Goal: Information Seeking & Learning: Check status

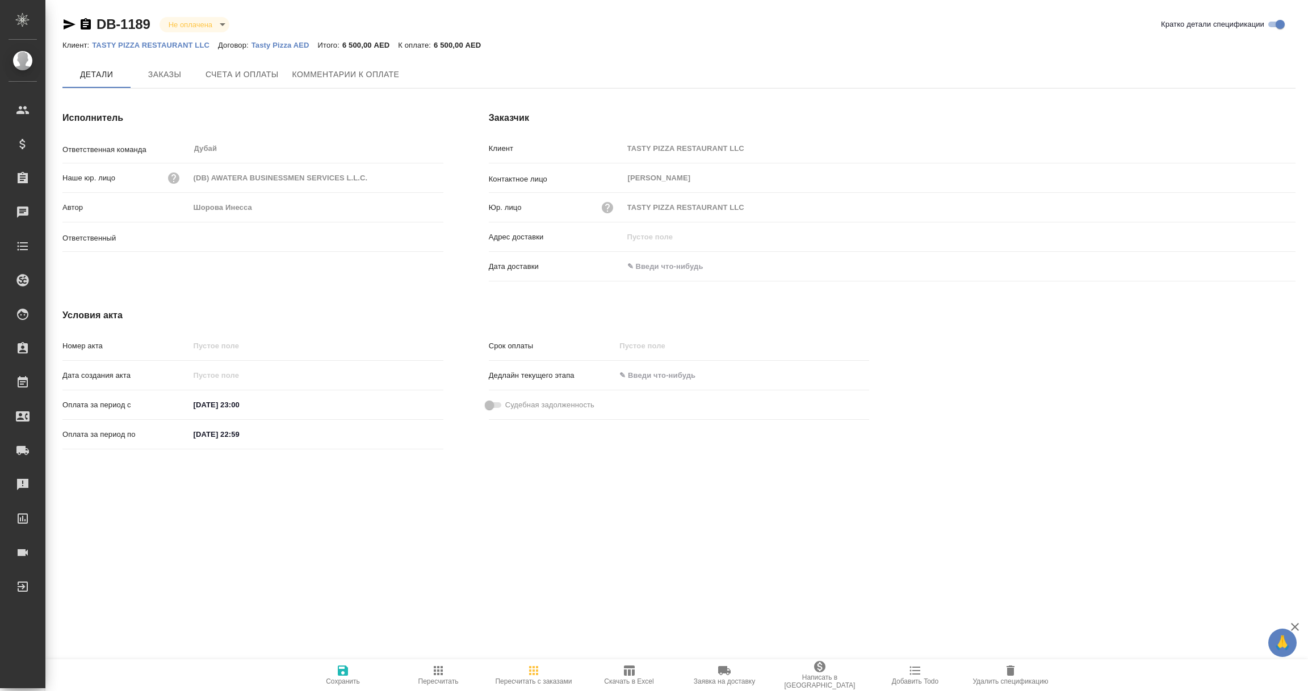
type input "Шорова Инесса"
click at [175, 75] on span "Заказы" at bounding box center [164, 75] width 54 height 14
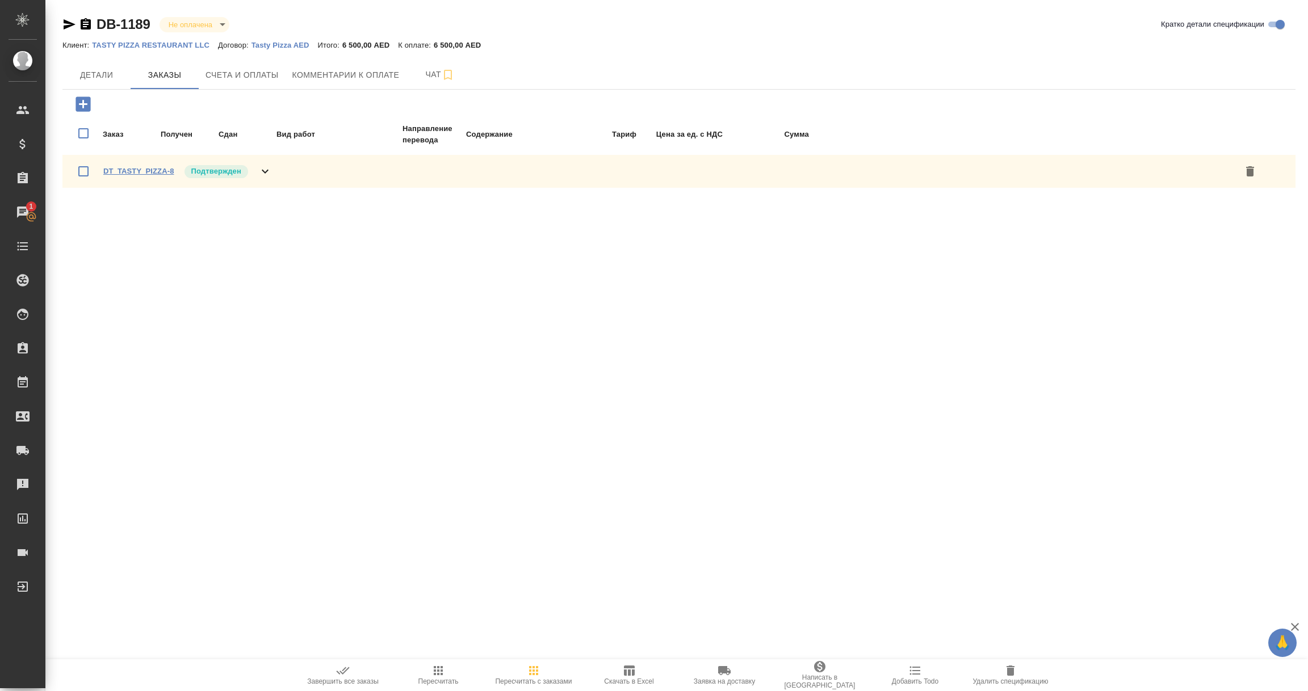
click at [131, 169] on link "DT_TASTY_PIZZA-8" at bounding box center [138, 171] width 71 height 9
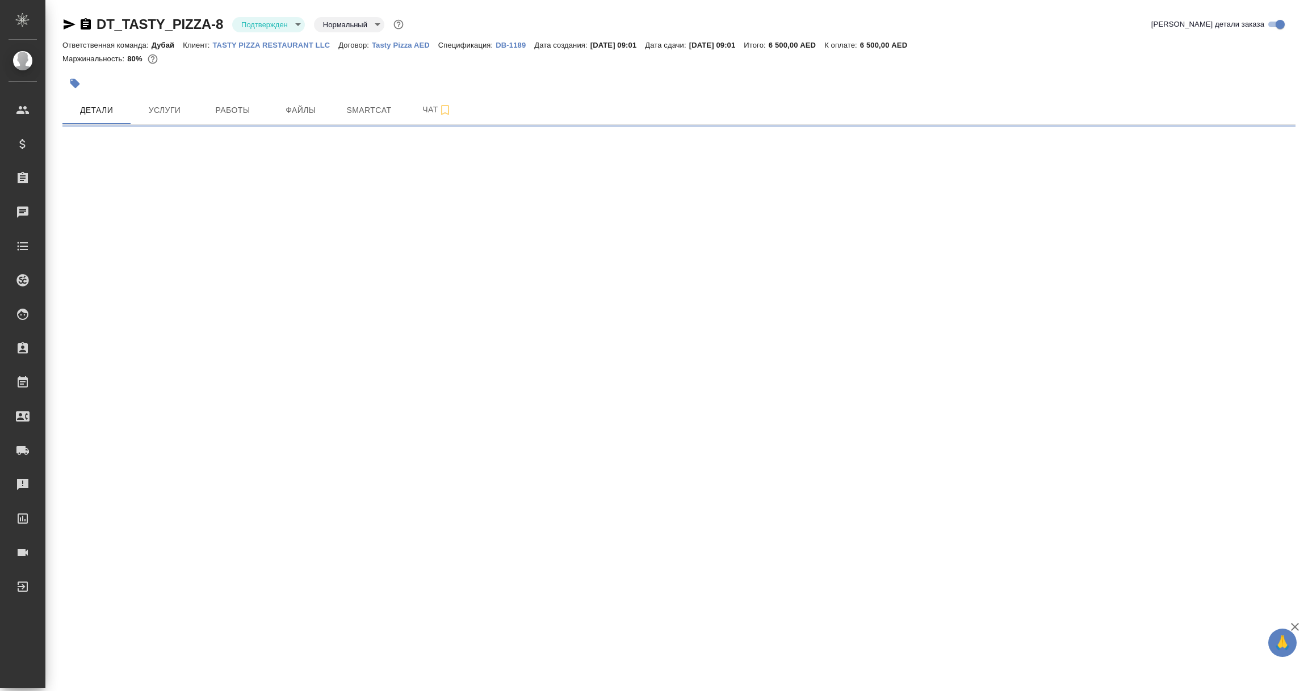
select select "RU"
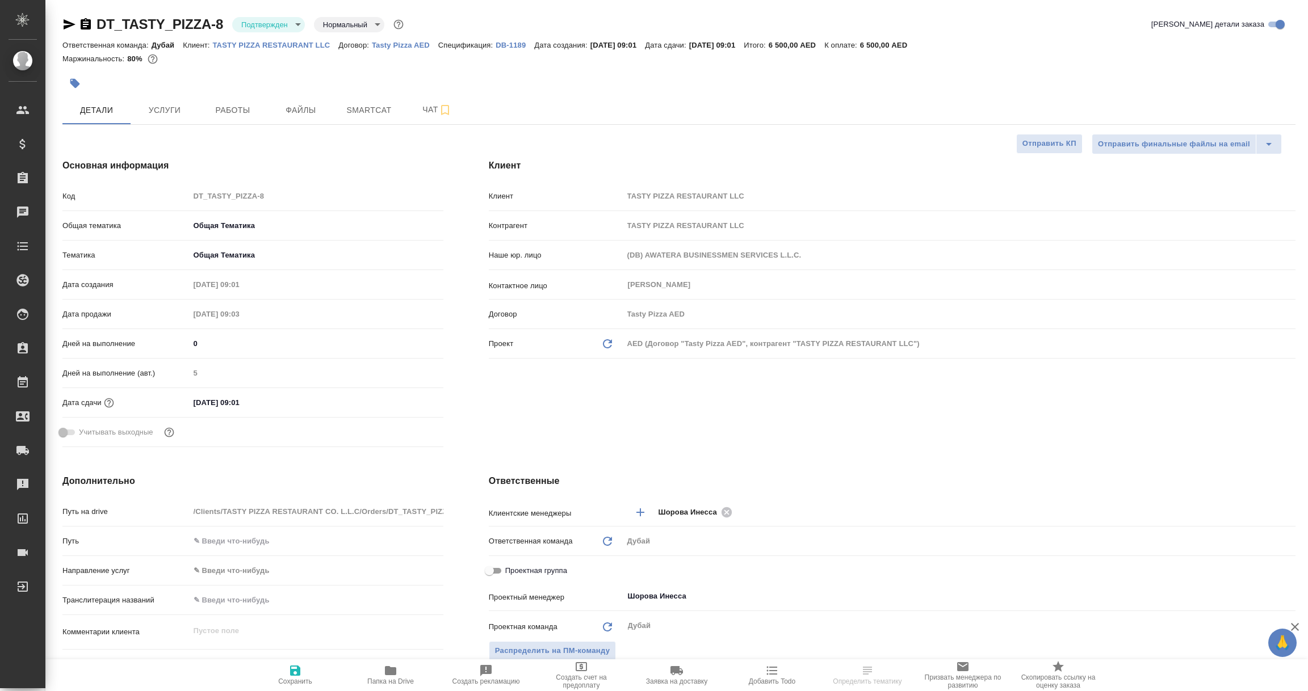
type textarea "x"
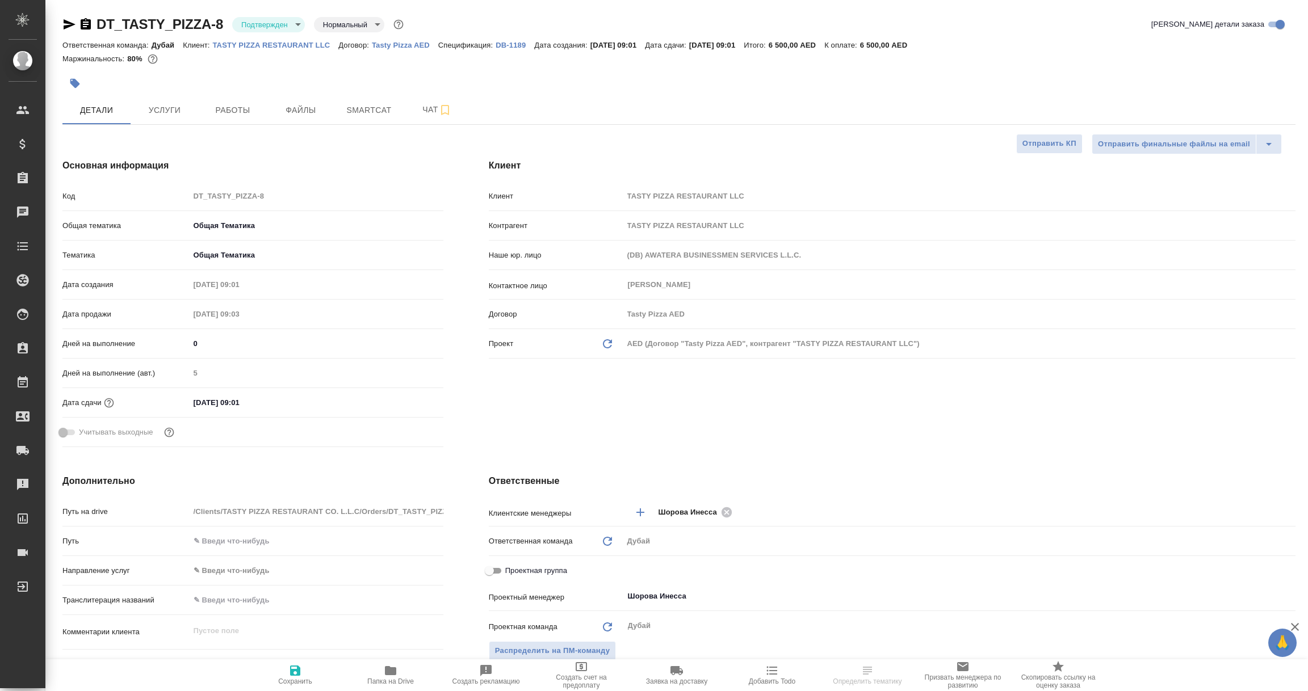
type textarea "x"
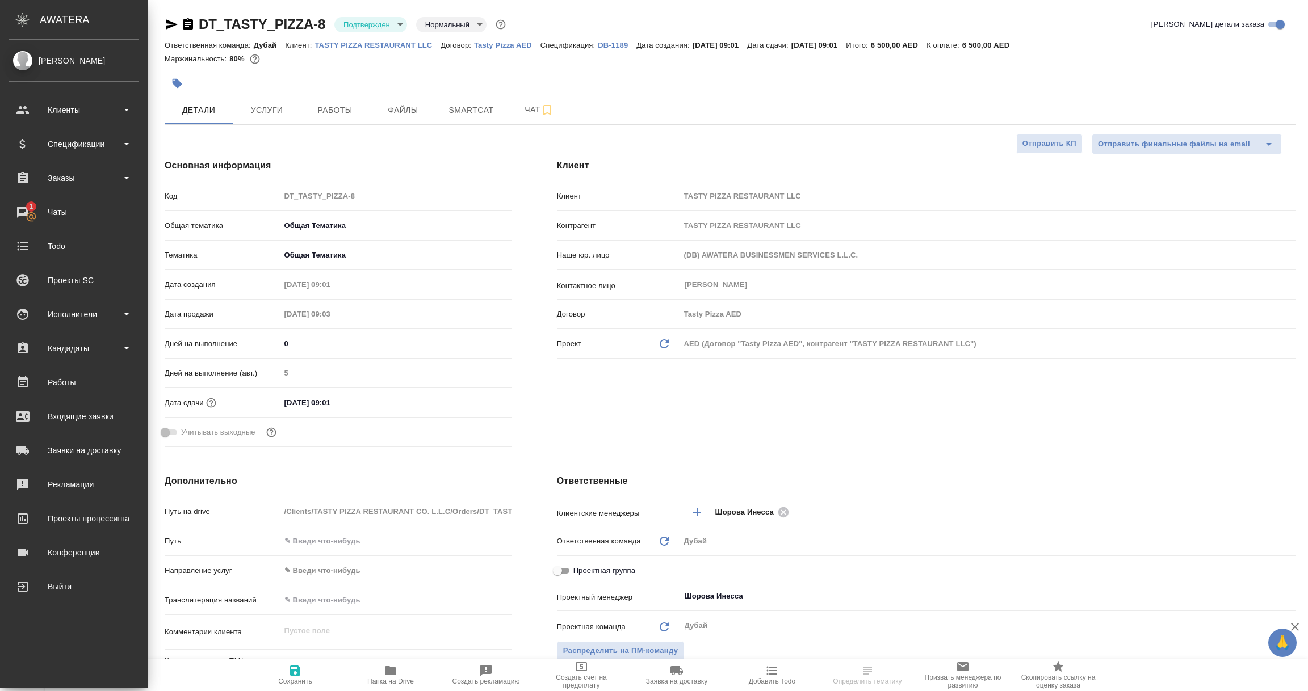
type textarea "x"
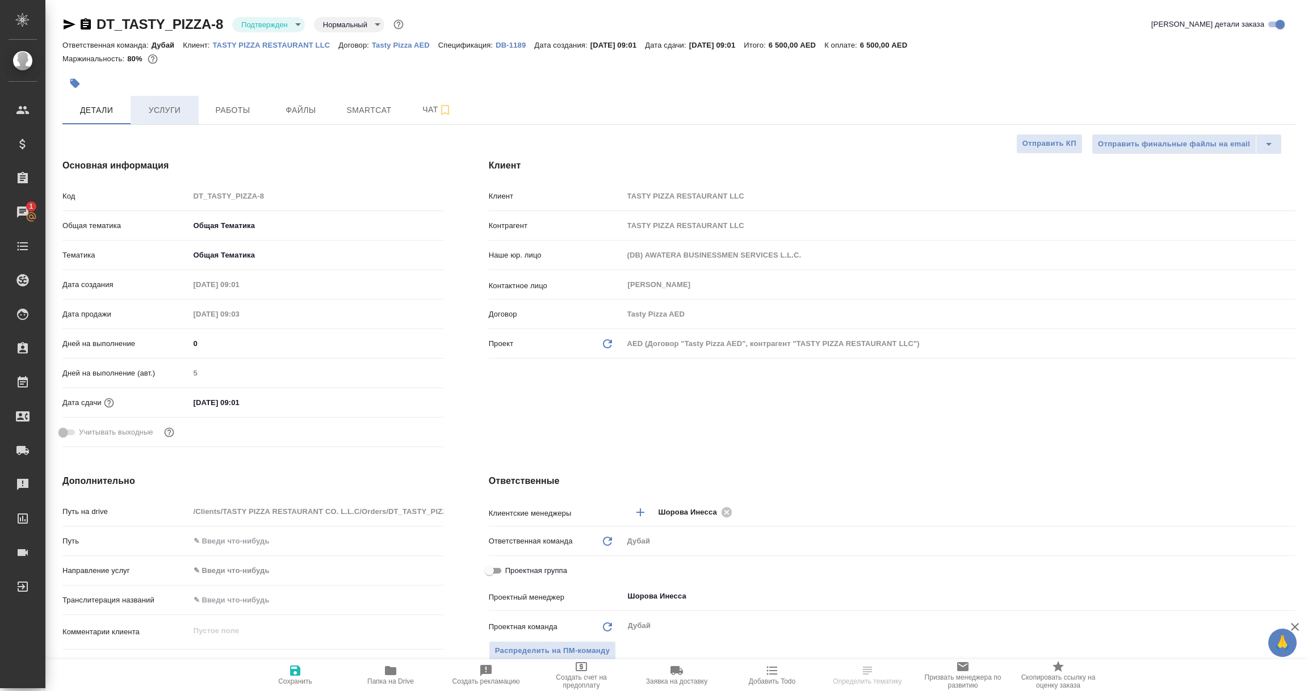
click at [172, 114] on span "Услуги" at bounding box center [164, 110] width 54 height 14
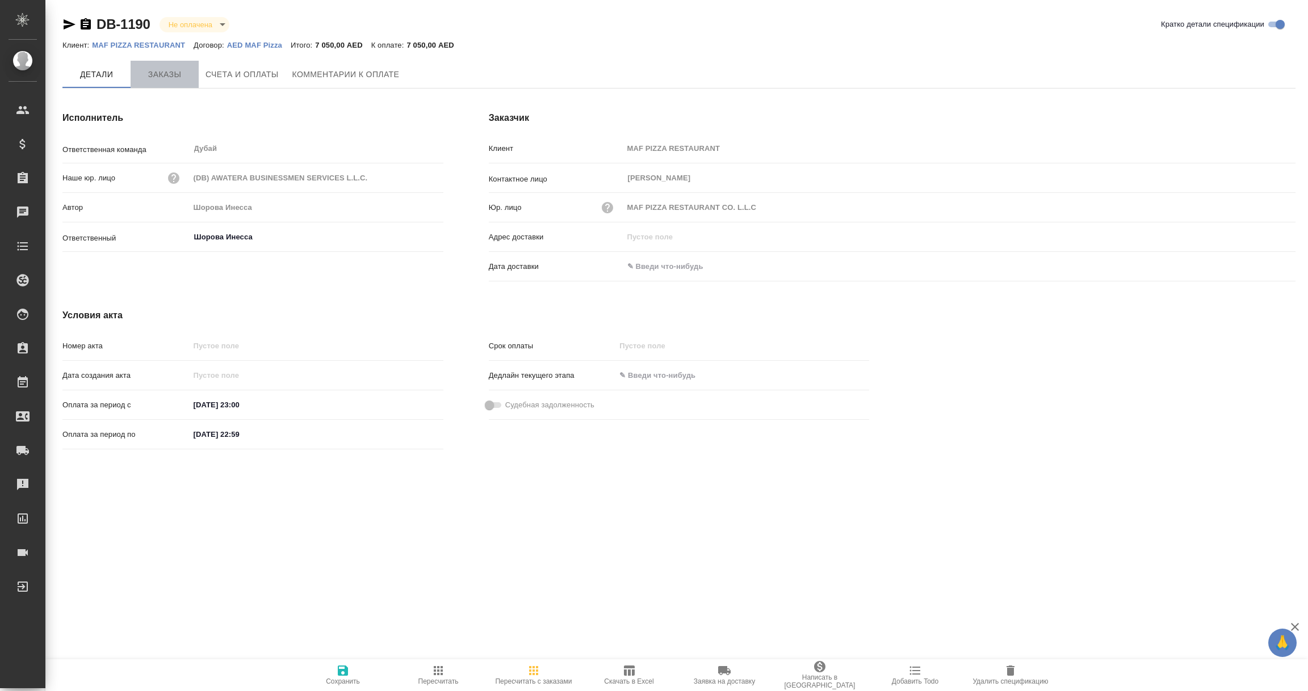
click at [175, 77] on span "Заказы" at bounding box center [164, 75] width 54 height 14
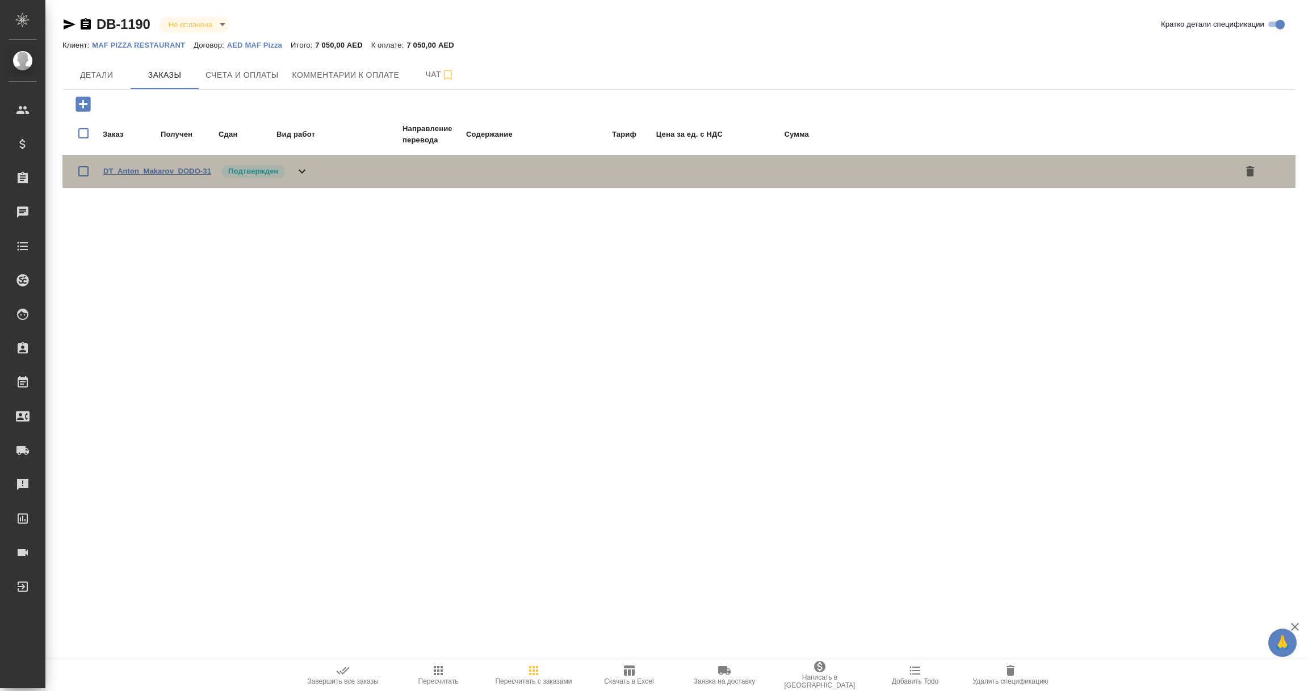
click at [128, 169] on link "DT_Anton_Makarov_DODO-31" at bounding box center [157, 171] width 108 height 9
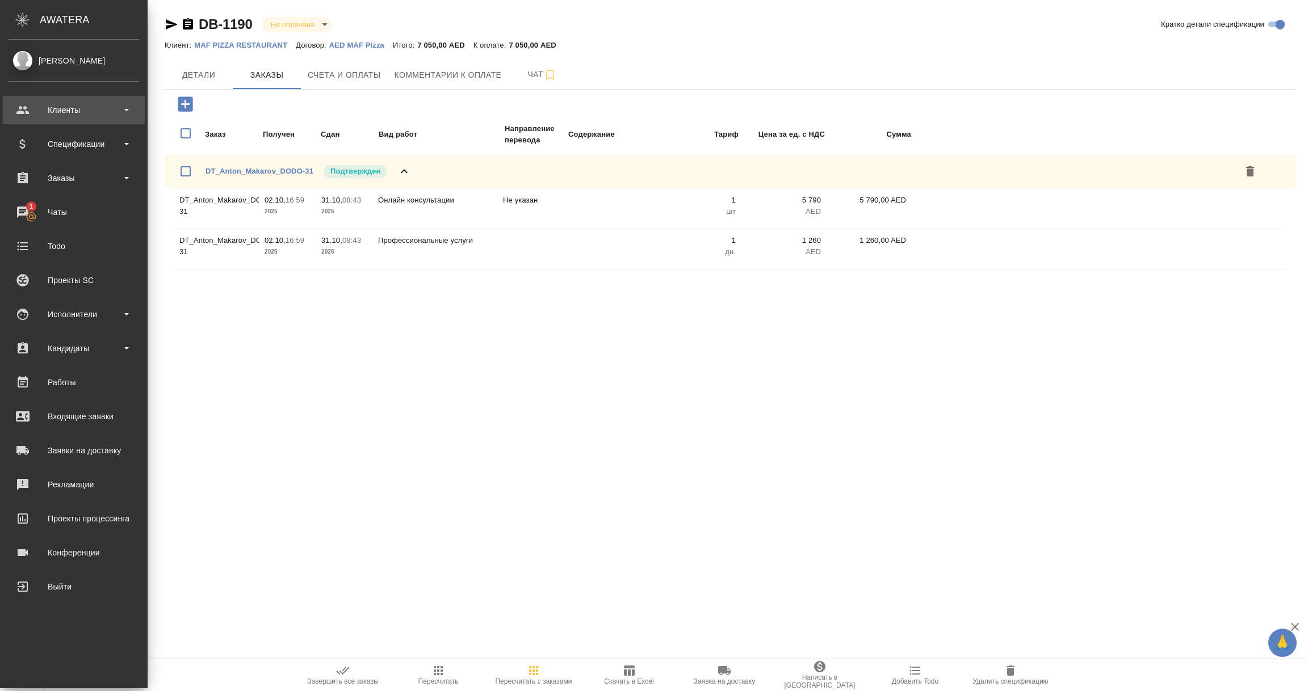
click at [75, 115] on div "Клиенты" at bounding box center [74, 110] width 131 height 17
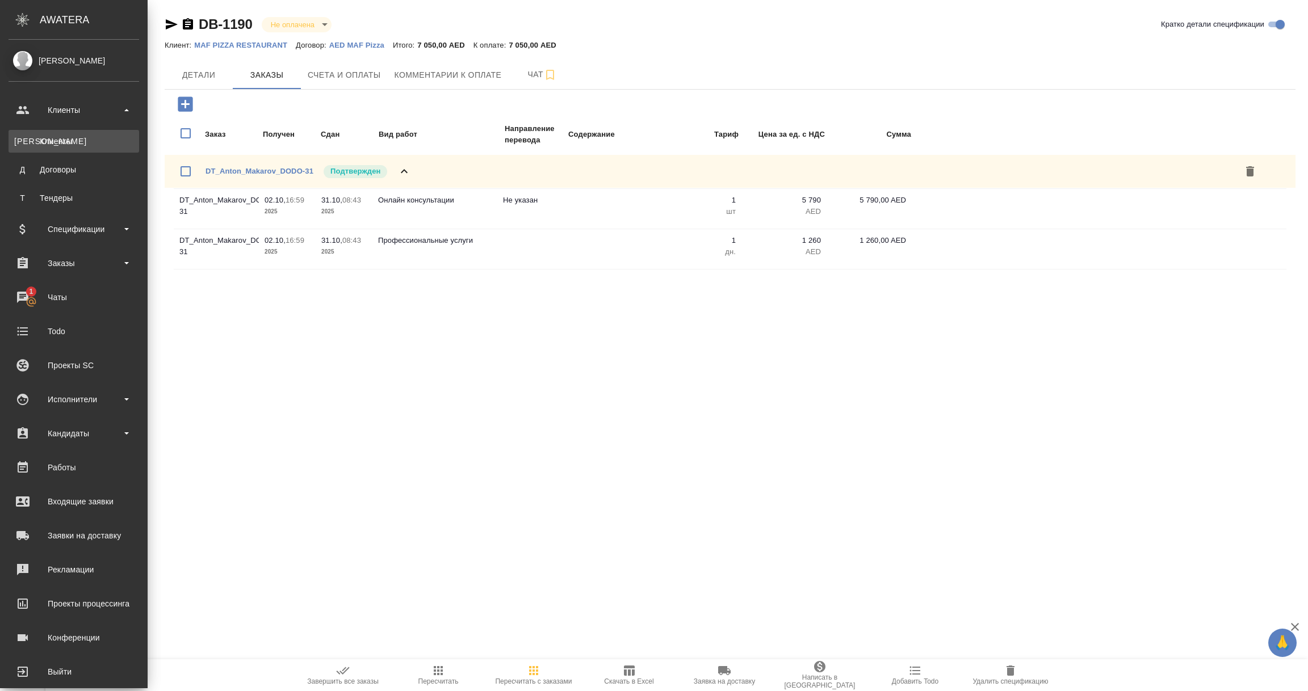
click at [70, 141] on div "Клиенты" at bounding box center [73, 141] width 119 height 11
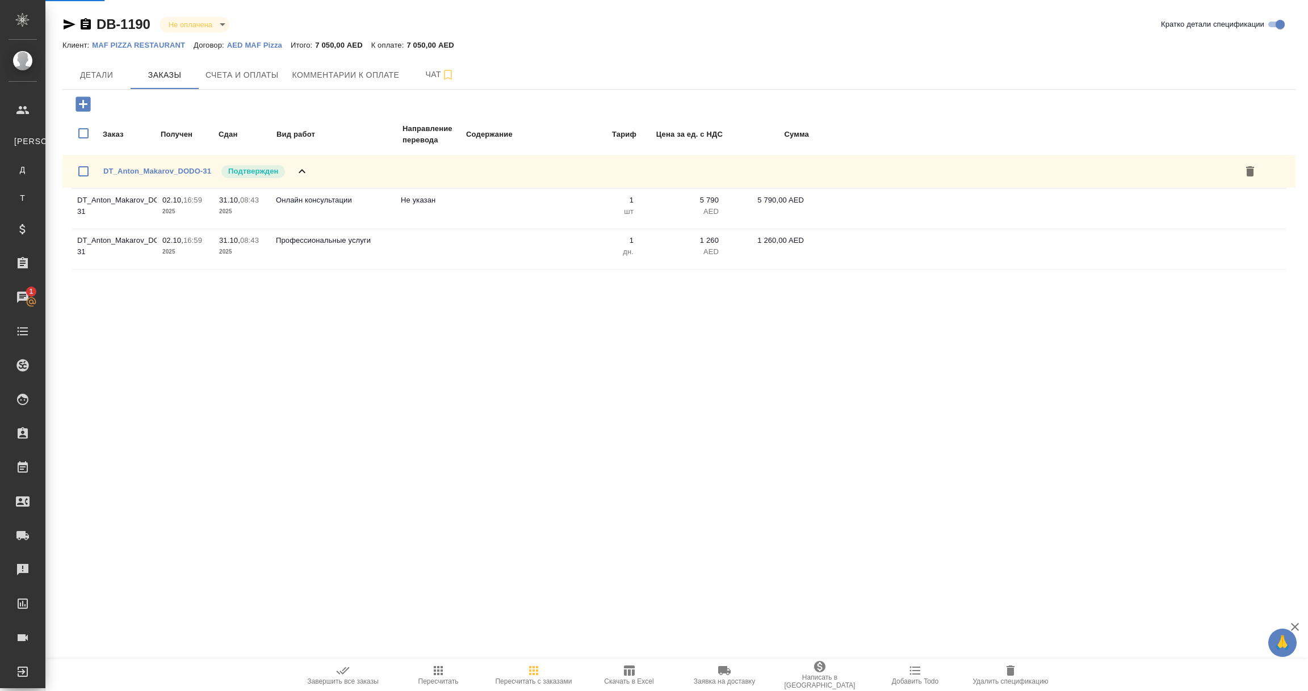
select select "RU"
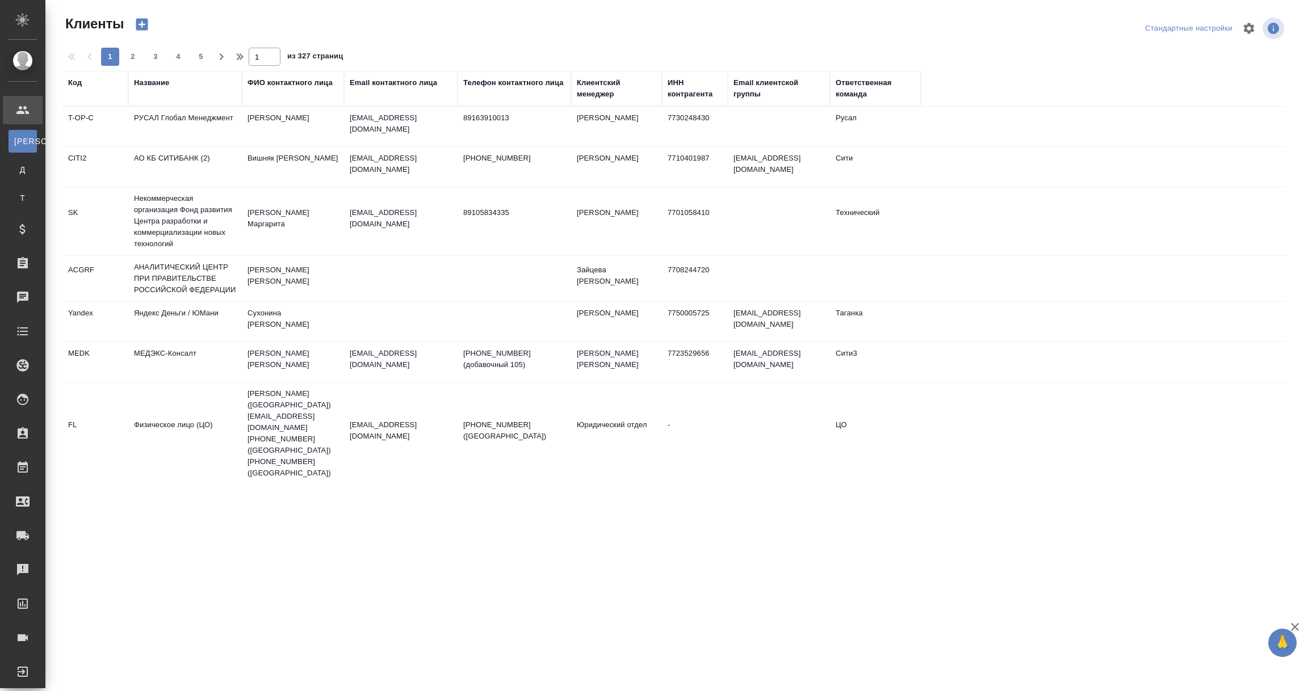
click at [151, 86] on div "Название" at bounding box center [151, 82] width 35 height 11
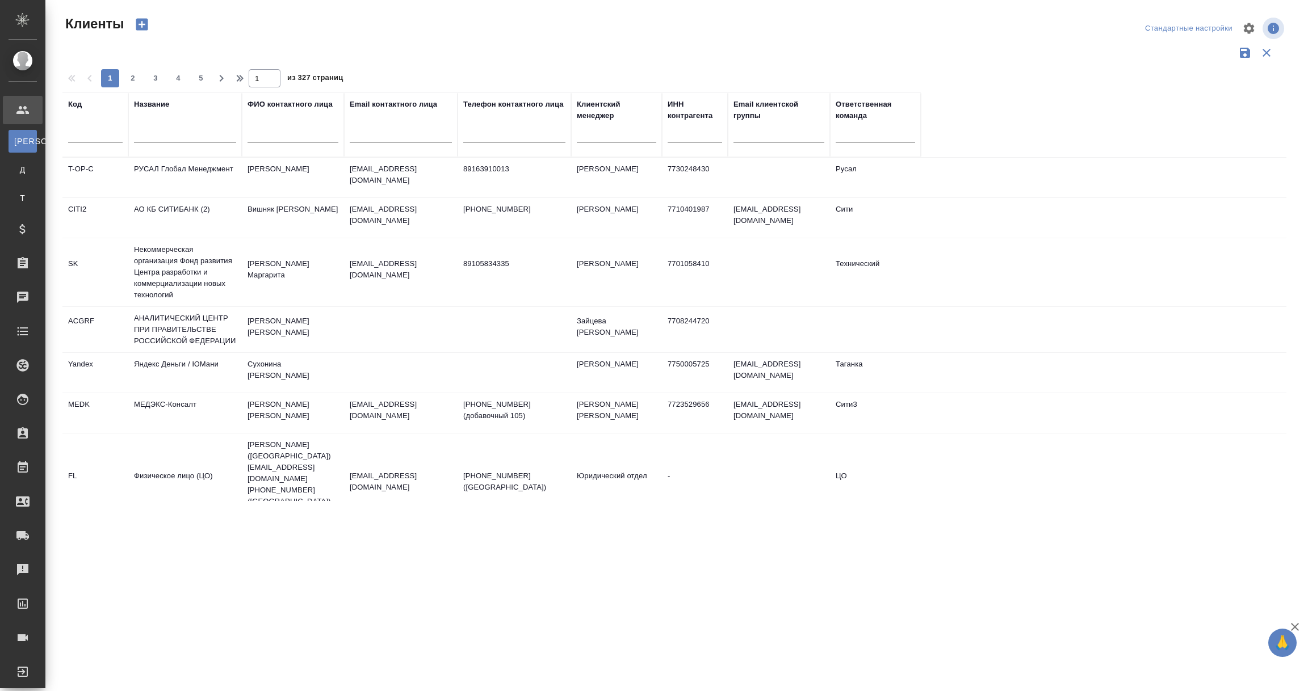
click at [156, 129] on input "text" at bounding box center [185, 136] width 102 height 14
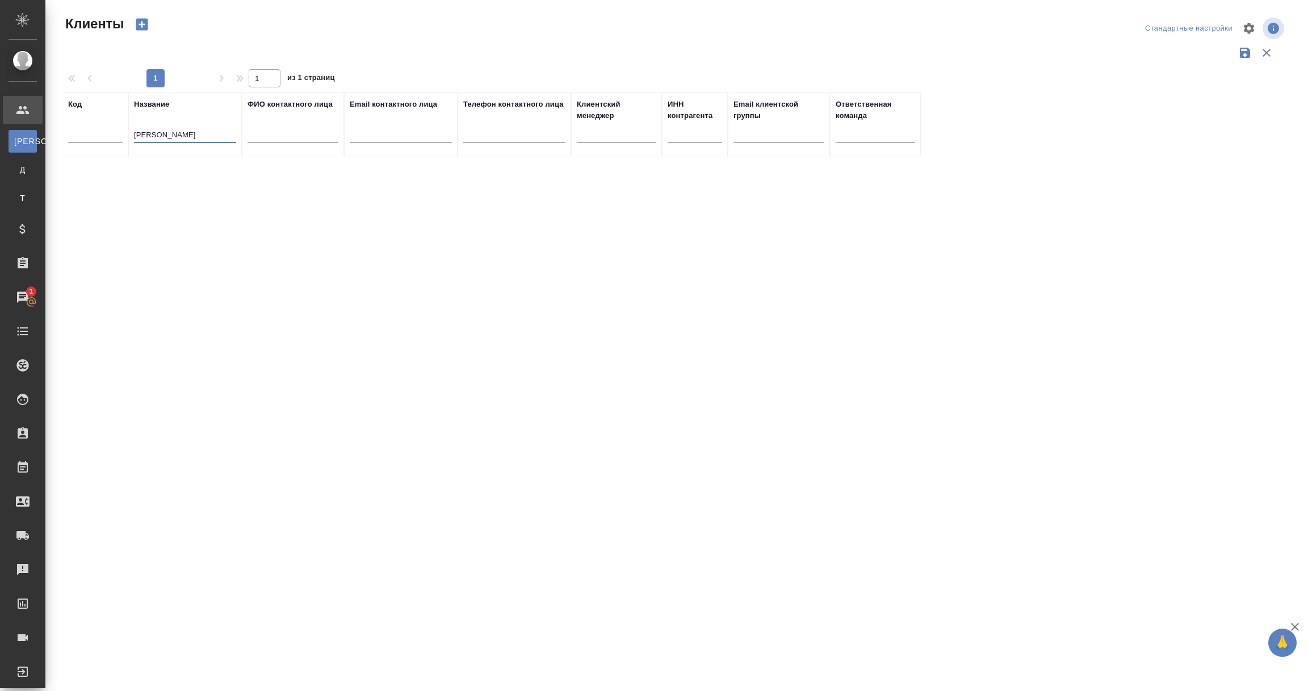
click at [137, 137] on input "shanel" at bounding box center [185, 136] width 102 height 14
click at [182, 167] on td "Chanel" at bounding box center [185, 181] width 114 height 40
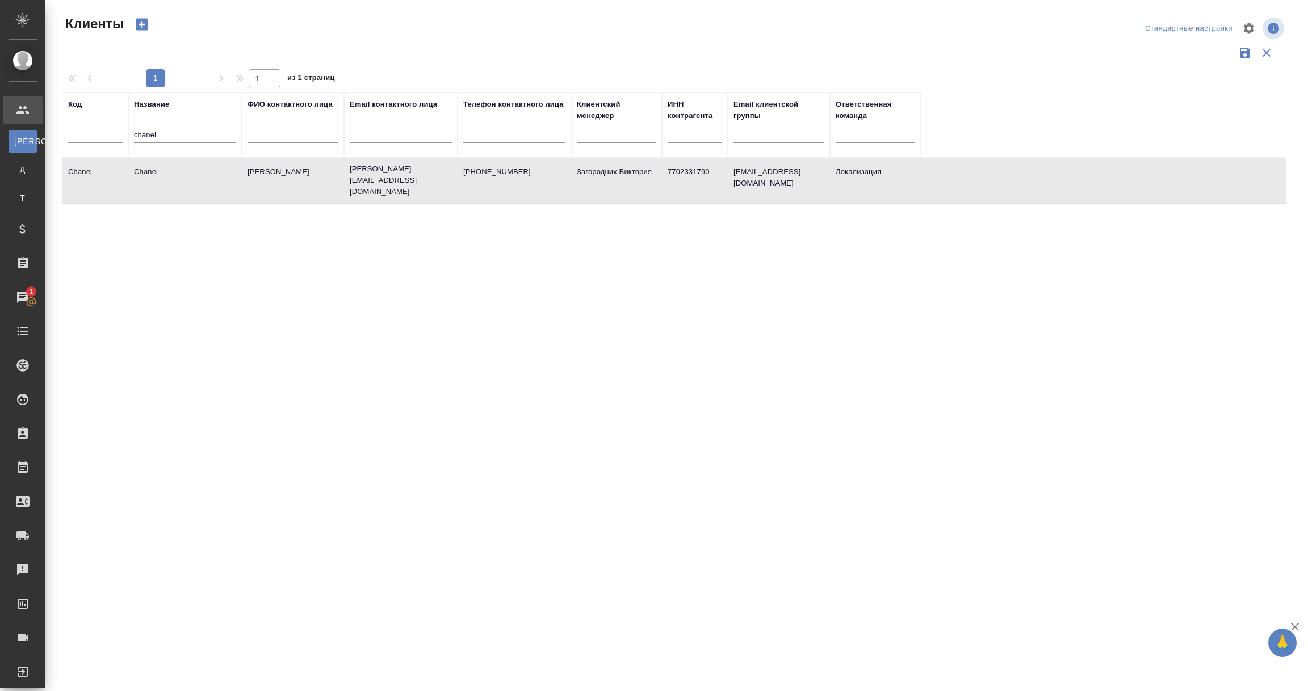
click at [182, 167] on td "Chanel" at bounding box center [185, 181] width 114 height 40
drag, startPoint x: 159, startPoint y: 128, endPoint x: 121, endPoint y: 127, distance: 37.5
click at [121, 127] on tr "Код Название chanel ФИО контактного лица Email контактного лица Телефон контакт…" at bounding box center [491, 125] width 858 height 65
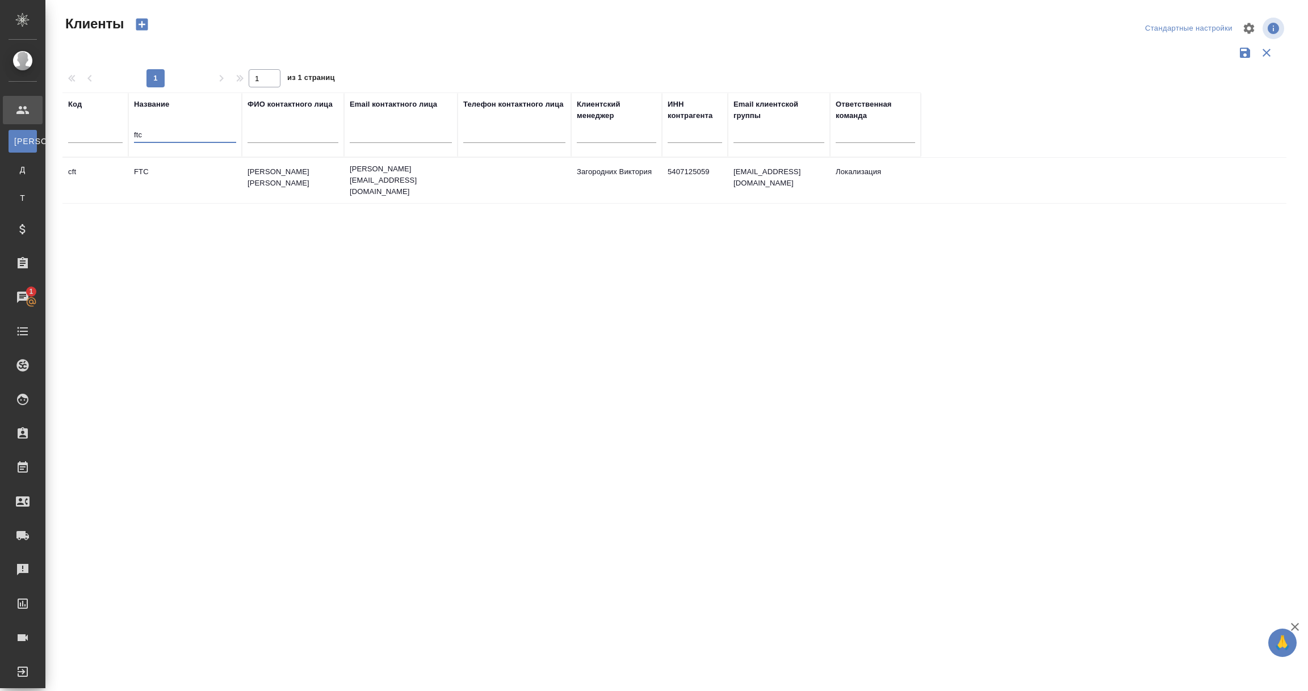
type input "ftc"
click at [144, 174] on td "FTC" at bounding box center [185, 181] width 114 height 40
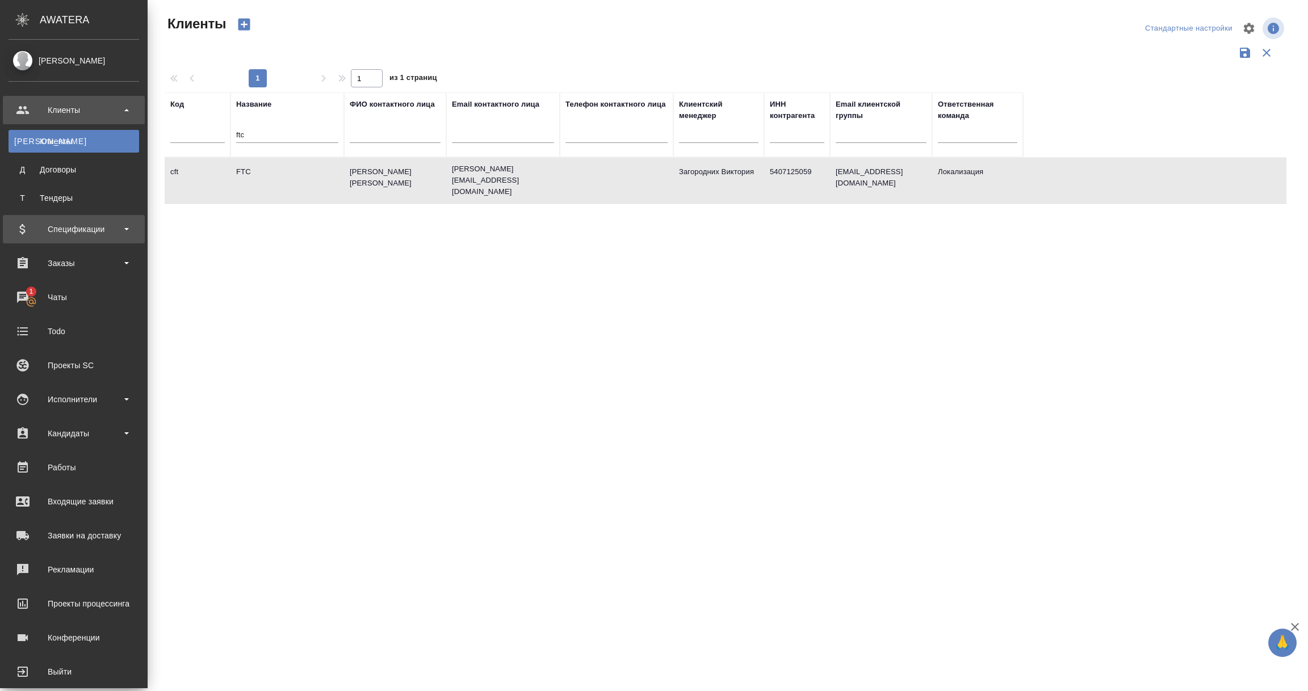
click at [64, 222] on div "Спецификации" at bounding box center [74, 229] width 131 height 17
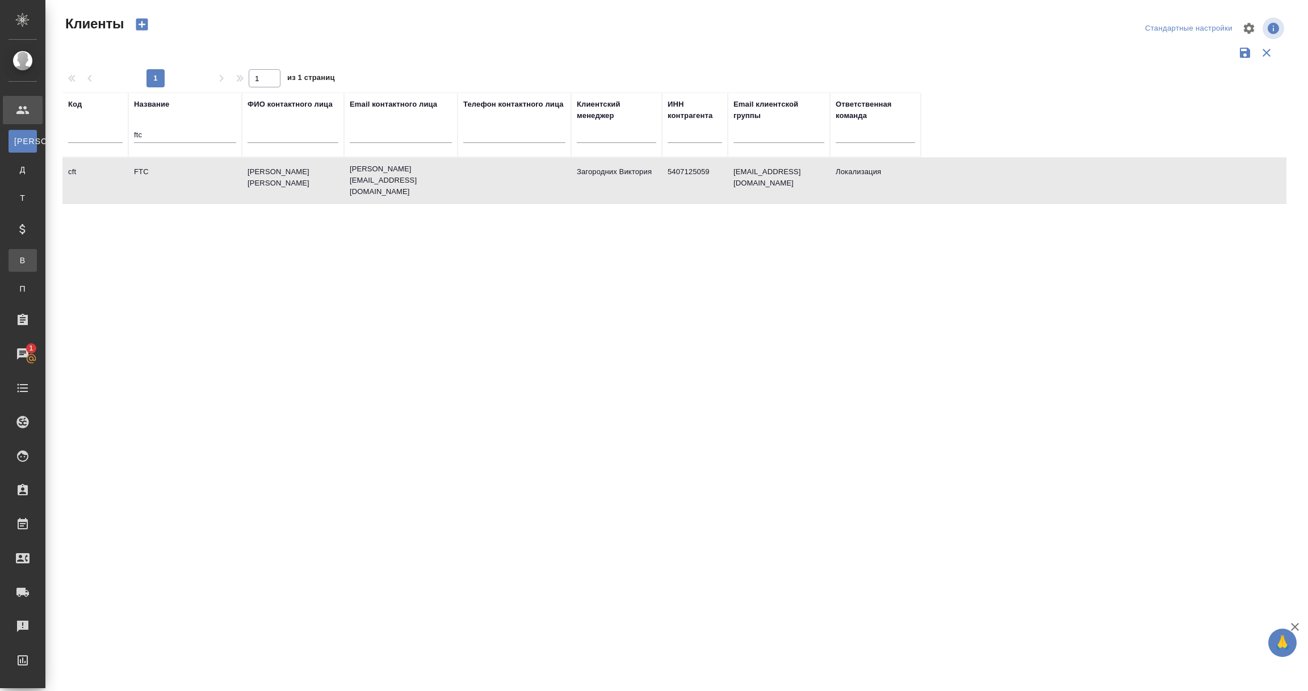
click at [17, 260] on div "Все спецификации" at bounding box center [8, 260] width 17 height 11
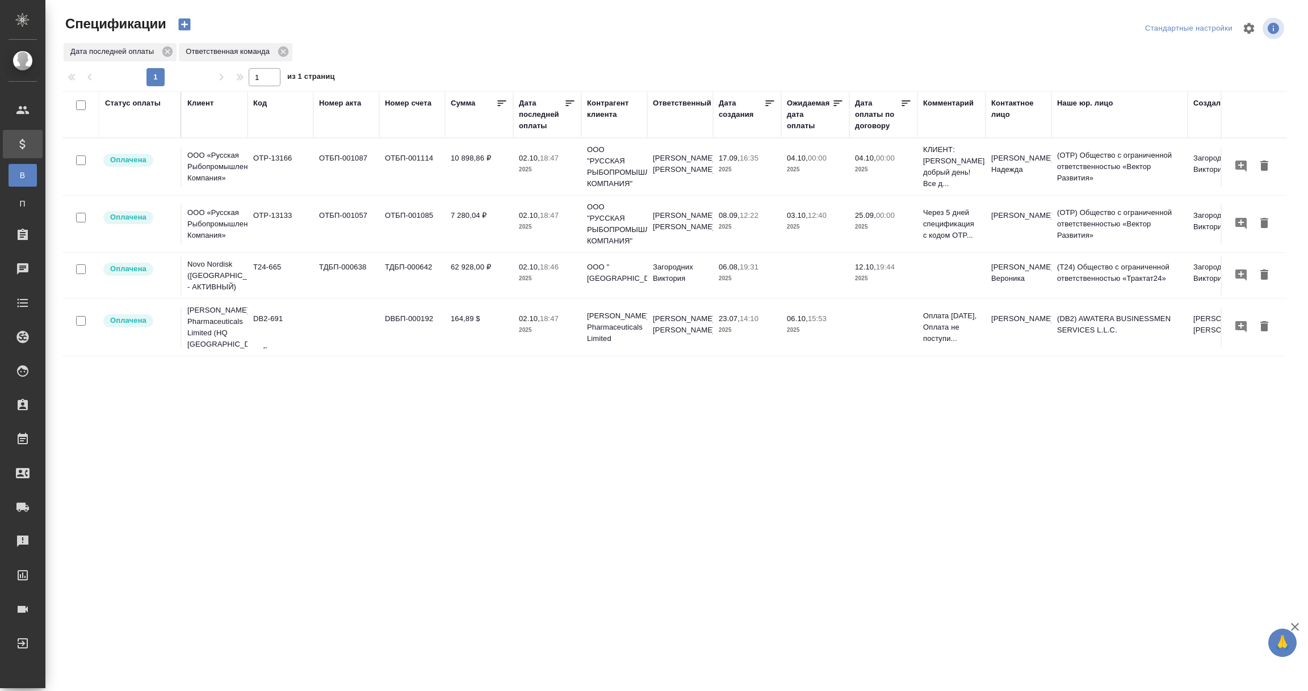
click at [260, 103] on div "Код" at bounding box center [260, 103] width 14 height 11
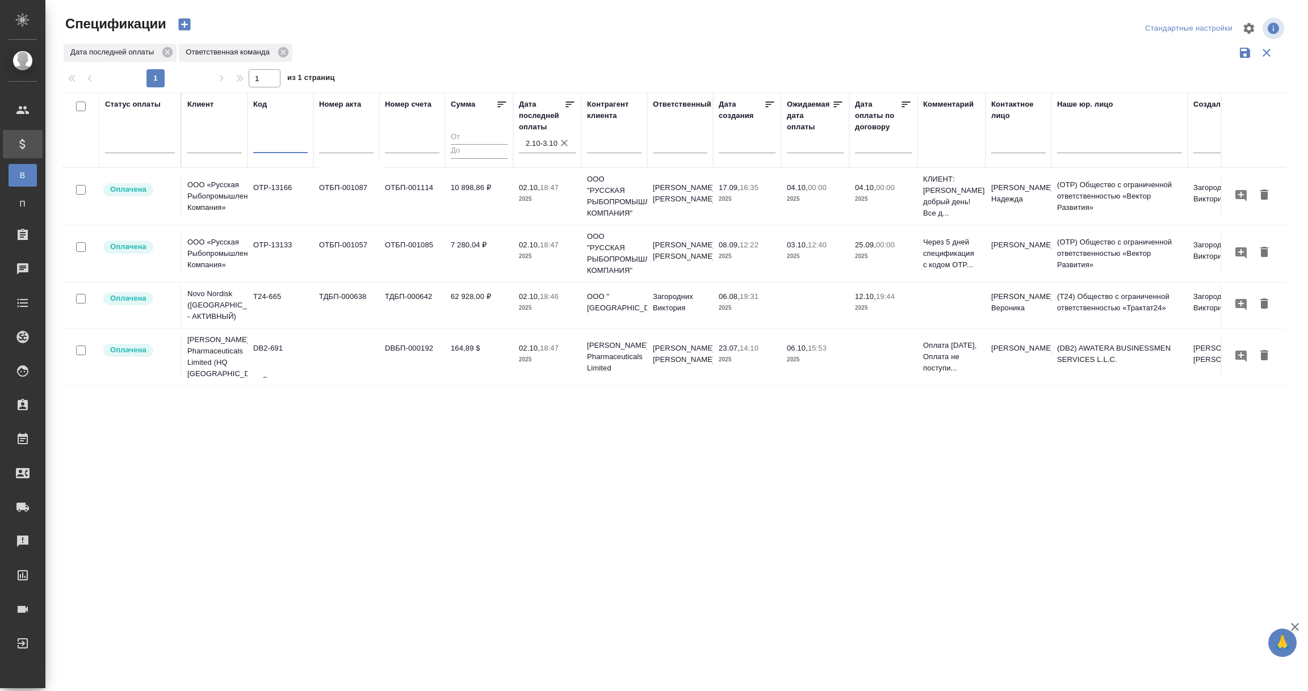
click at [264, 147] on input "text" at bounding box center [280, 145] width 54 height 14
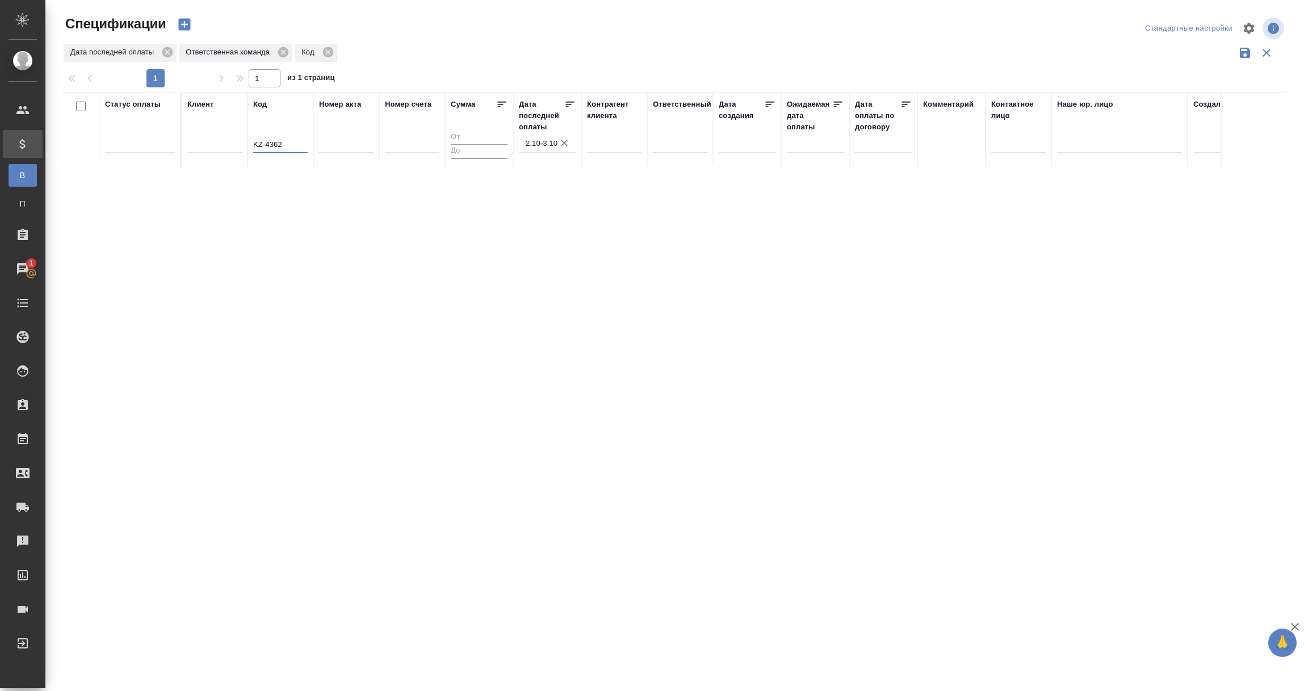
type input "KZ-4362"
click at [568, 146] on icon "button" at bounding box center [563, 142] width 11 height 11
click at [216, 53] on icon at bounding box center [212, 52] width 10 height 10
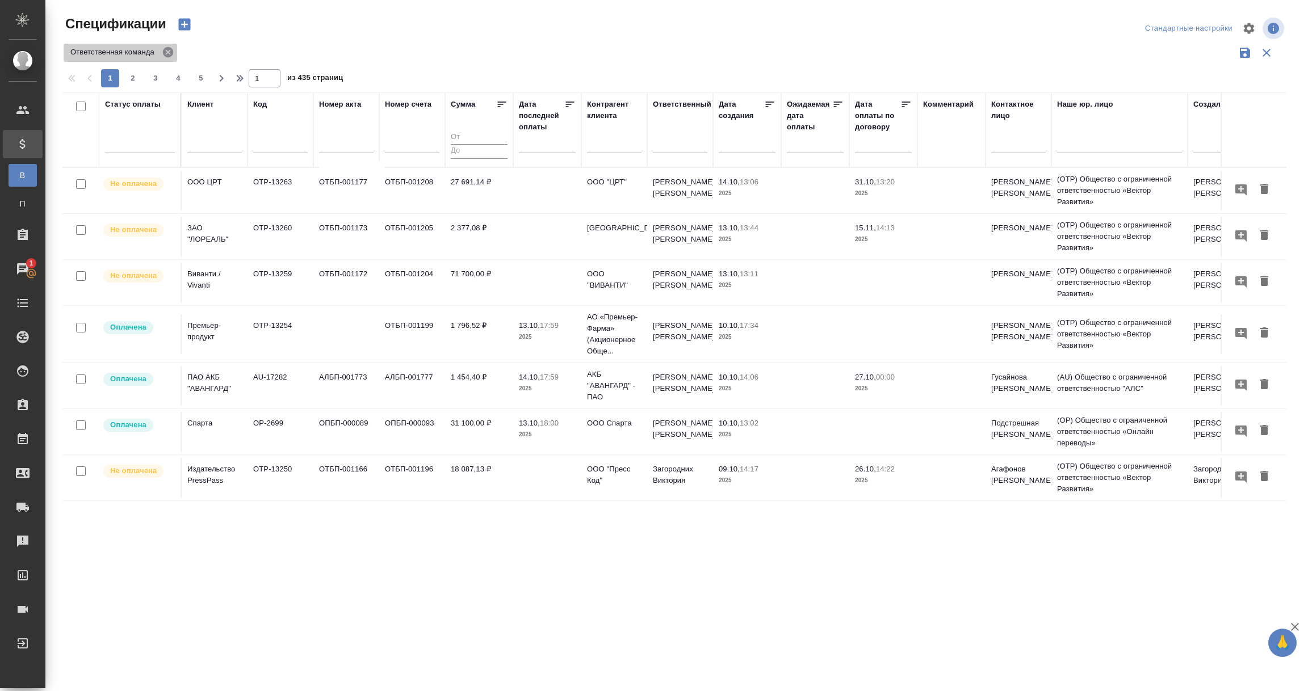
click at [167, 53] on icon at bounding box center [168, 52] width 12 height 12
click at [275, 144] on input "text" at bounding box center [280, 145] width 54 height 14
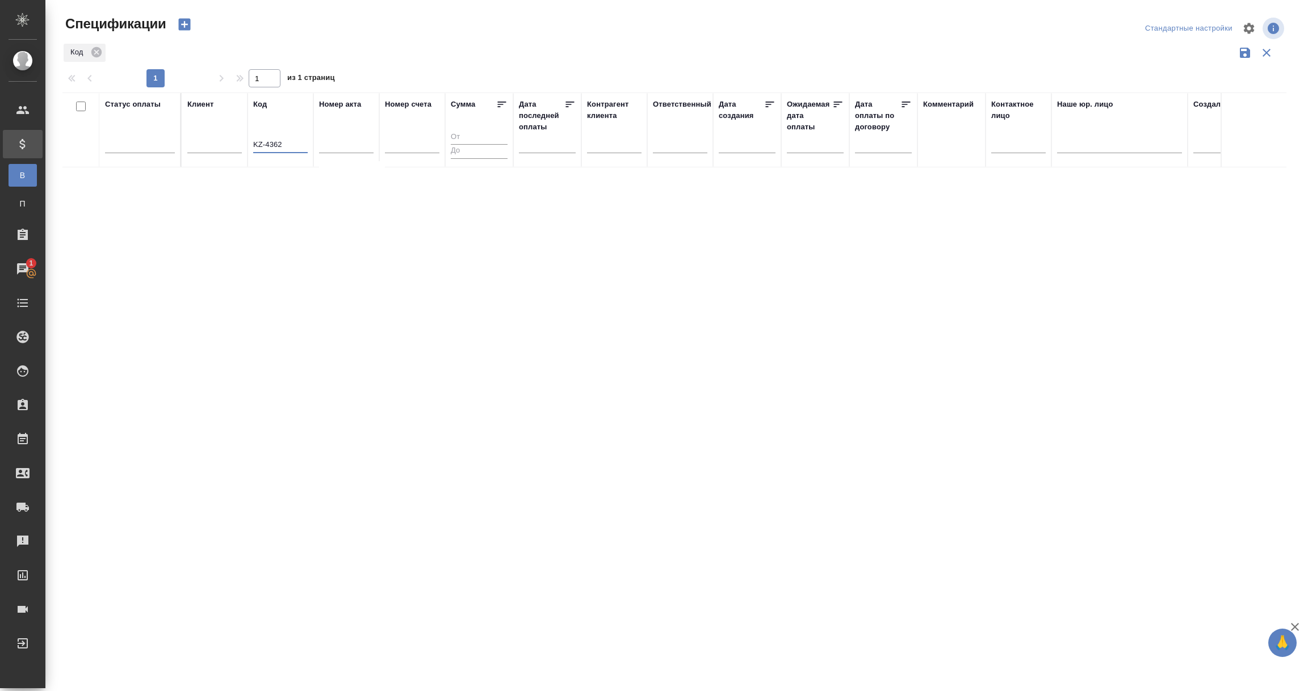
type input "KZ-4362"
drag, startPoint x: 277, startPoint y: 139, endPoint x: 233, endPoint y: 139, distance: 44.3
click at [233, 139] on tr "Статус оплаты Клиент Код KZ-4362 Номер акта Номер счета Сумма Дата последней оп…" at bounding box center [841, 130] width 1558 height 75
click at [292, 142] on input "KZ-4362" at bounding box center [280, 145] width 54 height 14
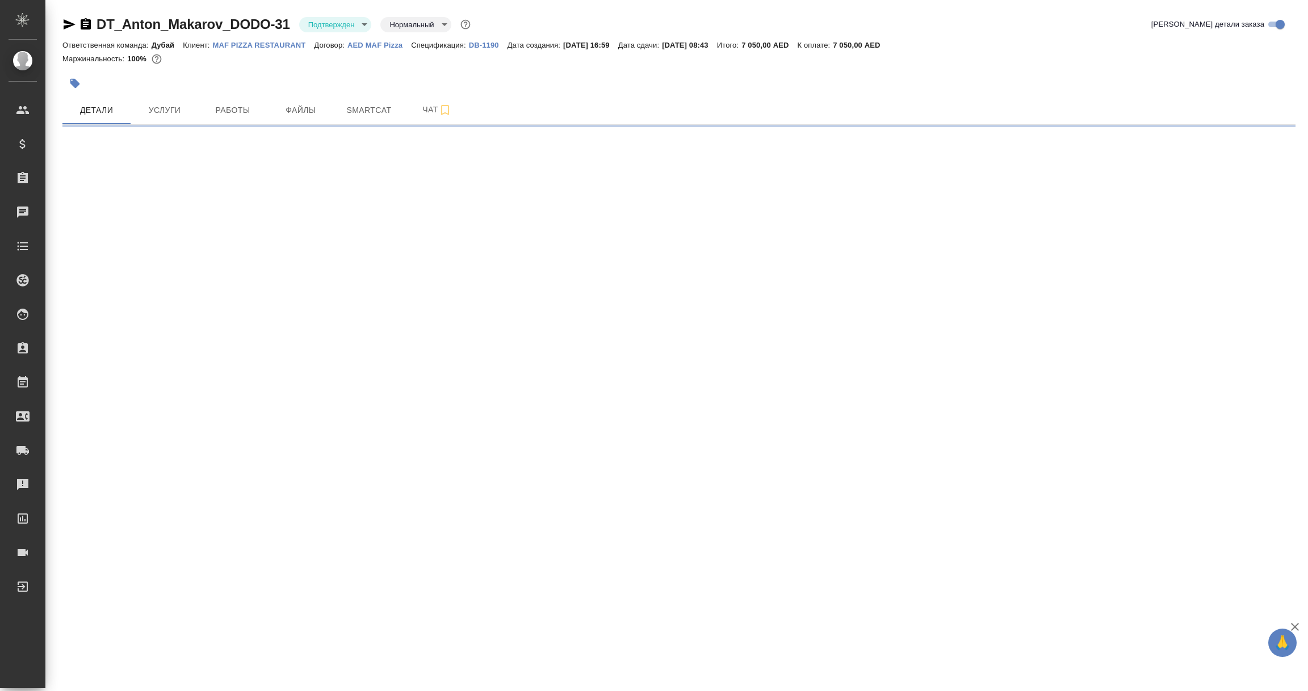
select select "RU"
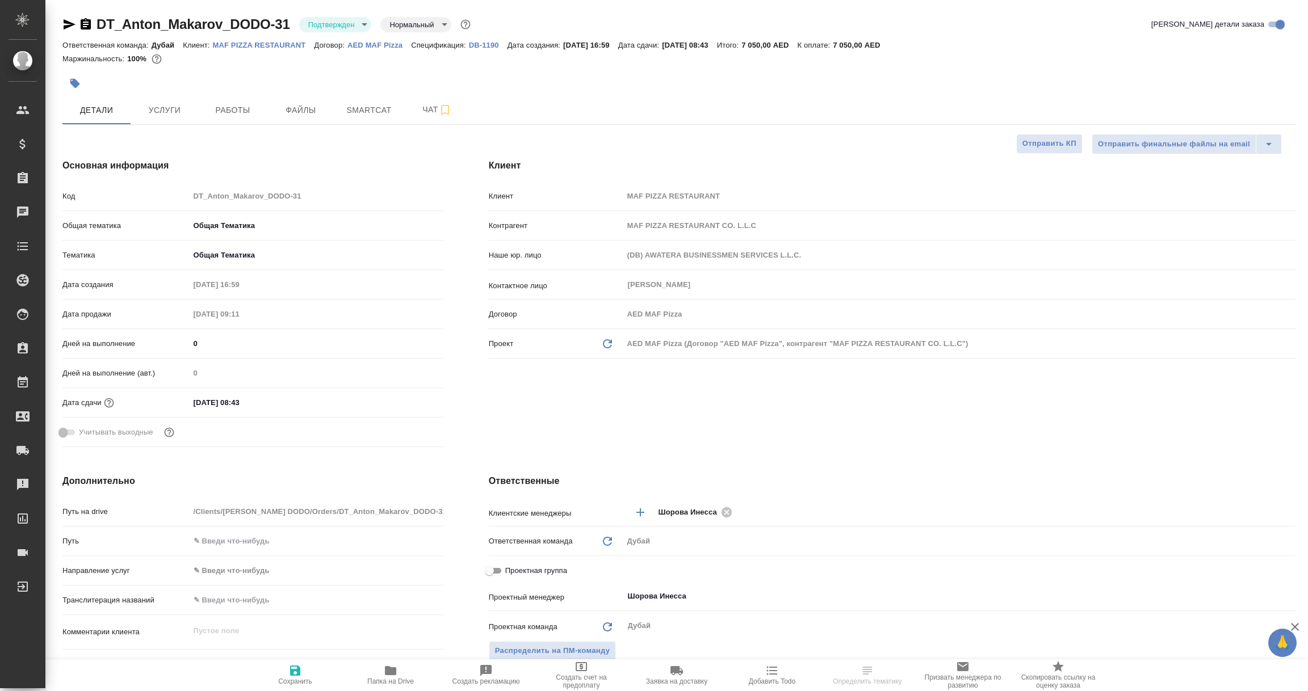
type textarea "x"
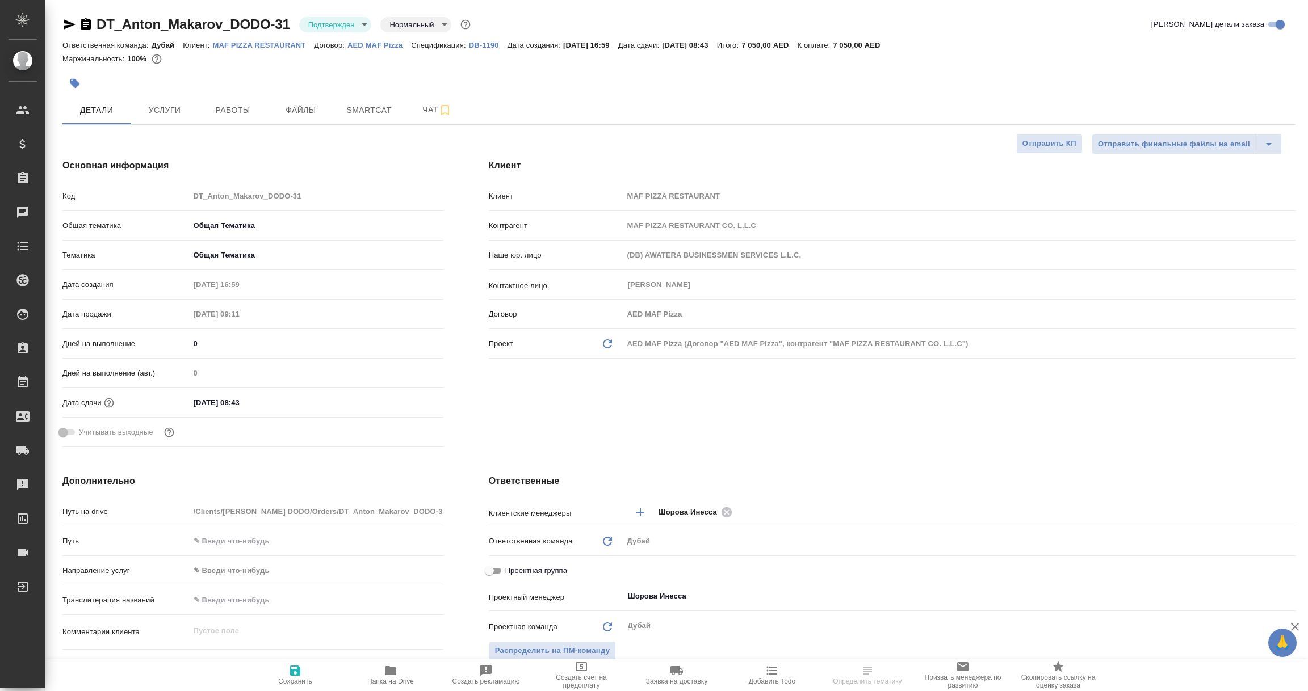
type textarea "x"
click at [174, 104] on span "Услуги" at bounding box center [164, 110] width 54 height 14
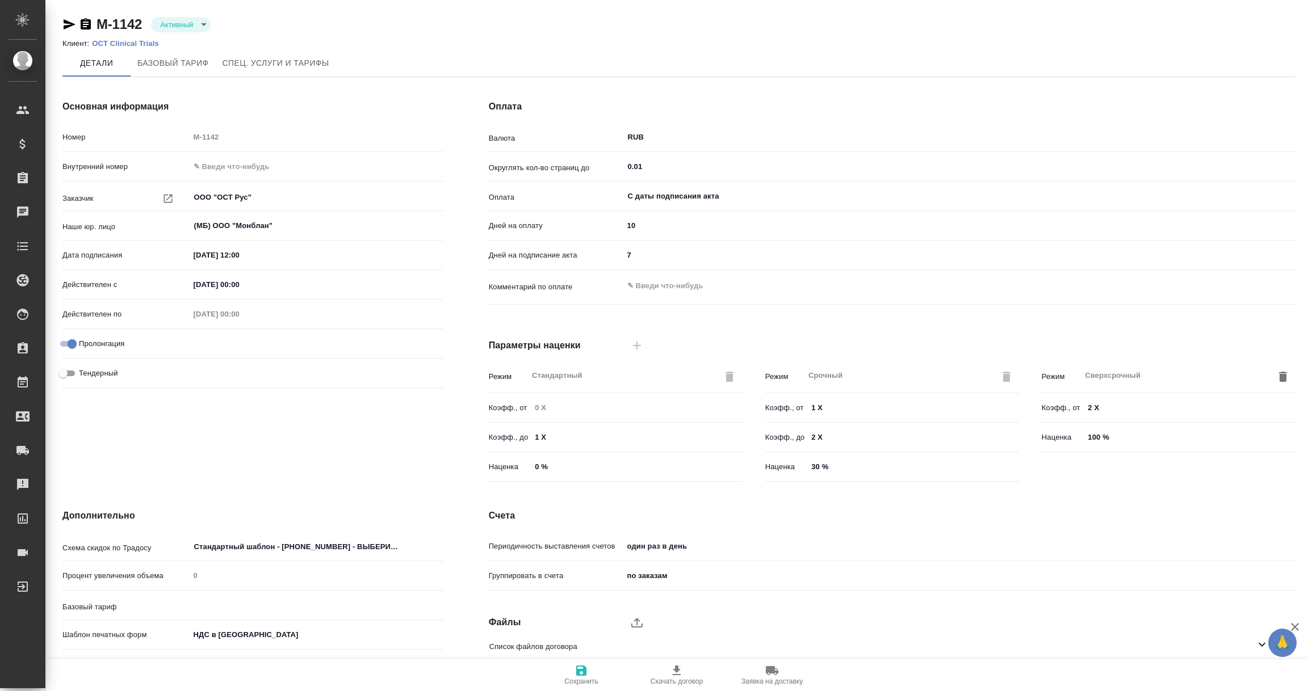
type input "без ТП"
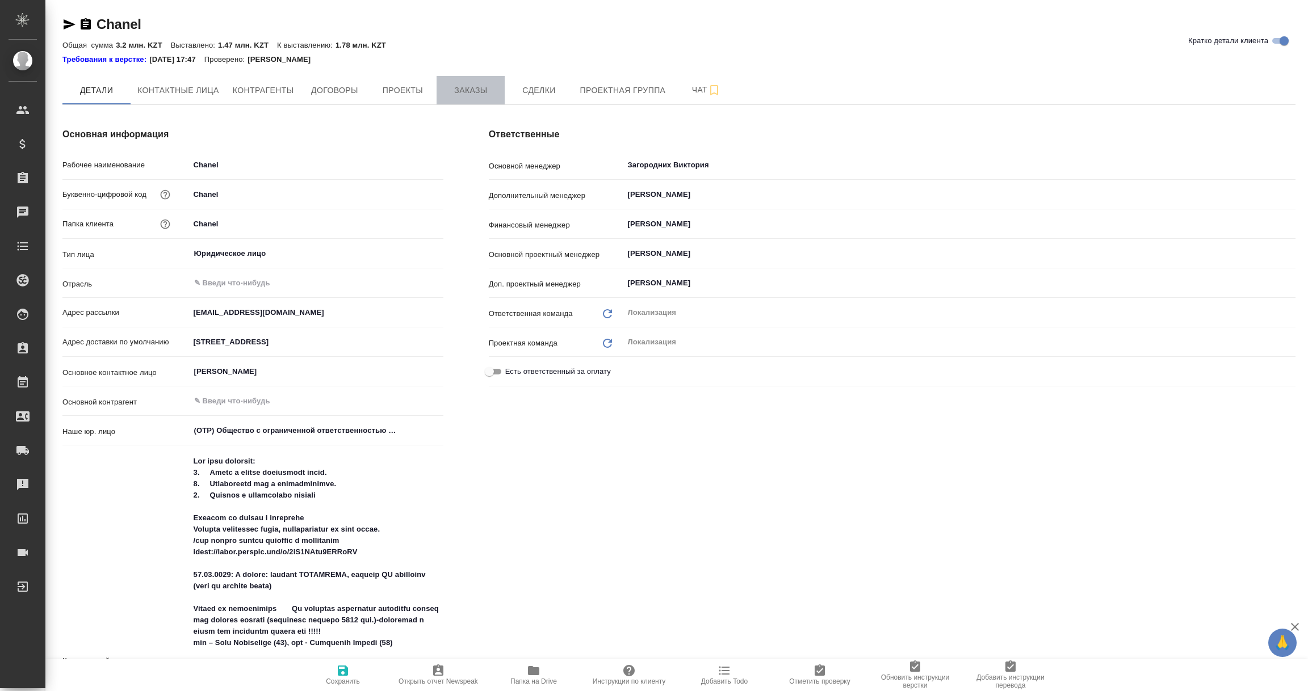
click at [477, 86] on span "Заказы" at bounding box center [470, 90] width 54 height 14
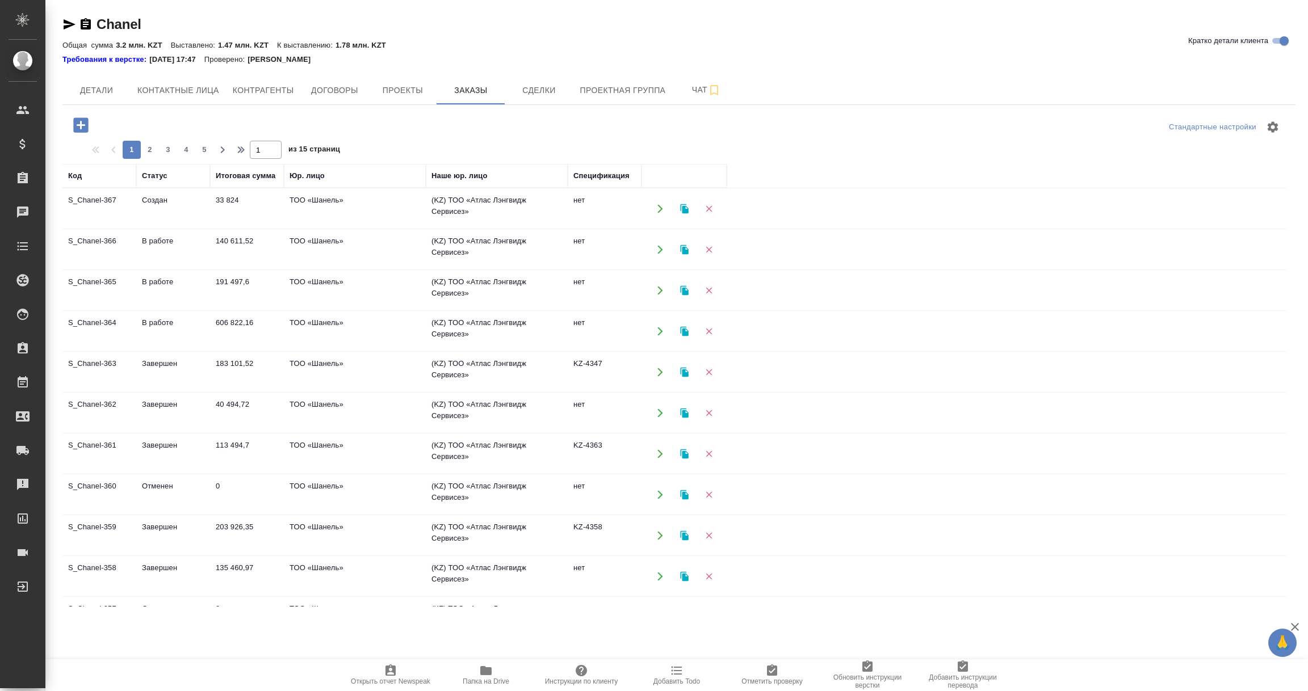
click at [222, 370] on td "183 101,52" at bounding box center [247, 372] width 74 height 40
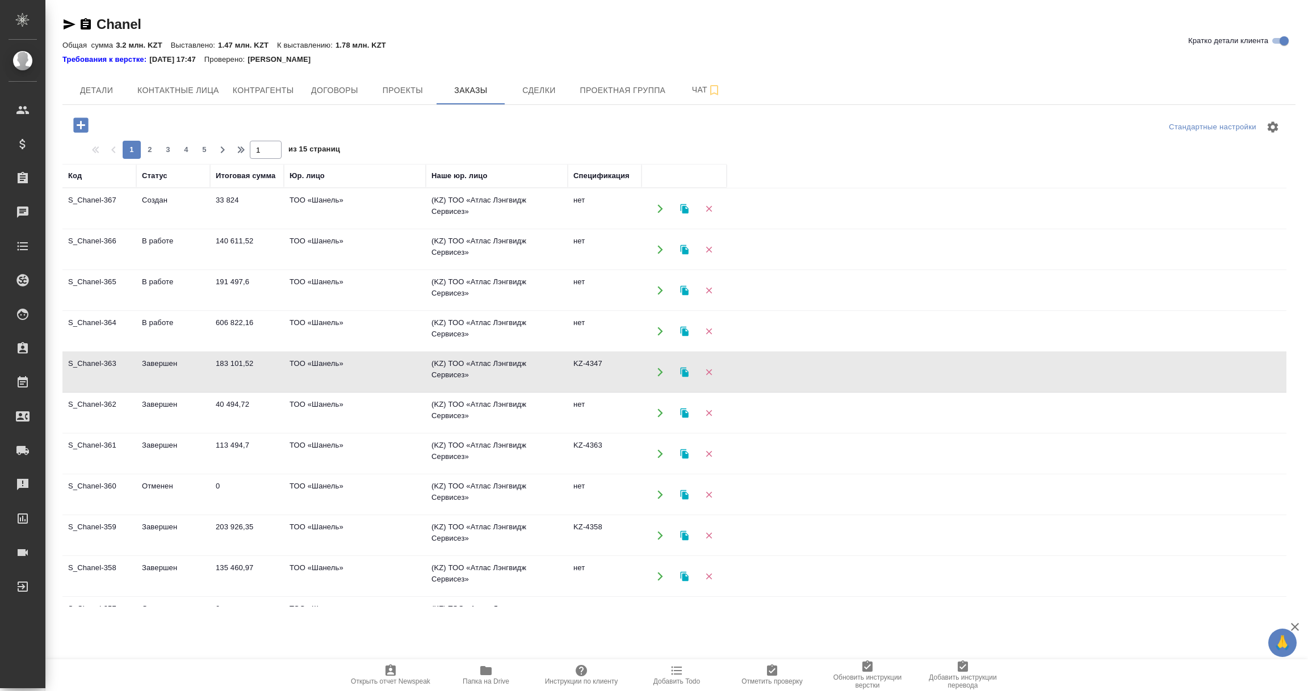
click at [222, 370] on td "183 101,52" at bounding box center [247, 372] width 74 height 40
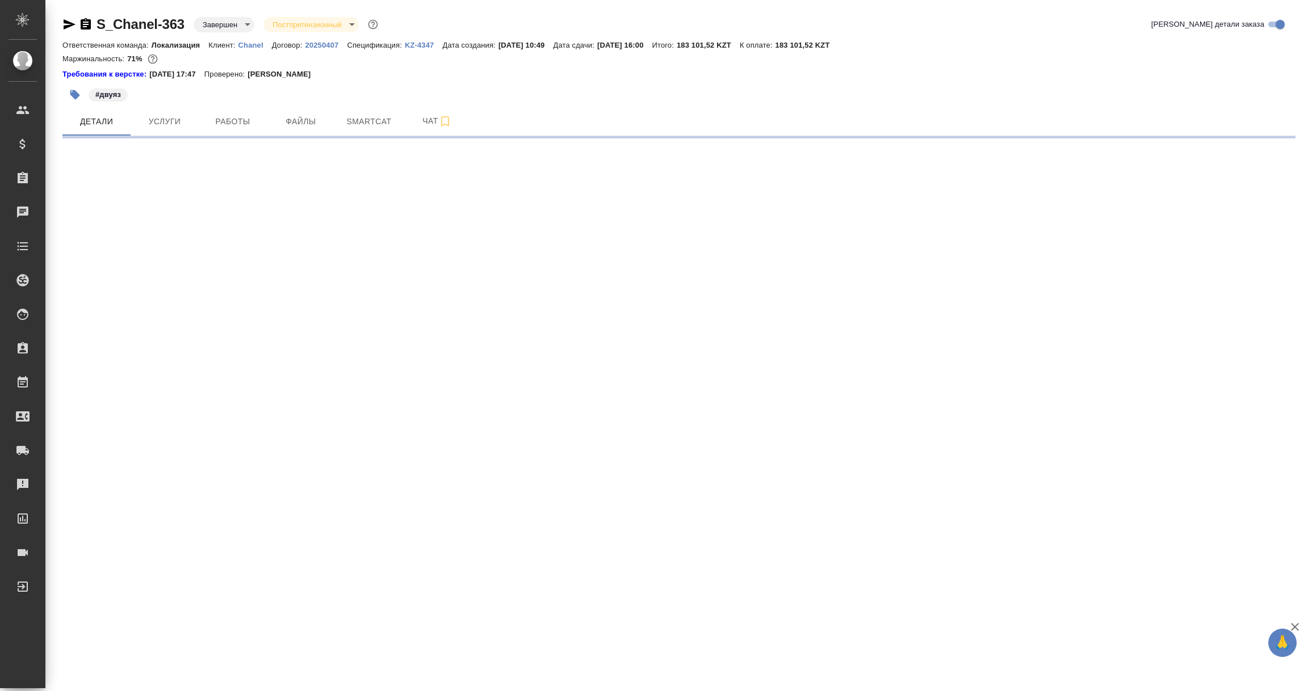
select select "RU"
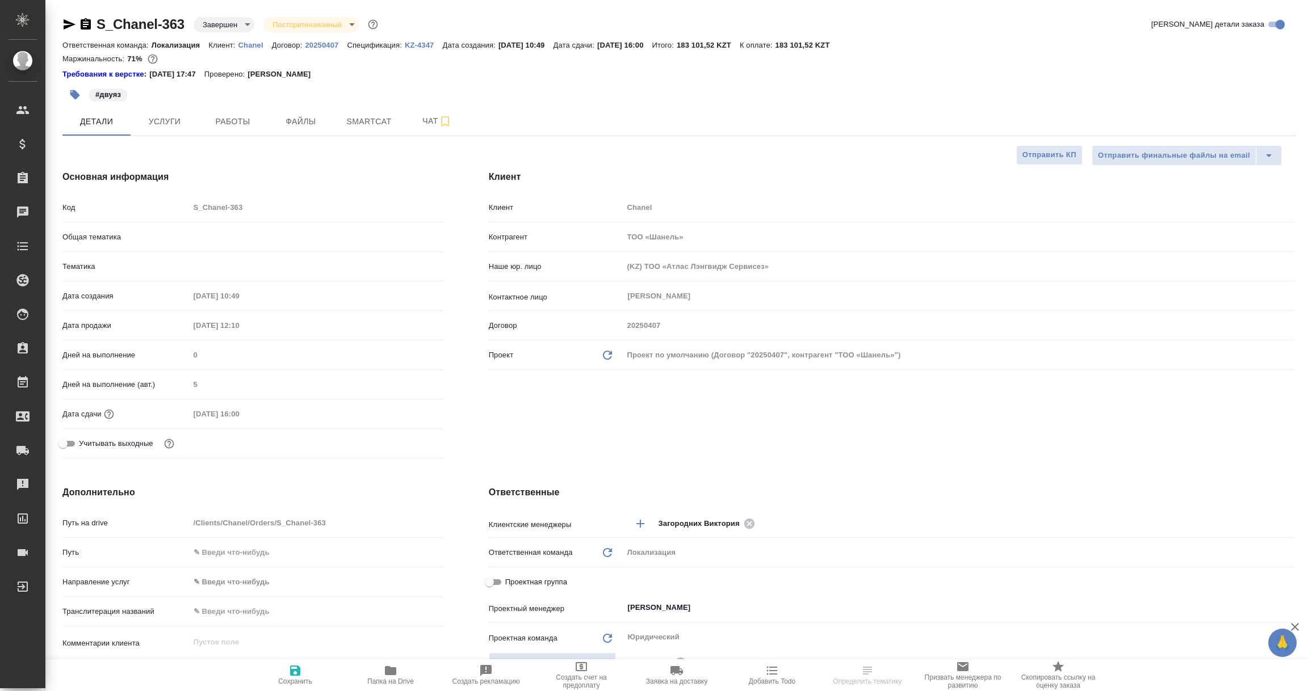
type textarea "x"
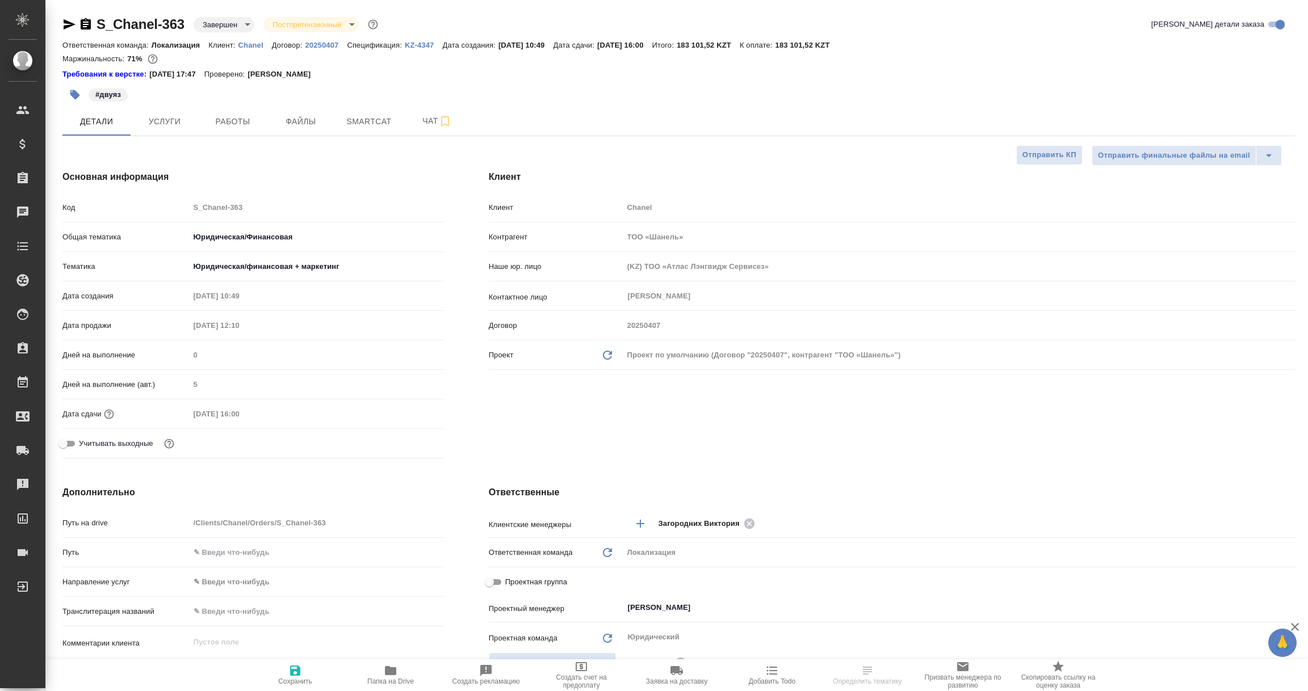
type textarea "x"
click at [417, 48] on p "KZ-4347" at bounding box center [424, 45] width 38 height 9
select select "RU"
type textarea "x"
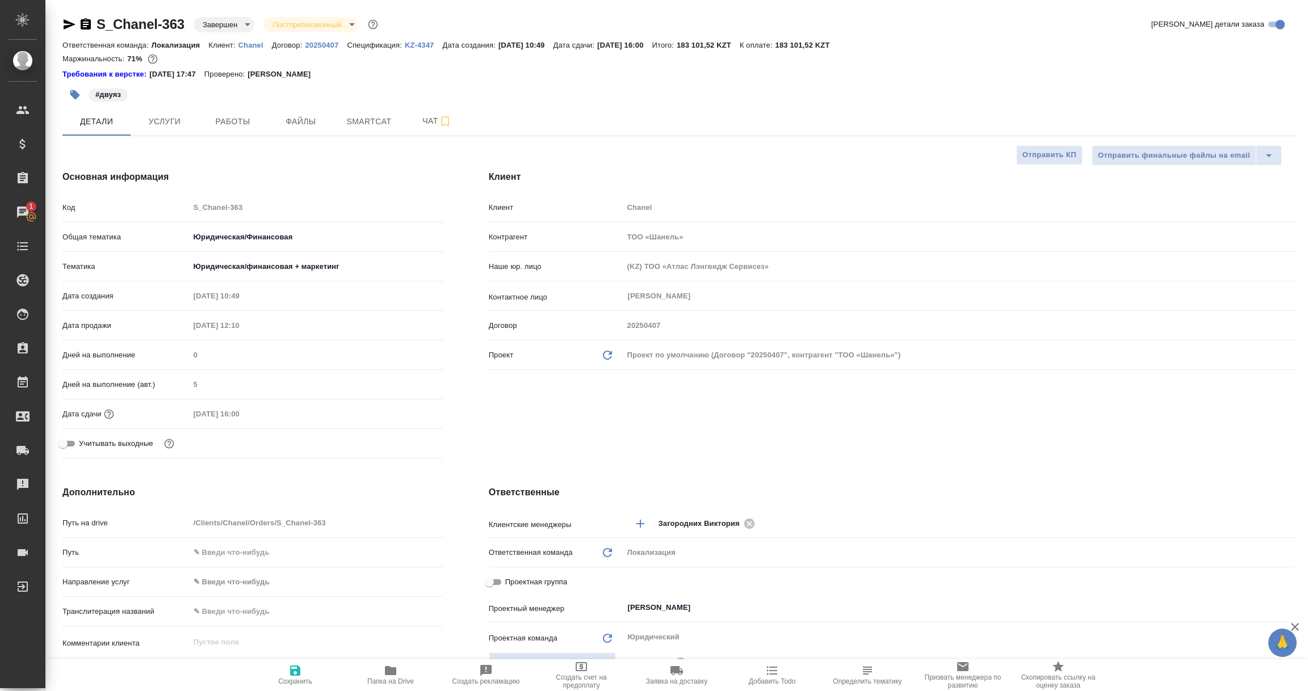
type textarea "x"
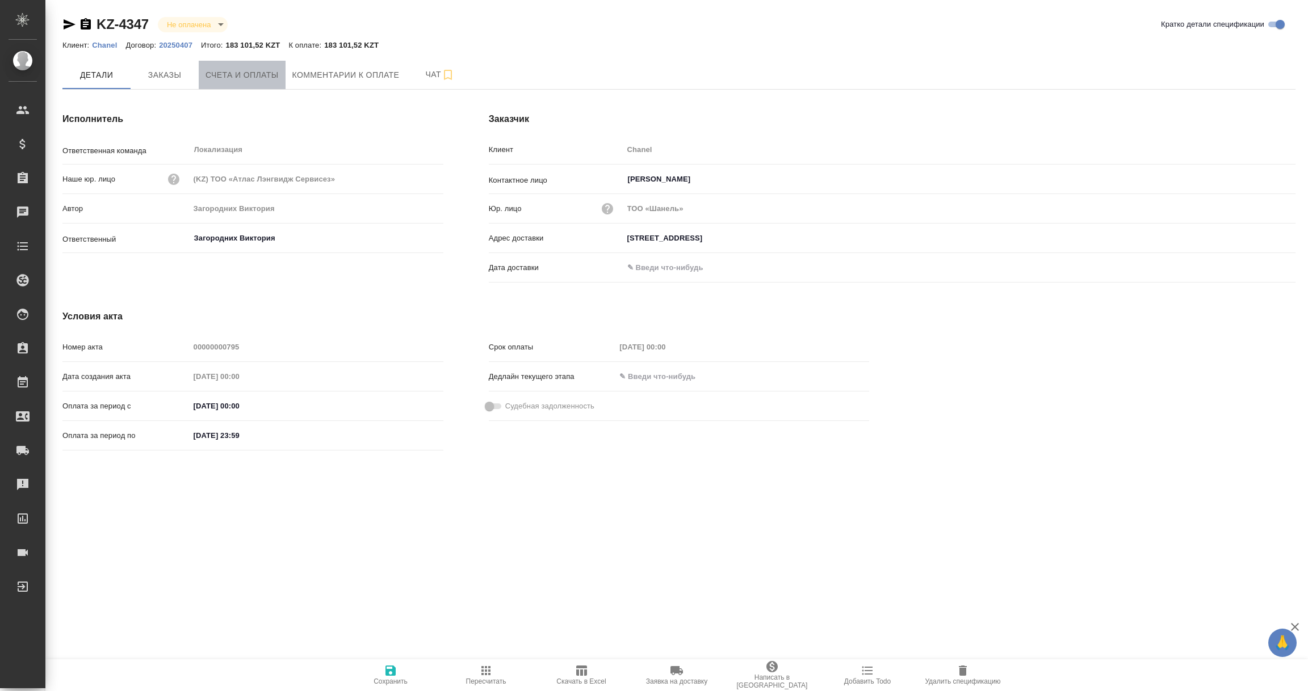
click at [220, 78] on span "Счета и оплаты" at bounding box center [241, 75] width 73 height 14
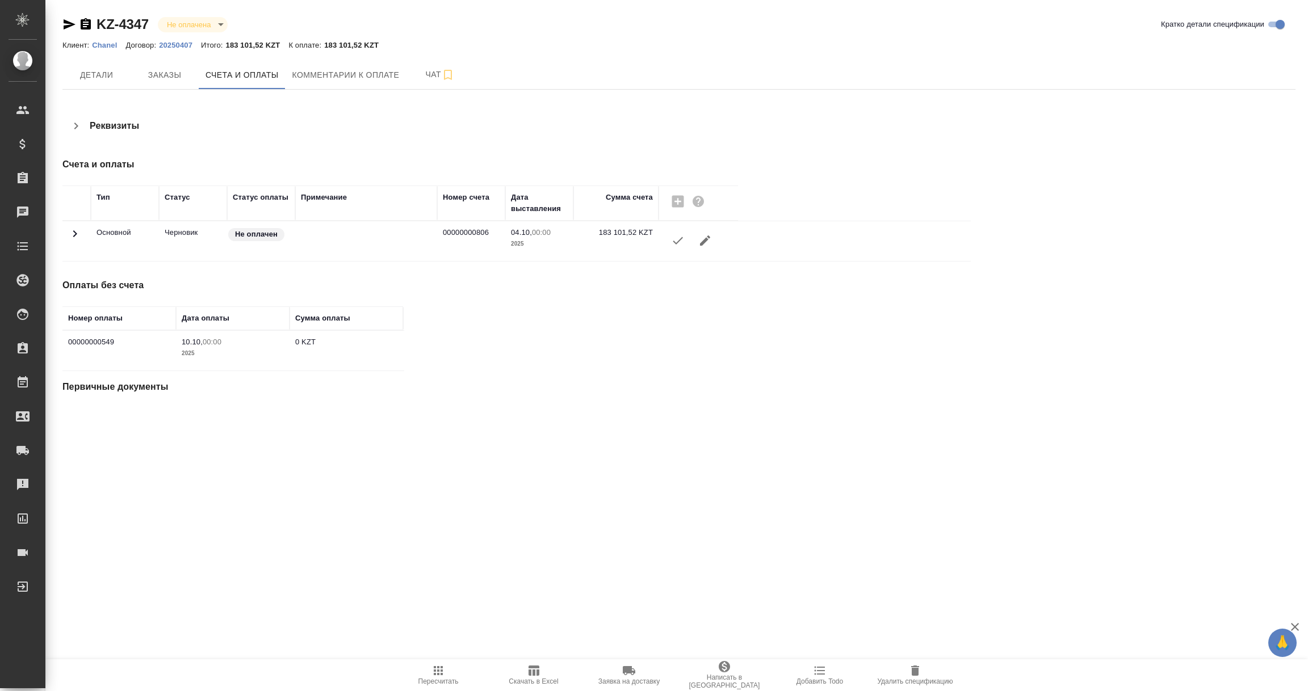
click at [73, 238] on icon at bounding box center [75, 234] width 14 height 14
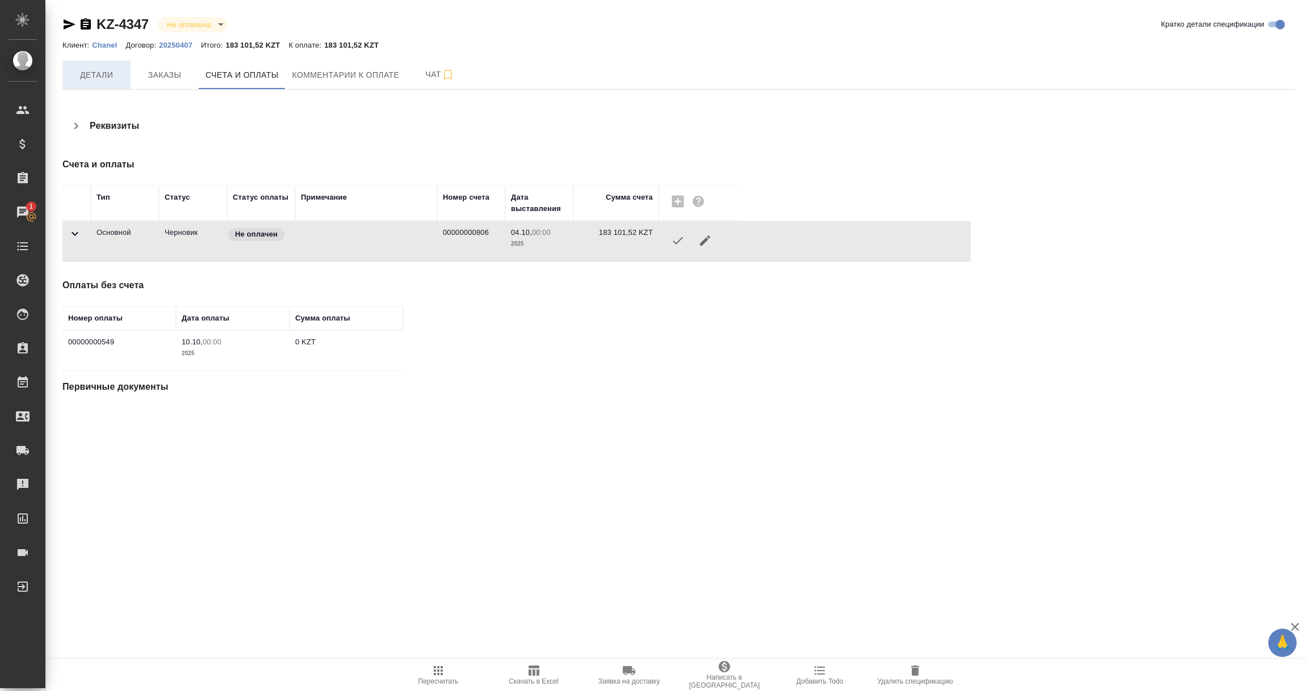
click at [100, 75] on span "Детали" at bounding box center [96, 75] width 54 height 14
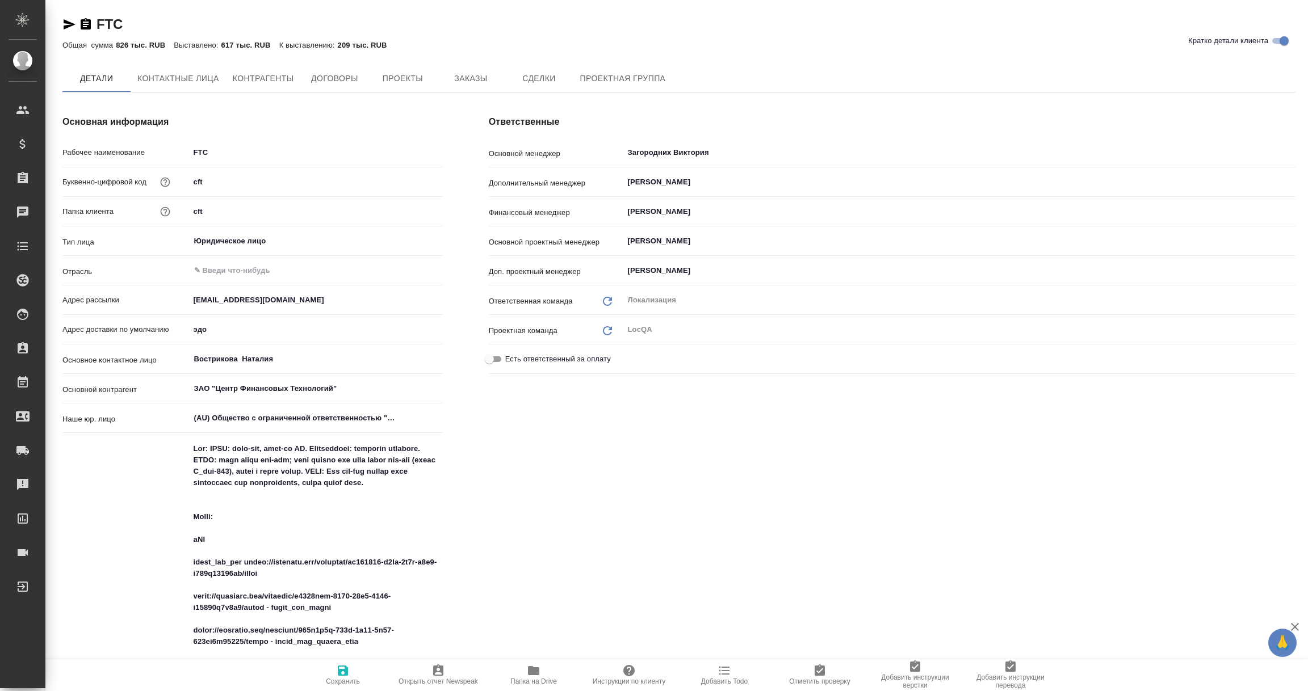
type textarea "x"
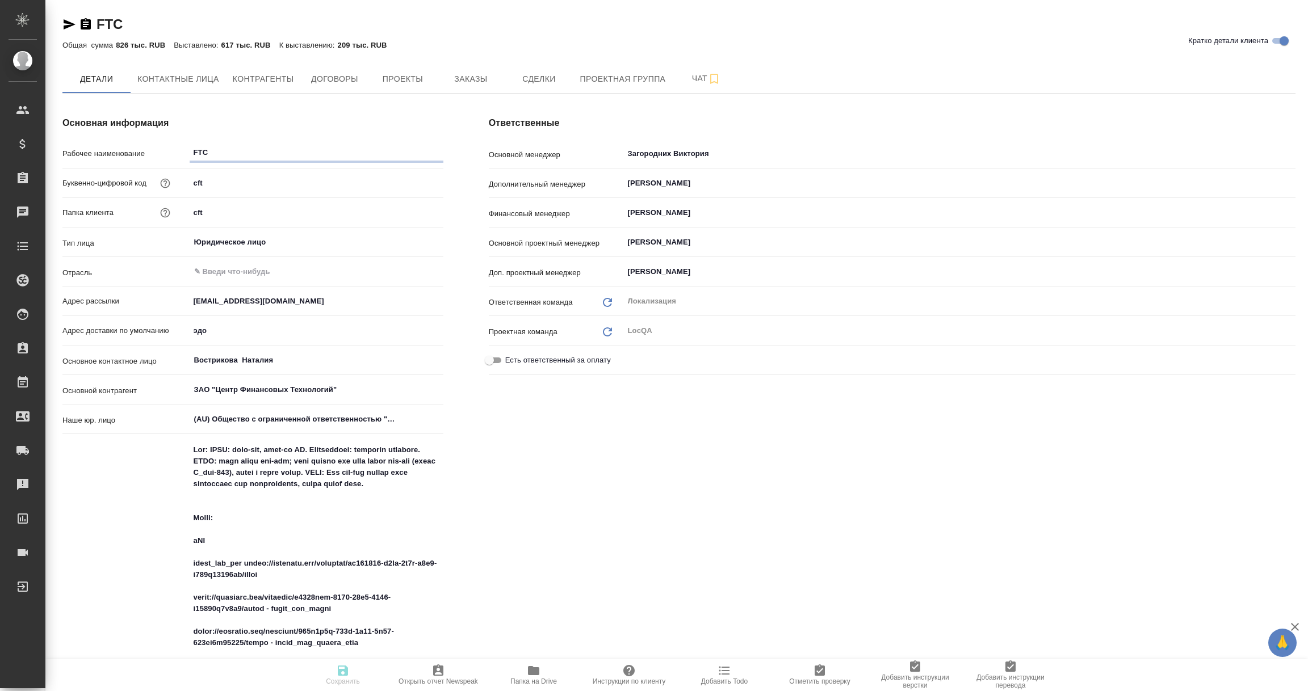
type textarea "x"
click at [250, 76] on span "Контрагенты" at bounding box center [263, 79] width 61 height 14
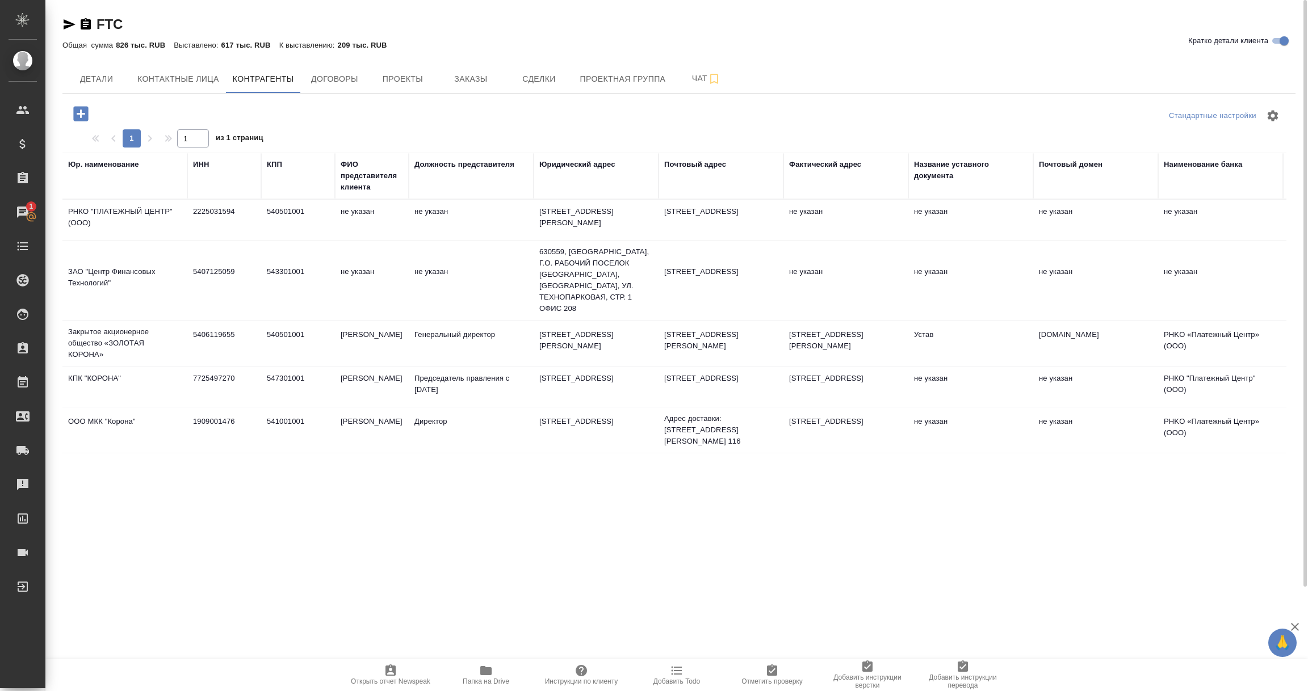
click at [86, 390] on td "КПК "КОРОНА"" at bounding box center [124, 387] width 125 height 40
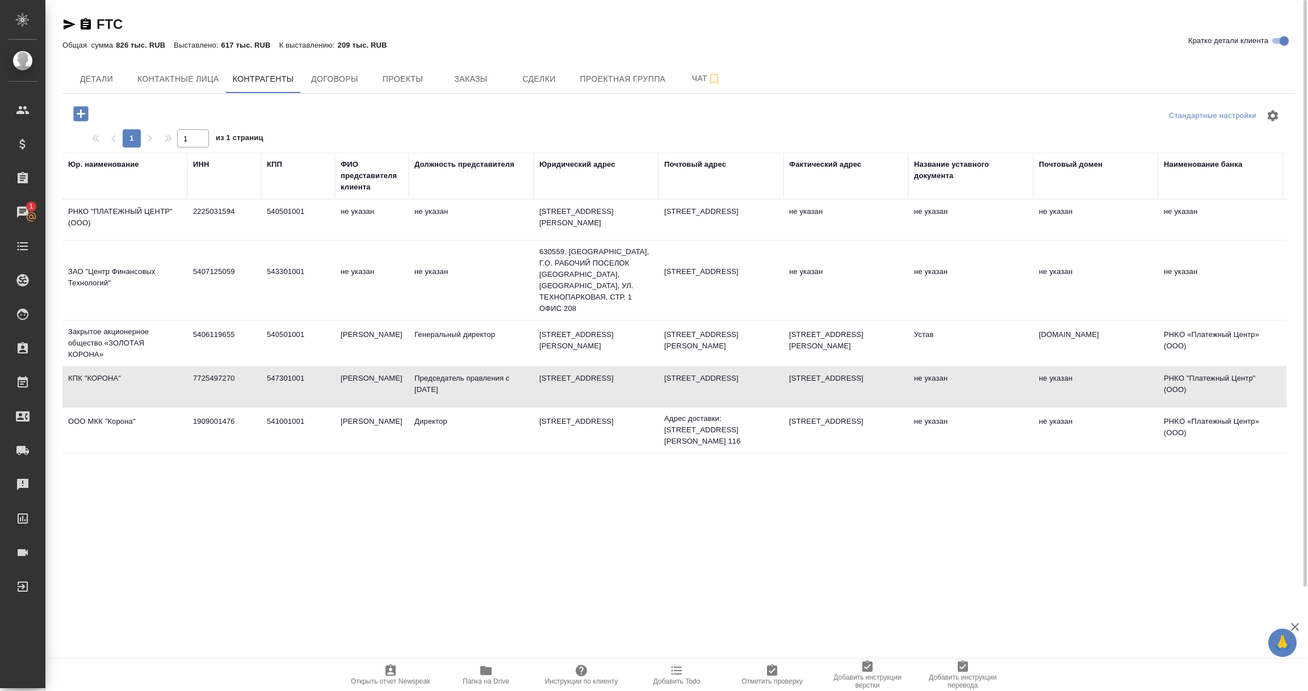
click at [86, 390] on td "КПК "КОРОНА"" at bounding box center [124, 387] width 125 height 40
type textarea "КПК "КОРОНА""
type input "7725497270"
type input "547301001"
type input "Соколова Оксана Анатольевна"
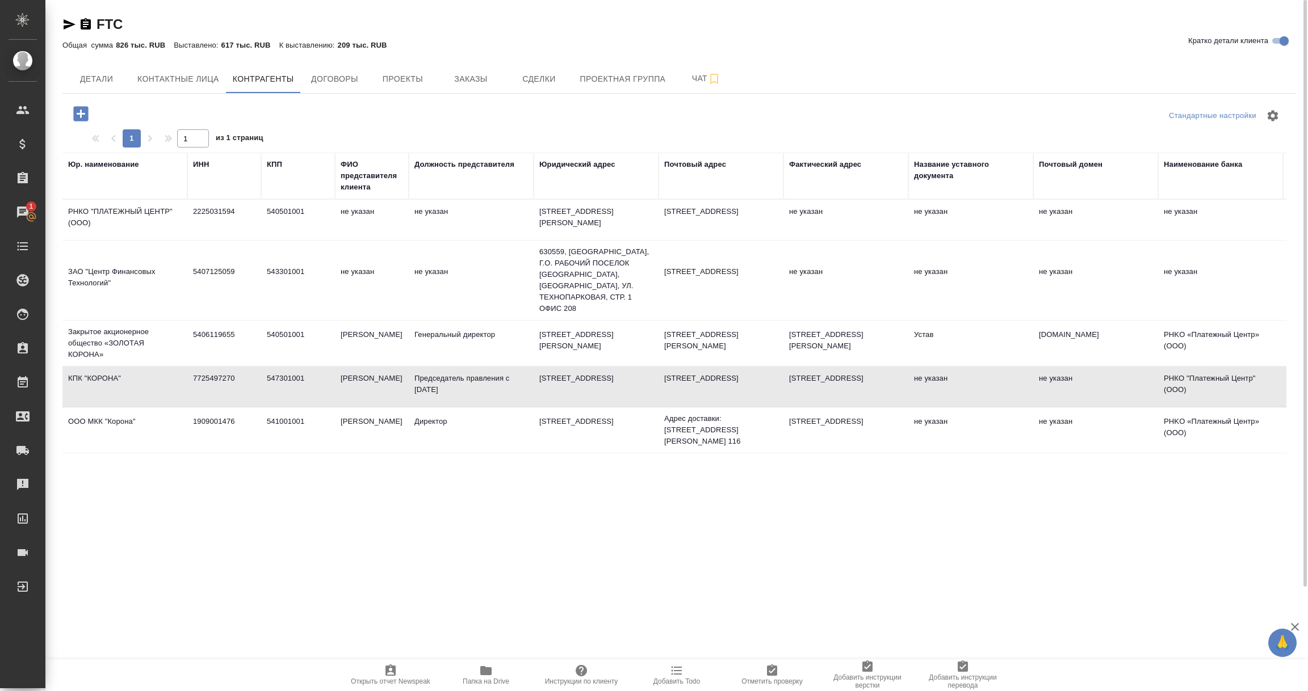
type input "Председатель правления с 04.07.2025"
type textarea "630055, г. Новосибирск, ул. Шатурская, д. 2"
type input "РНКО "Платежный Центр" (ООО)"
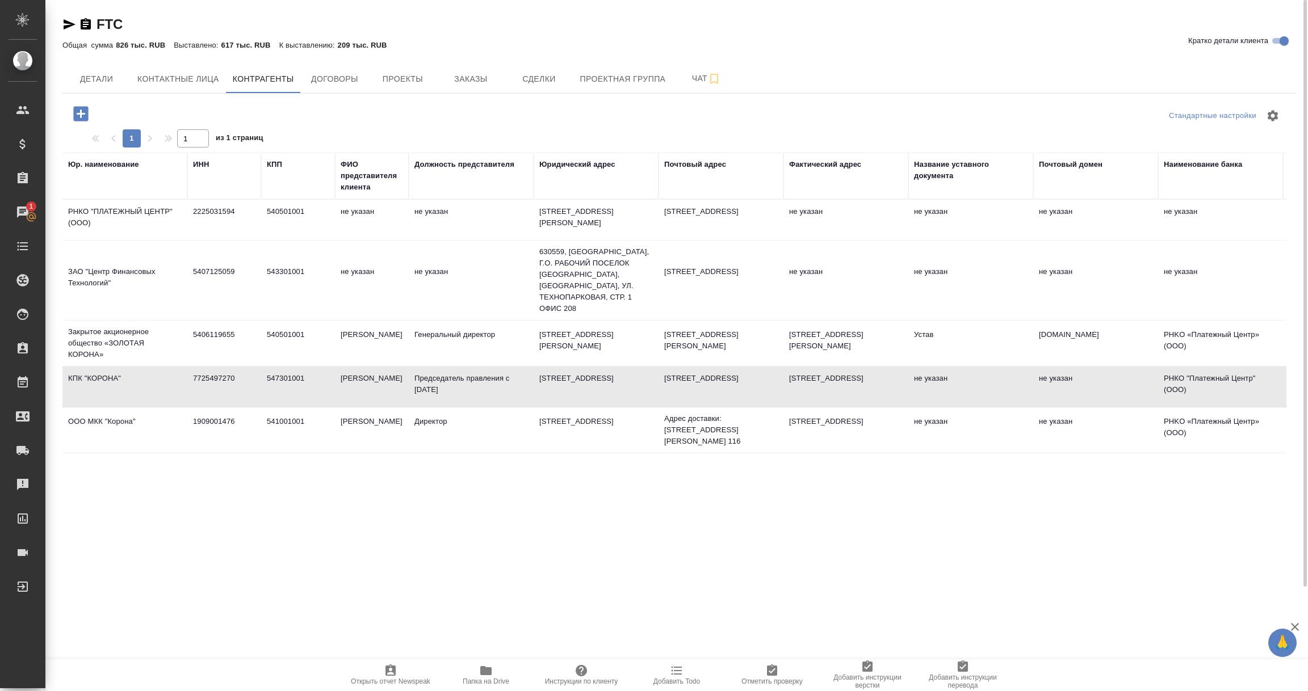
type input "40701810500000000135"
type input "045004832"
type input "30103810100000000832"
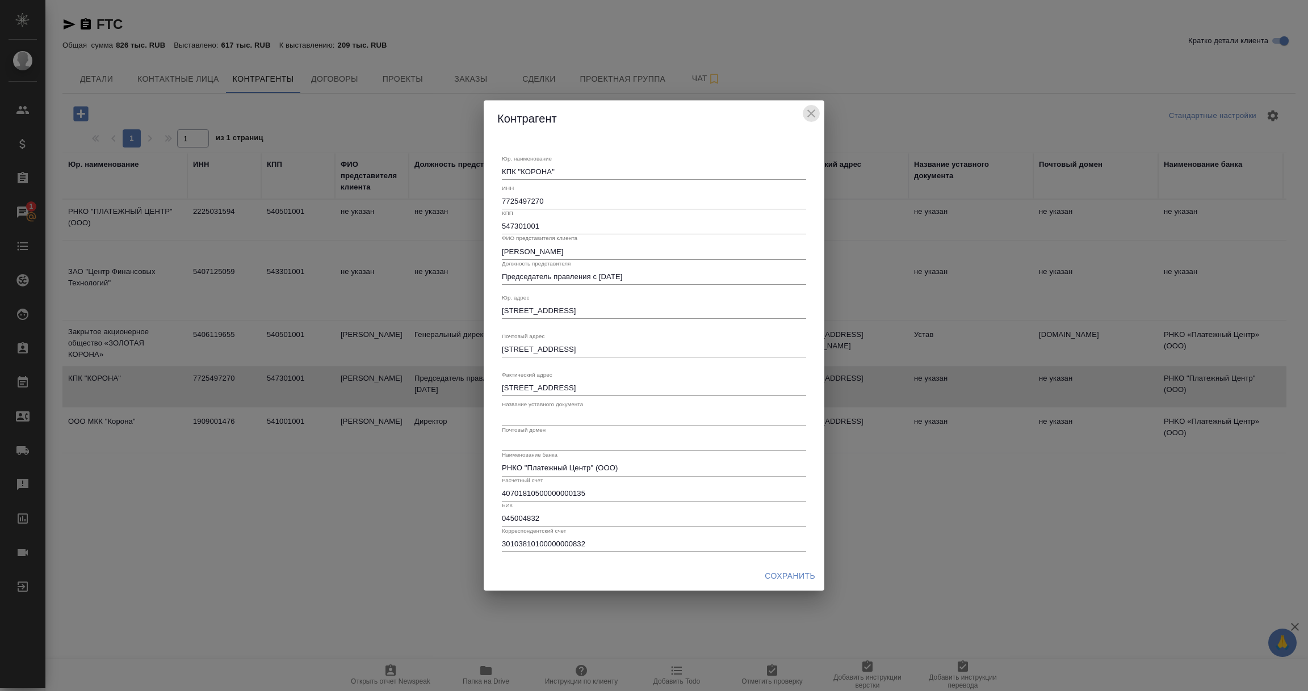
click at [808, 113] on icon "close" at bounding box center [811, 114] width 14 height 14
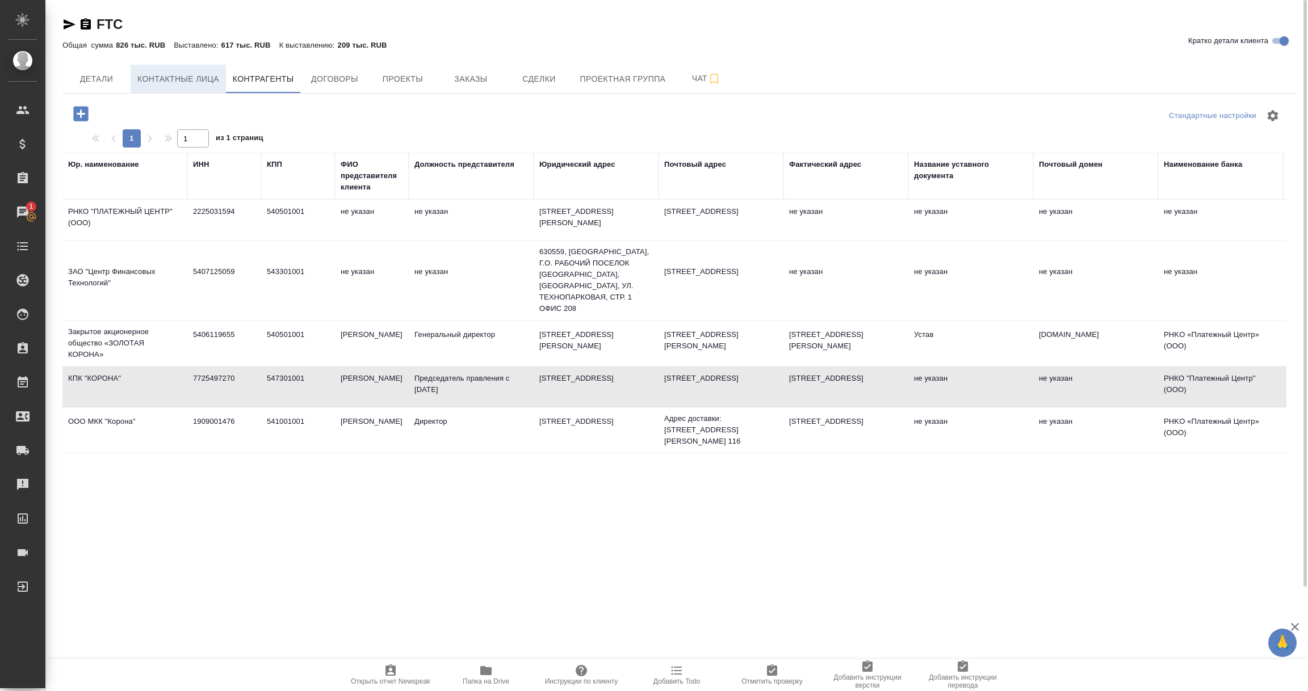
click at [162, 81] on span "Контактные лица" at bounding box center [178, 79] width 82 height 14
select select "RU"
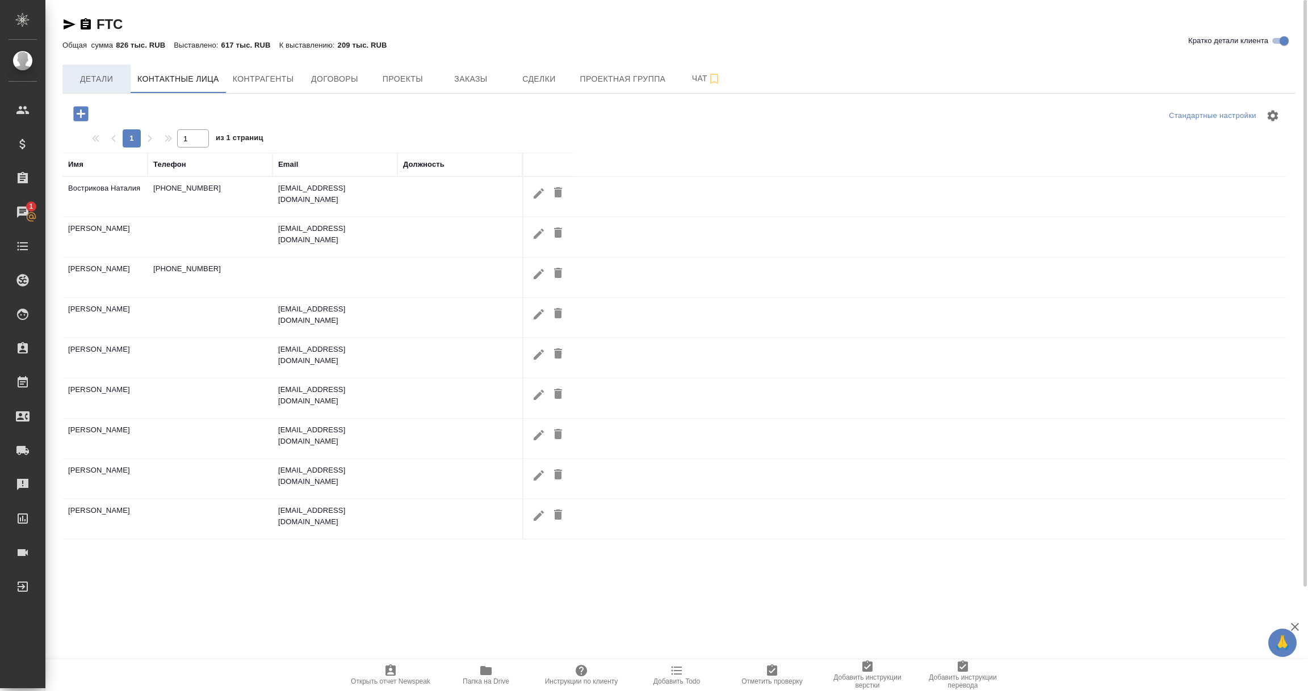
click at [108, 74] on span "Детали" at bounding box center [96, 79] width 54 height 14
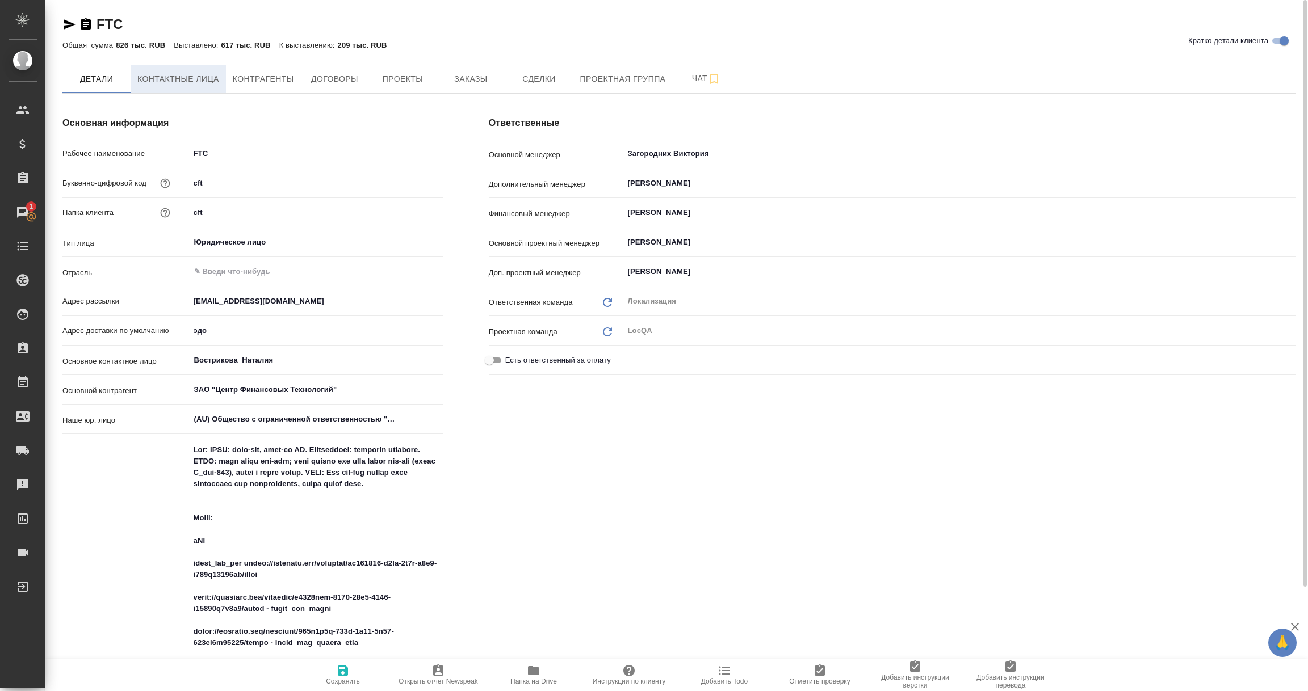
type textarea "x"
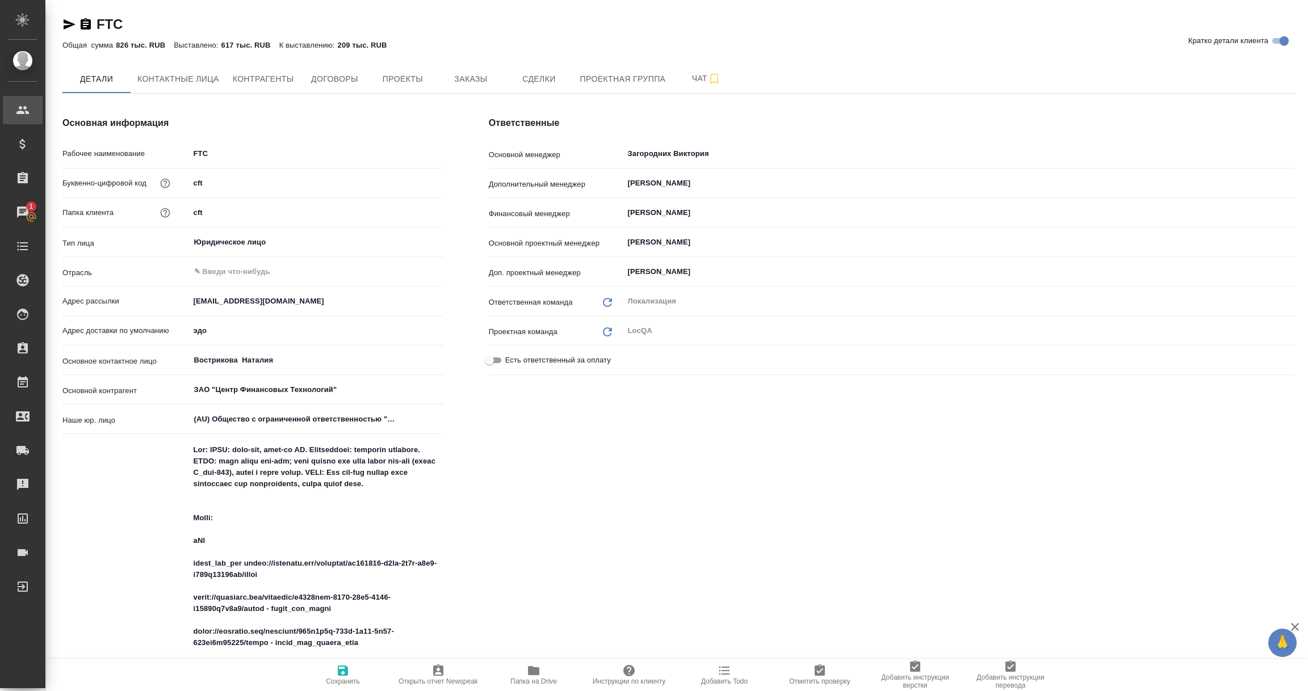
type textarea "x"
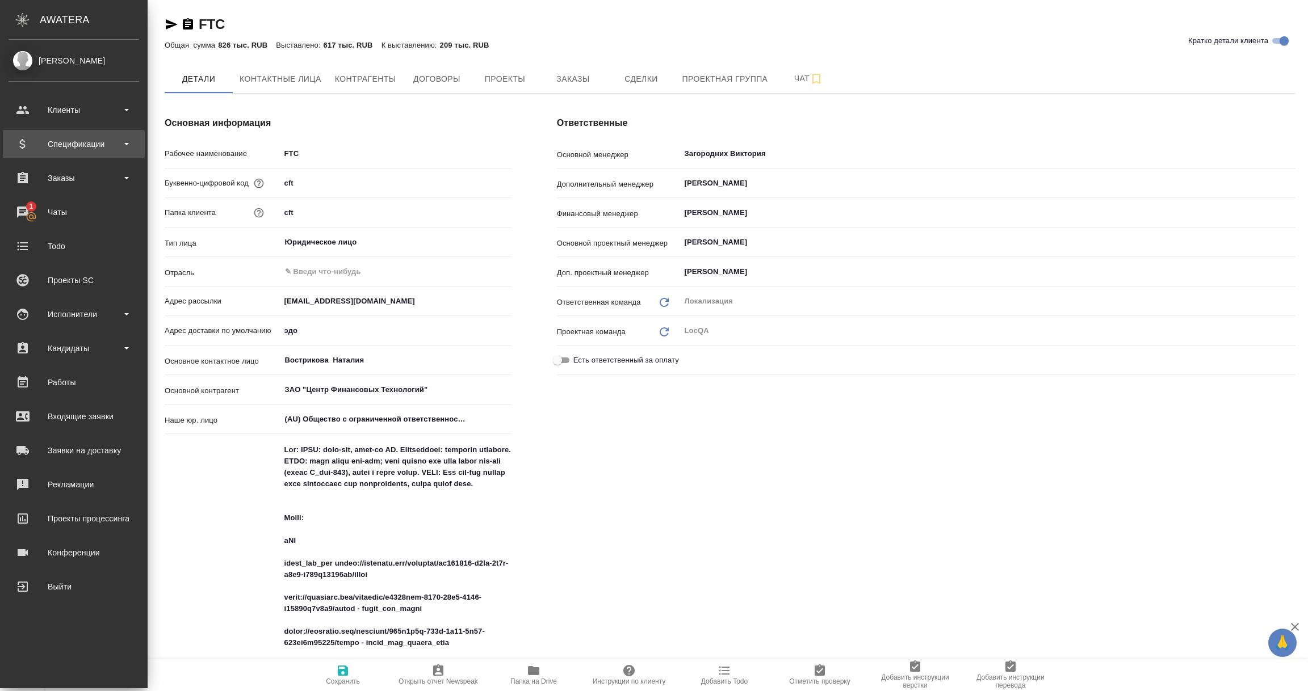
click at [59, 145] on div "Спецификации" at bounding box center [74, 144] width 131 height 17
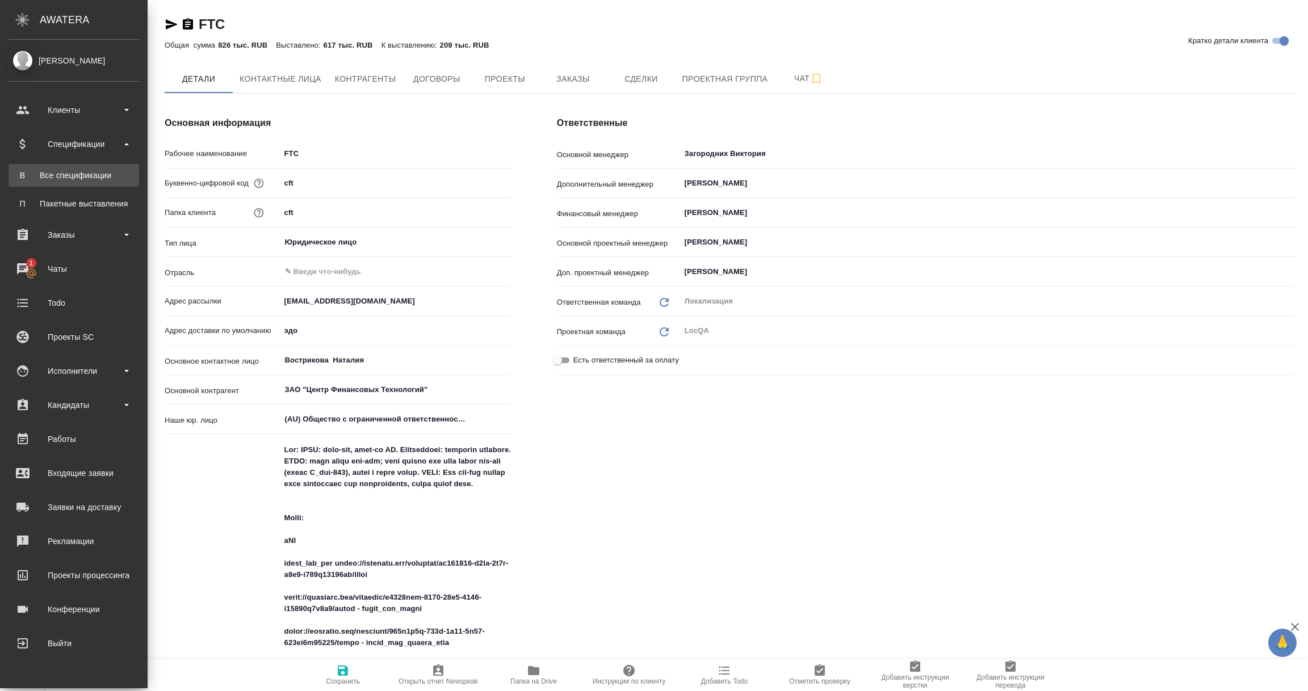
type textarea "x"
click at [60, 167] on link "В Все спецификации" at bounding box center [74, 175] width 131 height 23
type textarea "x"
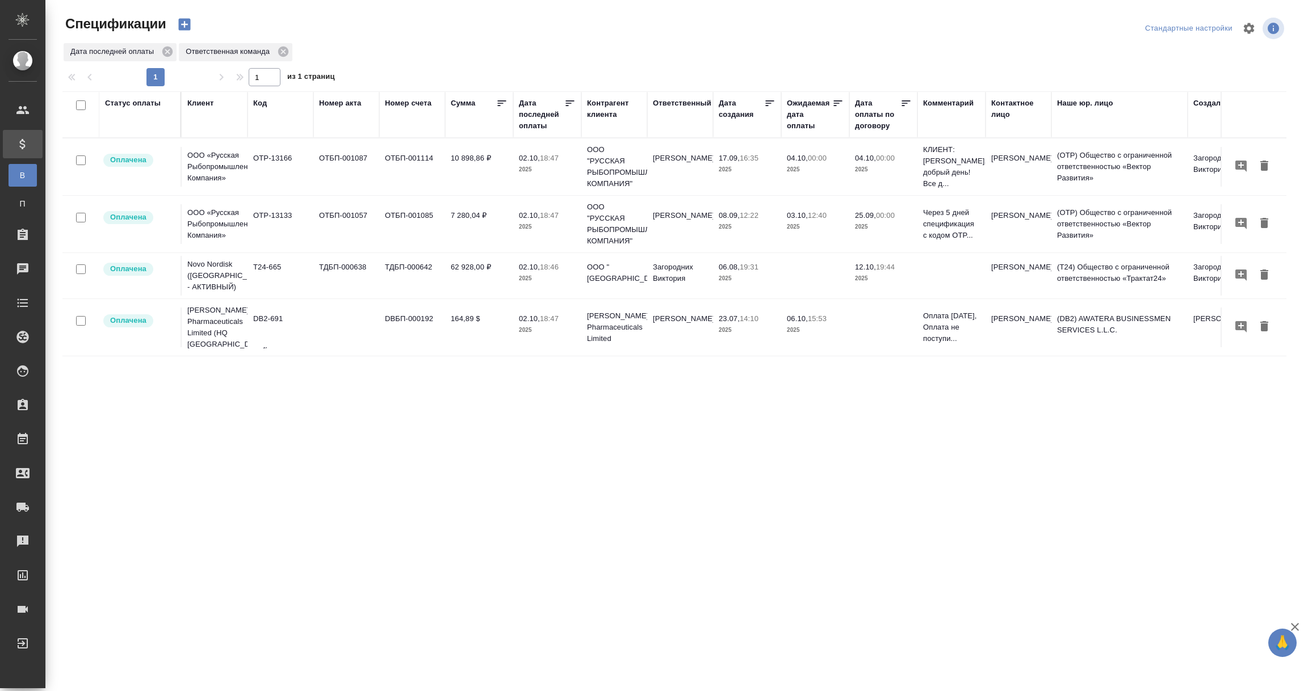
click at [520, 125] on div "Дата последней оплаты" at bounding box center [541, 115] width 45 height 34
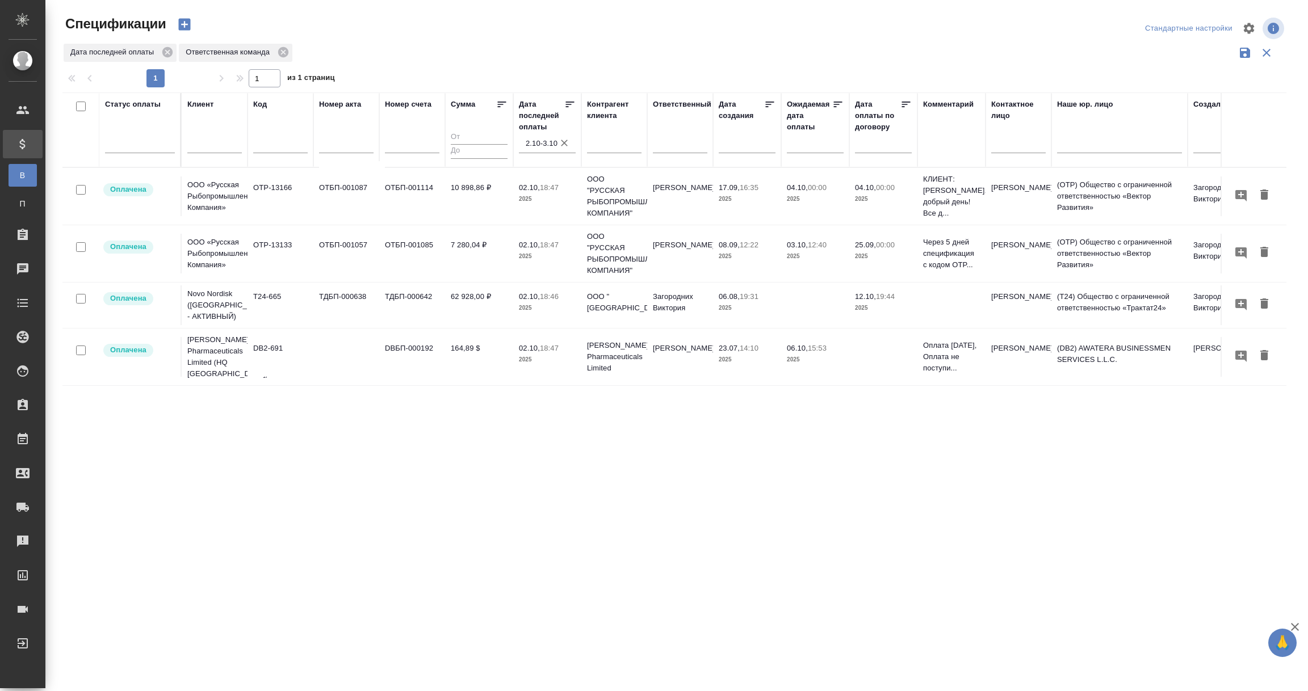
click at [537, 142] on input "2.10-3.10" at bounding box center [551, 144] width 50 height 16
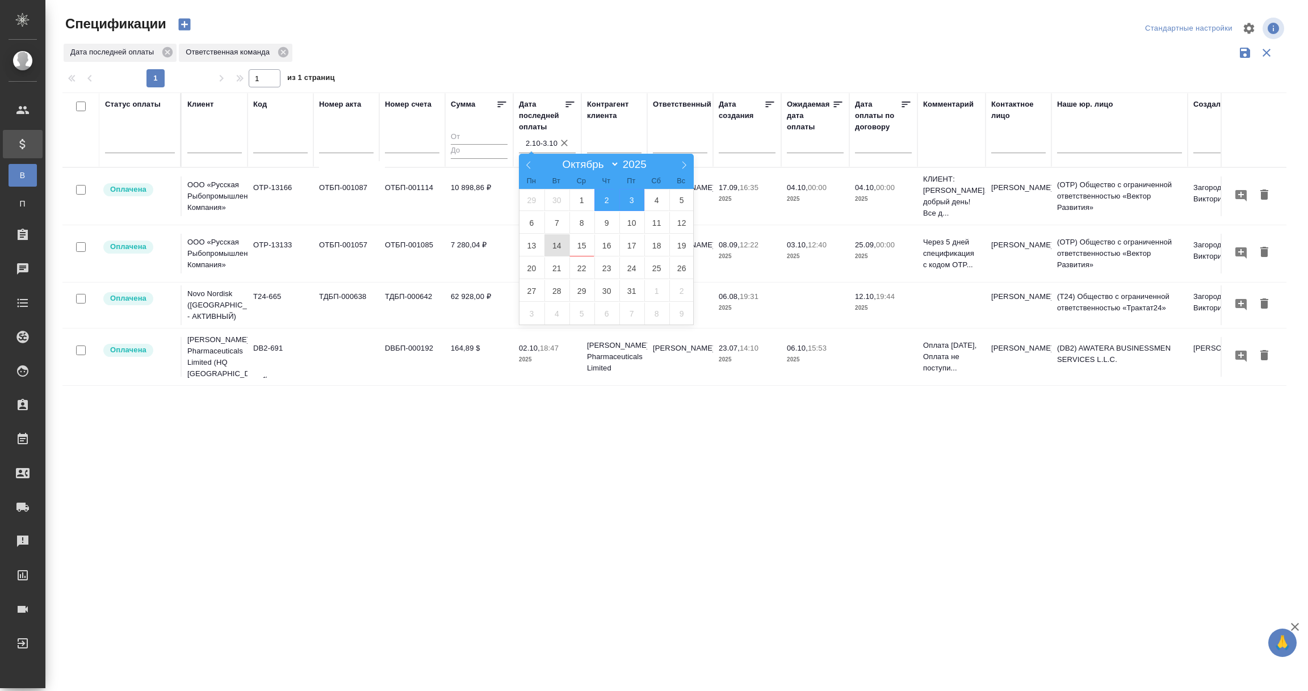
click at [552, 250] on span "14" at bounding box center [556, 245] width 25 height 22
click at [575, 250] on span "15" at bounding box center [581, 245] width 25 height 22
type div "[DATE]T21:00:00.000Z — [DATE]T21:00:00.000Z"
type input "14.10-15.10"
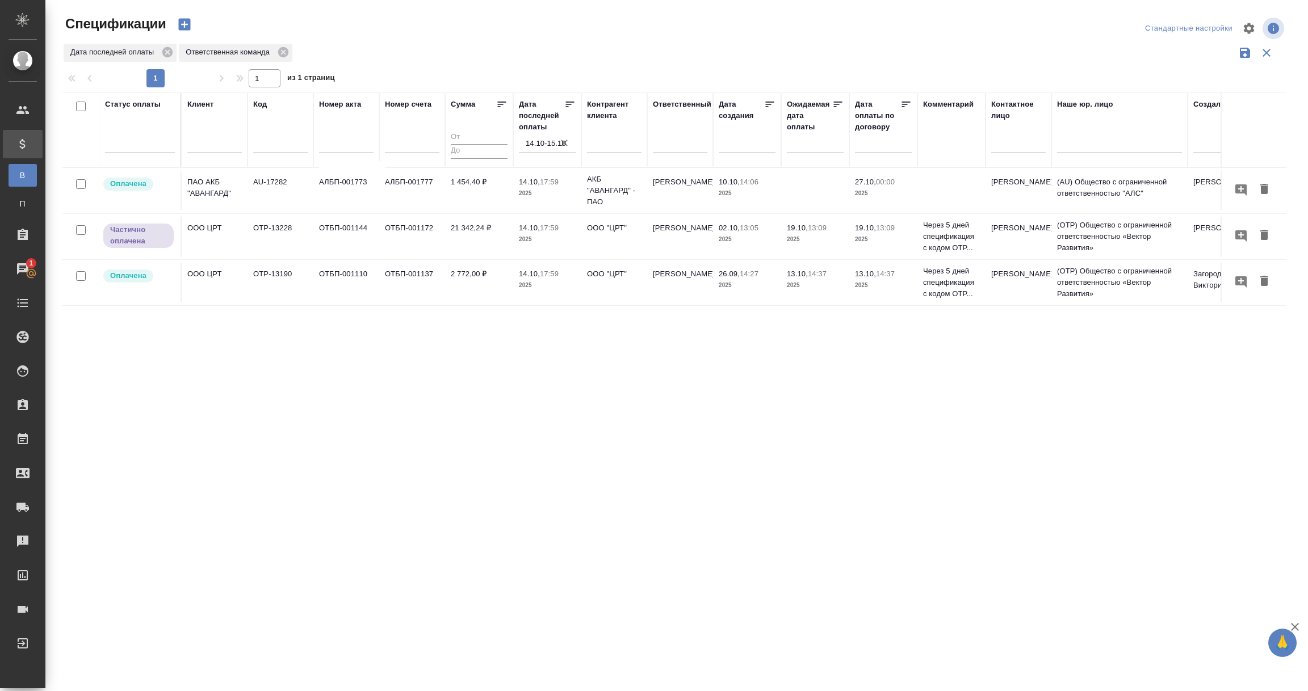
click at [226, 280] on td "OOO ЦРТ" at bounding box center [215, 283] width 66 height 40
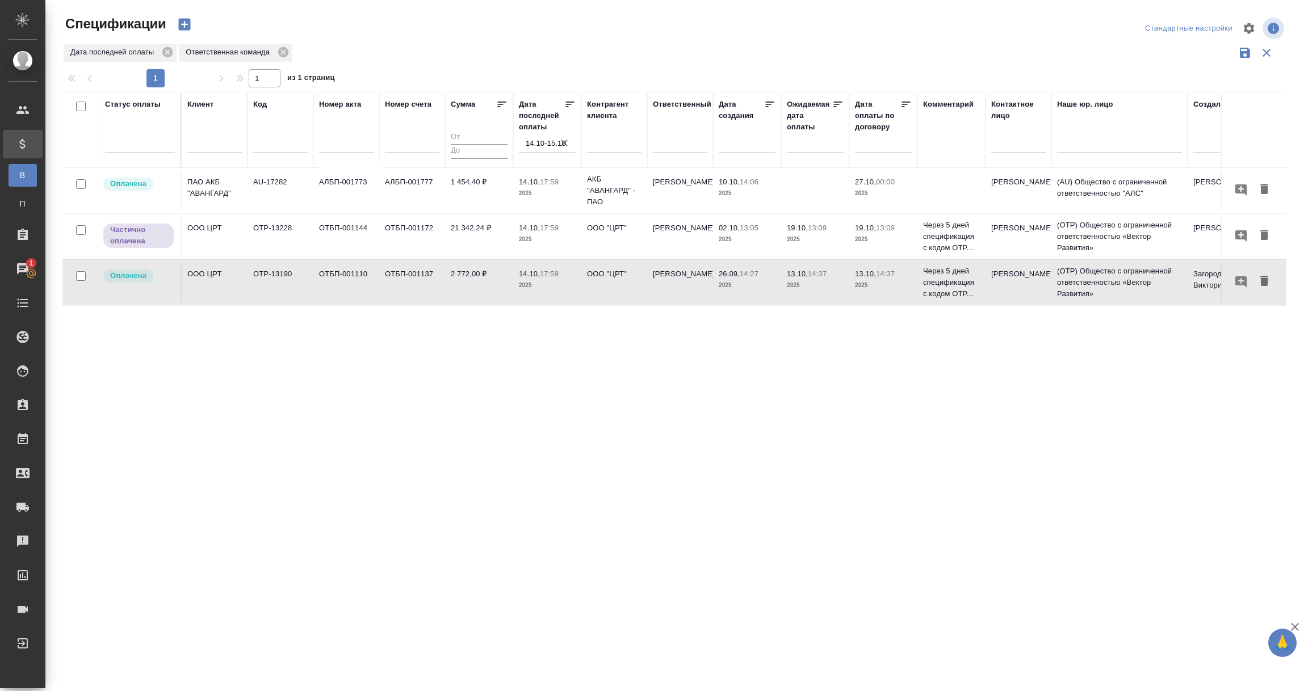
click at [226, 280] on td "OOO ЦРТ" at bounding box center [215, 283] width 66 height 40
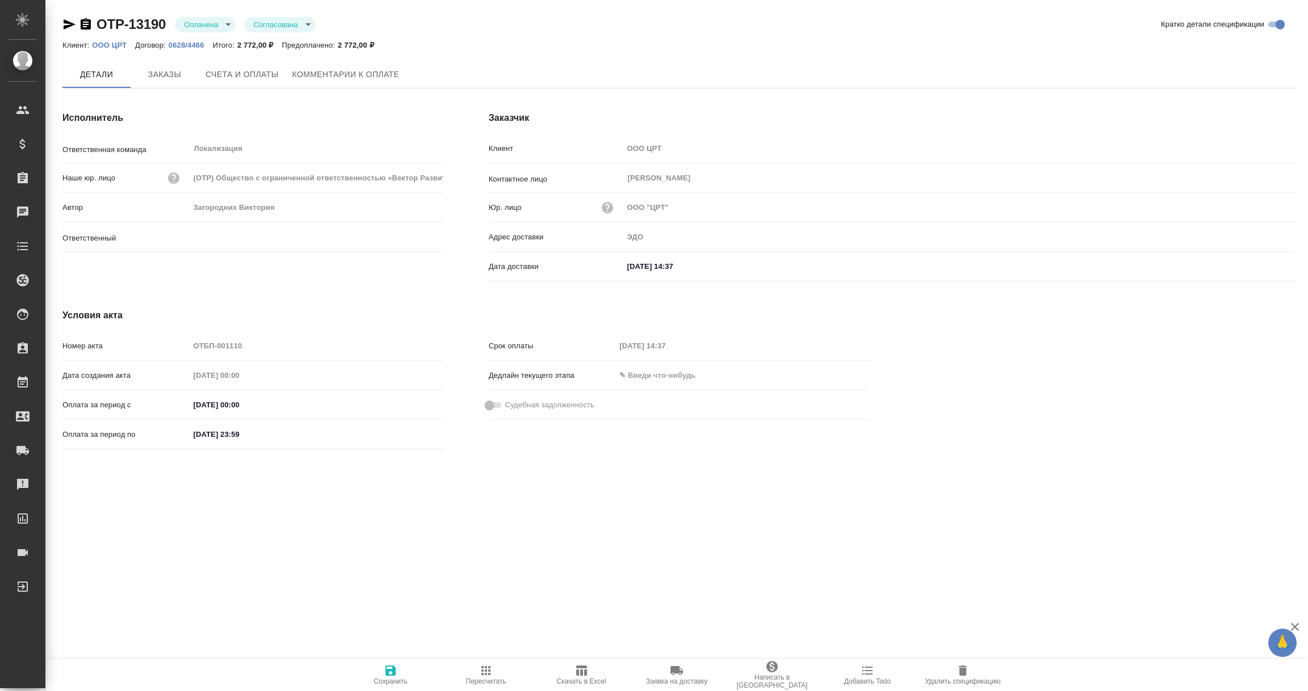
type input "[PERSON_NAME]"
click at [250, 74] on span "Счета и оплаты" at bounding box center [241, 75] width 73 height 14
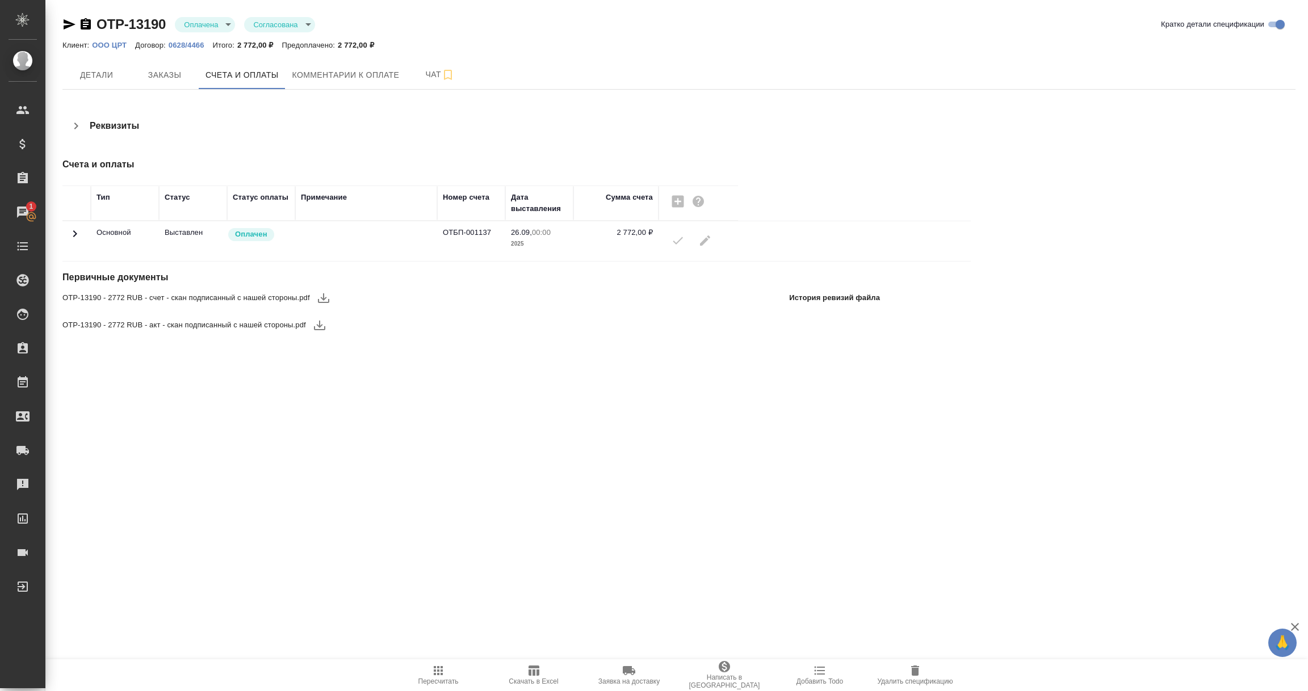
click at [79, 233] on icon at bounding box center [75, 234] width 14 height 14
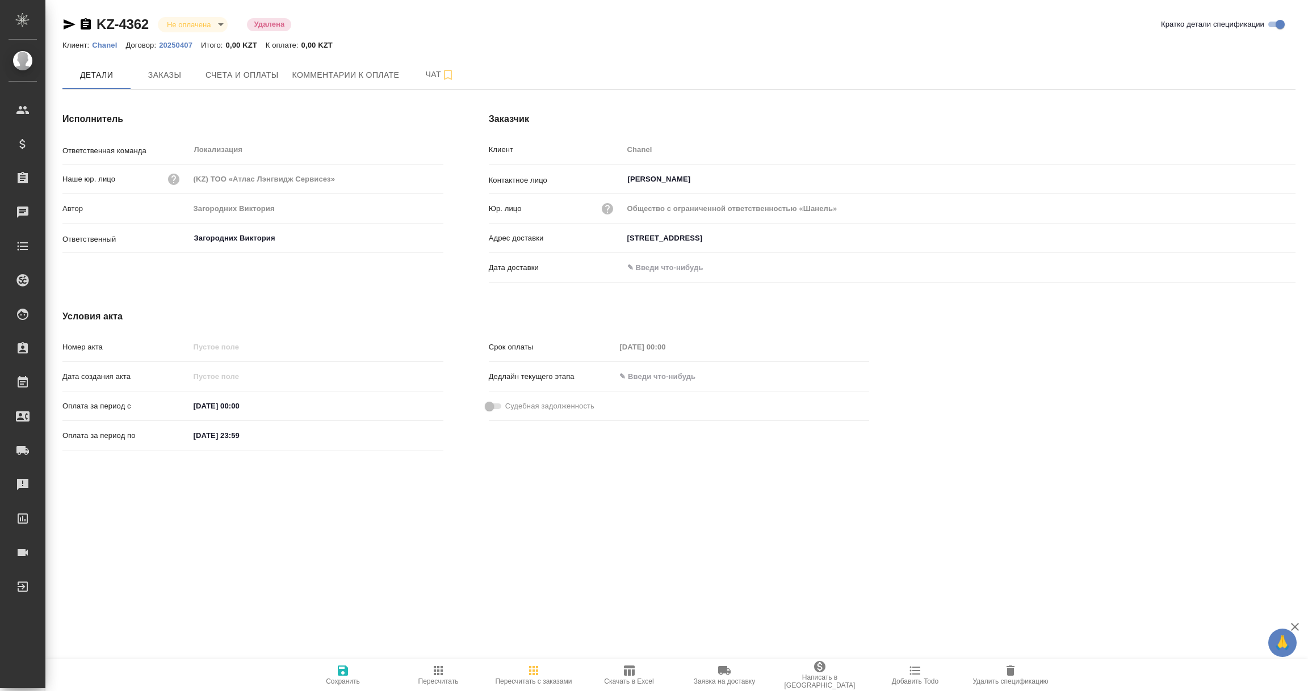
click at [66, 22] on icon "button" at bounding box center [70, 24] width 12 height 10
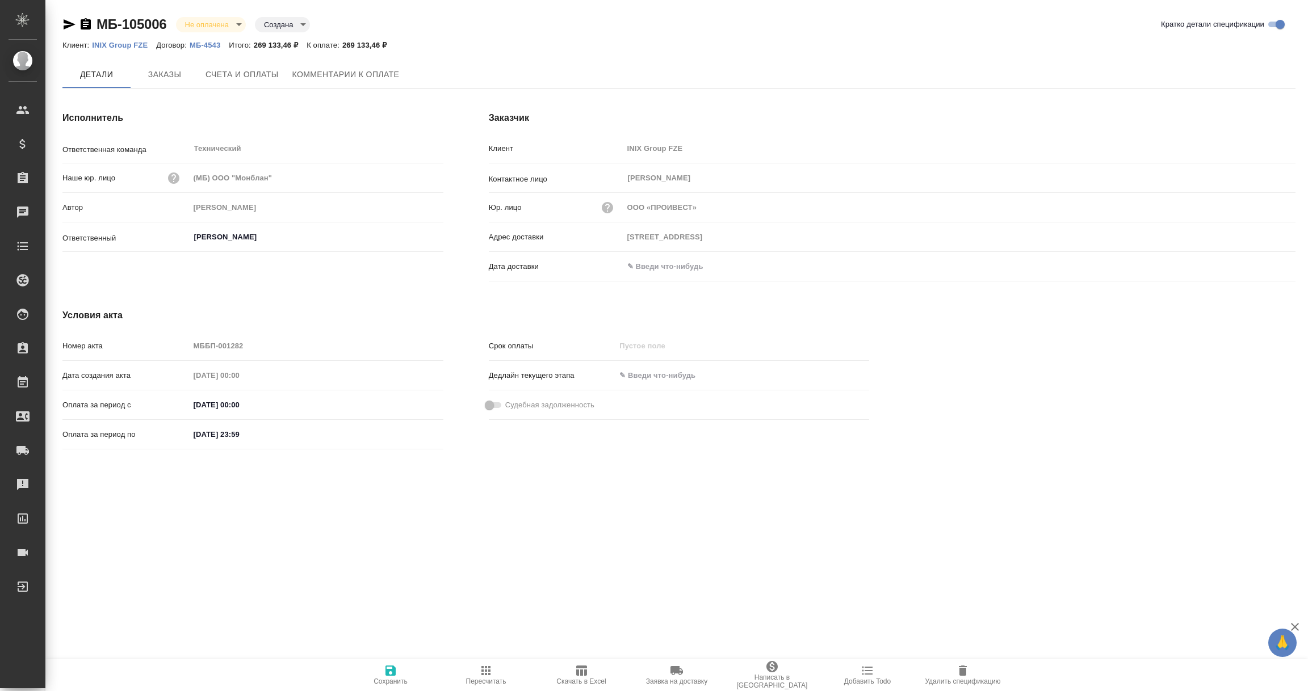
click at [660, 268] on input "text" at bounding box center [672, 266] width 99 height 16
click at [1264, 268] on icon "button" at bounding box center [1262, 265] width 10 height 11
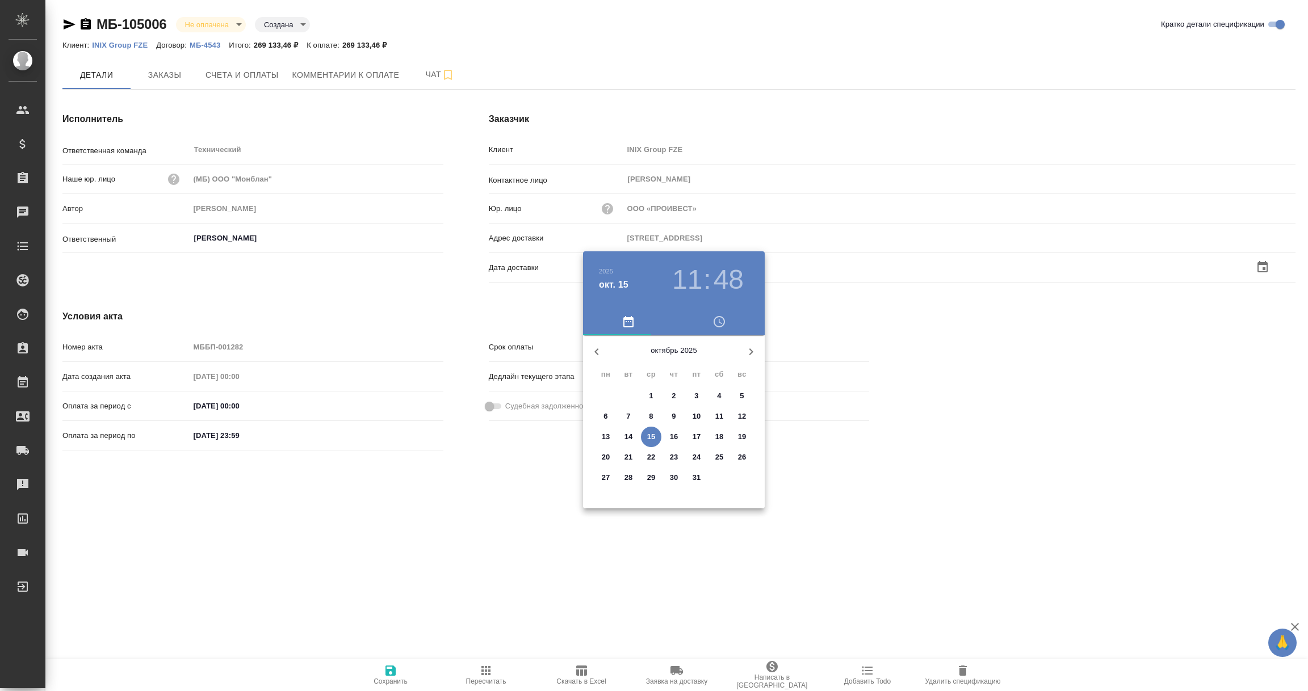
click at [649, 436] on p "15" at bounding box center [651, 436] width 9 height 11
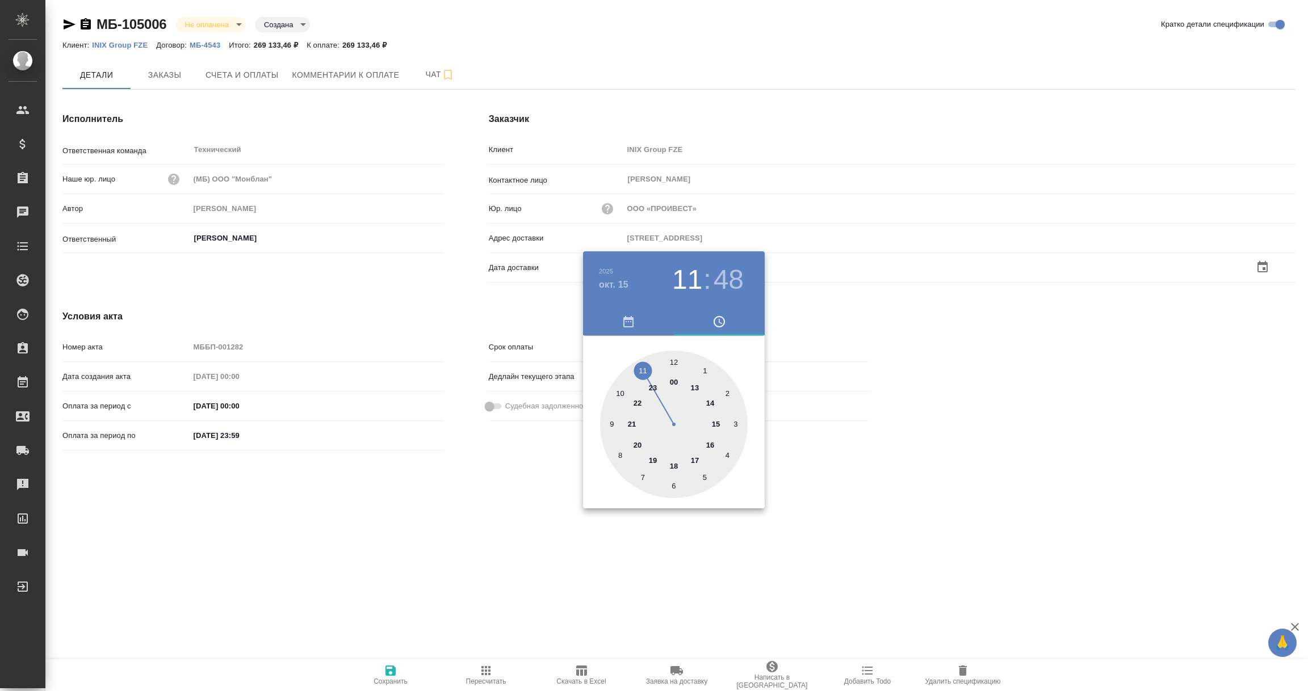
type input "15.10.2025 11:48"
click at [516, 543] on div at bounding box center [654, 345] width 1308 height 691
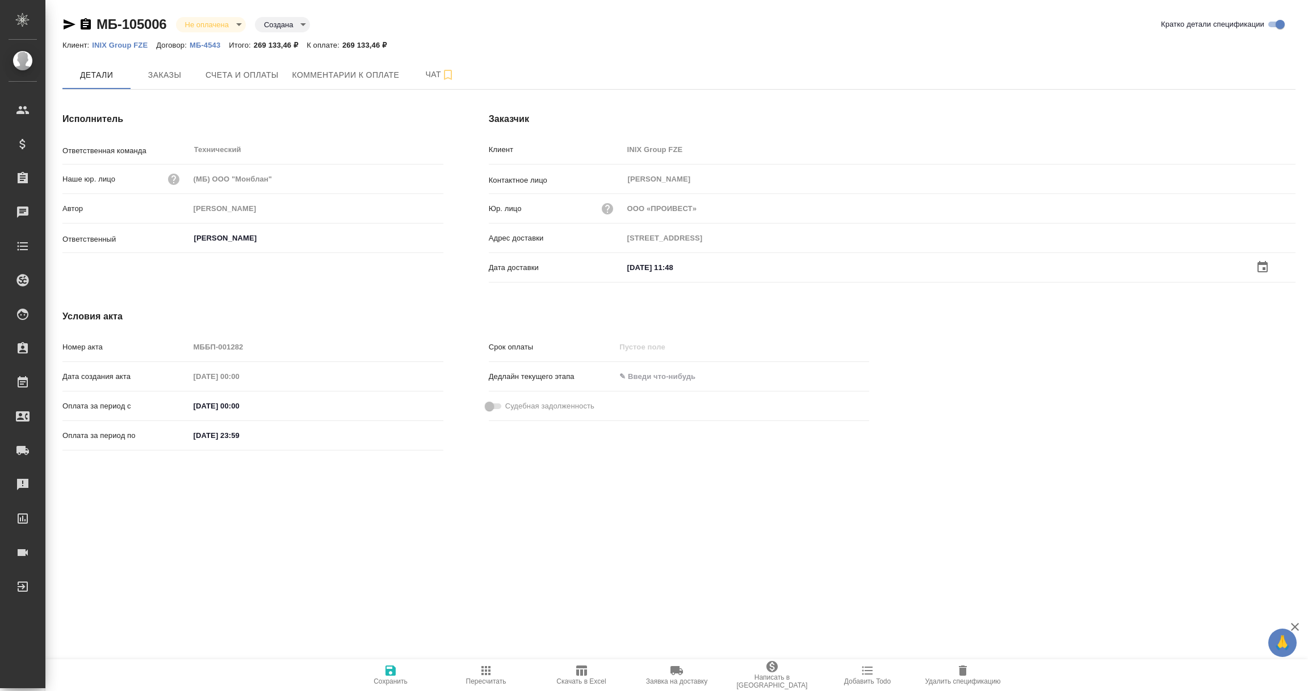
click at [386, 672] on icon "button" at bounding box center [390, 671] width 10 height 10
click at [672, 267] on input "text" at bounding box center [672, 266] width 99 height 16
click at [1260, 261] on icon "button" at bounding box center [1262, 267] width 14 height 14
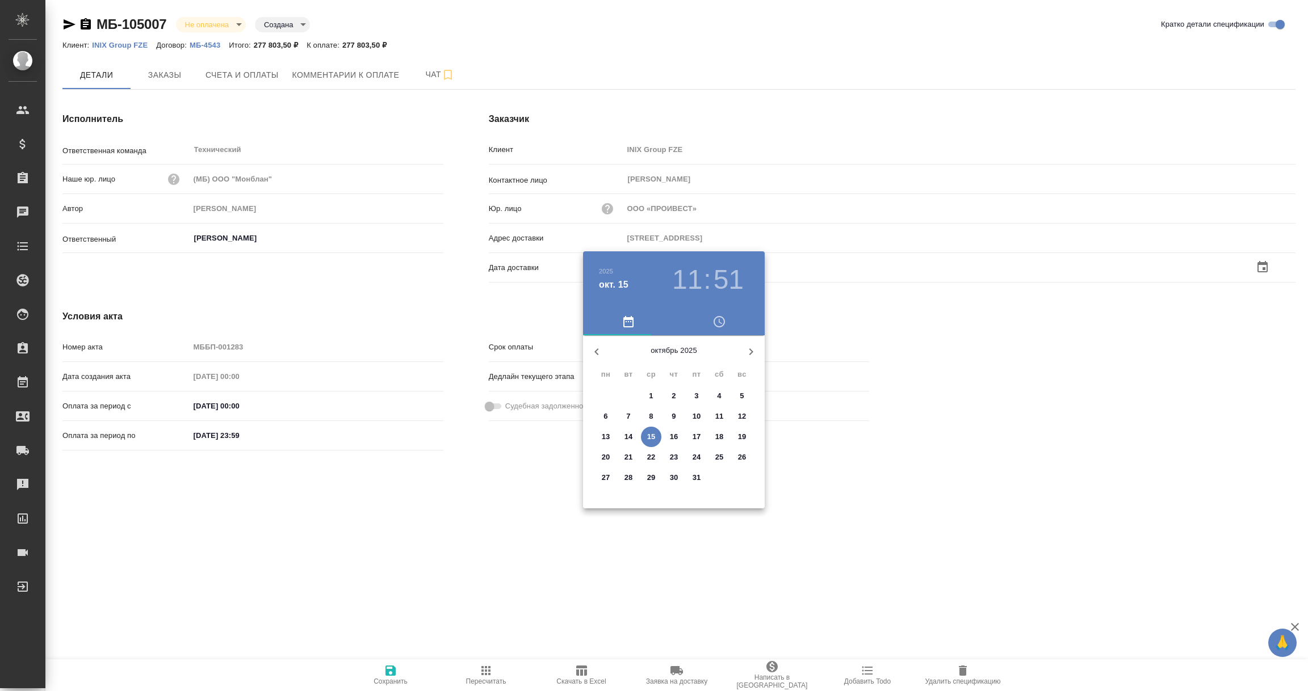
click at [649, 434] on p "15" at bounding box center [651, 436] width 9 height 11
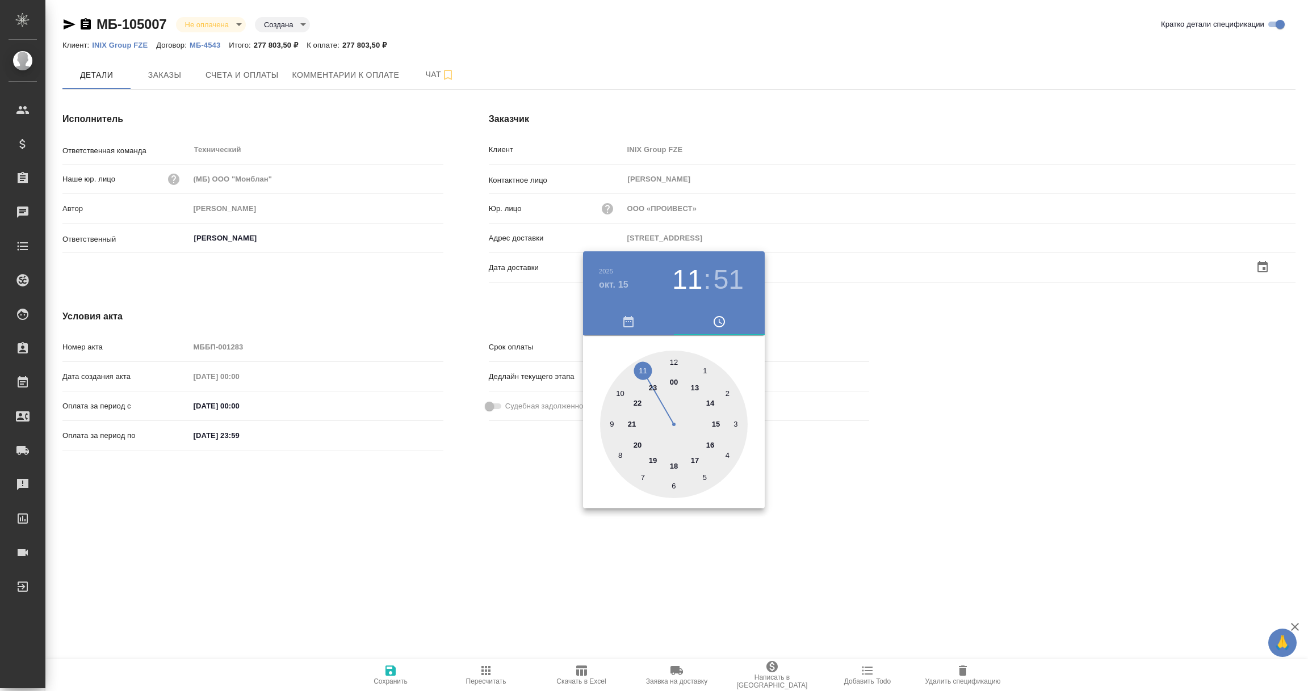
type input "[DATE] 11:51"
click at [583, 537] on div at bounding box center [654, 345] width 1308 height 691
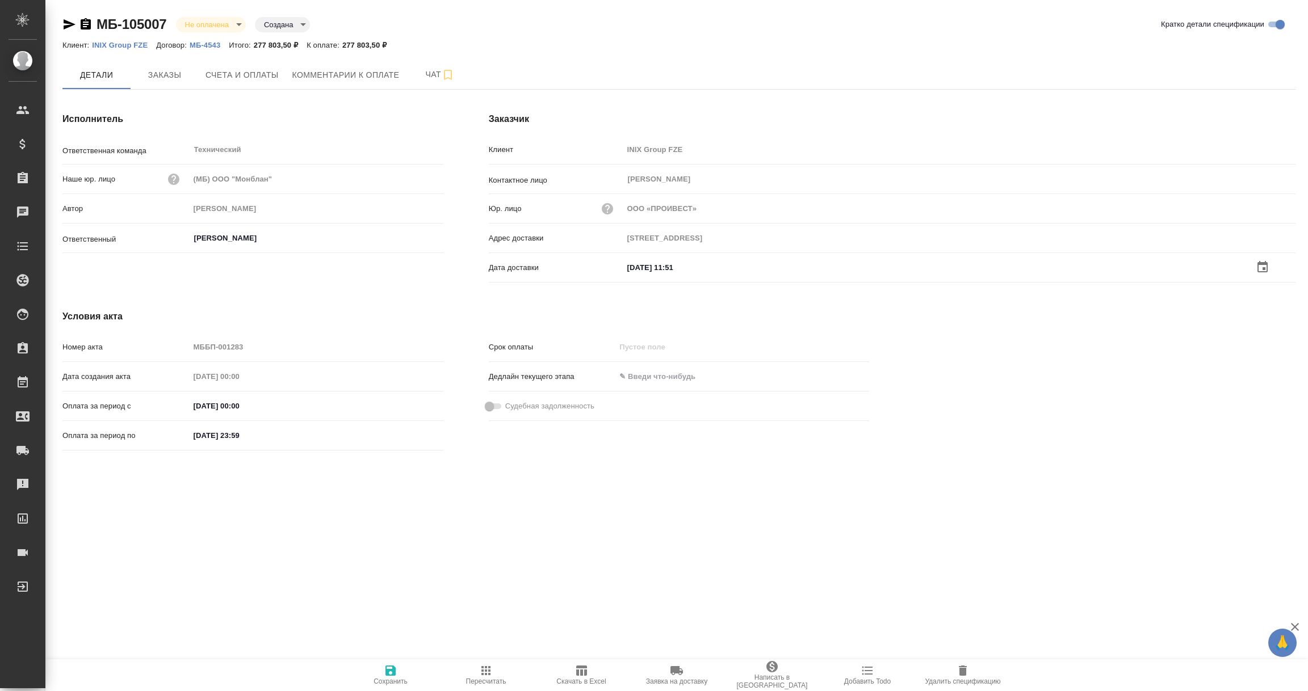
click at [387, 674] on icon "button" at bounding box center [390, 671] width 10 height 10
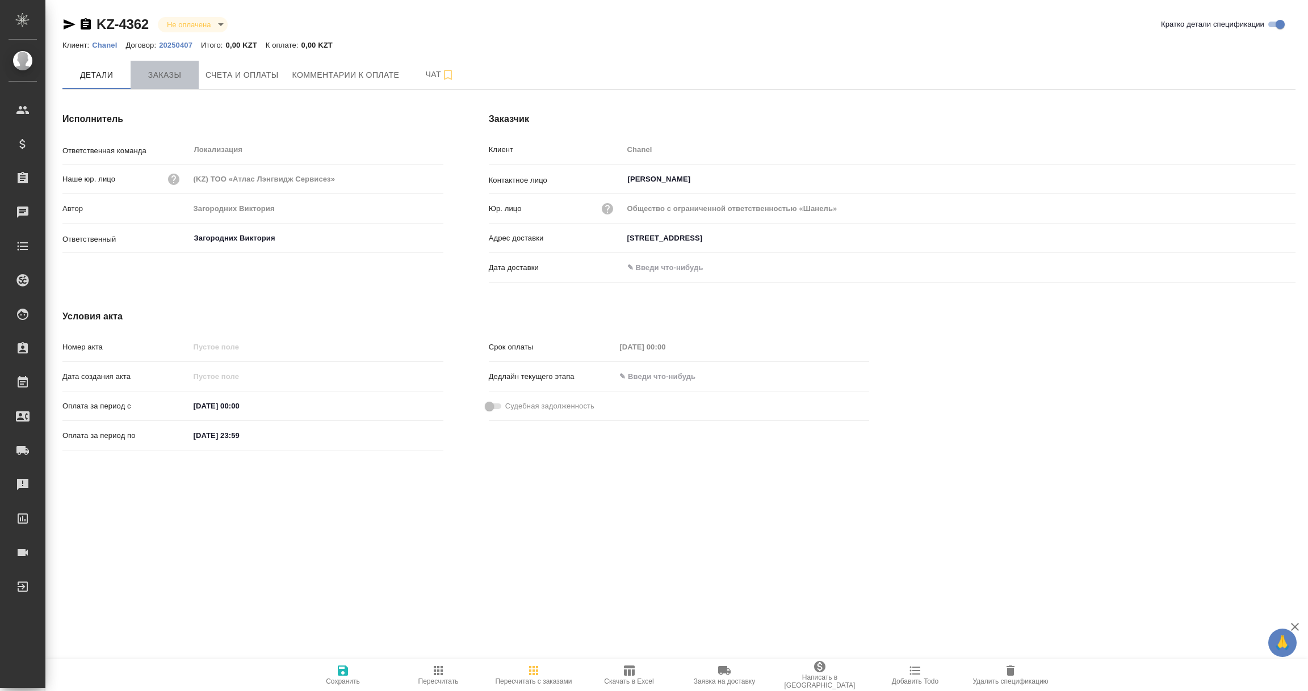
click at [173, 79] on span "Заказы" at bounding box center [164, 75] width 54 height 14
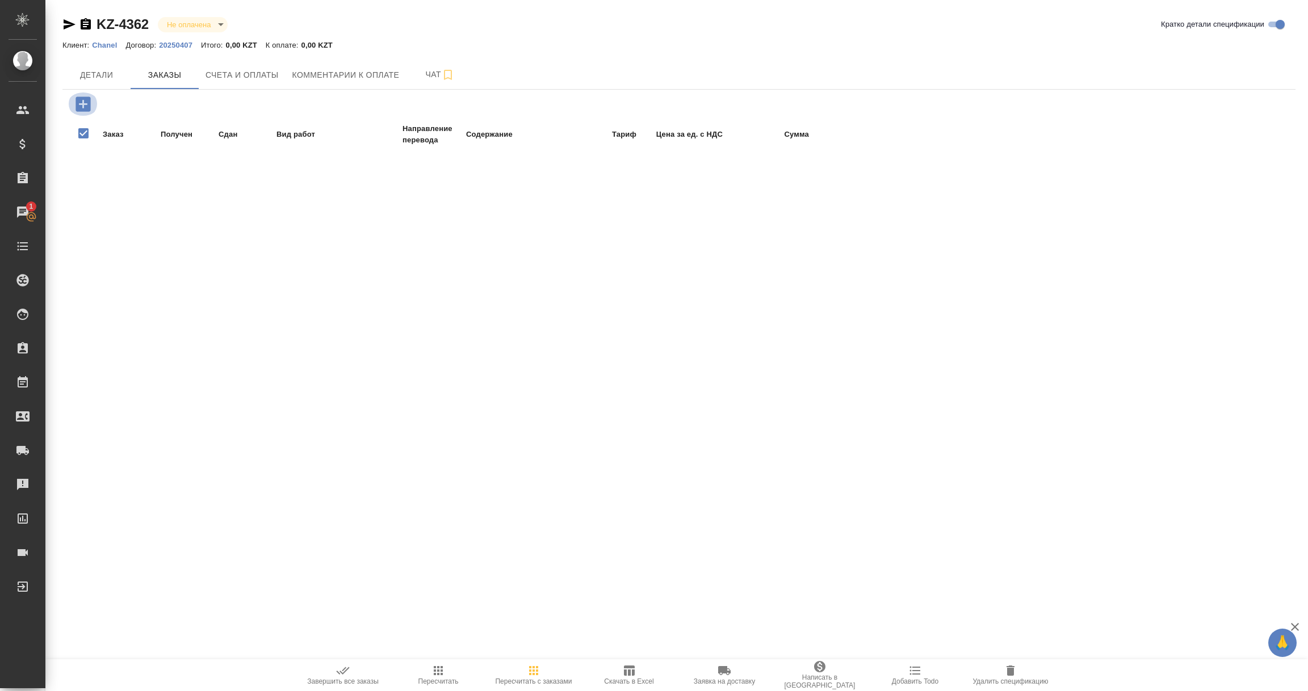
click at [78, 100] on icon "button" at bounding box center [82, 103] width 15 height 15
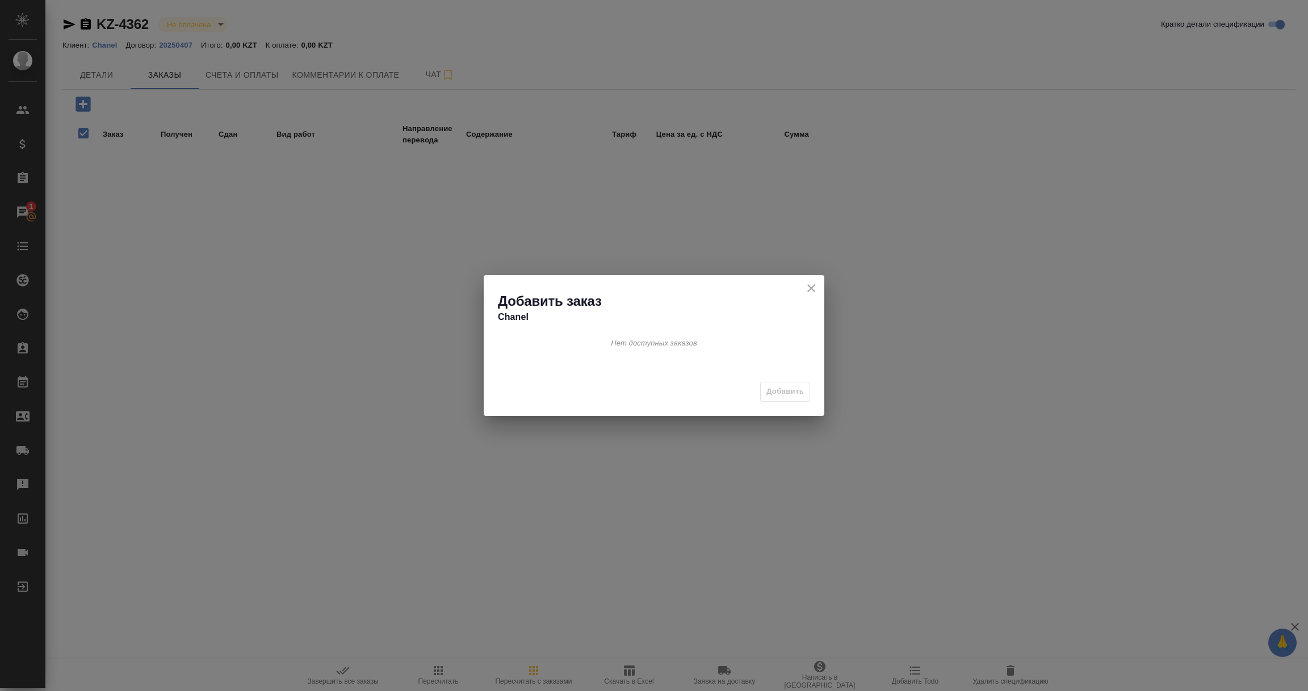
click at [811, 282] on icon "close" at bounding box center [811, 288] width 14 height 14
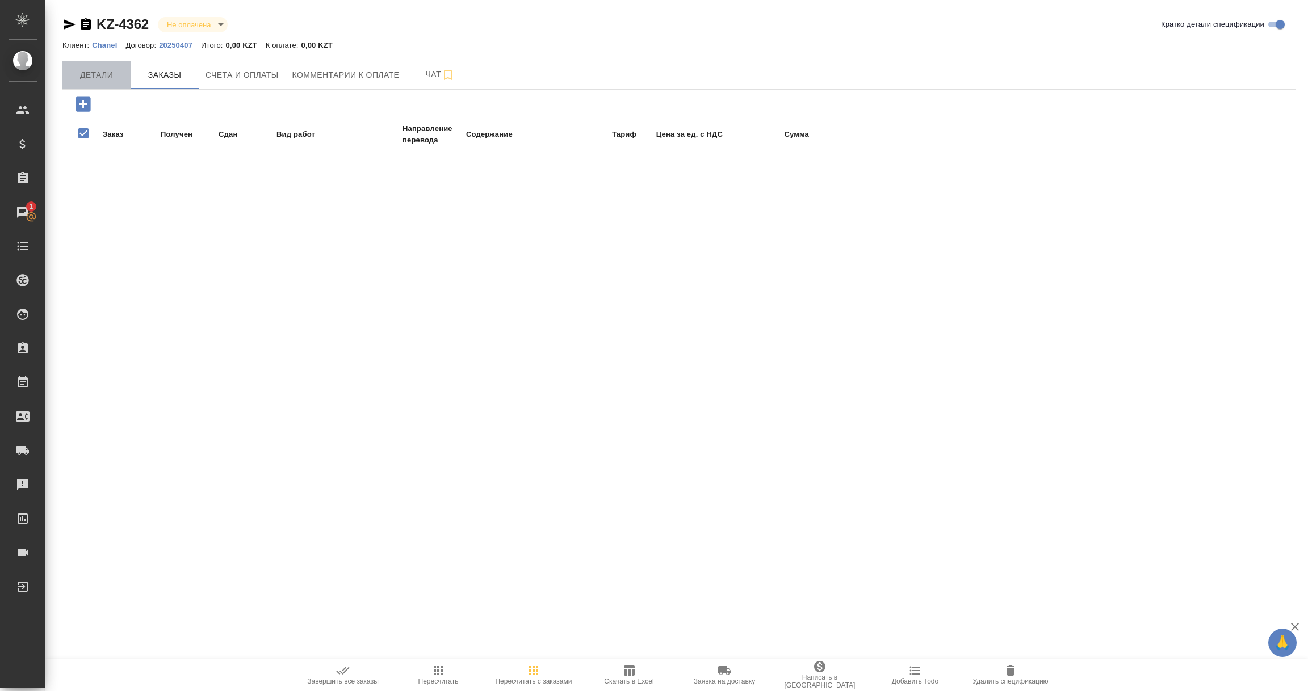
click at [86, 75] on span "Детали" at bounding box center [96, 75] width 54 height 14
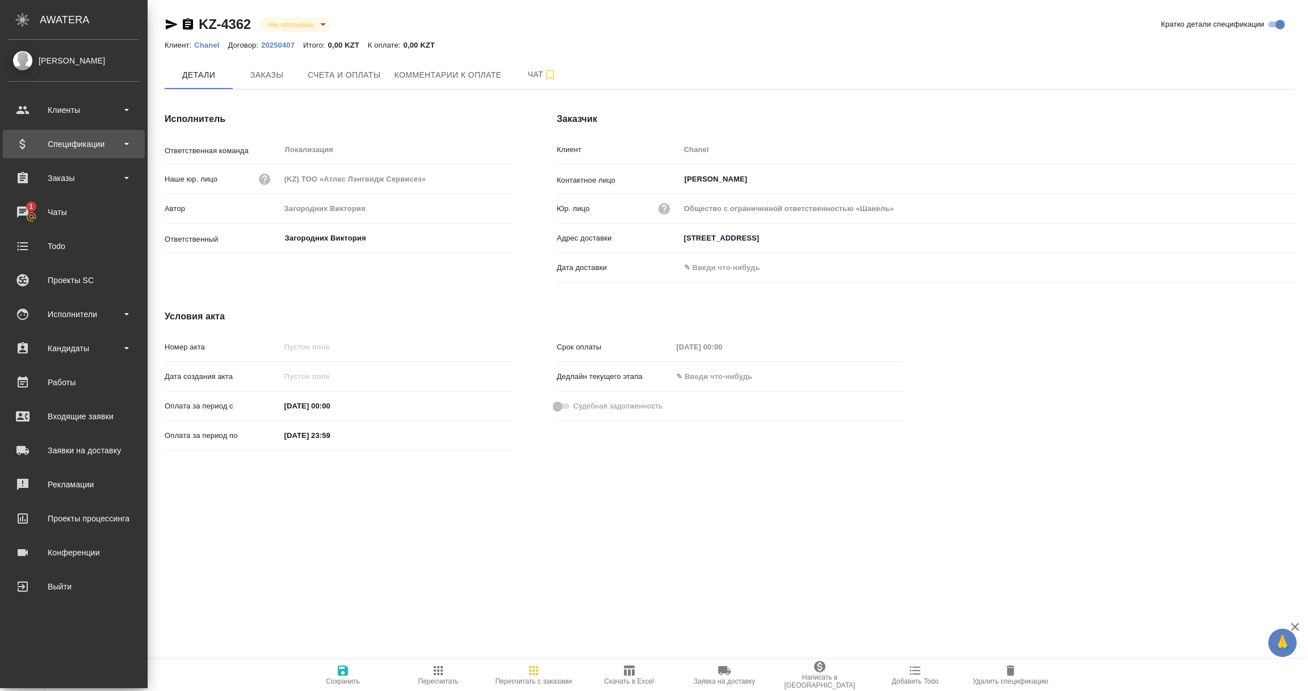
drag, startPoint x: 73, startPoint y: 141, endPoint x: 74, endPoint y: 154, distance: 13.2
click at [73, 142] on div "Спецификации" at bounding box center [74, 144] width 131 height 17
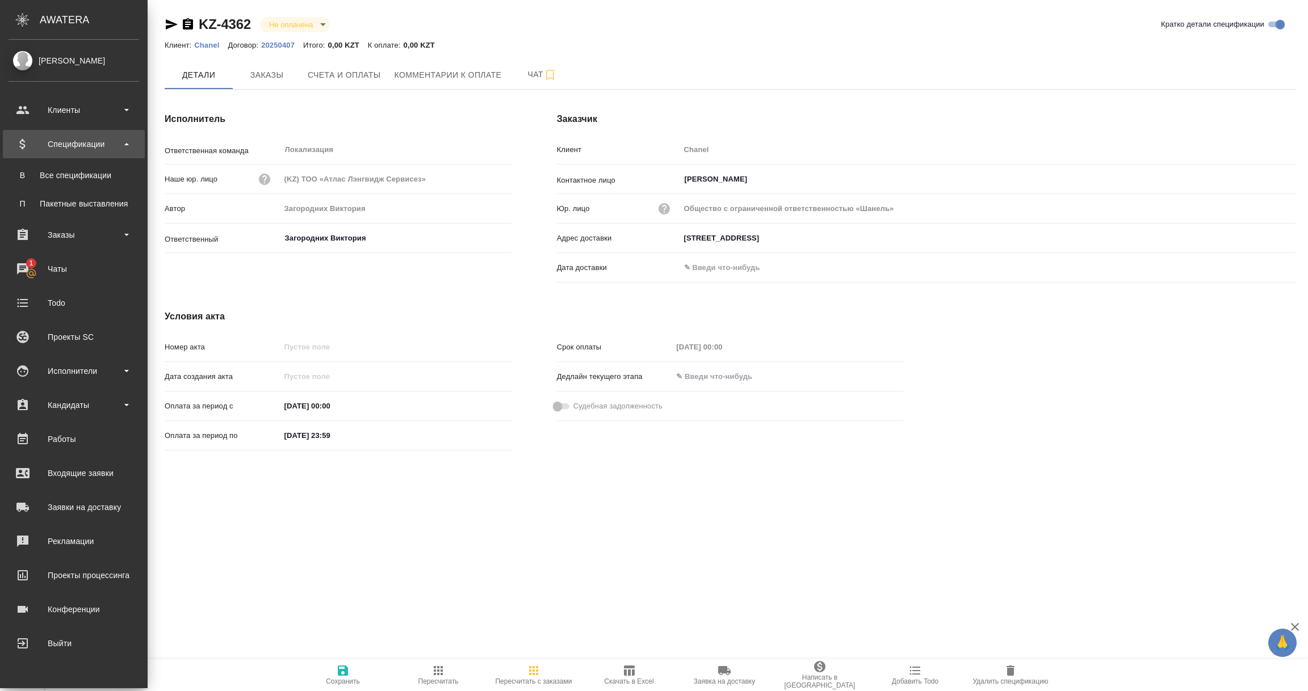
click at [66, 174] on div "Все спецификации" at bounding box center [73, 175] width 119 height 11
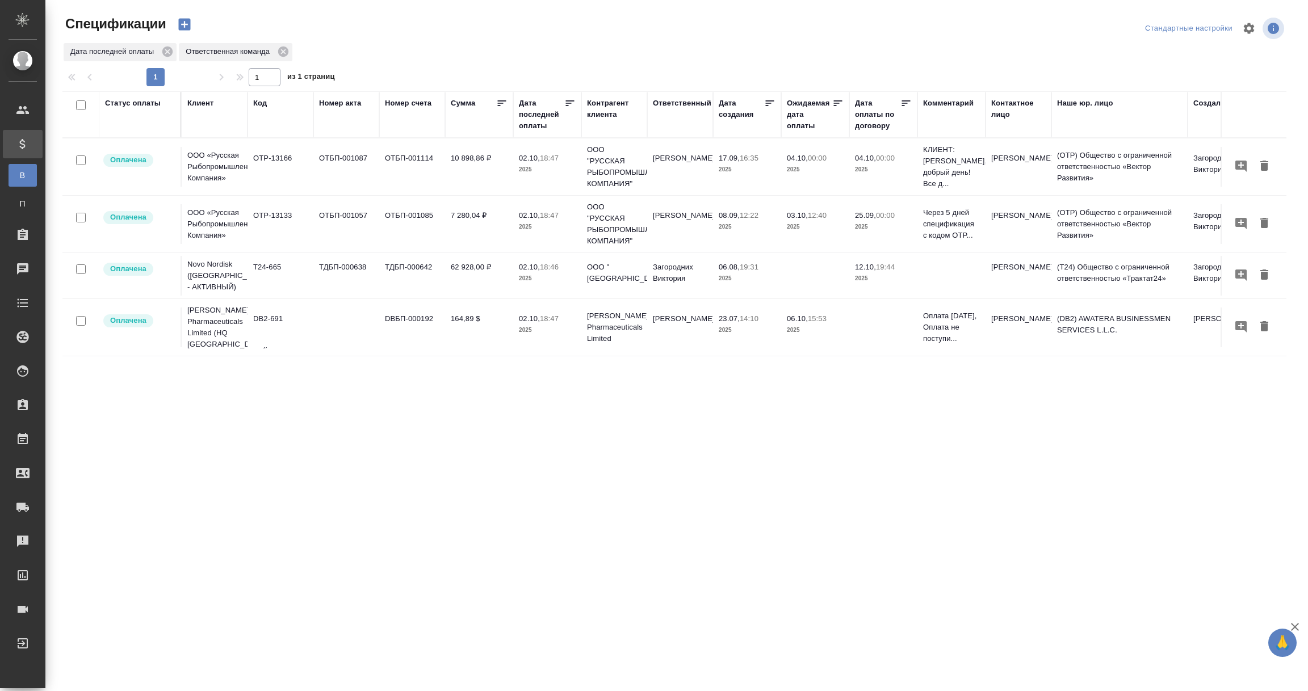
click at [533, 115] on div "Дата последней оплаты" at bounding box center [541, 115] width 45 height 34
select select "9"
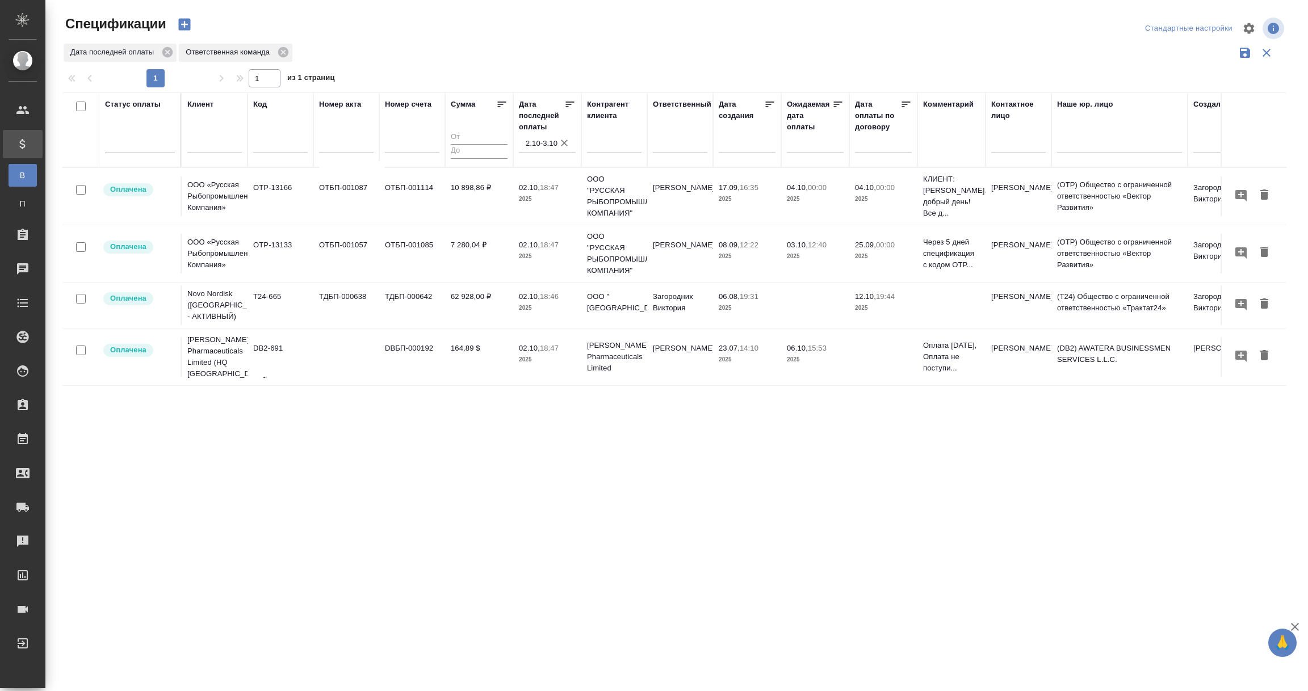
click at [539, 142] on input "2.10-3.10" at bounding box center [551, 144] width 50 height 16
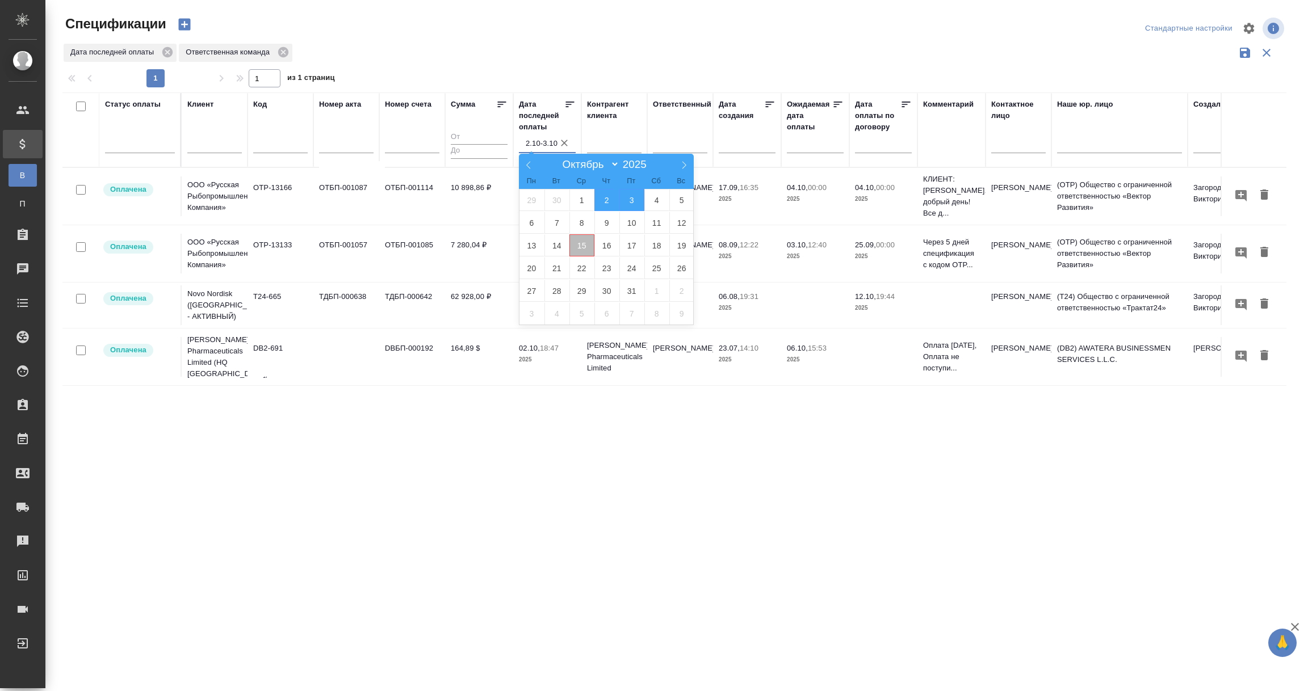
click at [585, 248] on span "15" at bounding box center [581, 245] width 25 height 22
click at [610, 245] on span "16" at bounding box center [606, 245] width 25 height 22
type div "2025-10-14T21:00:00.000Z — 2025-10-15T21:00:00.000Z"
type input "15.10-16.10"
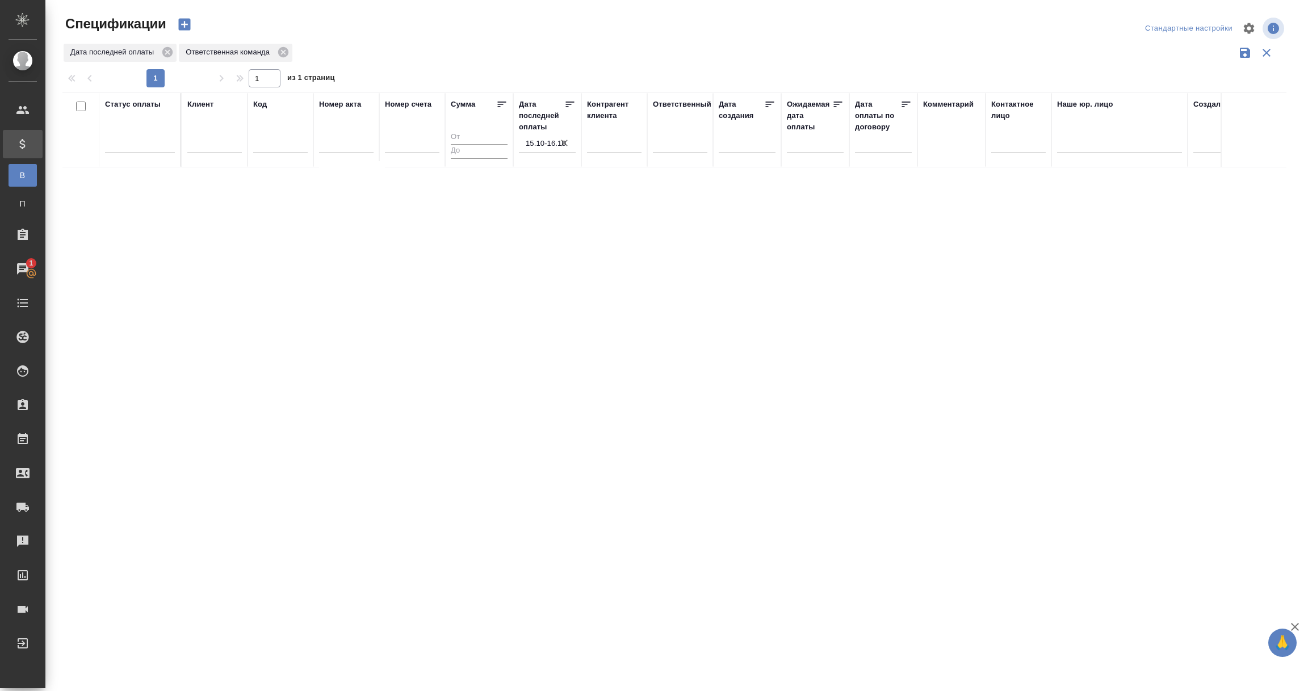
click at [534, 137] on input "15.10-16.10" at bounding box center [551, 144] width 50 height 16
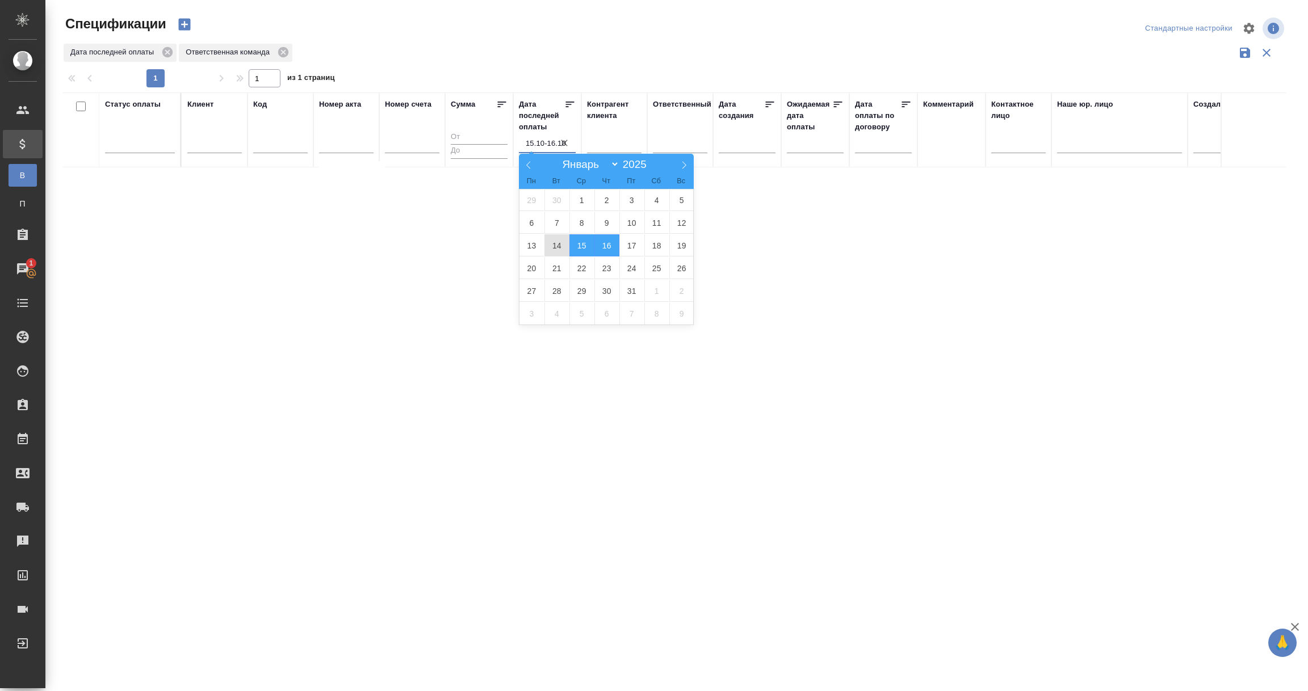
click at [554, 246] on span "14" at bounding box center [556, 245] width 25 height 22
click at [583, 246] on span "15" at bounding box center [581, 245] width 25 height 22
type div "2025-10-13T21:00:00.000Z — 2025-10-14T21:00:00.000Z"
type input "14.10-15.10"
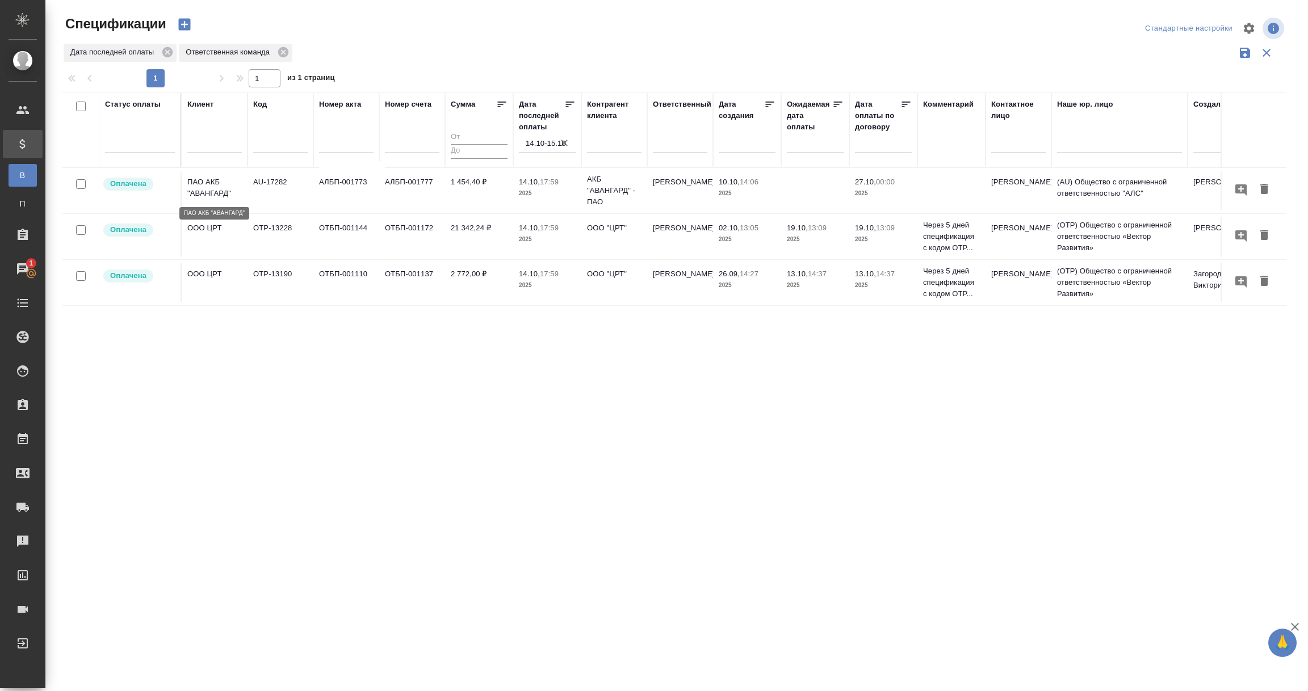
click at [213, 197] on p "ПАО АКБ "АВАНГАРД"" at bounding box center [214, 188] width 54 height 23
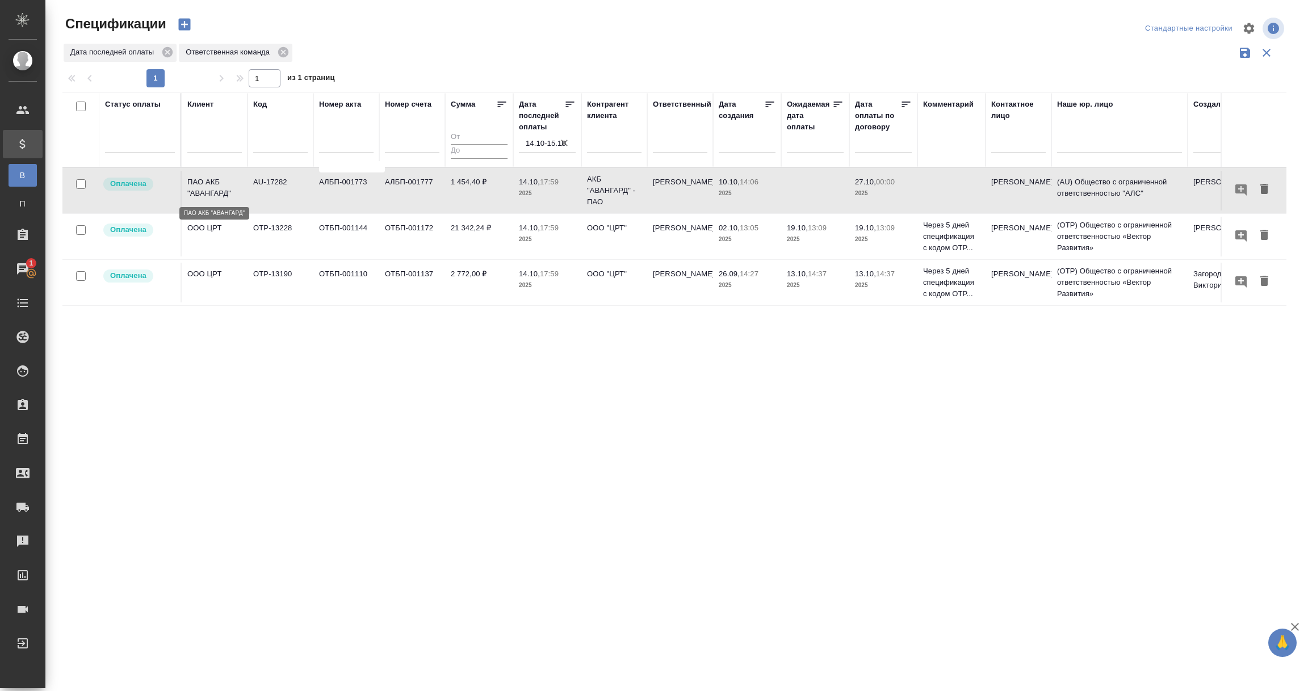
click at [213, 197] on p "ПАО АКБ "АВАНГАРД"" at bounding box center [214, 188] width 54 height 23
click at [260, 230] on td "OTP-13228" at bounding box center [280, 237] width 66 height 40
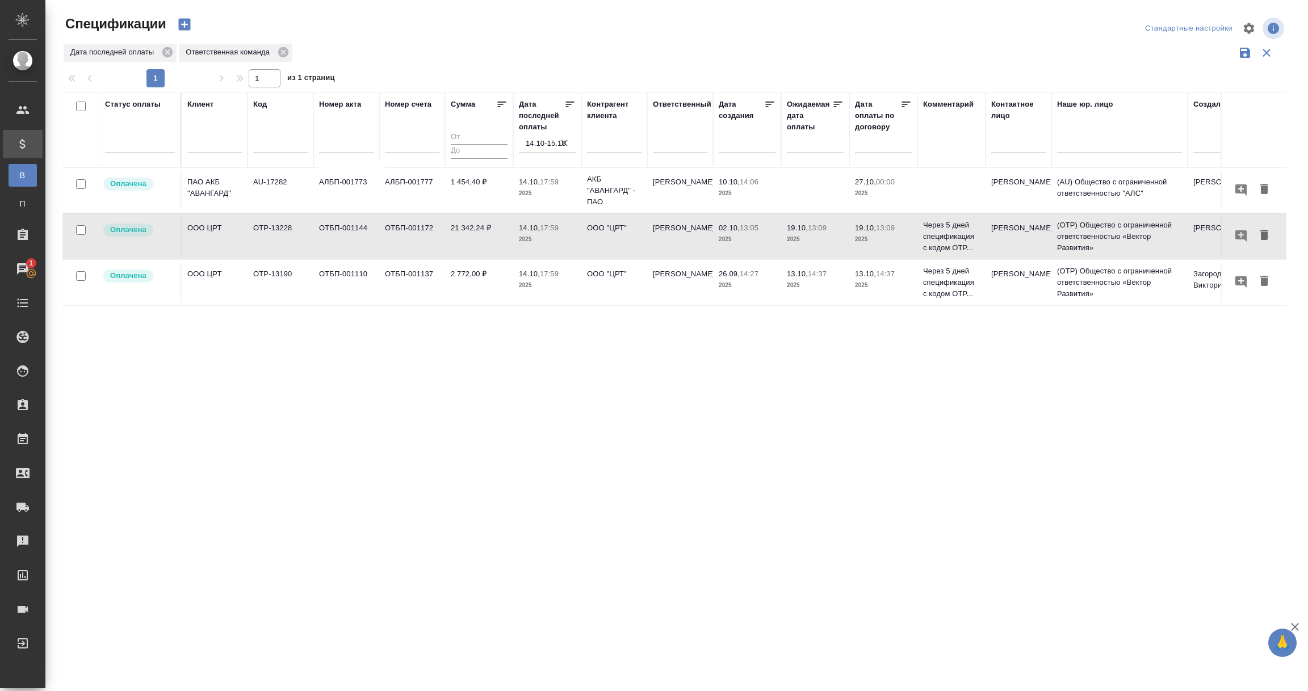
click at [260, 230] on td "OTP-13228" at bounding box center [280, 237] width 66 height 40
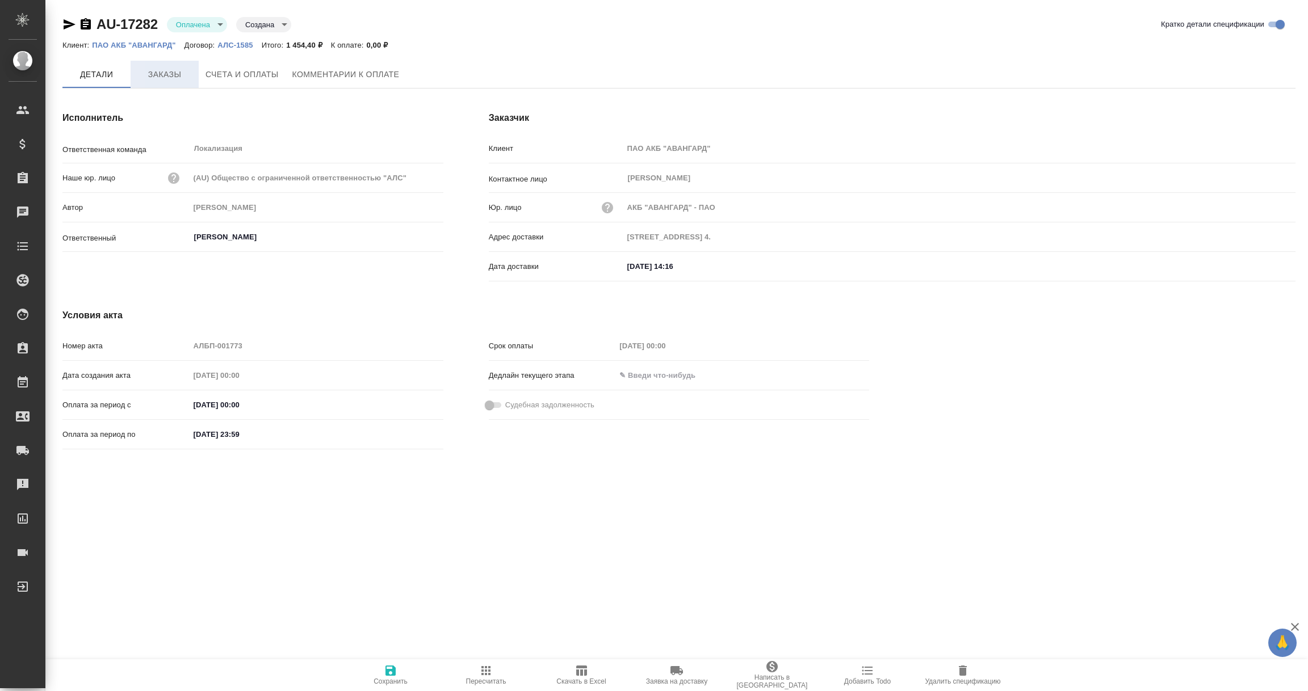
click at [178, 76] on span "Заказы" at bounding box center [164, 75] width 54 height 14
click at [165, 70] on span "Заказы" at bounding box center [164, 75] width 54 height 14
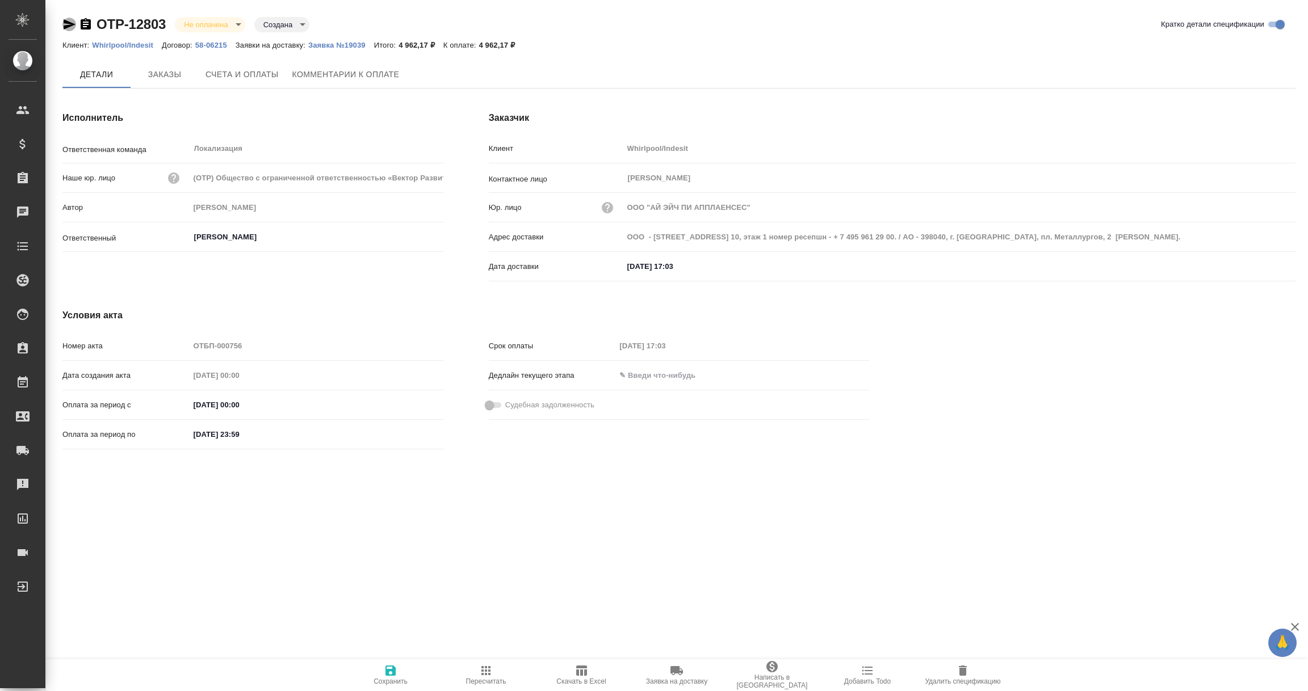
click at [66, 23] on icon "button" at bounding box center [70, 24] width 12 height 10
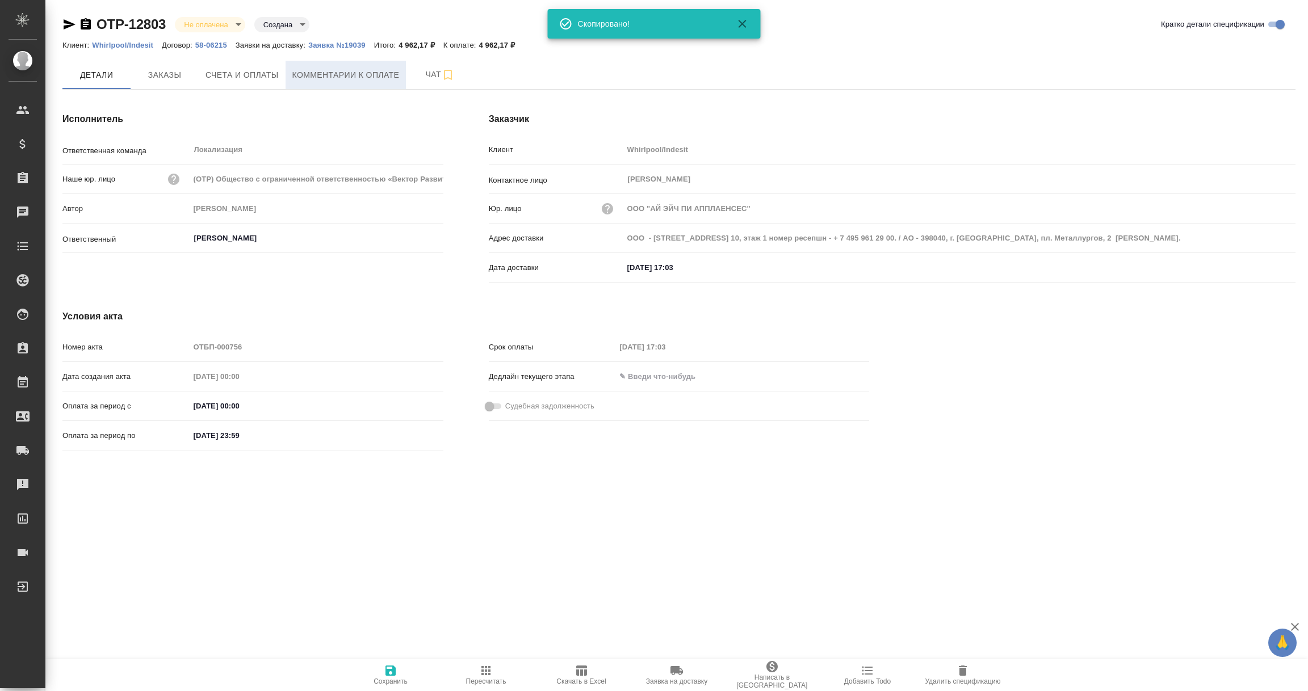
click at [308, 69] on span "Комментарии к оплате" at bounding box center [345, 75] width 107 height 14
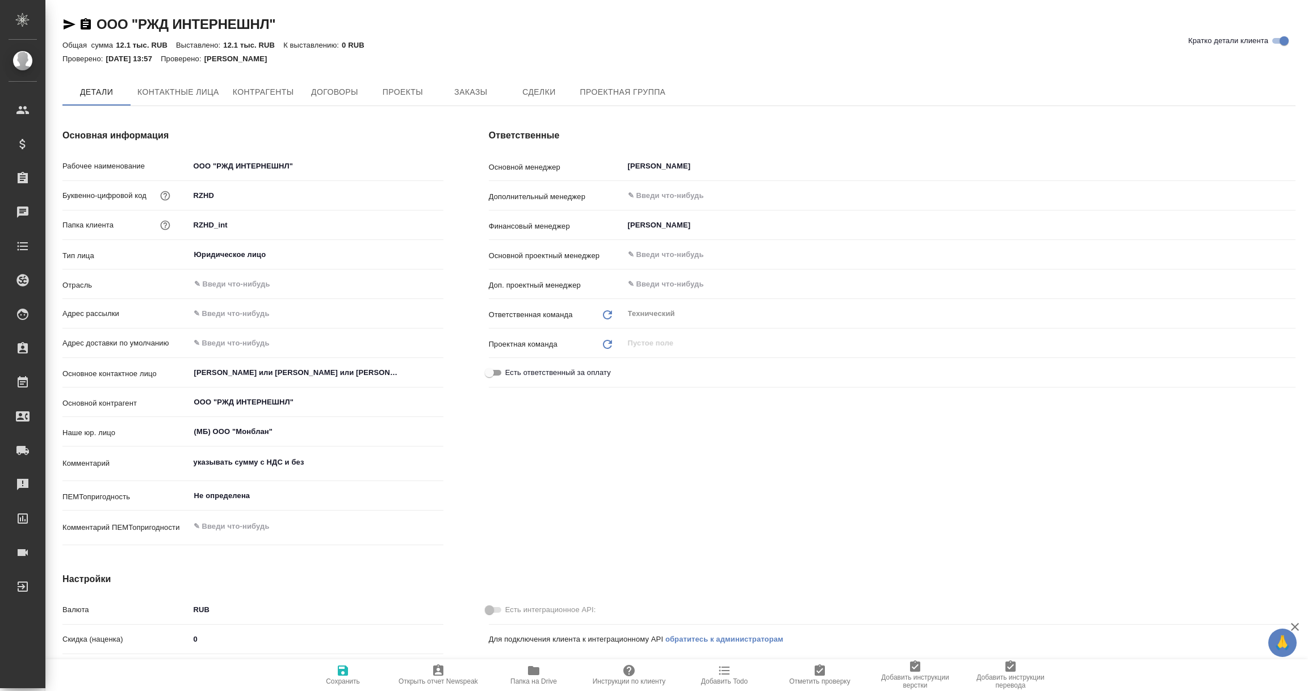
type textarea "x"
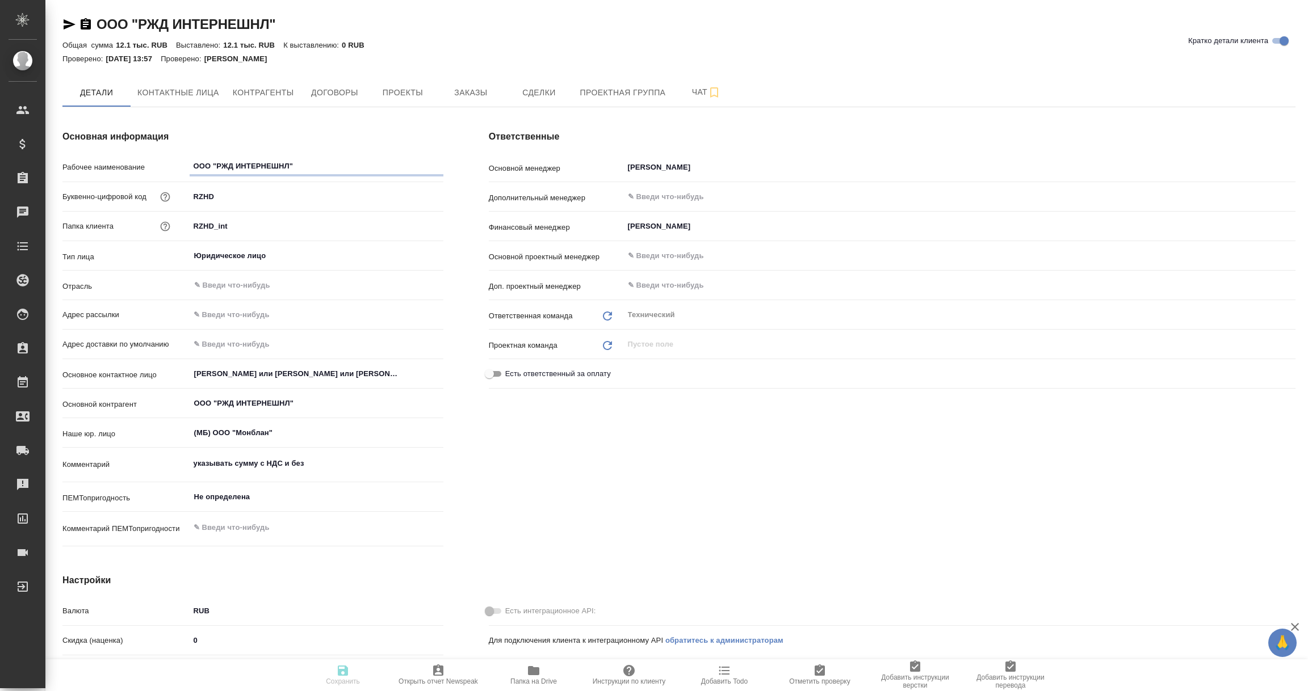
type textarea "x"
click at [336, 94] on span "Договоры" at bounding box center [334, 93] width 54 height 14
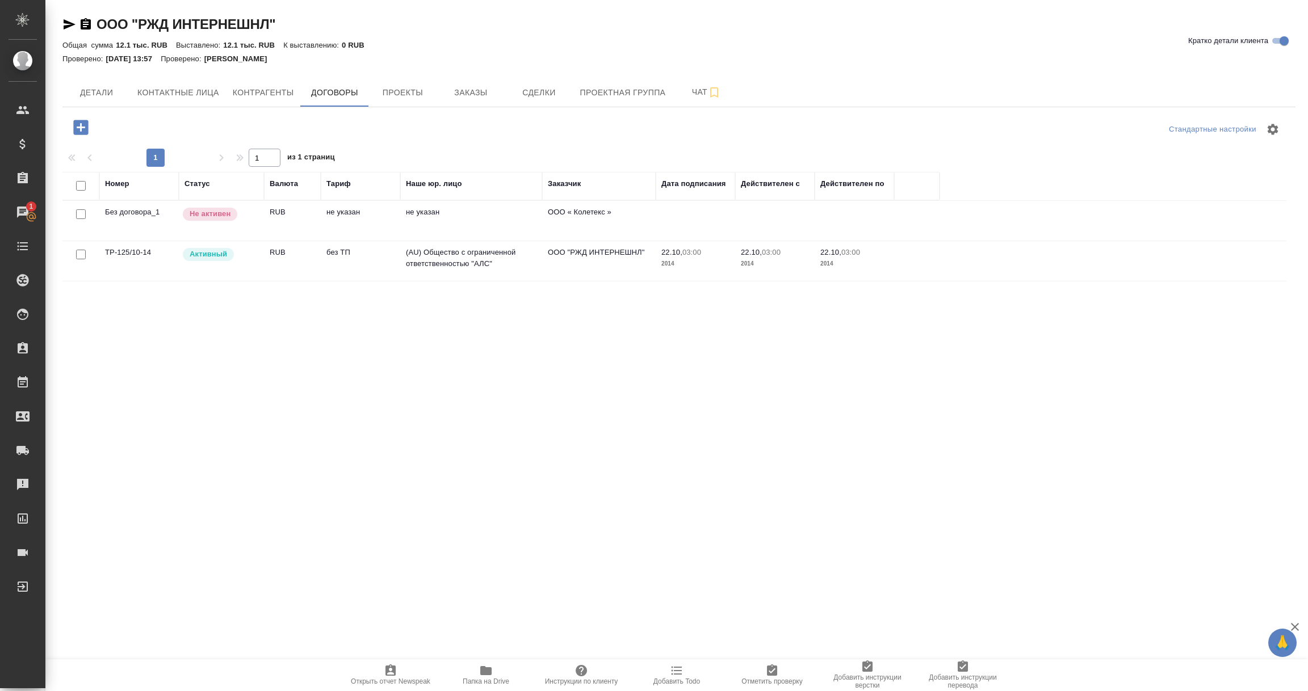
click at [464, 253] on td "(AU) Общество с ограниченной ответственностью "АЛС"" at bounding box center [471, 261] width 142 height 40
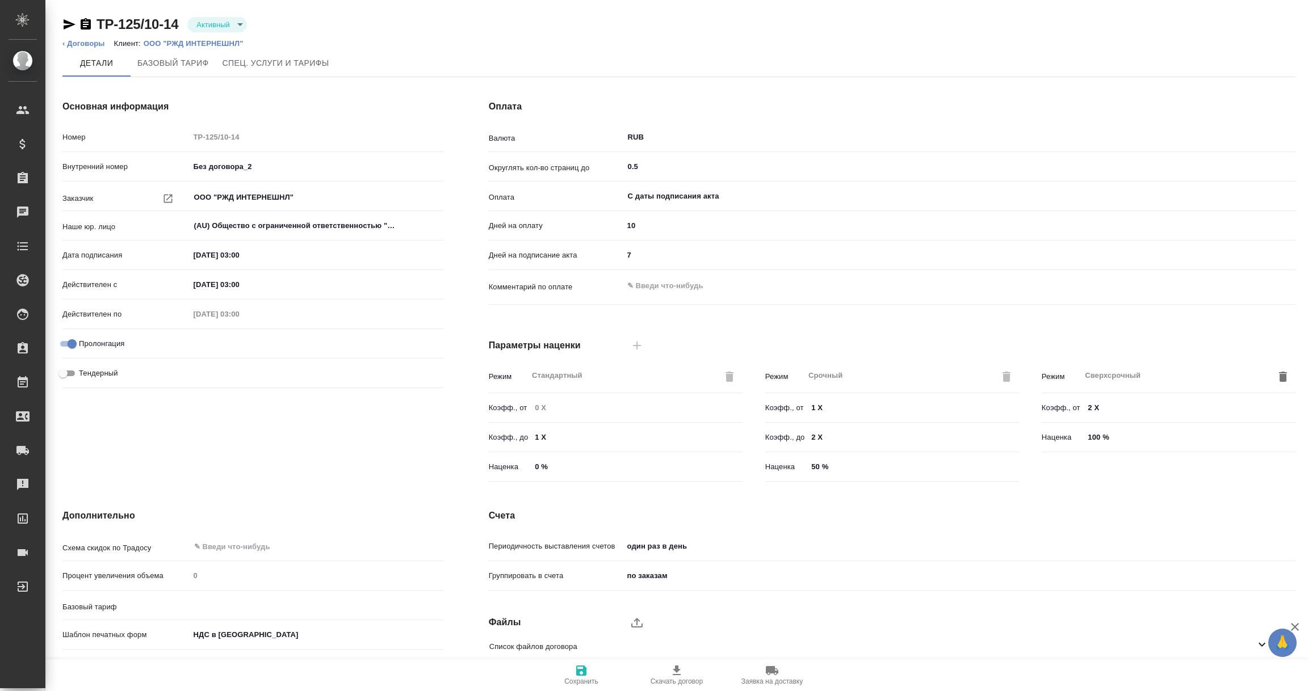
type input "без ТП"
click at [1262, 649] on icon at bounding box center [1262, 645] width 14 height 14
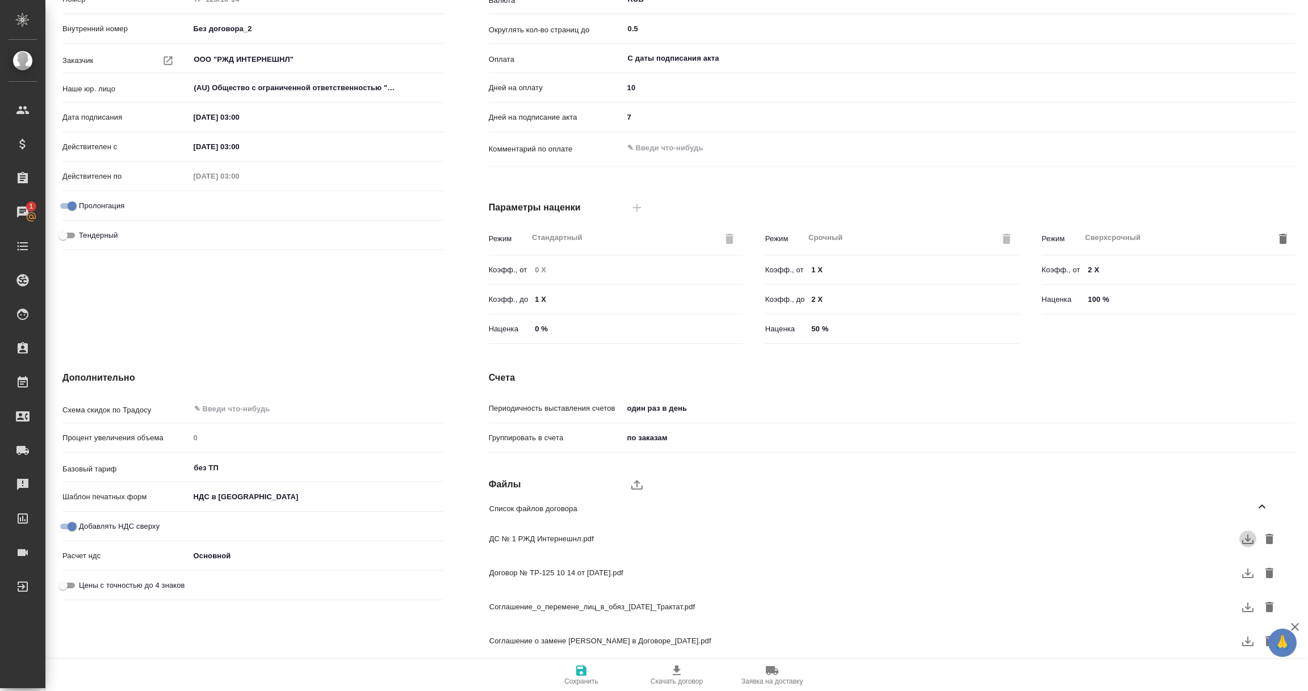
click at [1247, 543] on icon "button" at bounding box center [1247, 540] width 11 height 10
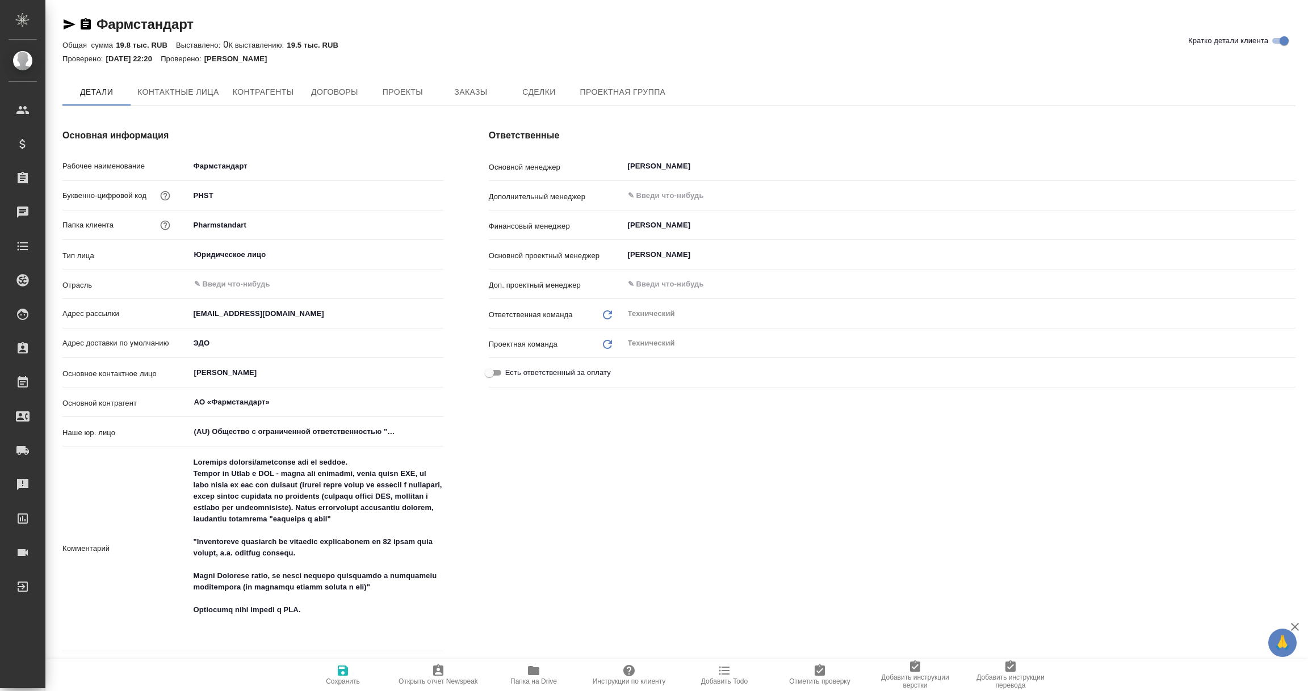
type input "Сергеева Анастасия"
type textarea "x"
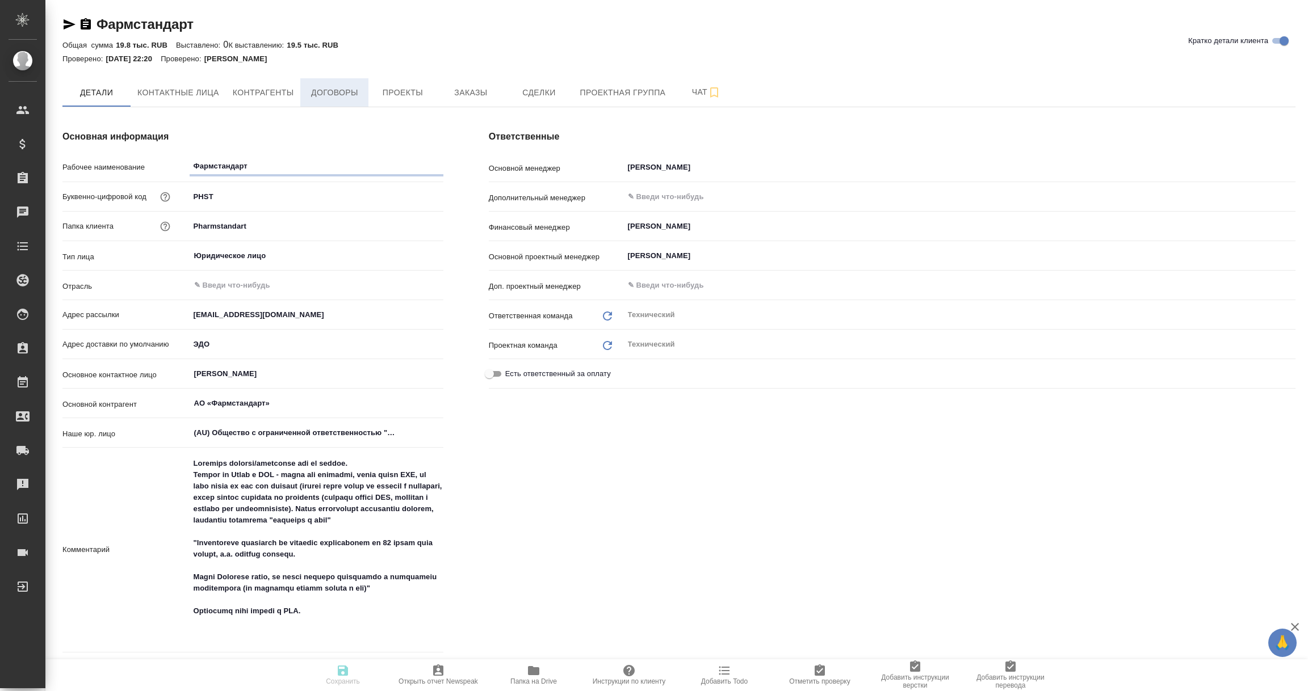
type textarea "x"
click at [350, 86] on span "Договоры" at bounding box center [334, 93] width 54 height 14
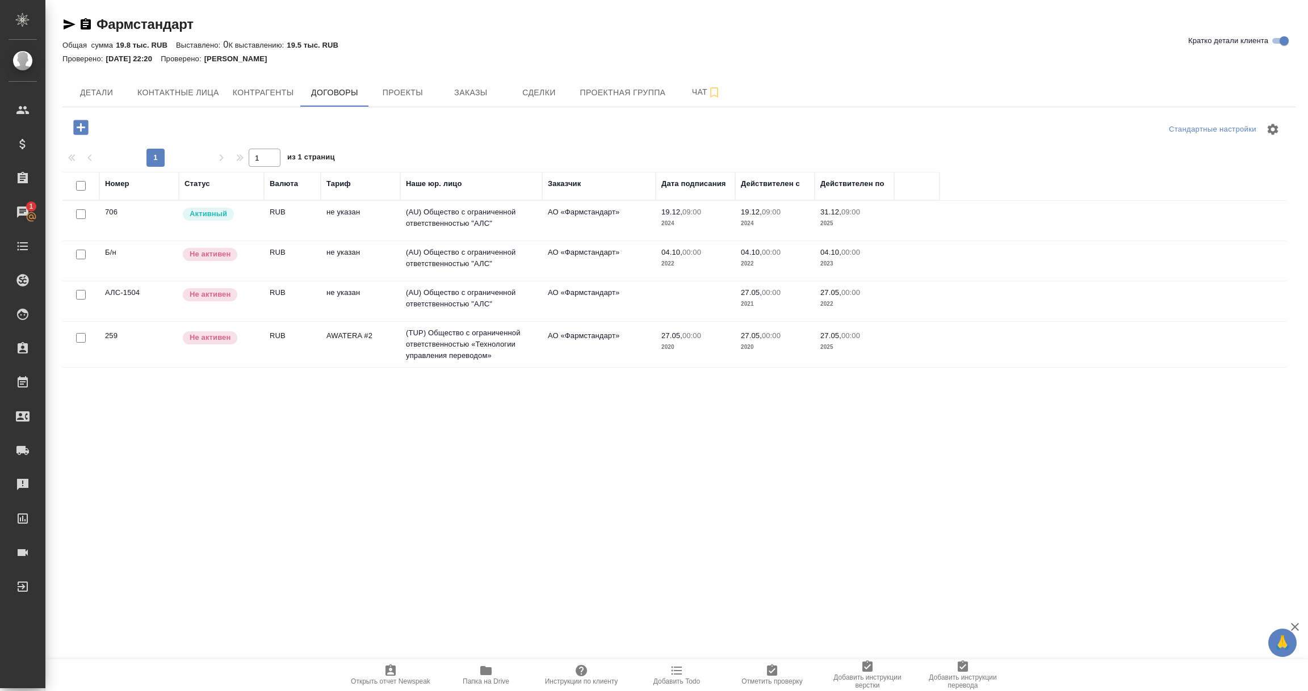
click at [451, 217] on td "(AU) Общество с ограниченной ответственностью "АЛС"" at bounding box center [471, 221] width 142 height 40
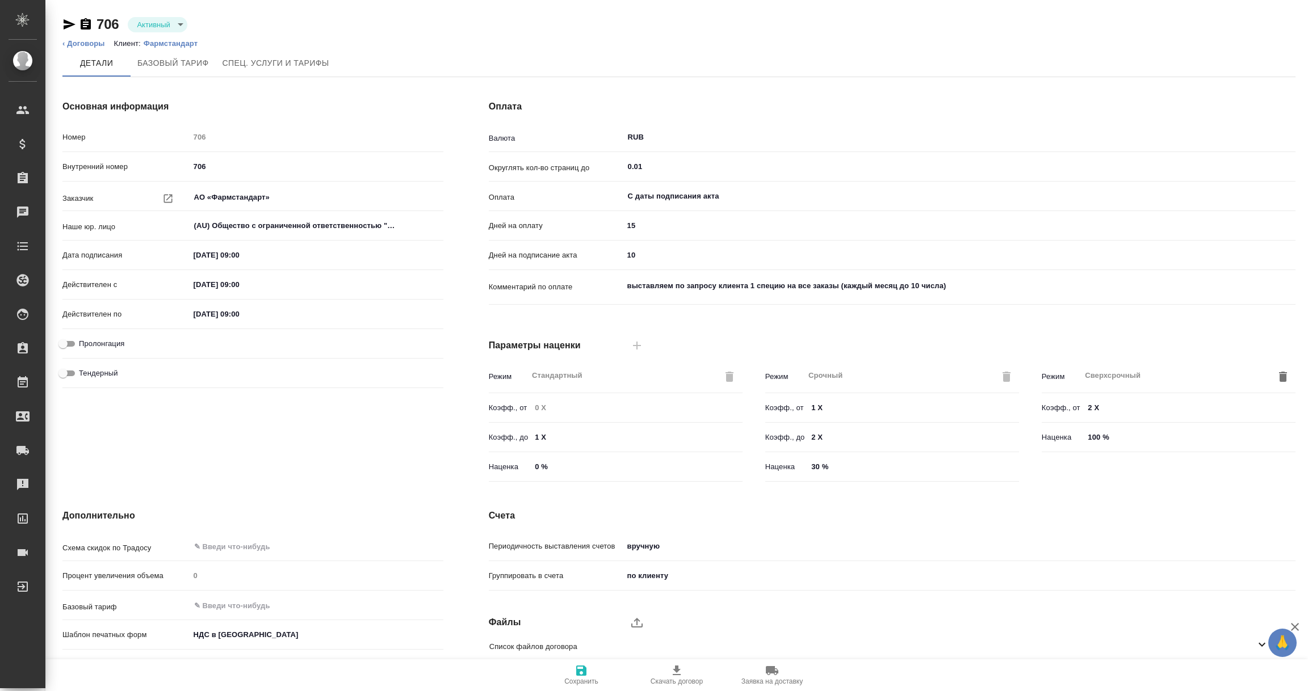
scroll to position [80, 0]
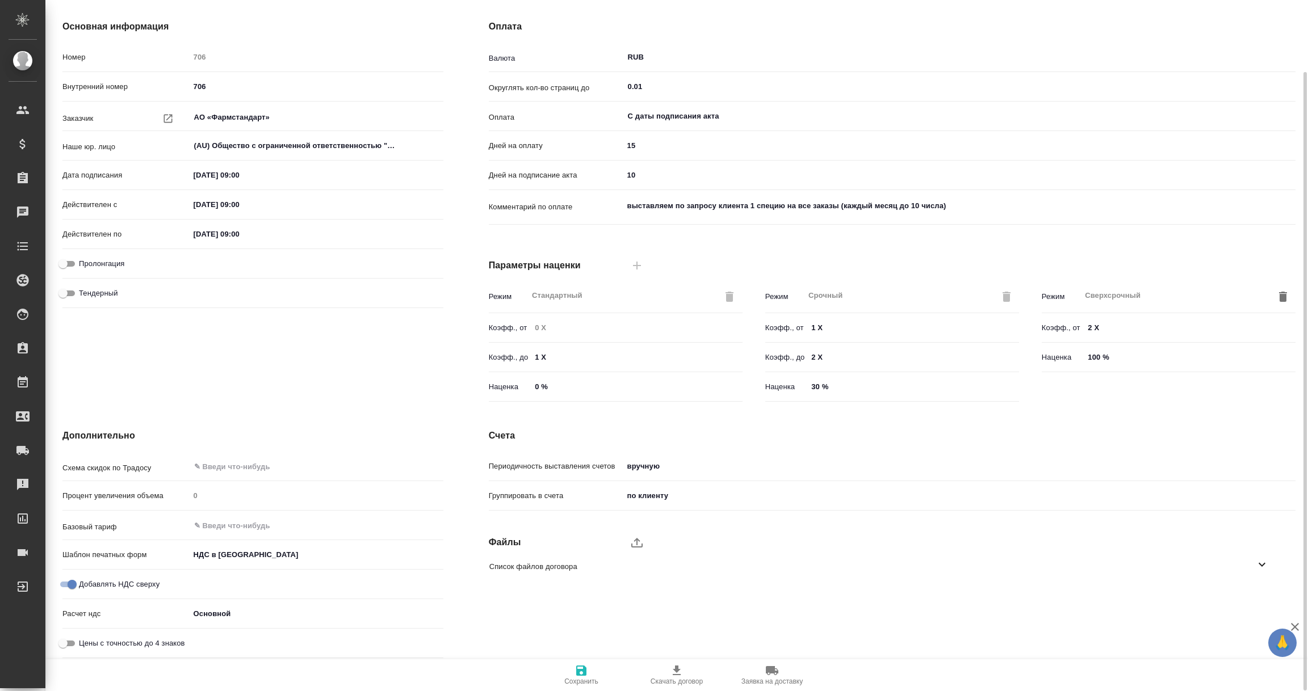
click at [1258, 564] on icon at bounding box center [1262, 565] width 14 height 14
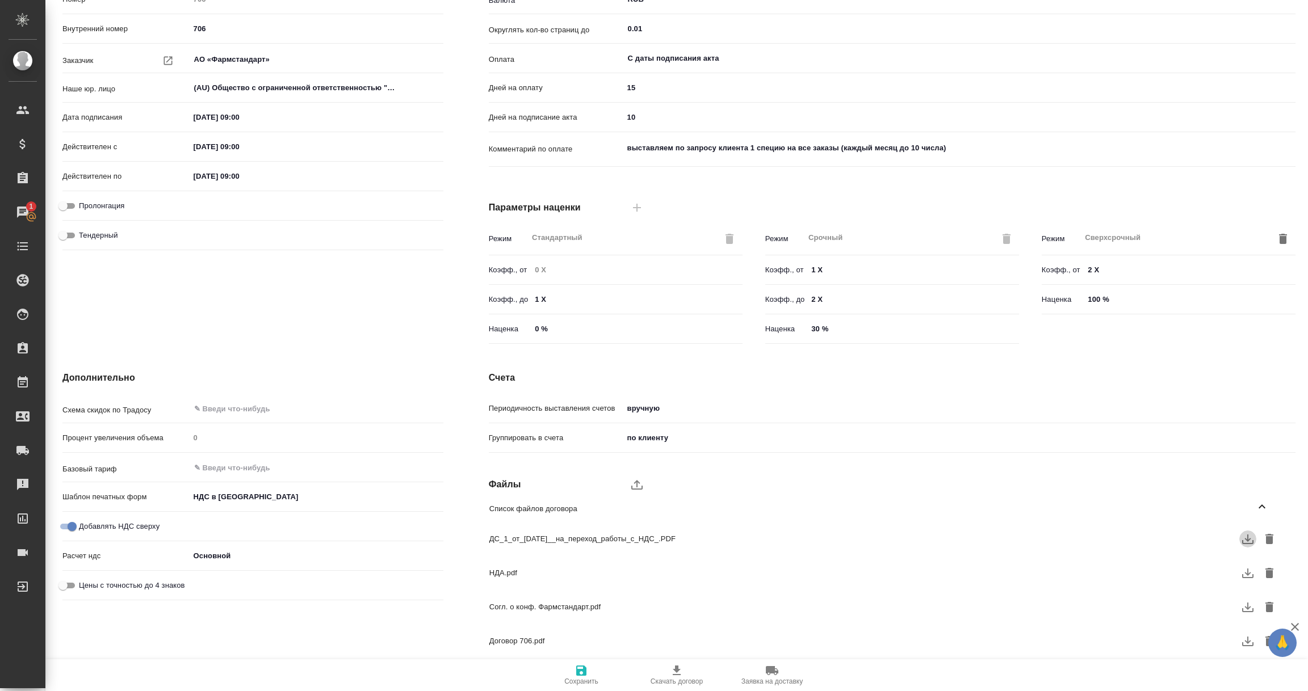
click at [1245, 541] on icon "button" at bounding box center [1248, 539] width 14 height 14
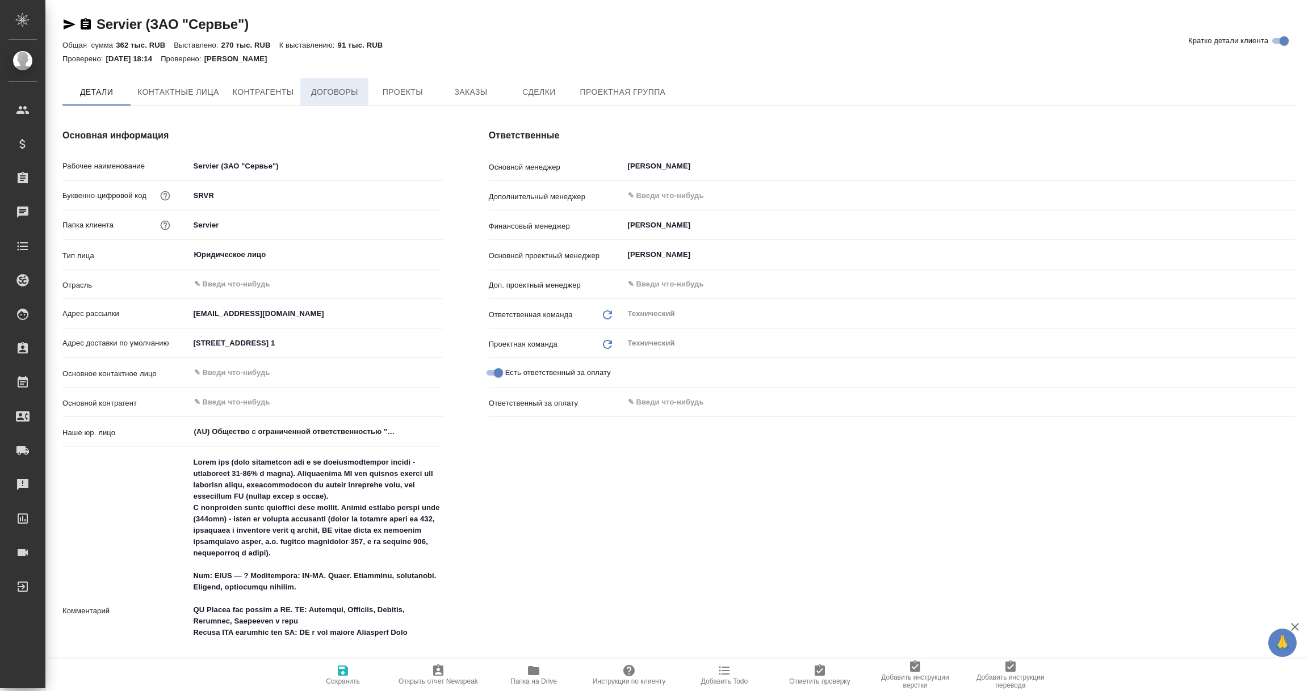
type textarea "x"
click at [335, 96] on span "Договоры" at bounding box center [334, 93] width 54 height 14
type textarea "x"
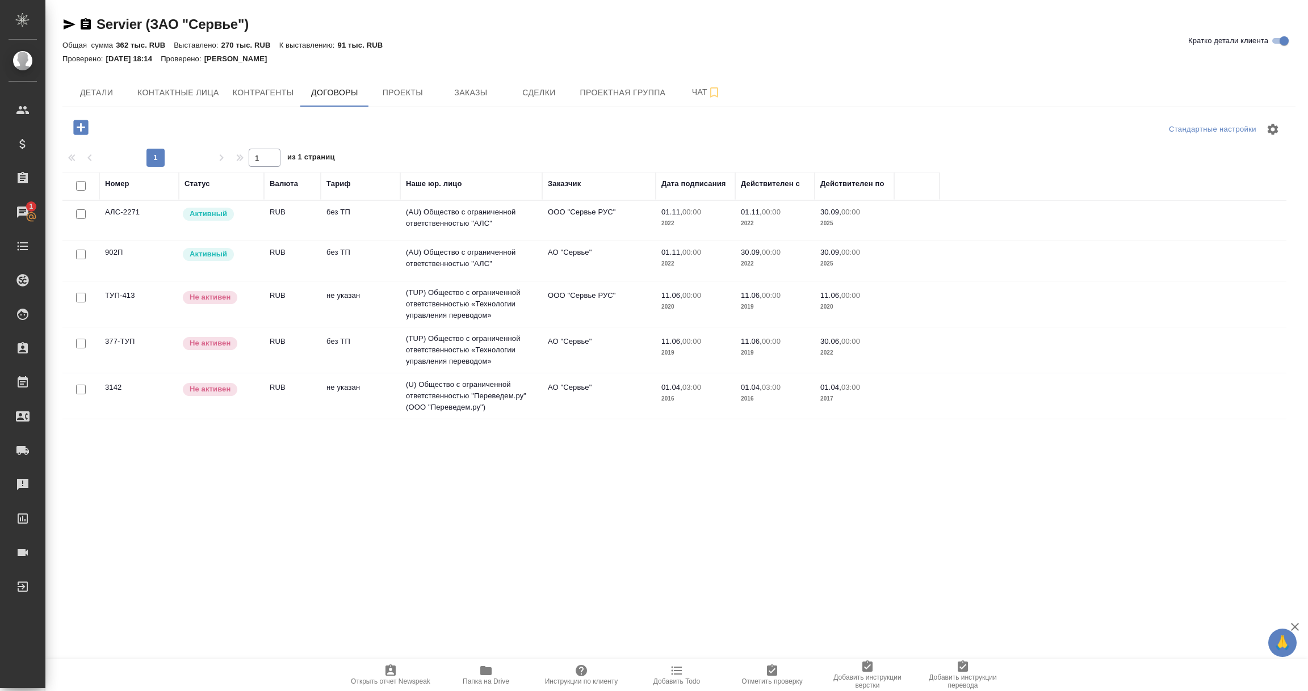
click at [466, 260] on td "(AU) Общество с ограниченной ответственностью "АЛС"" at bounding box center [471, 261] width 142 height 40
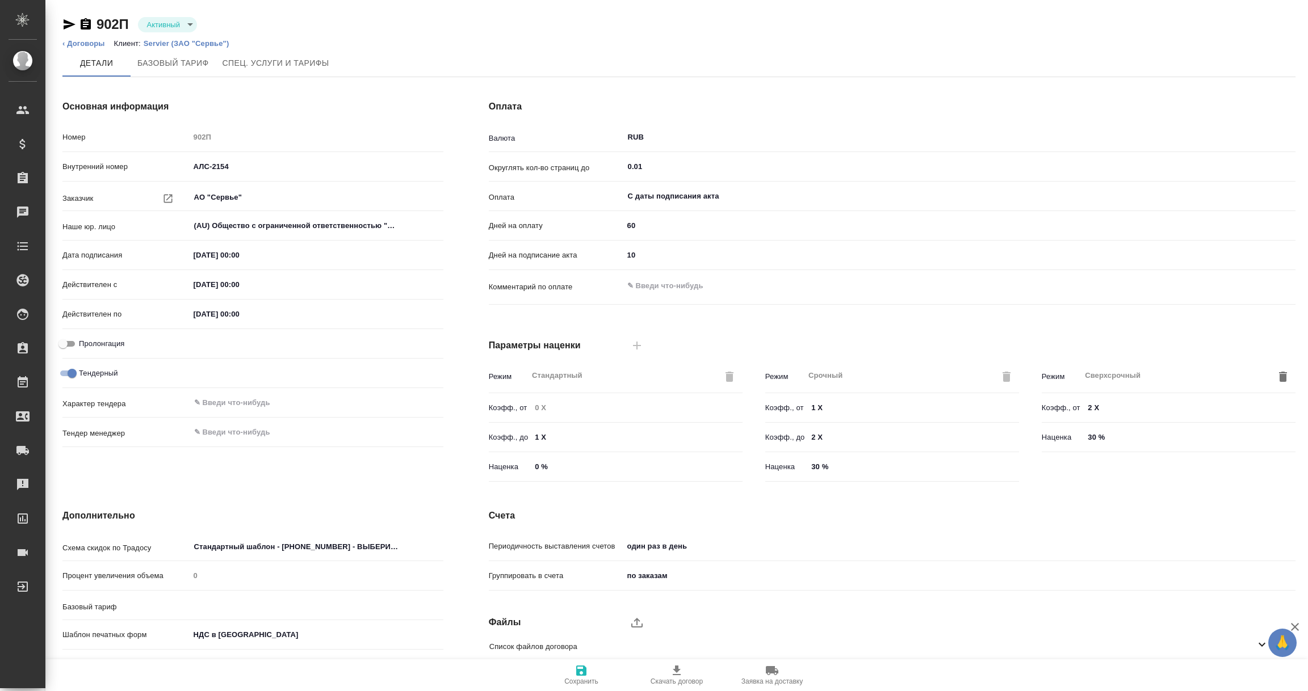
type input "без ТП"
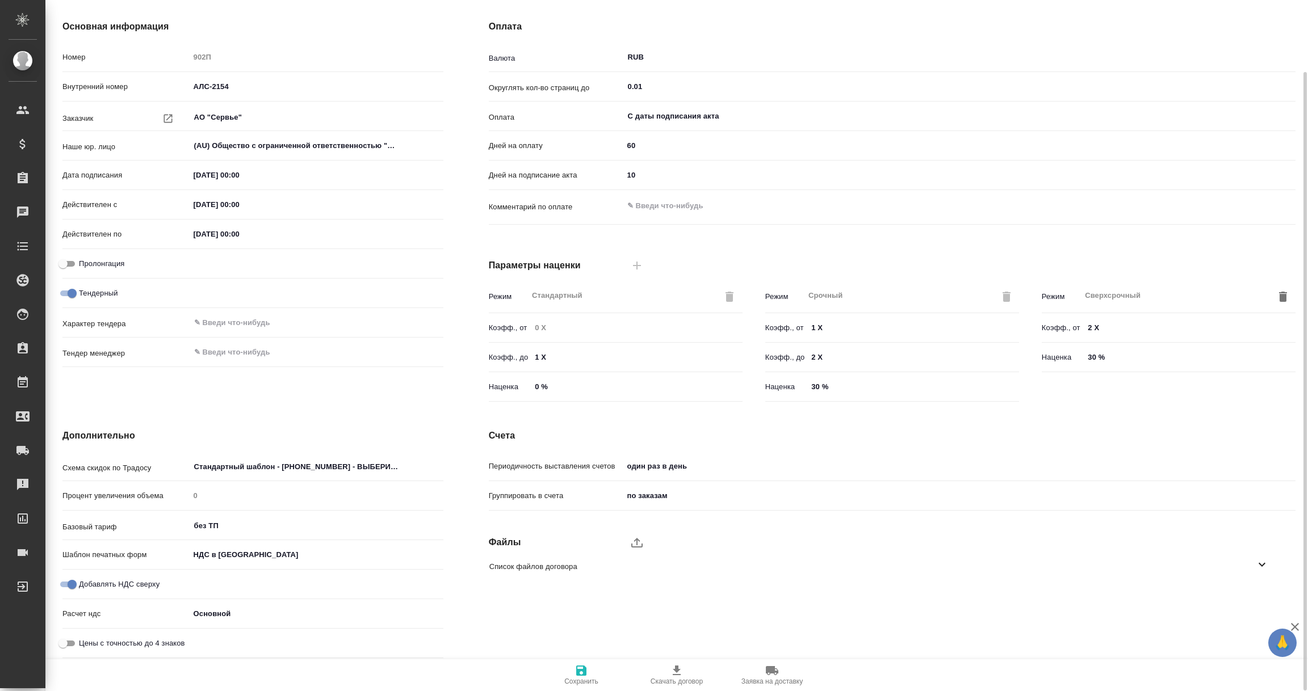
click at [1255, 564] on icon at bounding box center [1262, 565] width 14 height 14
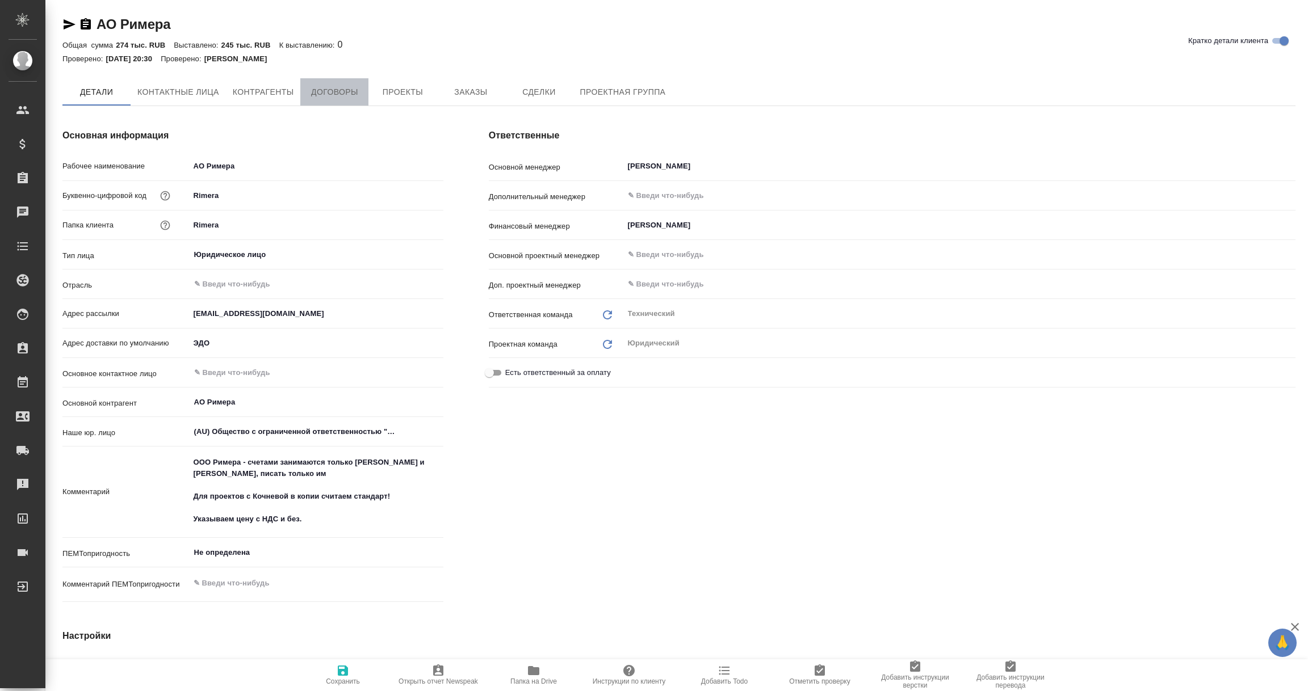
click at [347, 87] on span "Договоры" at bounding box center [334, 92] width 54 height 14
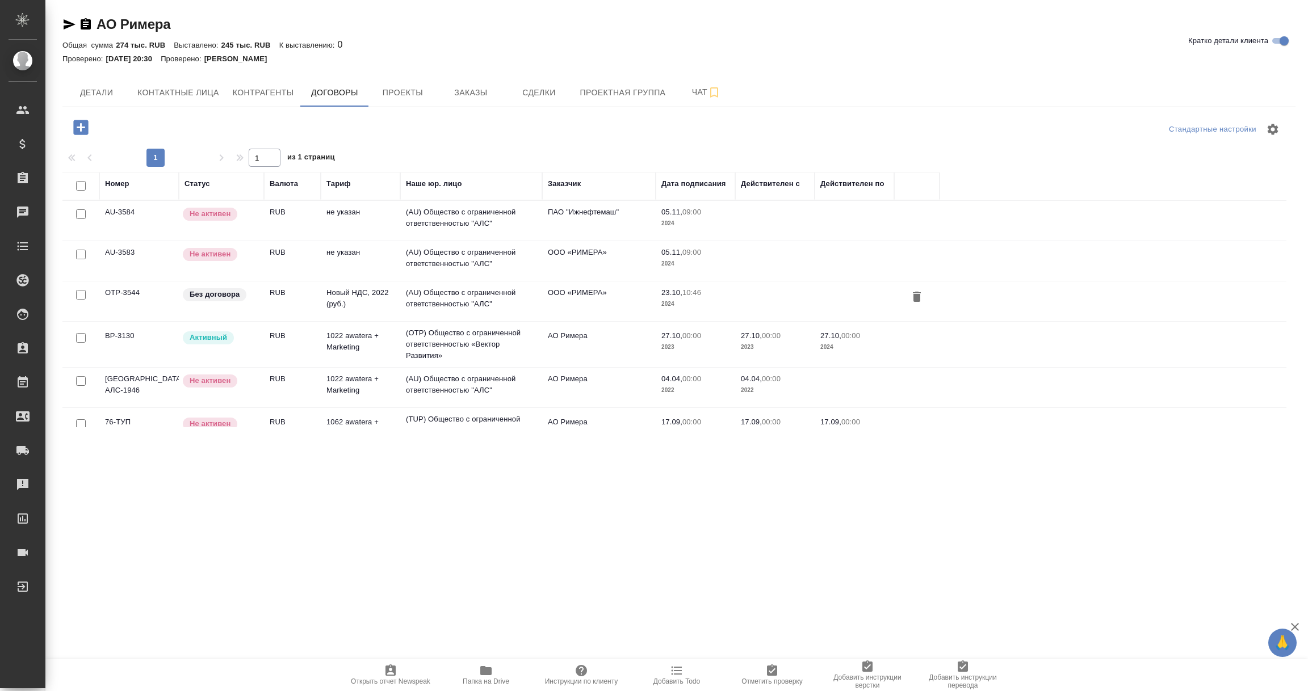
click at [474, 302] on td "(AU) Общество с ограниченной ответственностью "АЛС"" at bounding box center [471, 301] width 142 height 40
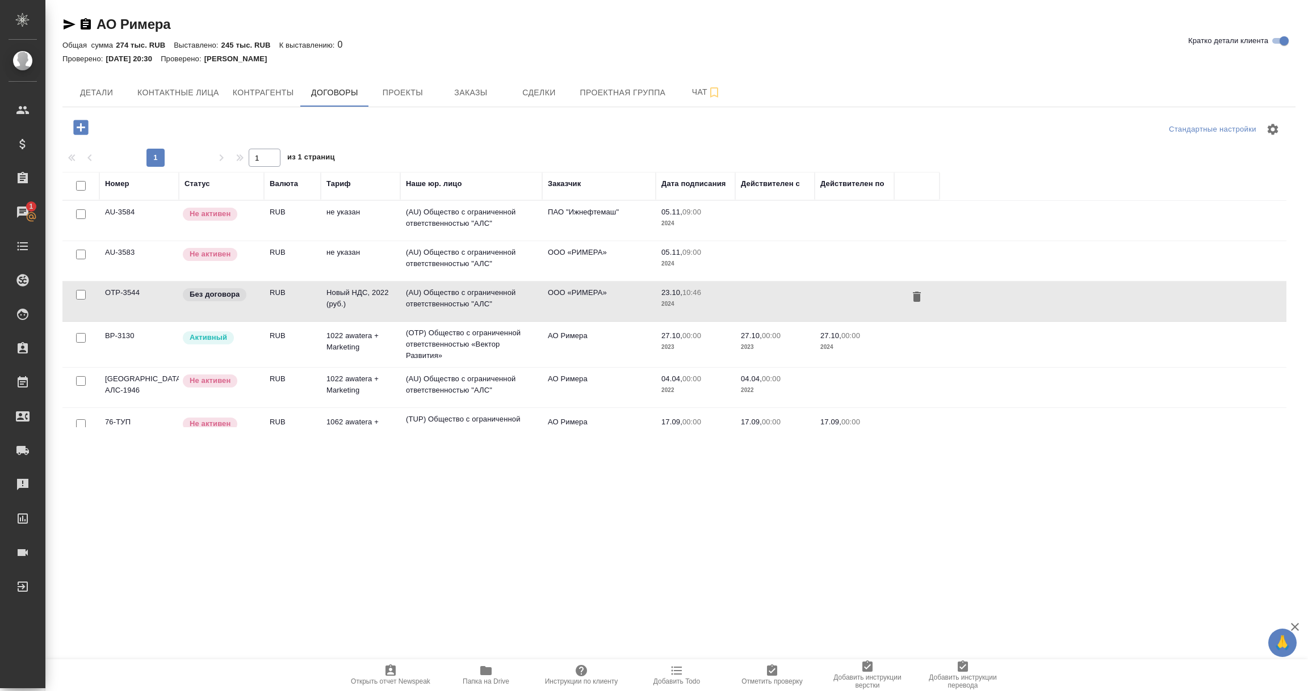
click at [474, 302] on td "(AU) Общество с ограниченной ответственностью "АЛС"" at bounding box center [471, 301] width 142 height 40
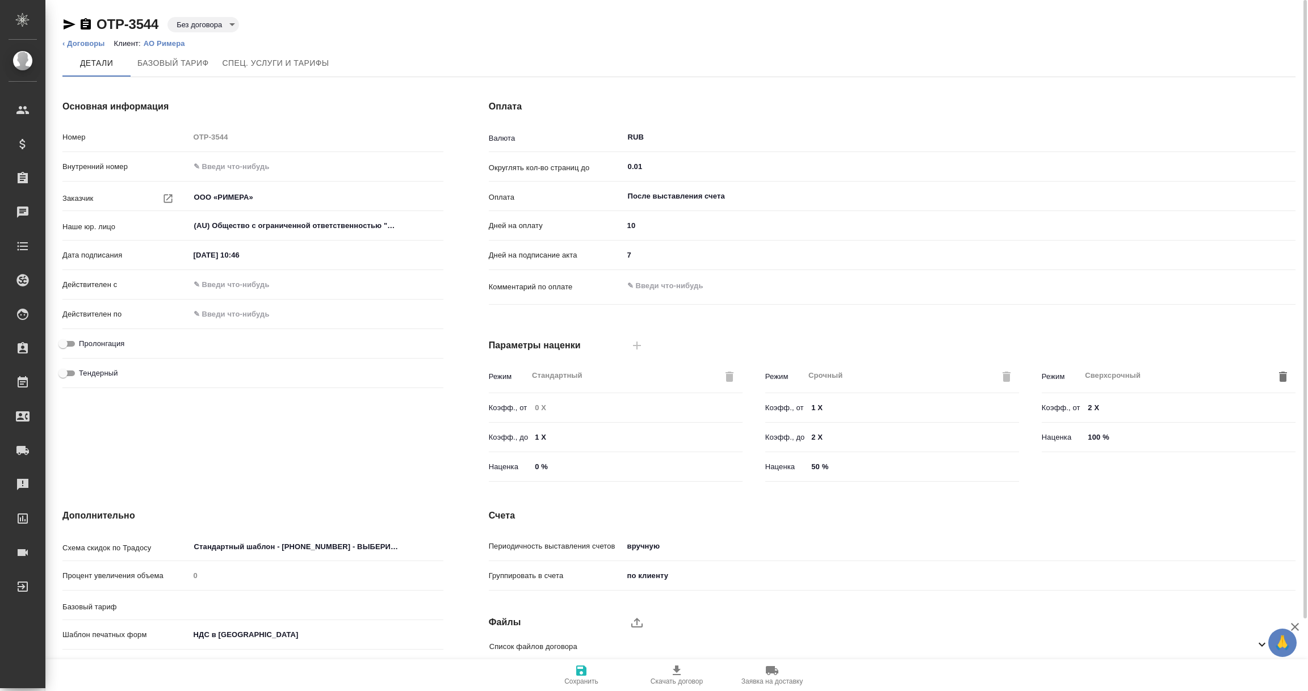
scroll to position [80, 0]
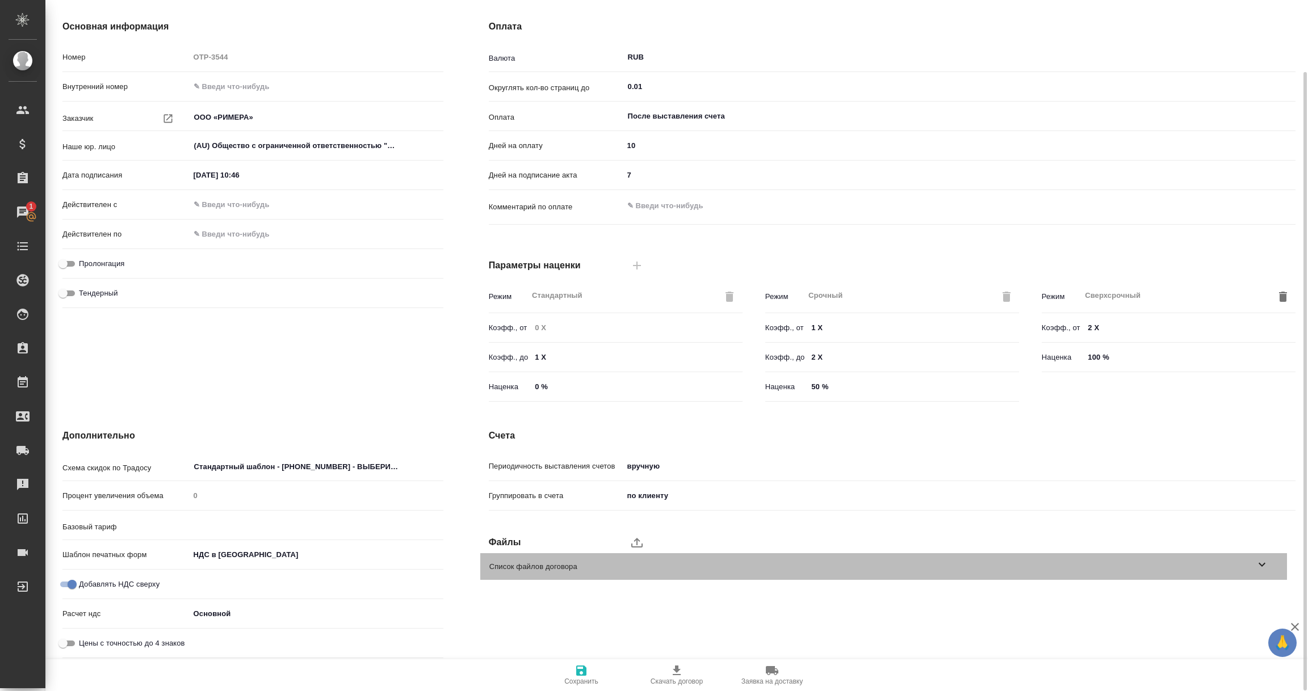
click at [1258, 567] on icon at bounding box center [1262, 565] width 14 height 14
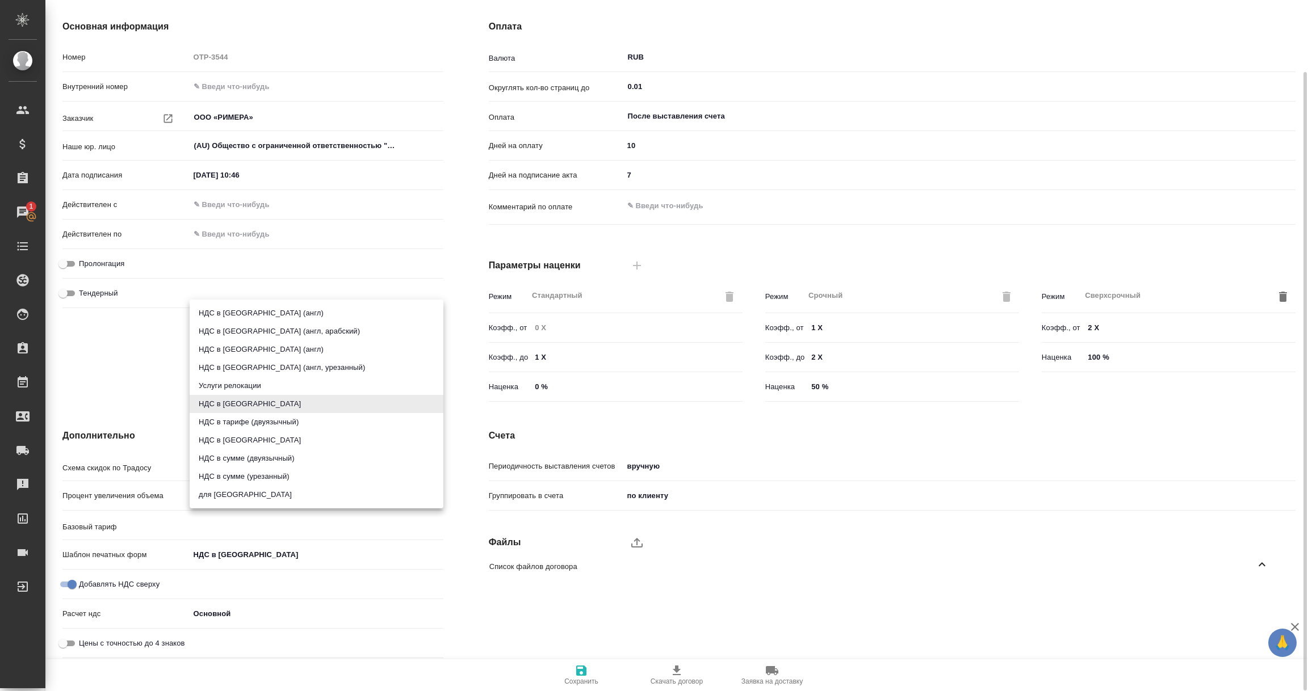
click at [229, 557] on body "🙏 .cls-1 fill:#fff; AWATERA Vorobyova Ekaterina Клиенты Спецификации Заказы 1 Ч…" at bounding box center [654, 345] width 1308 height 691
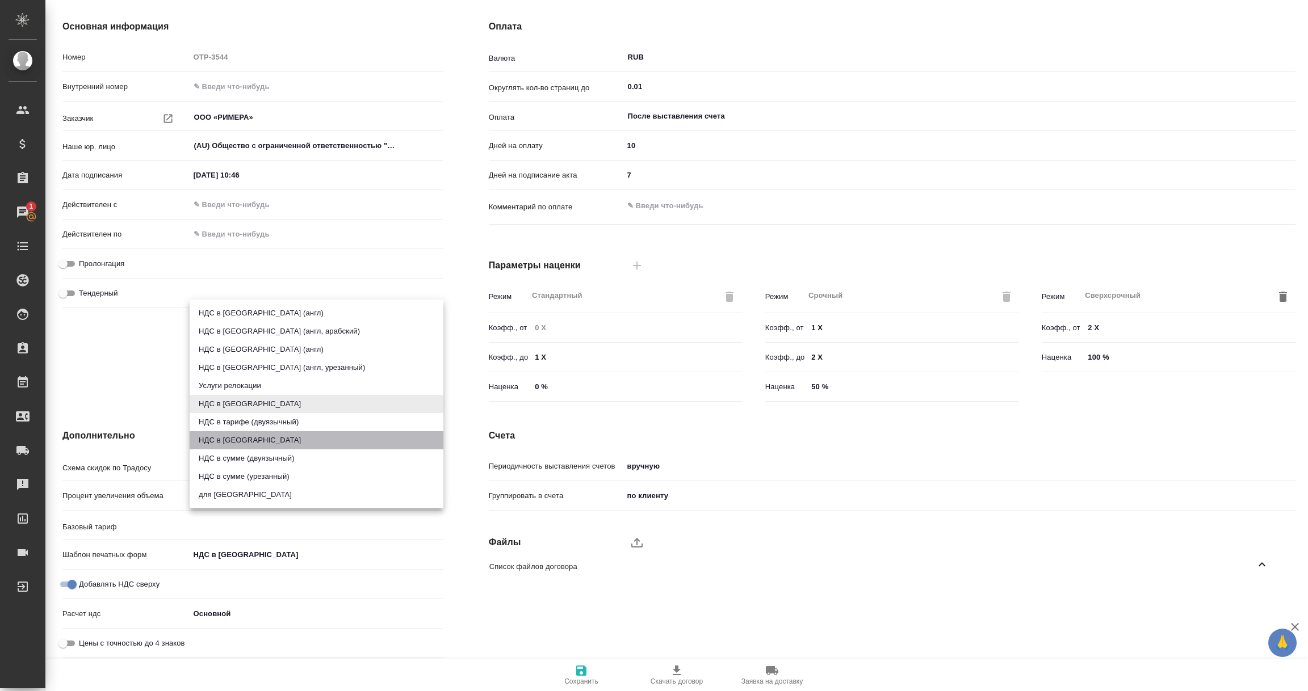
click at [228, 438] on li "НДС в сумме" at bounding box center [317, 440] width 254 height 18
type input "russian2"
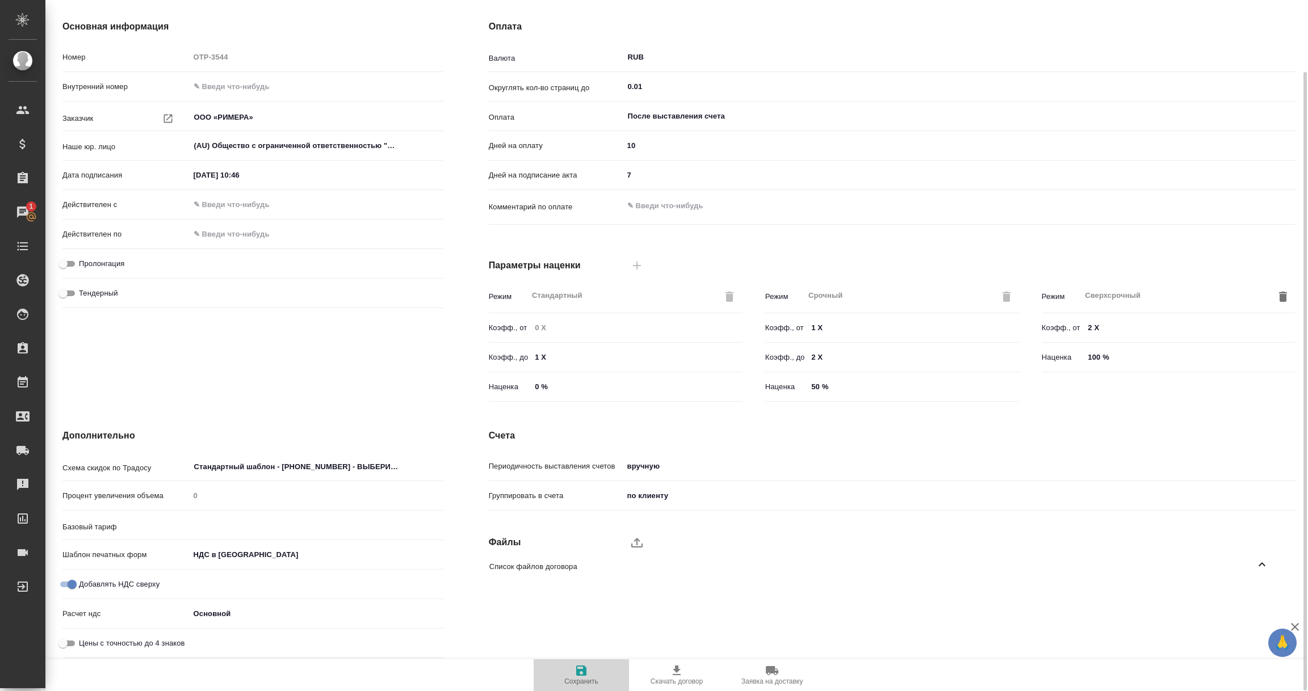
click at [585, 668] on icon "button" at bounding box center [581, 671] width 10 height 10
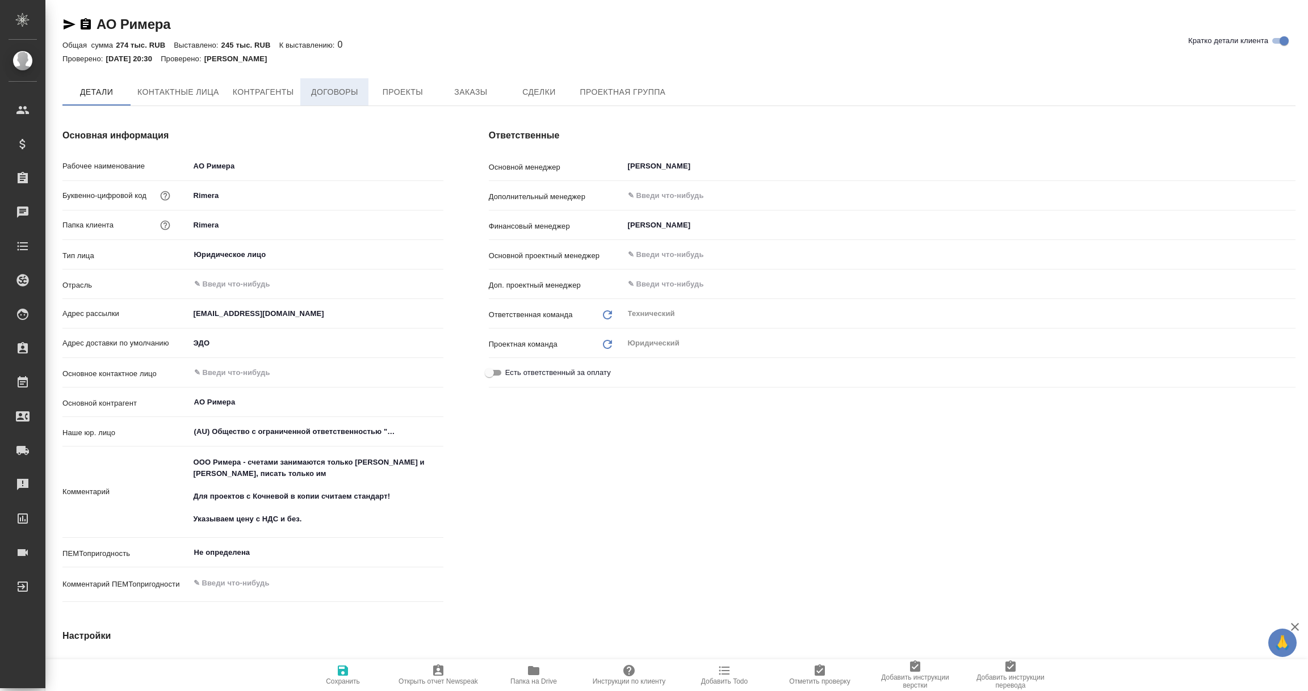
type textarea "x"
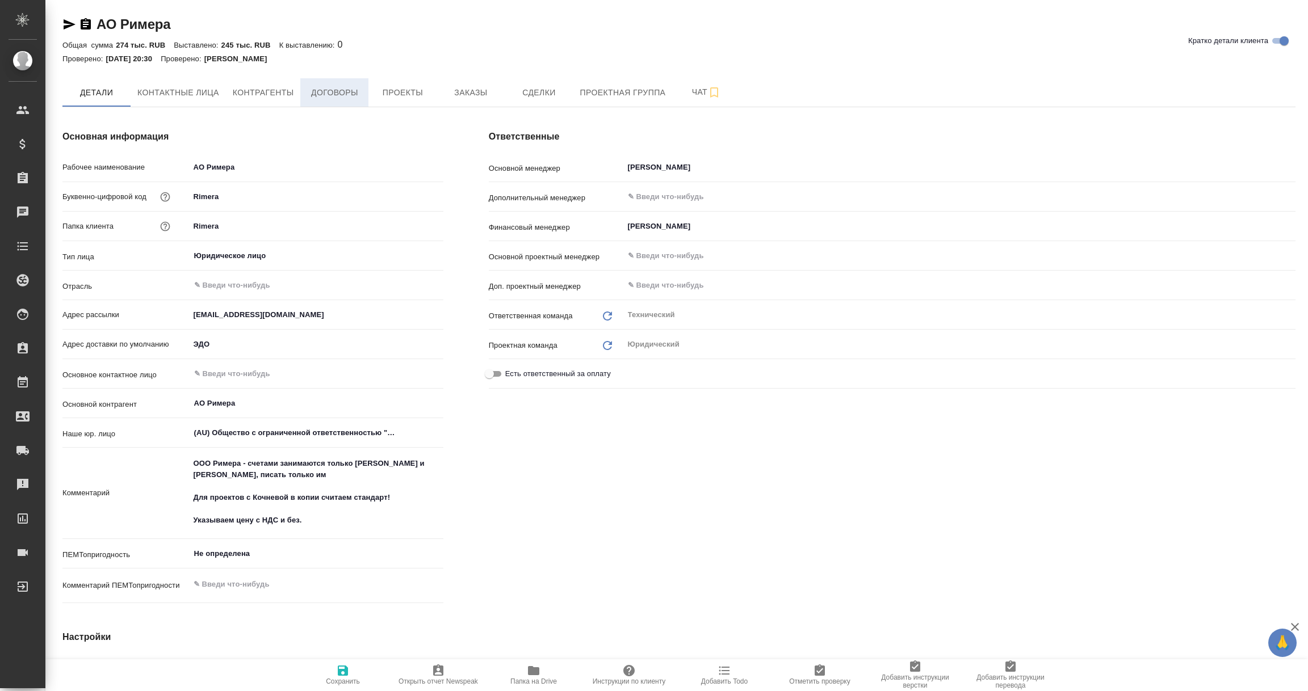
type textarea "x"
click at [335, 94] on span "Договоры" at bounding box center [334, 93] width 54 height 14
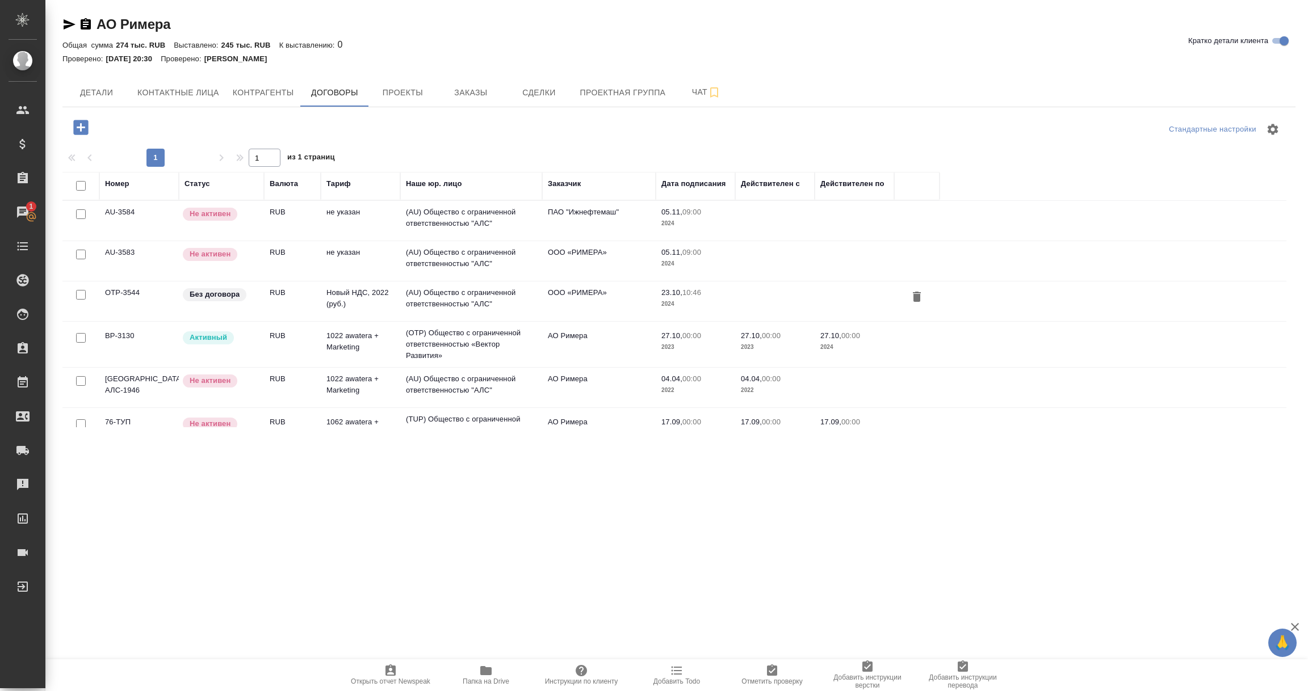
click at [339, 350] on td "1022 awatera + Marketing" at bounding box center [360, 345] width 79 height 40
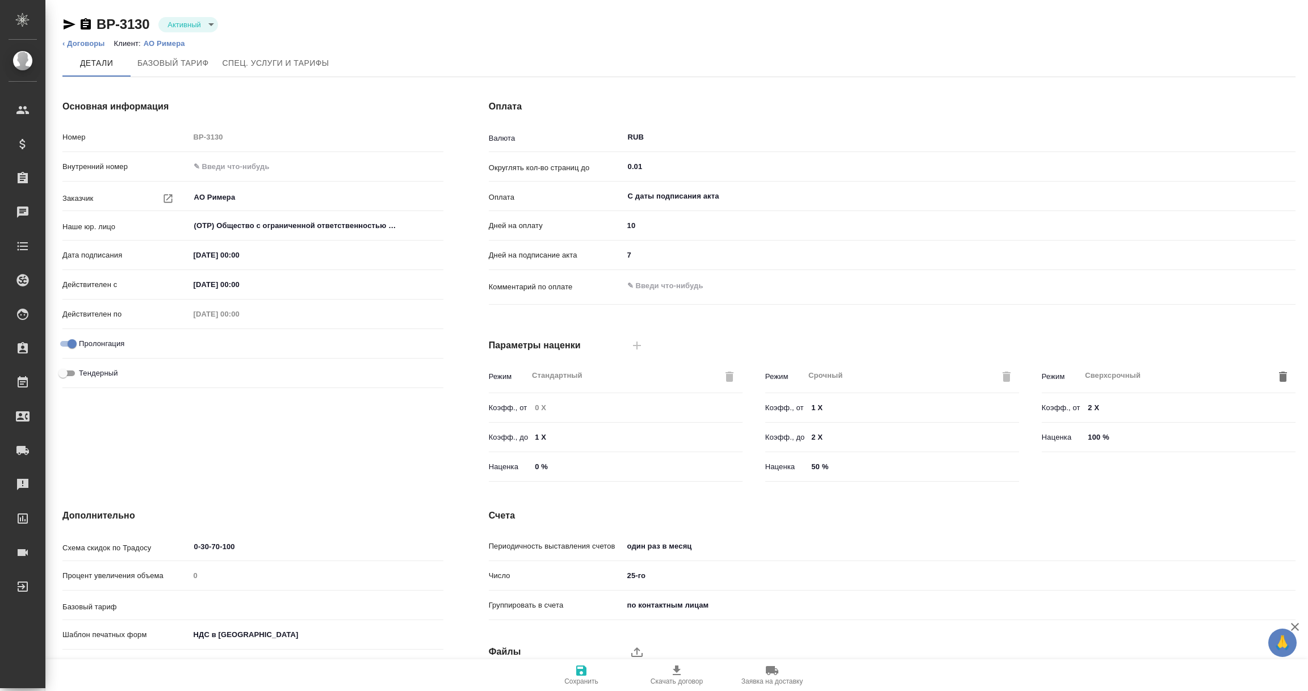
type input "1022 awatera + Marketing"
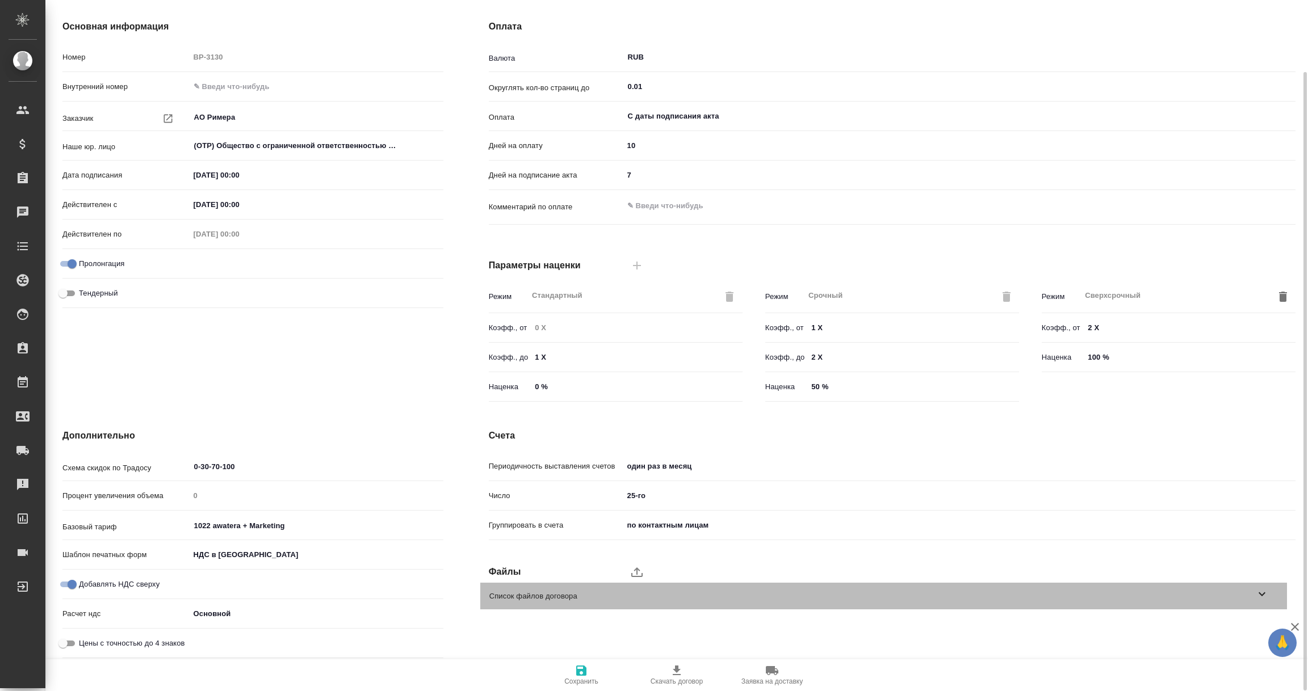
click at [1264, 596] on icon at bounding box center [1262, 594] width 14 height 14
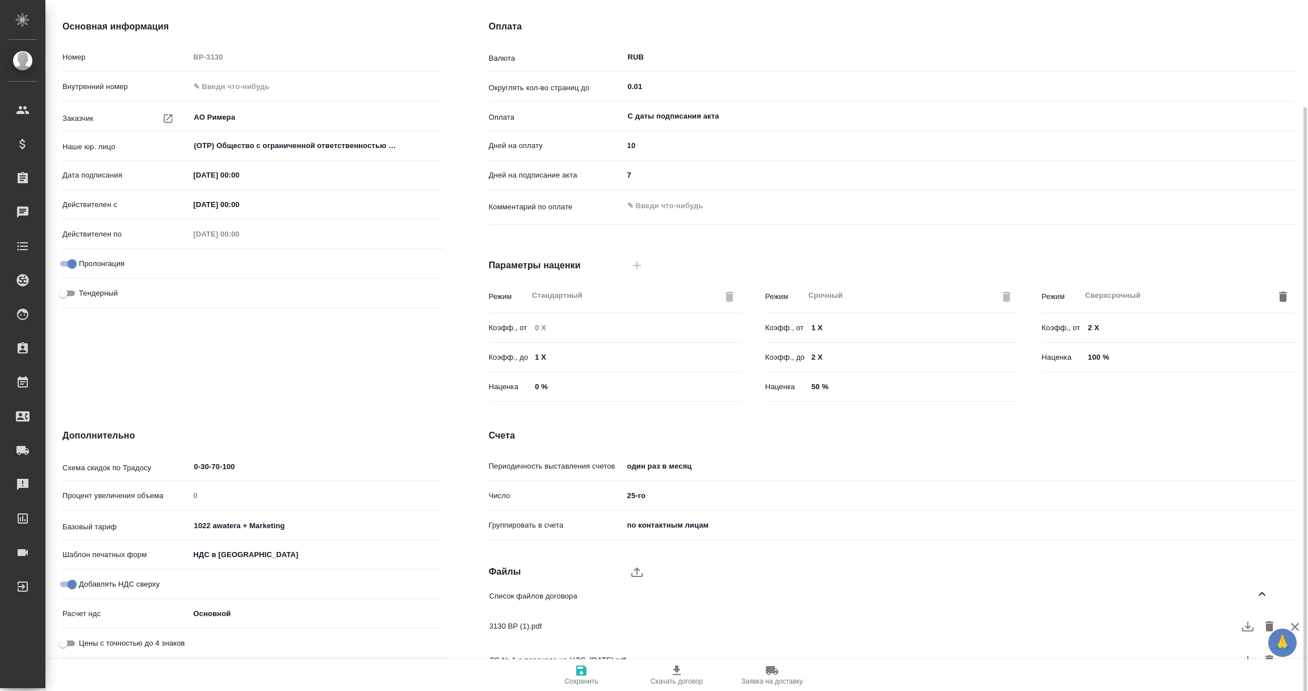
scroll to position [100, 0]
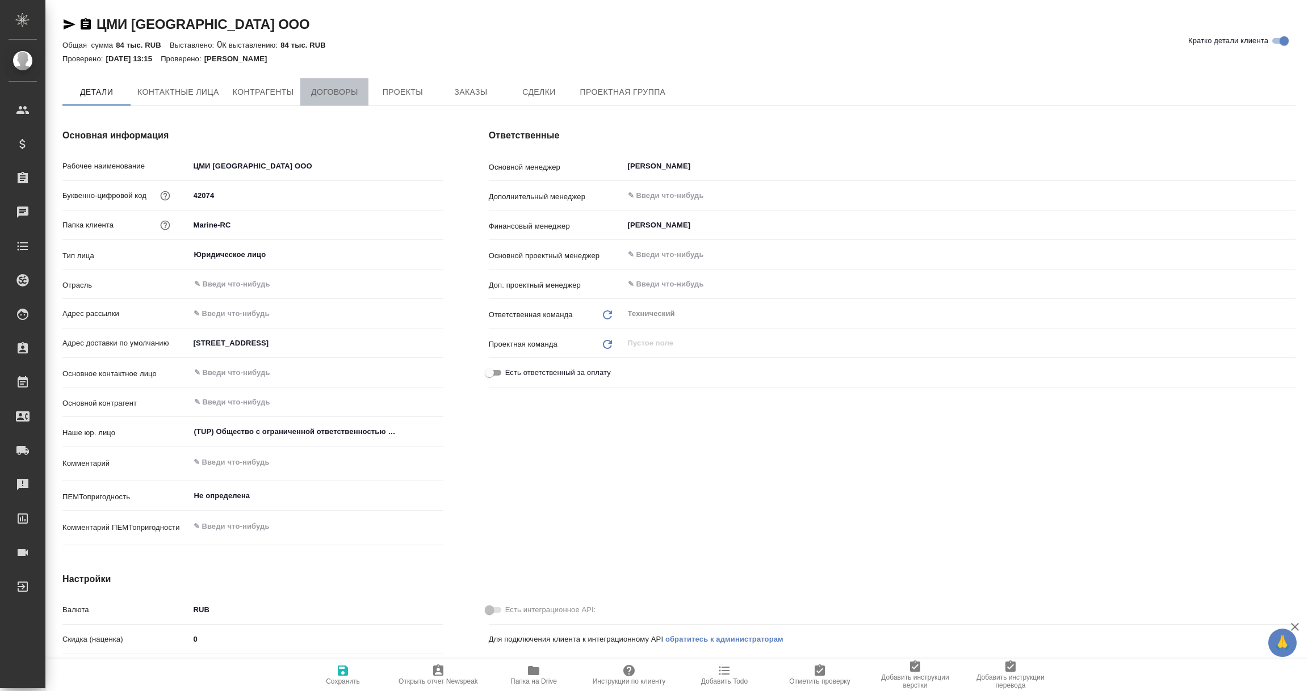
click at [339, 93] on span "Договоры" at bounding box center [334, 92] width 54 height 14
type textarea "x"
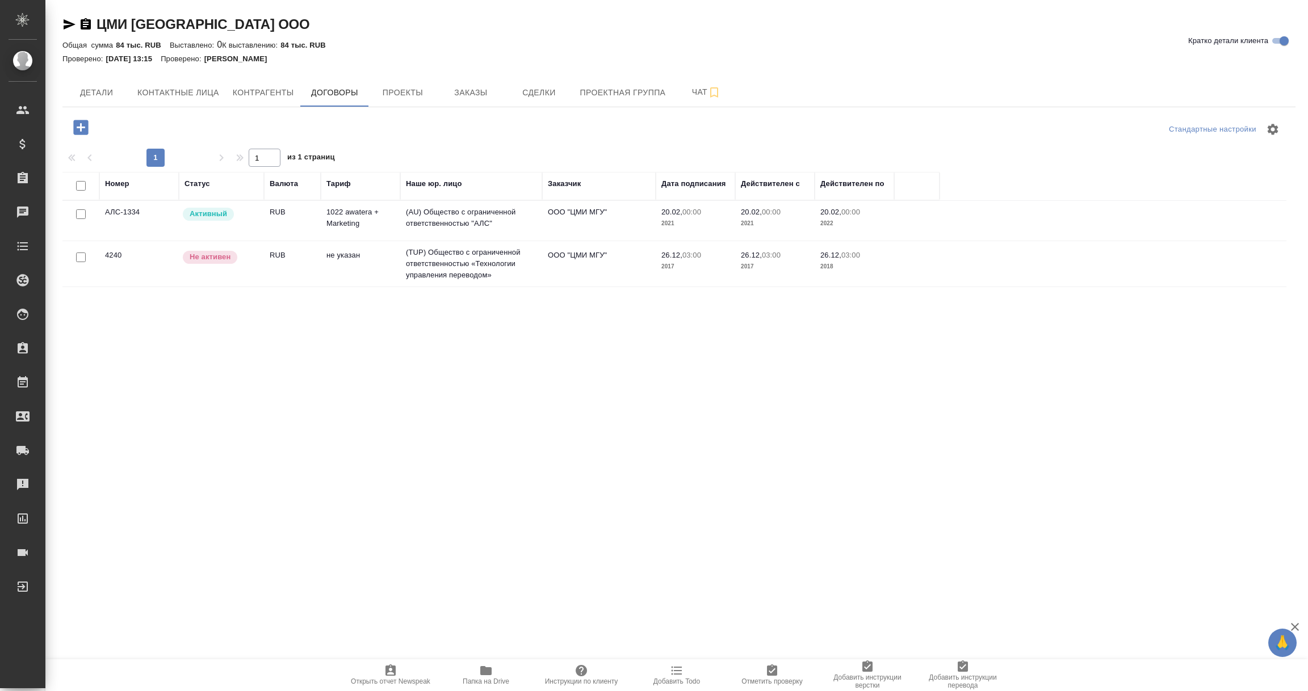
click at [476, 220] on td "(AU) Общество с ограниченной ответственностью "АЛС"" at bounding box center [471, 221] width 142 height 40
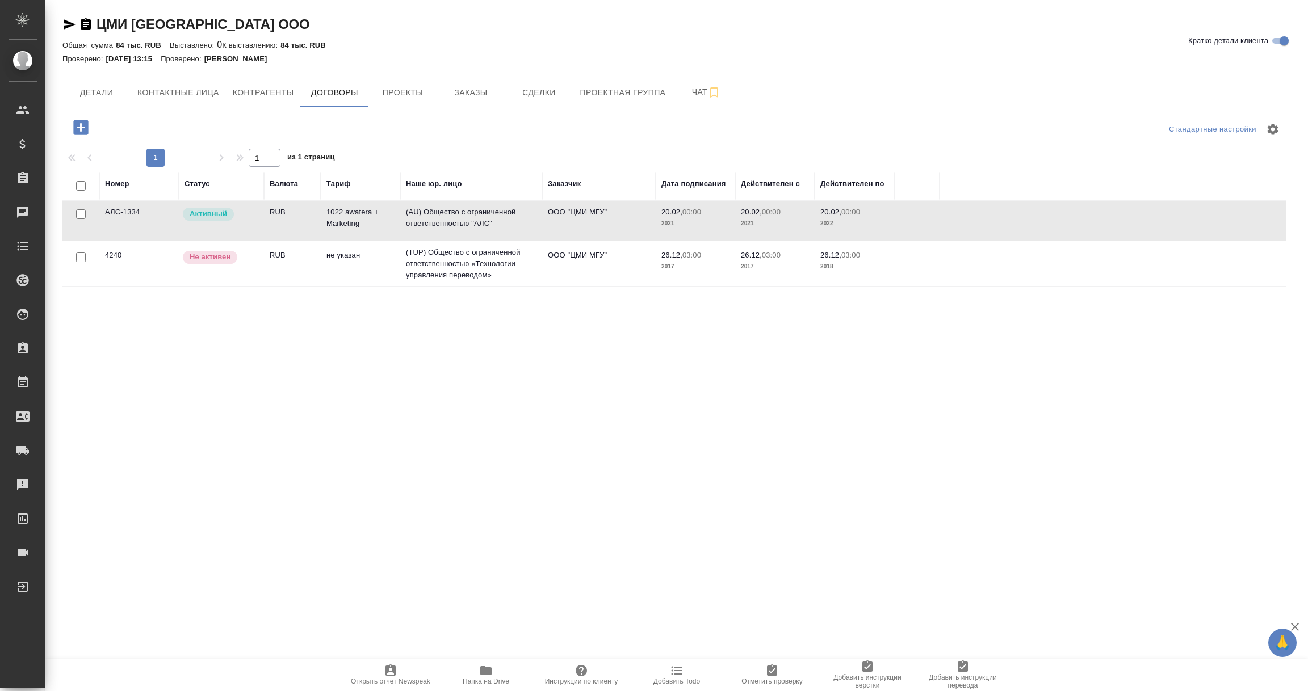
click at [476, 220] on td "(AU) Общество с ограниченной ответственностью "АЛС"" at bounding box center [471, 221] width 142 height 40
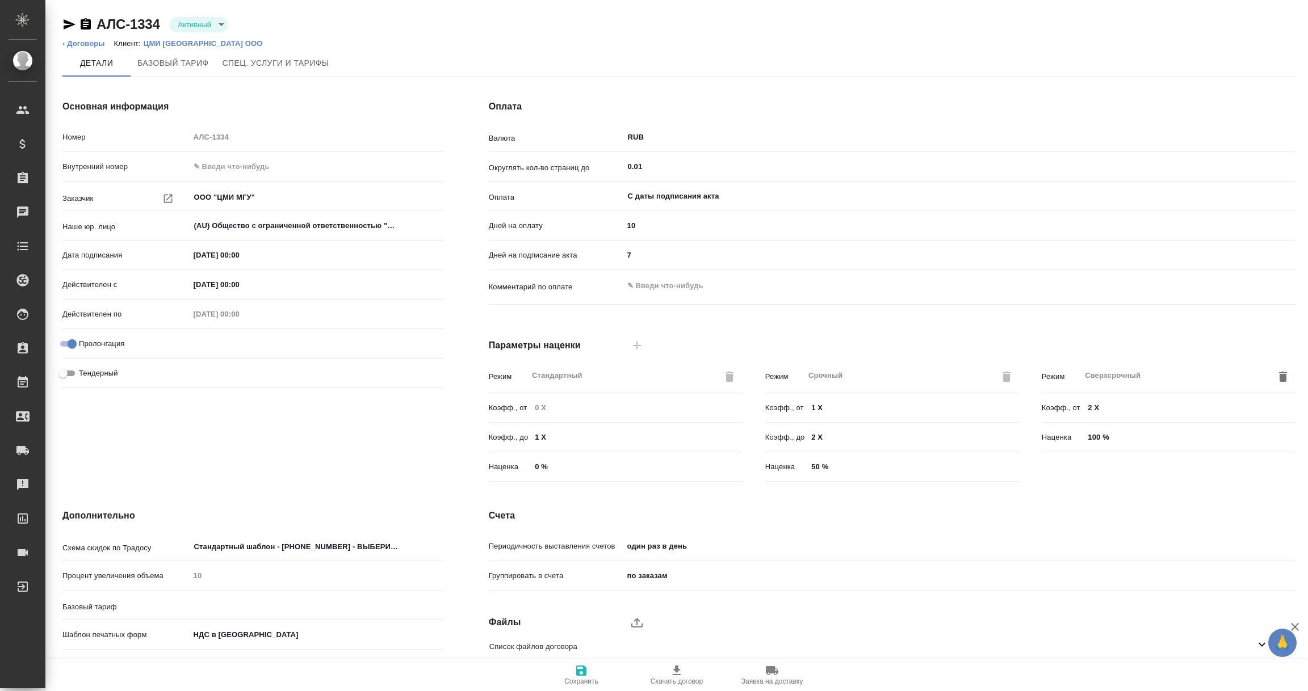
type input "1022 awatera + Marketing"
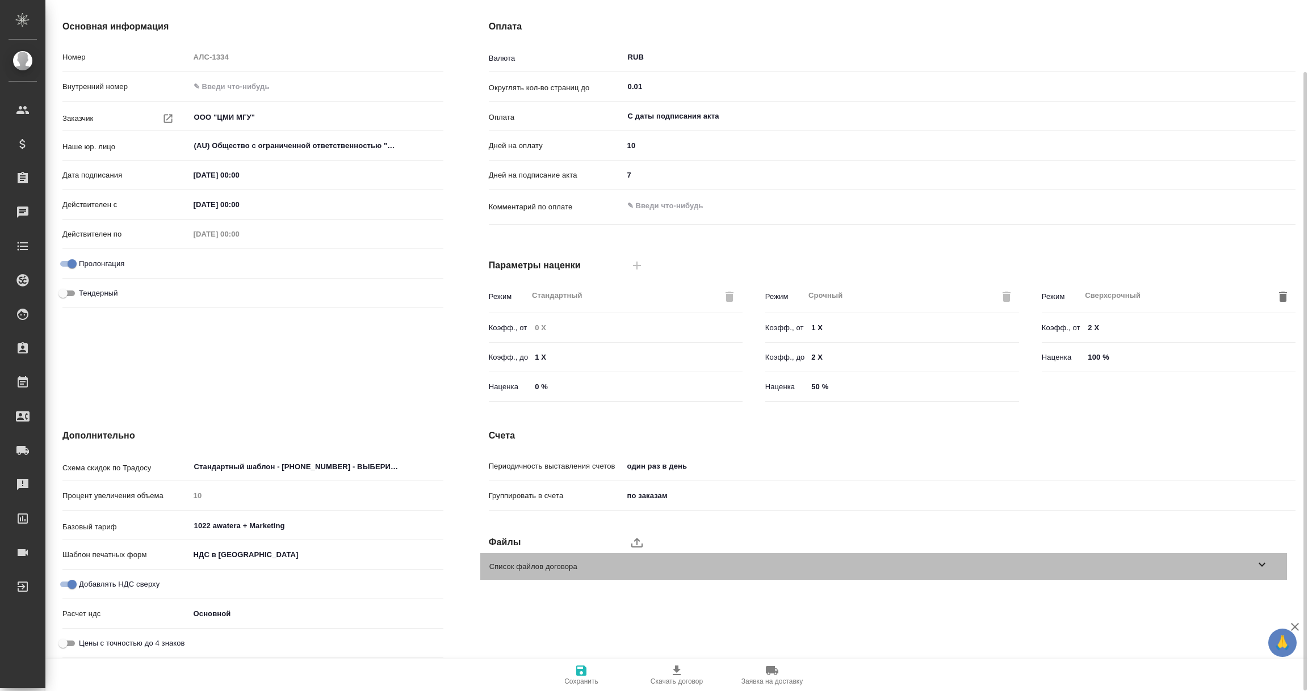
click at [1263, 564] on icon at bounding box center [1261, 565] width 7 height 4
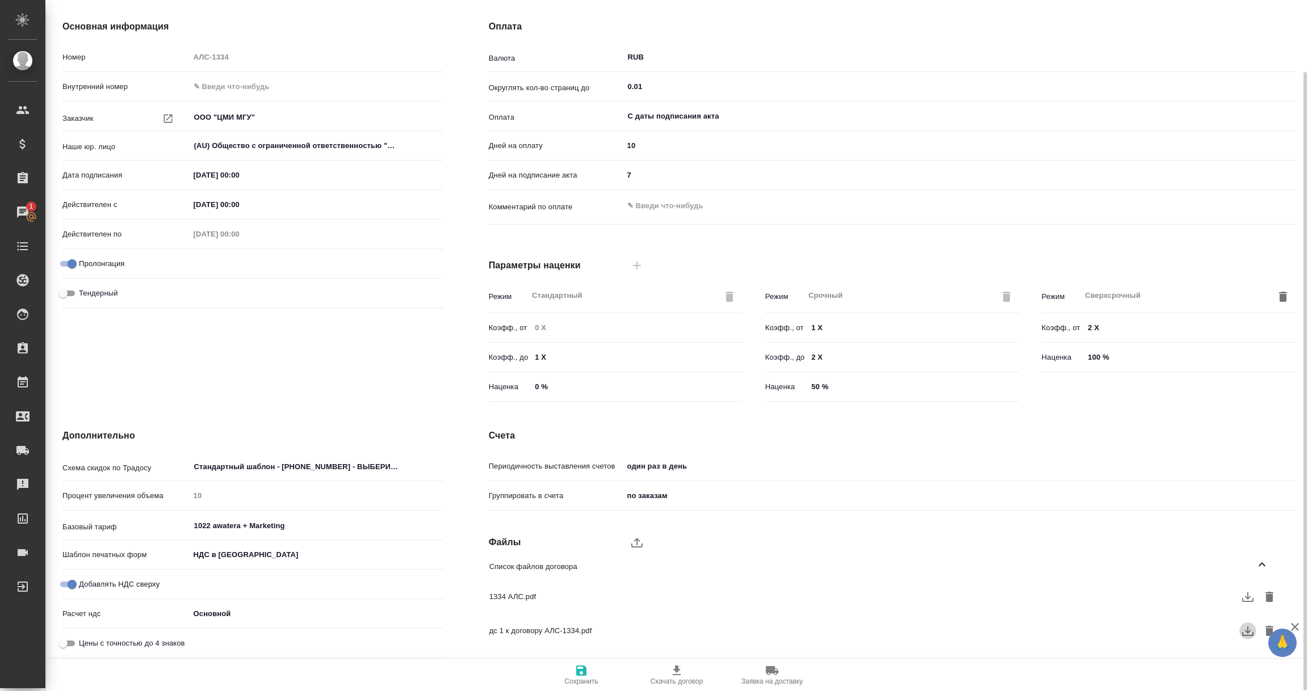
click at [1249, 633] on icon "button" at bounding box center [1248, 631] width 14 height 14
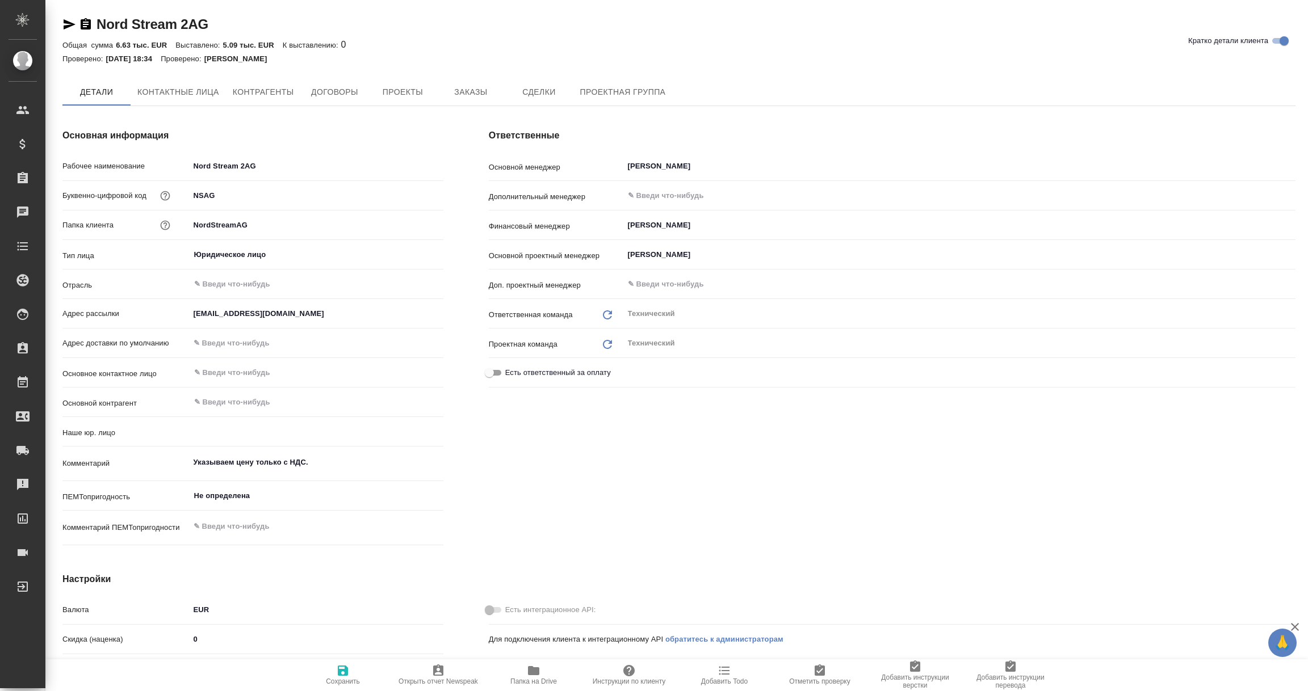
type textarea "x"
click at [346, 94] on span "Договоры" at bounding box center [334, 93] width 54 height 14
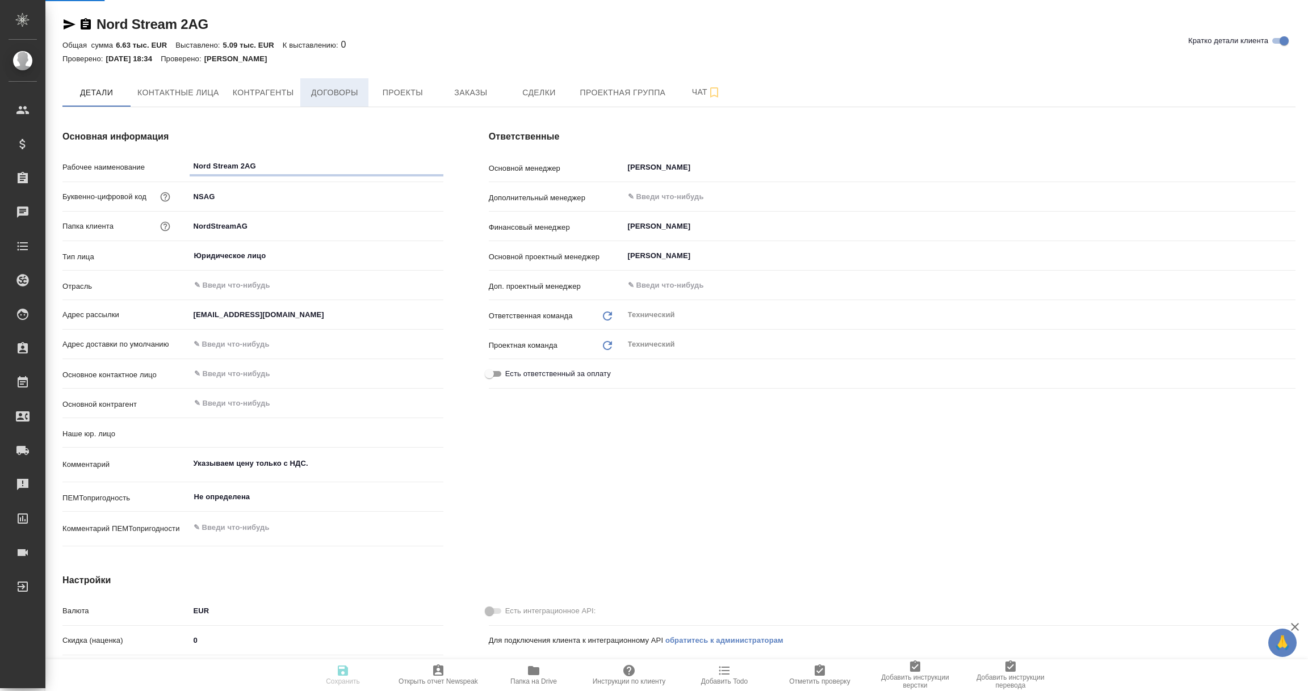
type textarea "x"
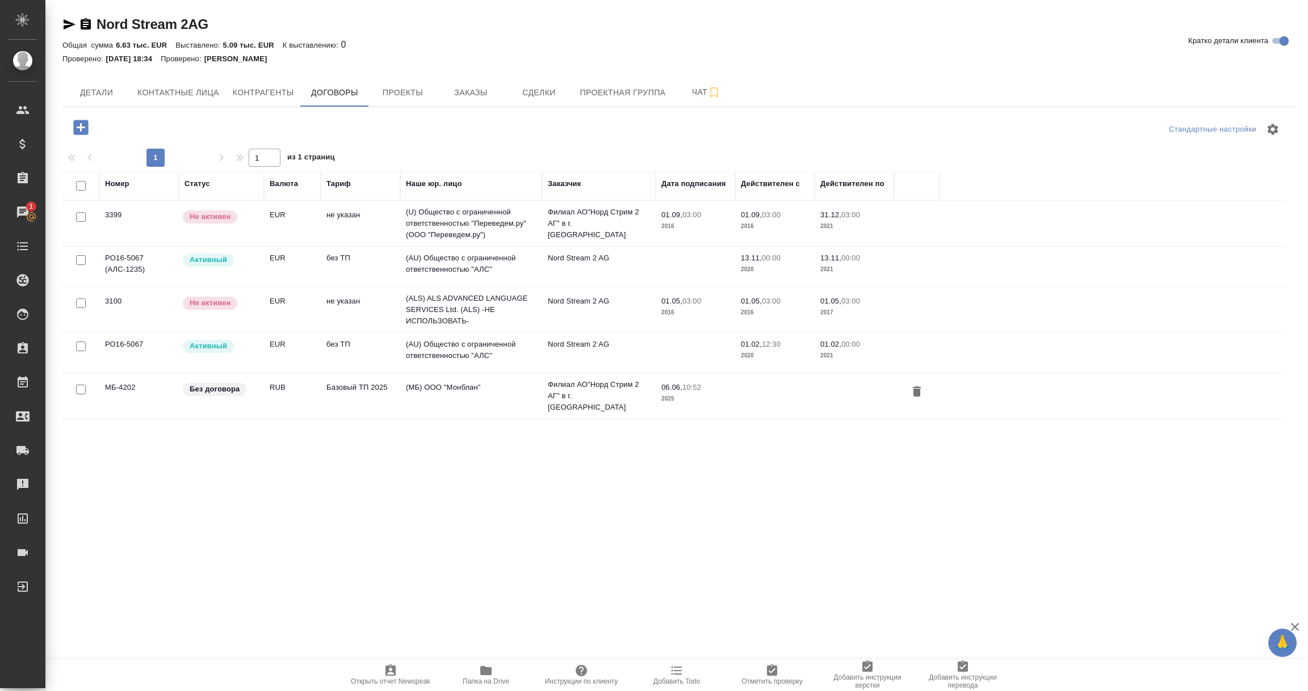
click at [467, 263] on td "(AU) Общество с ограниченной ответственностью "АЛС"" at bounding box center [471, 267] width 142 height 40
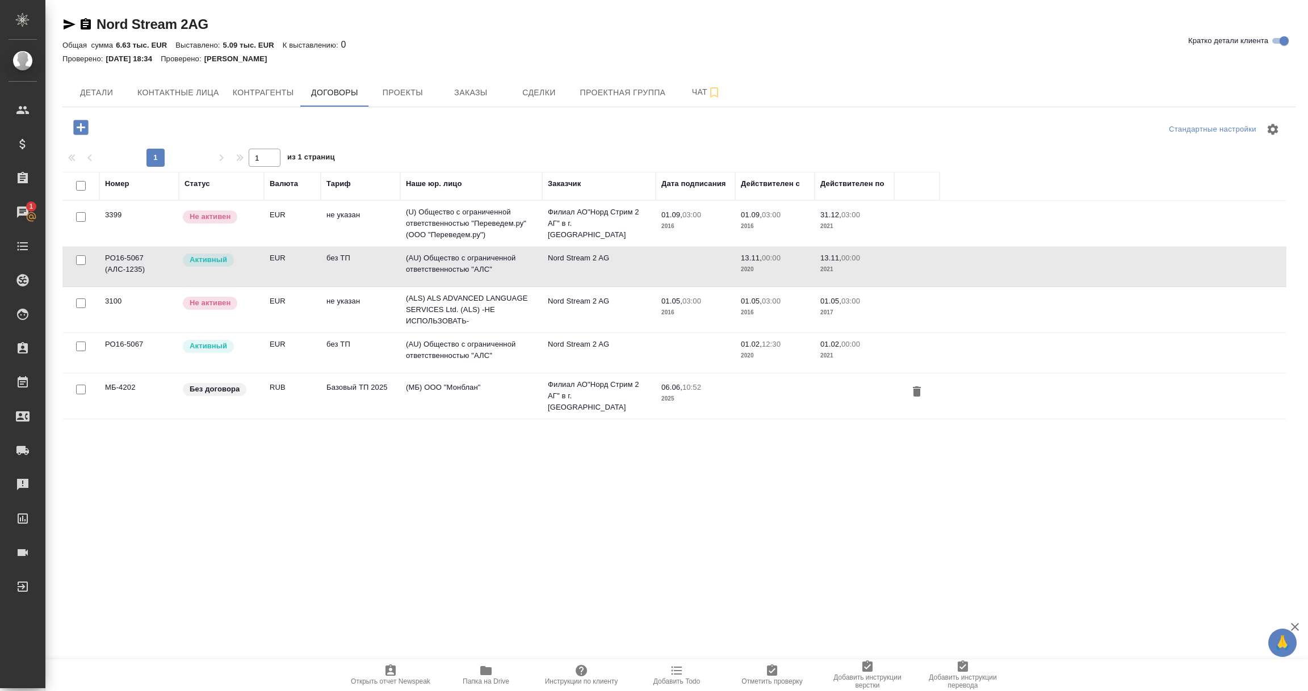
click at [467, 263] on td "(AU) Общество с ограниченной ответственностью "АЛС"" at bounding box center [471, 267] width 142 height 40
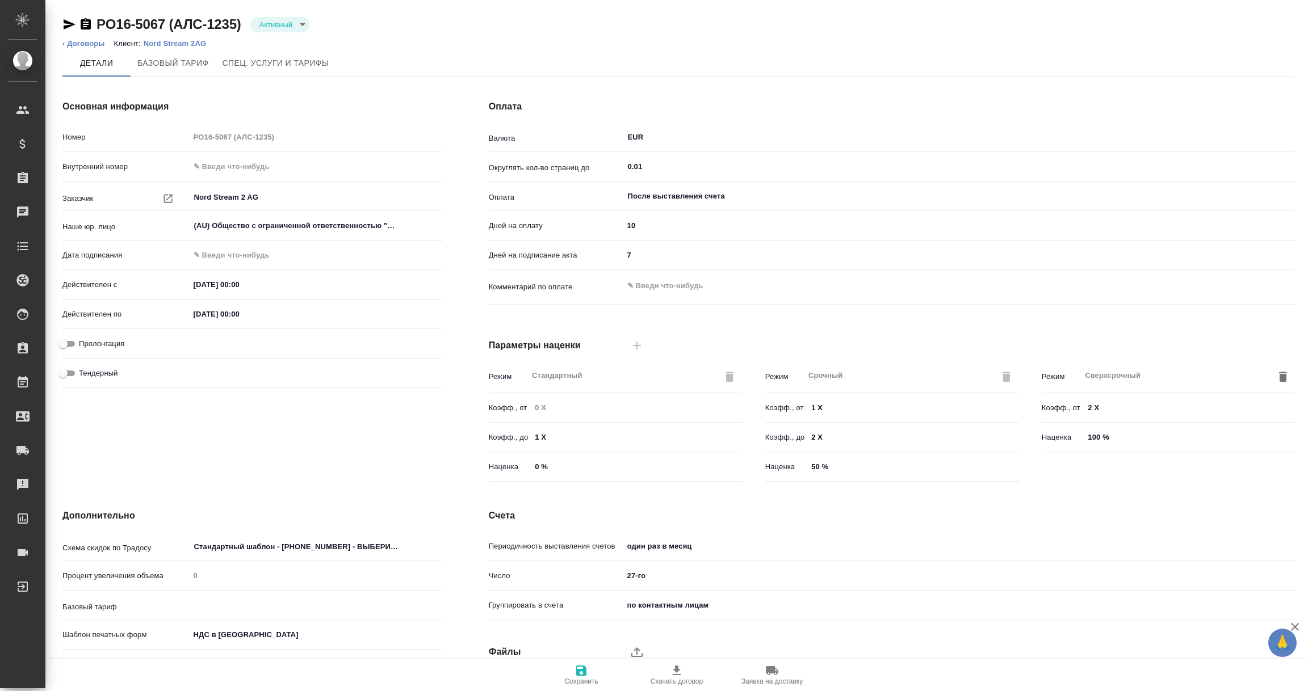
type input "без ТП"
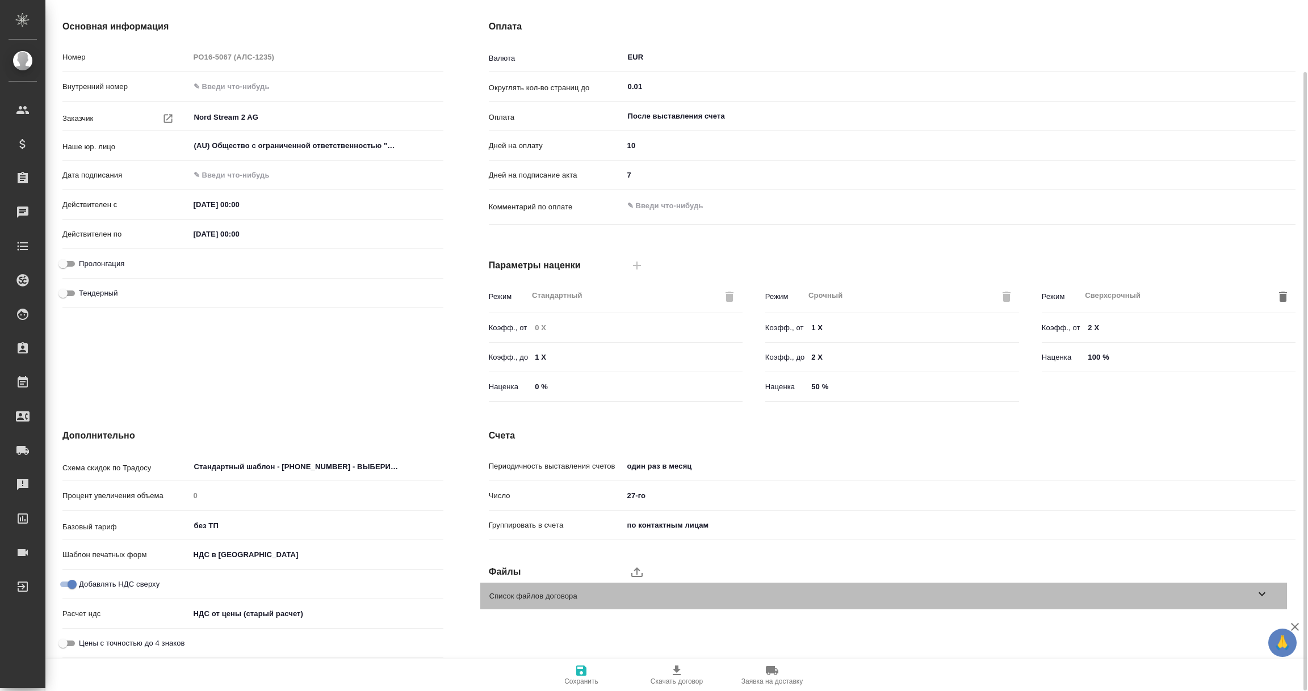
click at [1259, 594] on icon at bounding box center [1262, 594] width 14 height 14
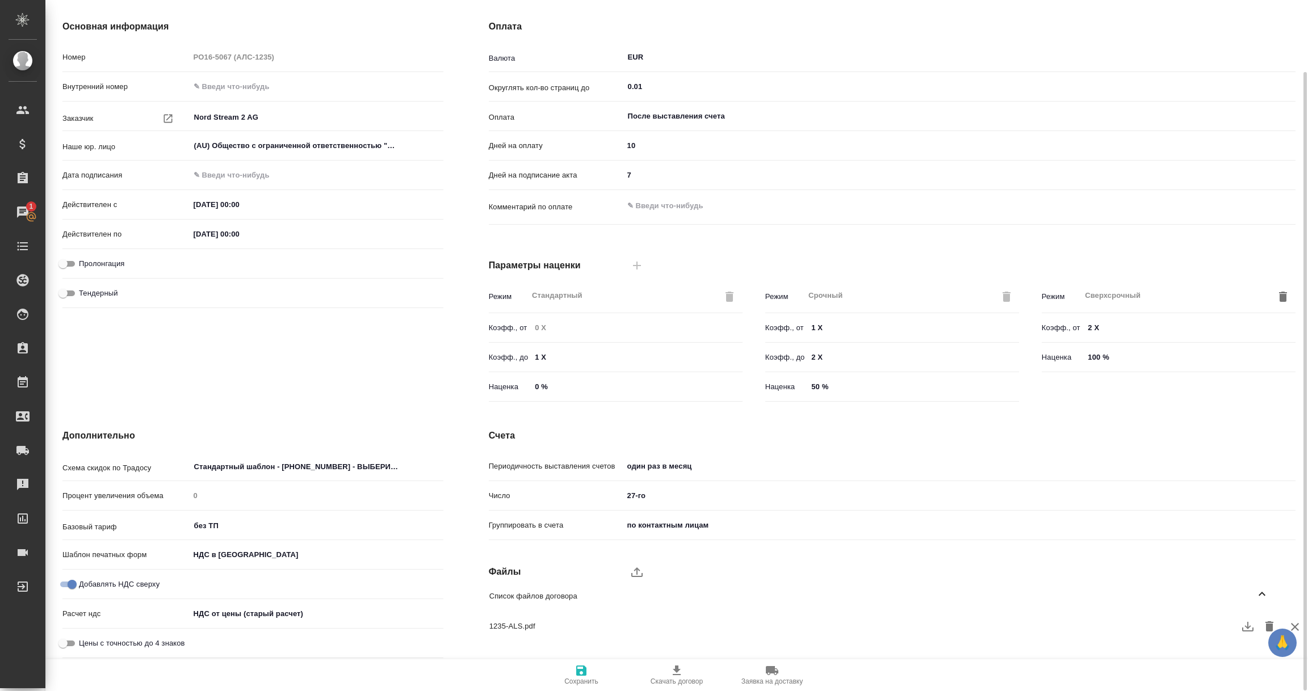
click at [1245, 624] on icon "button" at bounding box center [1248, 627] width 14 height 14
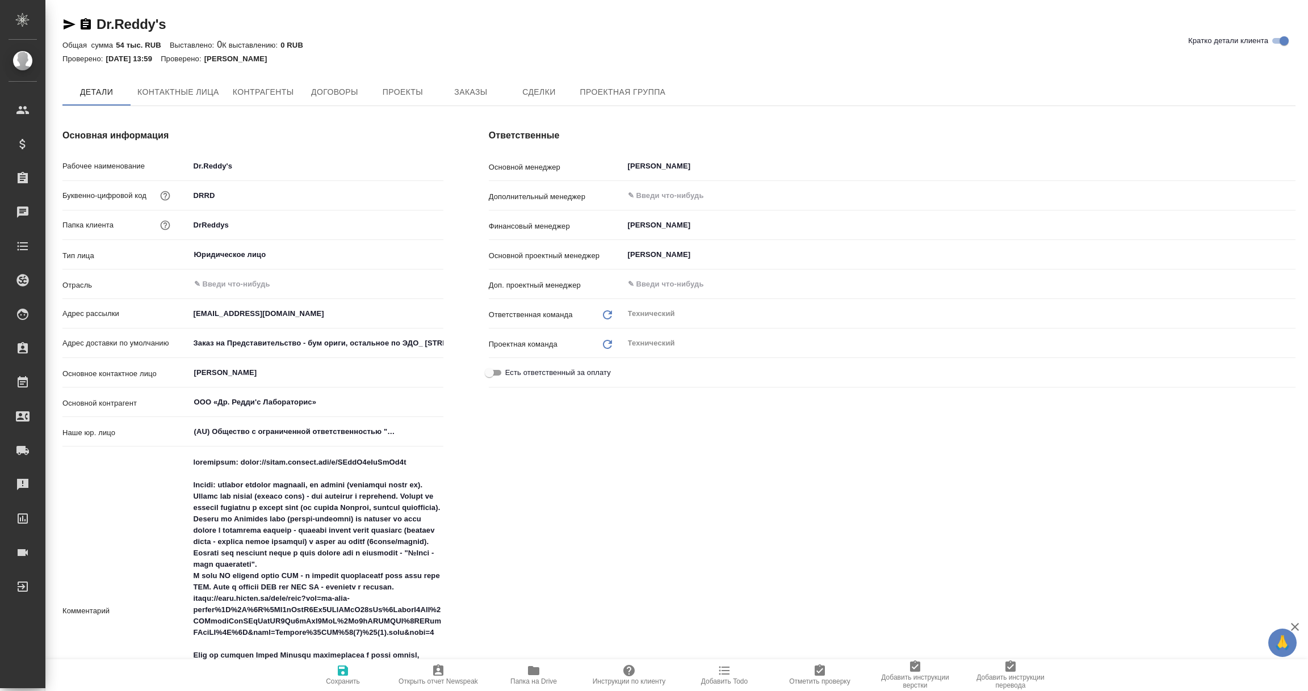
type textarea "x"
click at [335, 93] on span "Договоры" at bounding box center [334, 93] width 54 height 14
type textarea "x"
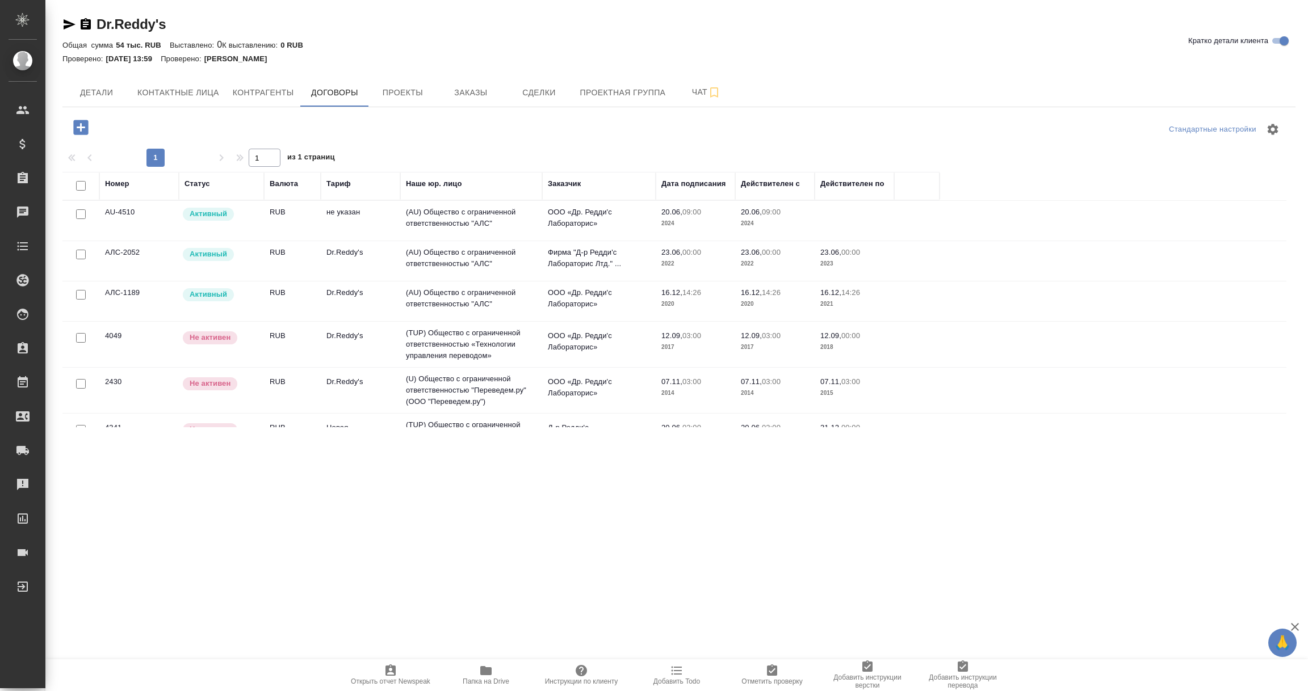
click at [485, 220] on td "(AU) Общество с ограниченной ответственностью "АЛС"" at bounding box center [471, 221] width 142 height 40
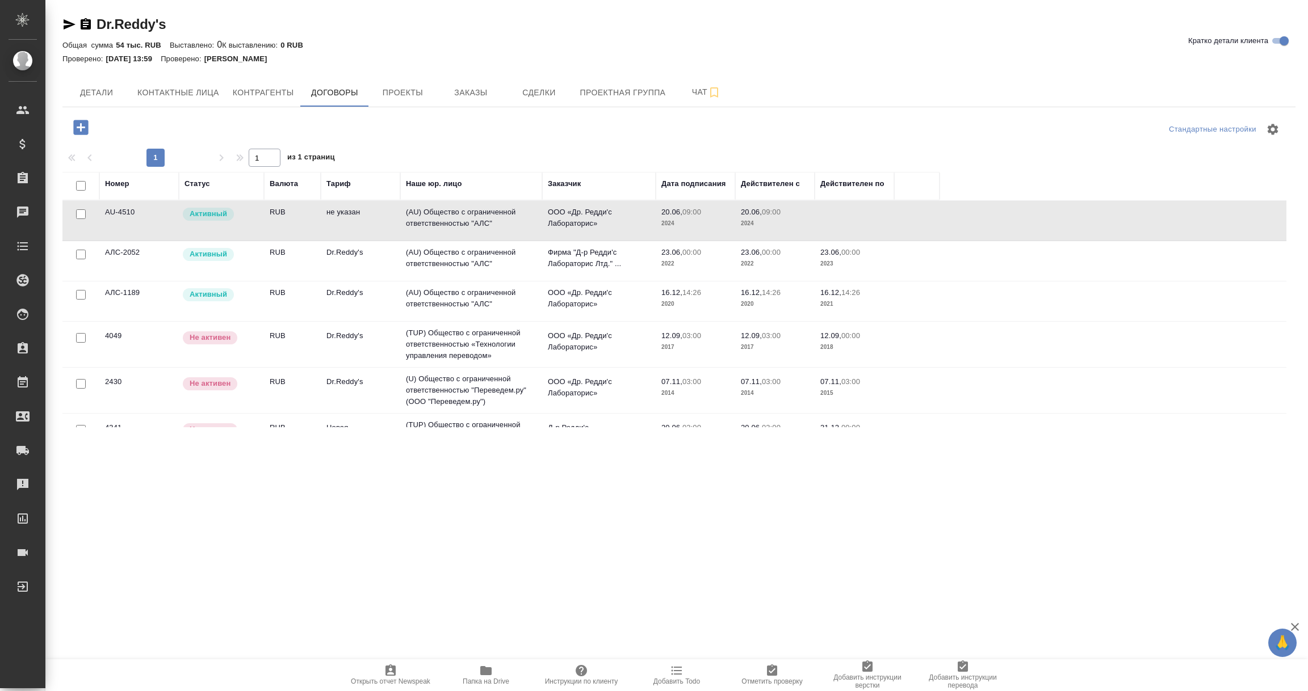
click at [485, 220] on td "(AU) Общество с ограниченной ответственностью "АЛС"" at bounding box center [471, 221] width 142 height 40
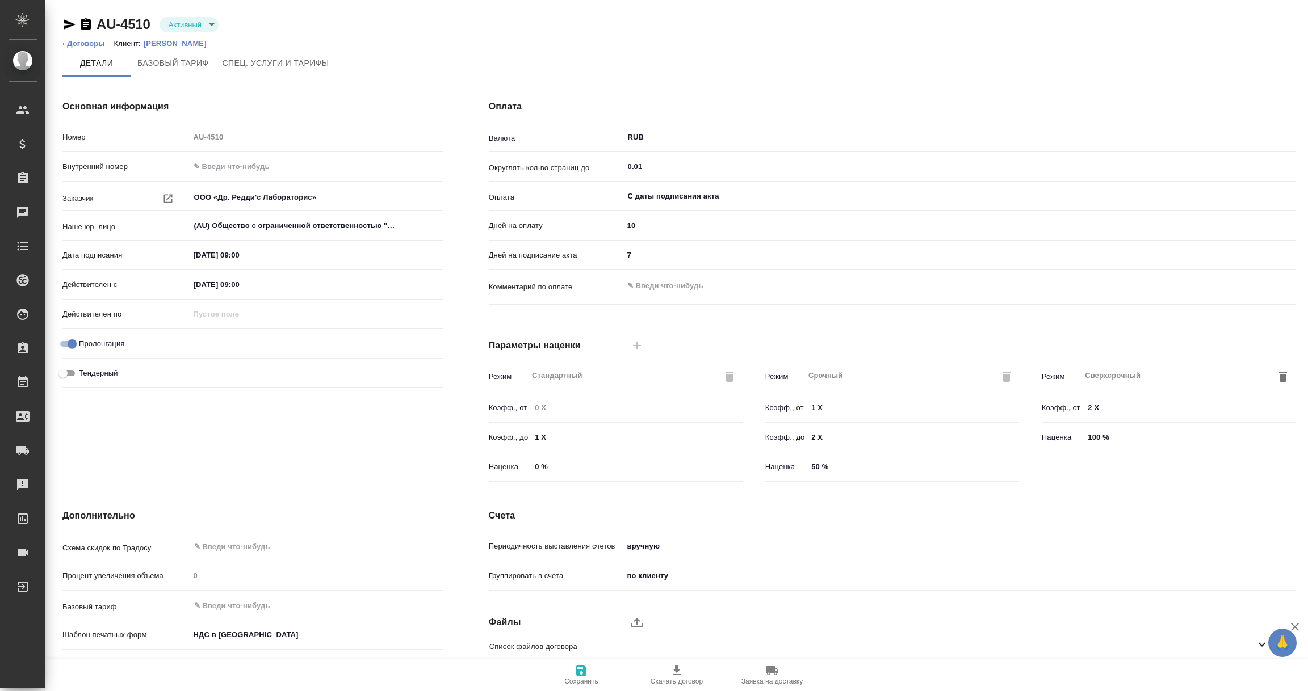
scroll to position [80, 0]
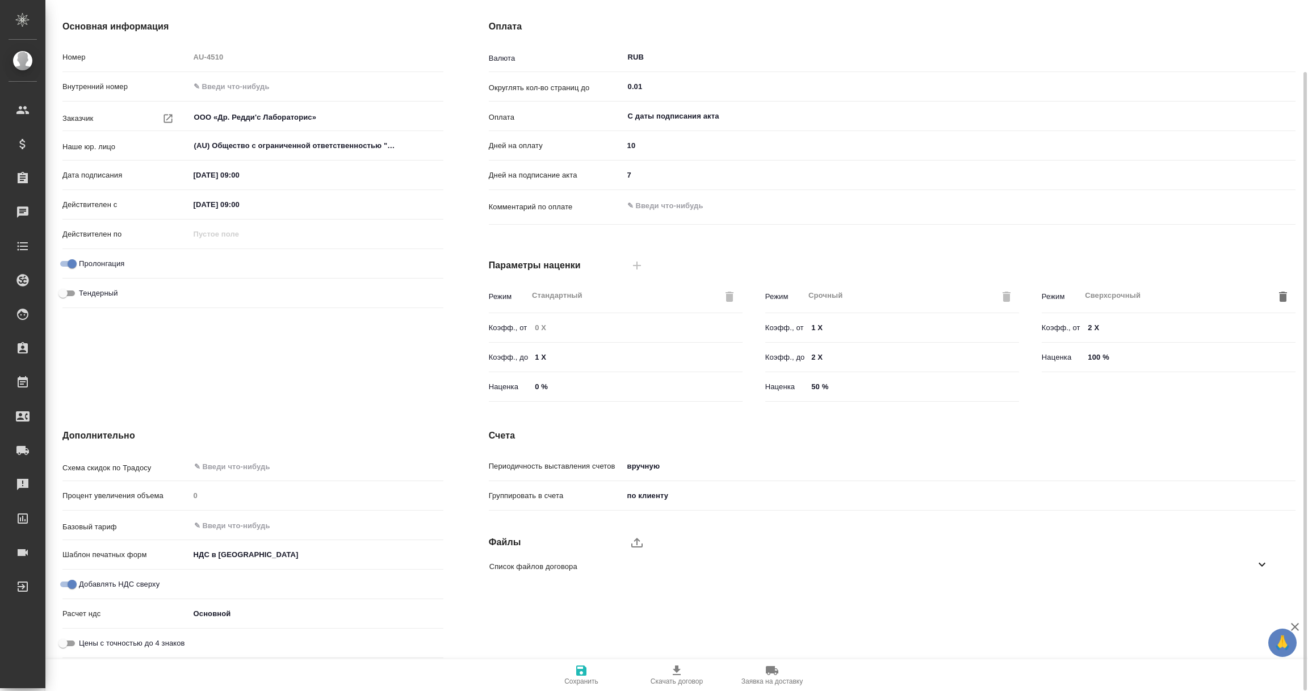
click at [1264, 563] on icon at bounding box center [1261, 565] width 7 height 4
click at [1248, 598] on icon "button" at bounding box center [1247, 598] width 11 height 10
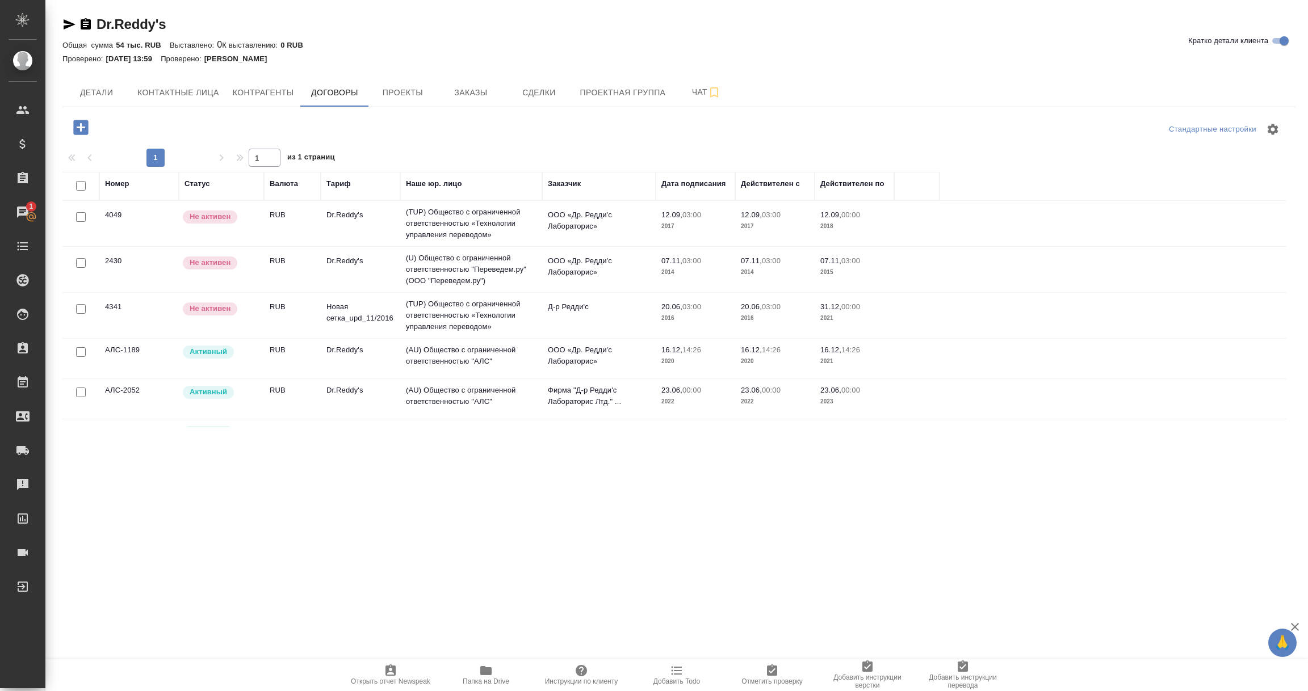
scroll to position [33, 0]
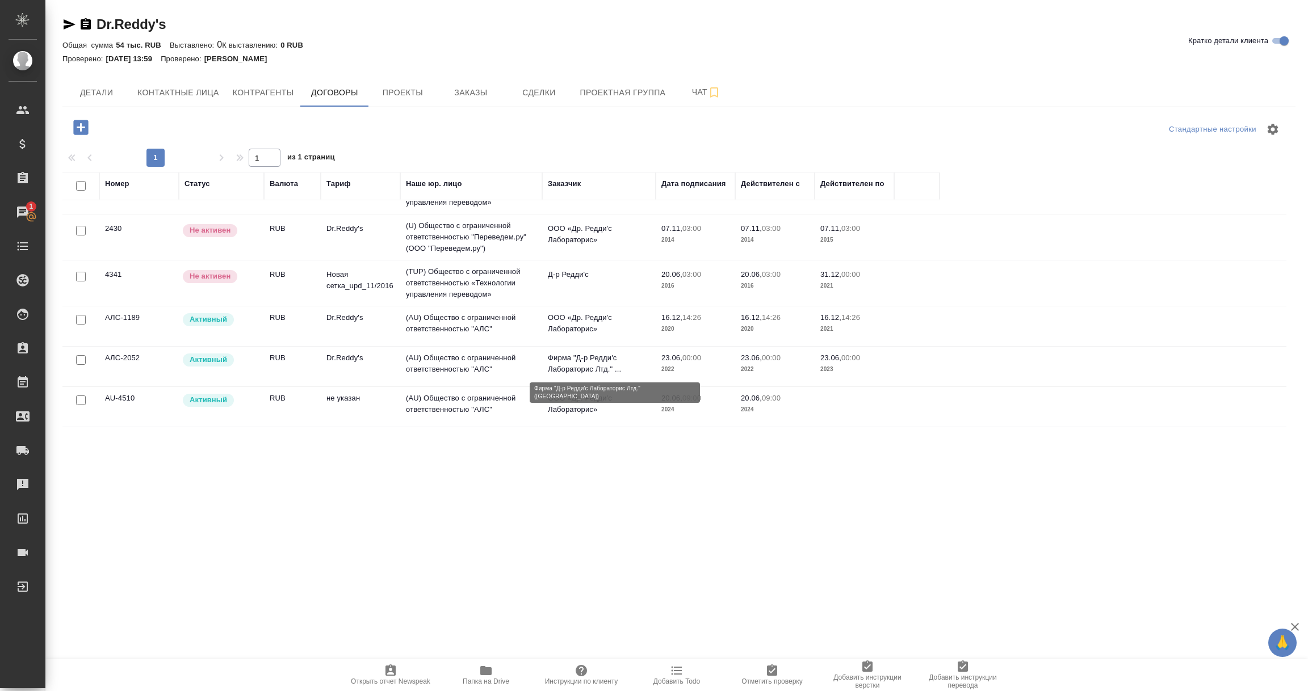
click at [552, 360] on p "Фирма "Д-р Редди'c Лабораторис Лтд." ..." at bounding box center [599, 363] width 102 height 23
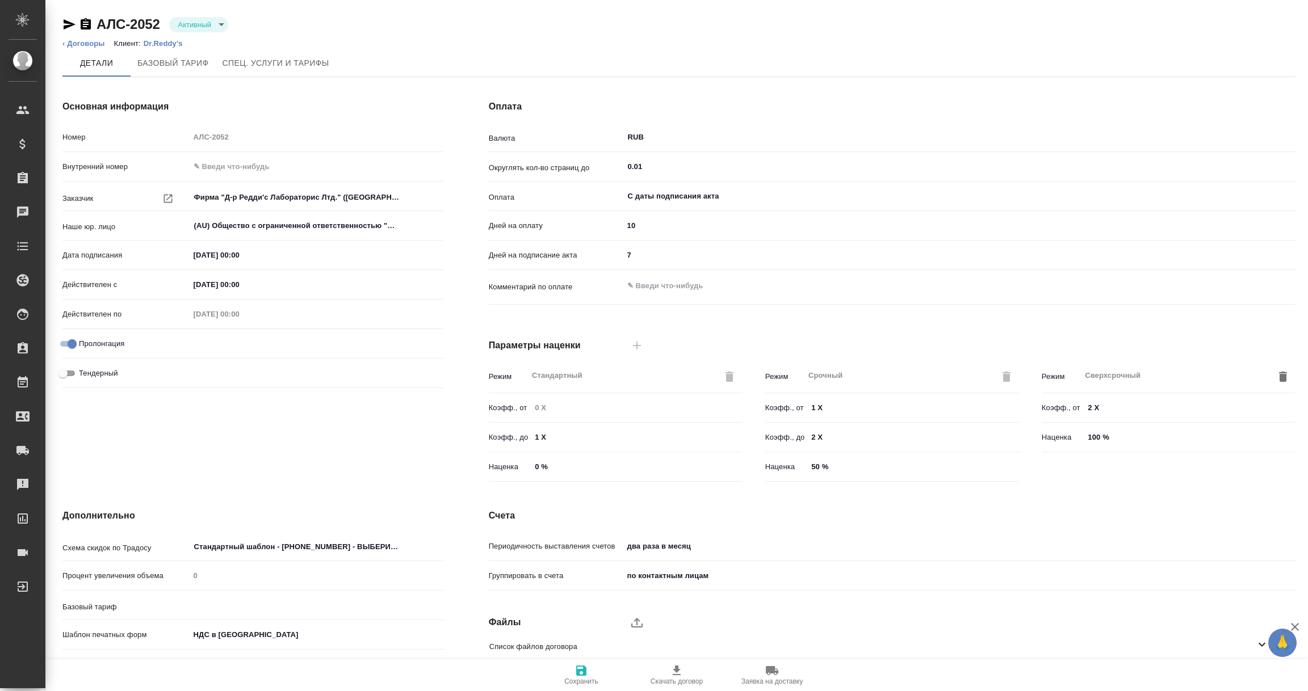
type input "Dr.Reddy's"
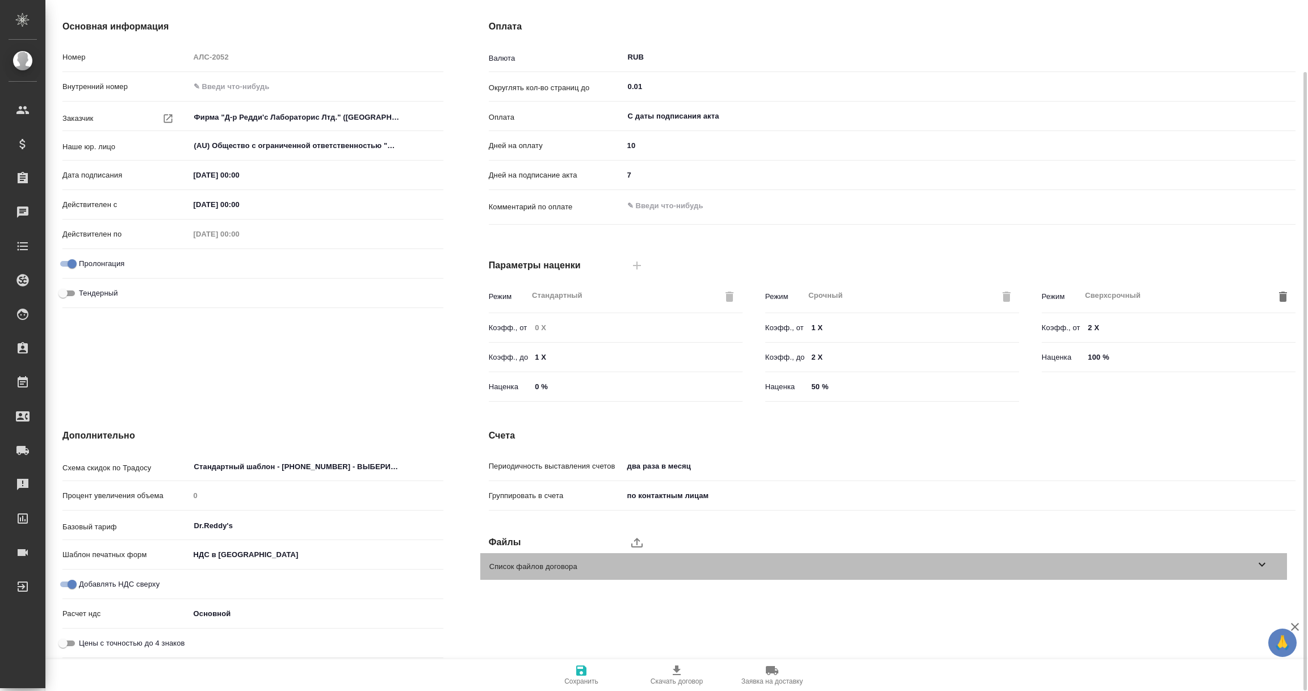
click at [1264, 570] on icon at bounding box center [1262, 565] width 14 height 14
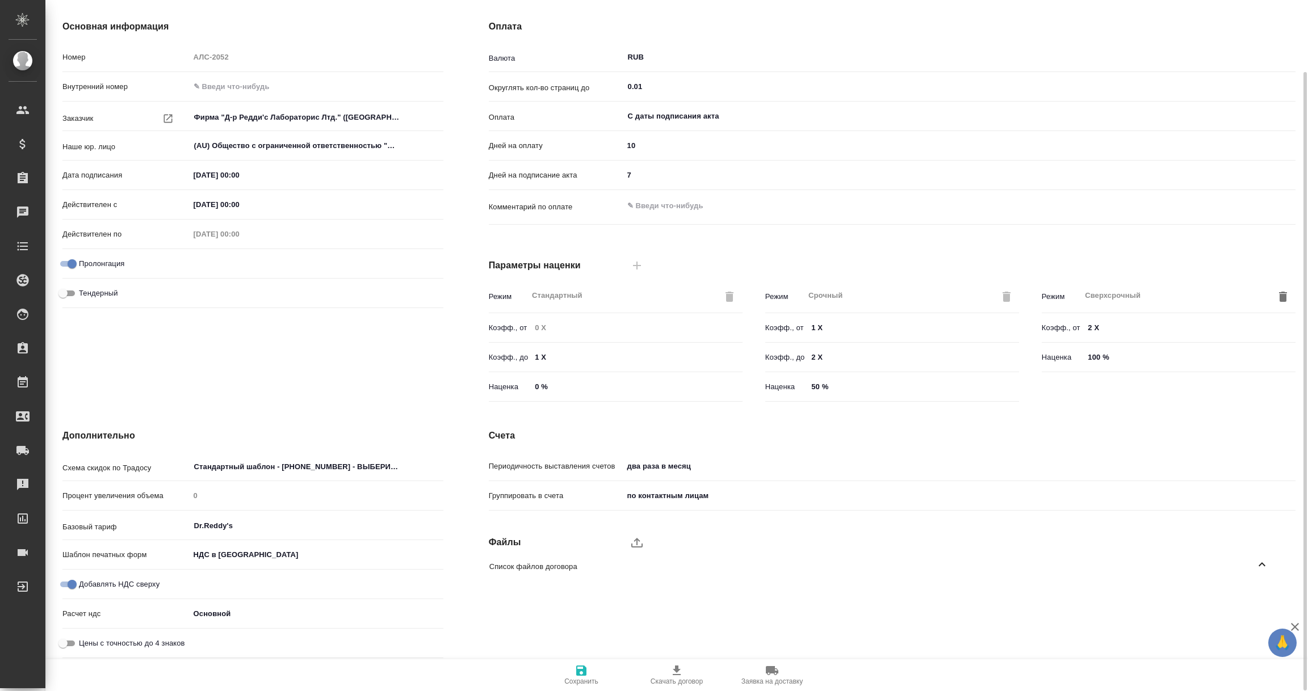
click at [1263, 564] on icon at bounding box center [1261, 564] width 7 height 4
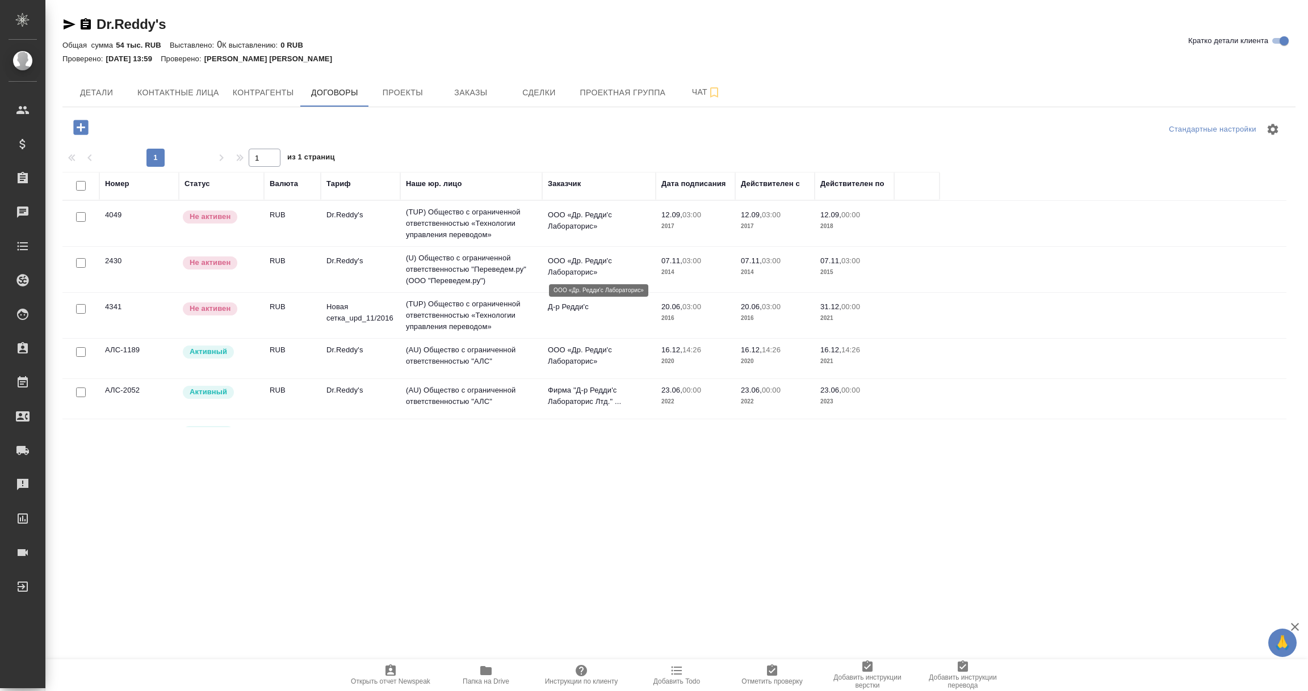
scroll to position [33, 0]
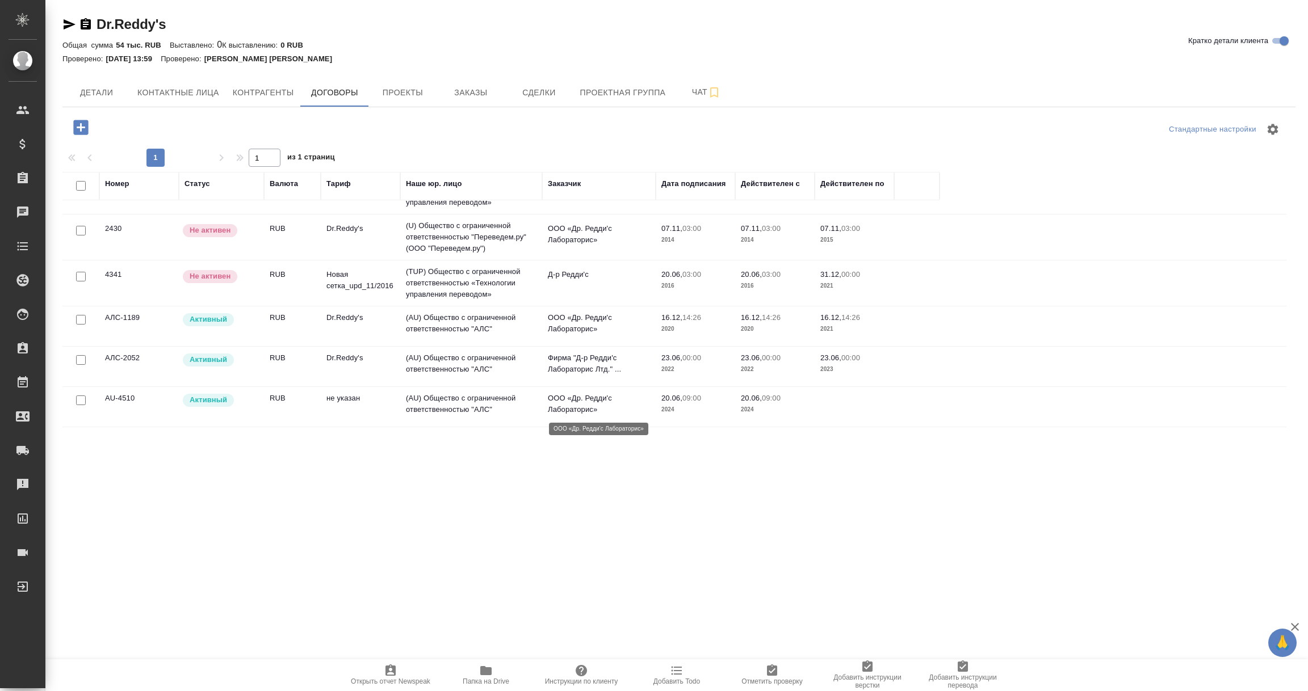
click at [577, 402] on p "ООО «Др. Редди'c Лабораторис»" at bounding box center [599, 404] width 102 height 23
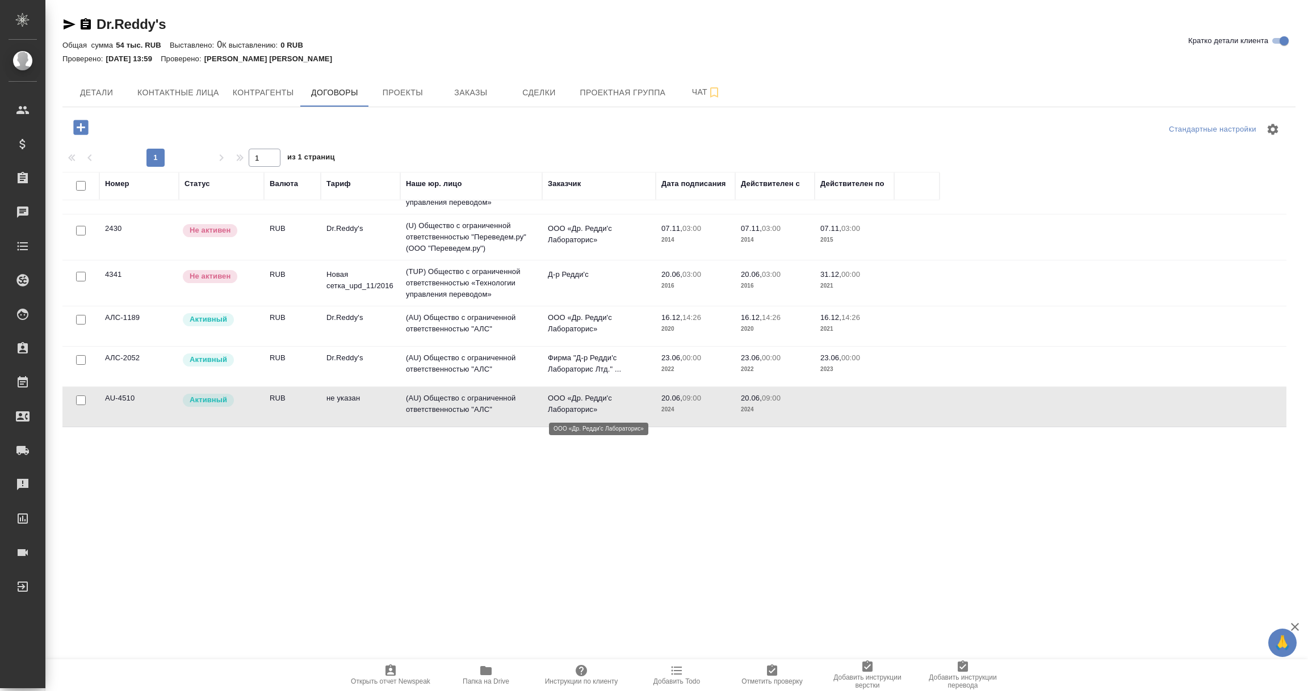
click at [577, 402] on p "ООО «Др. Редди'c Лабораторис»" at bounding box center [599, 404] width 102 height 23
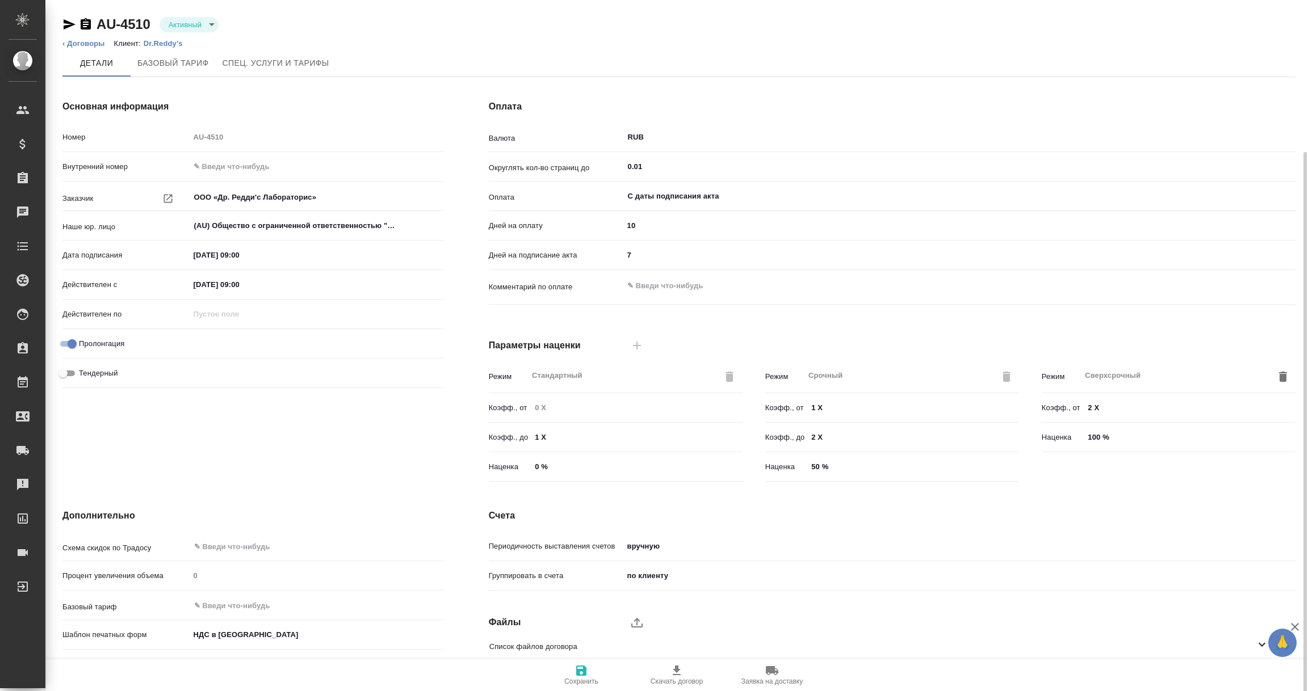
scroll to position [80, 0]
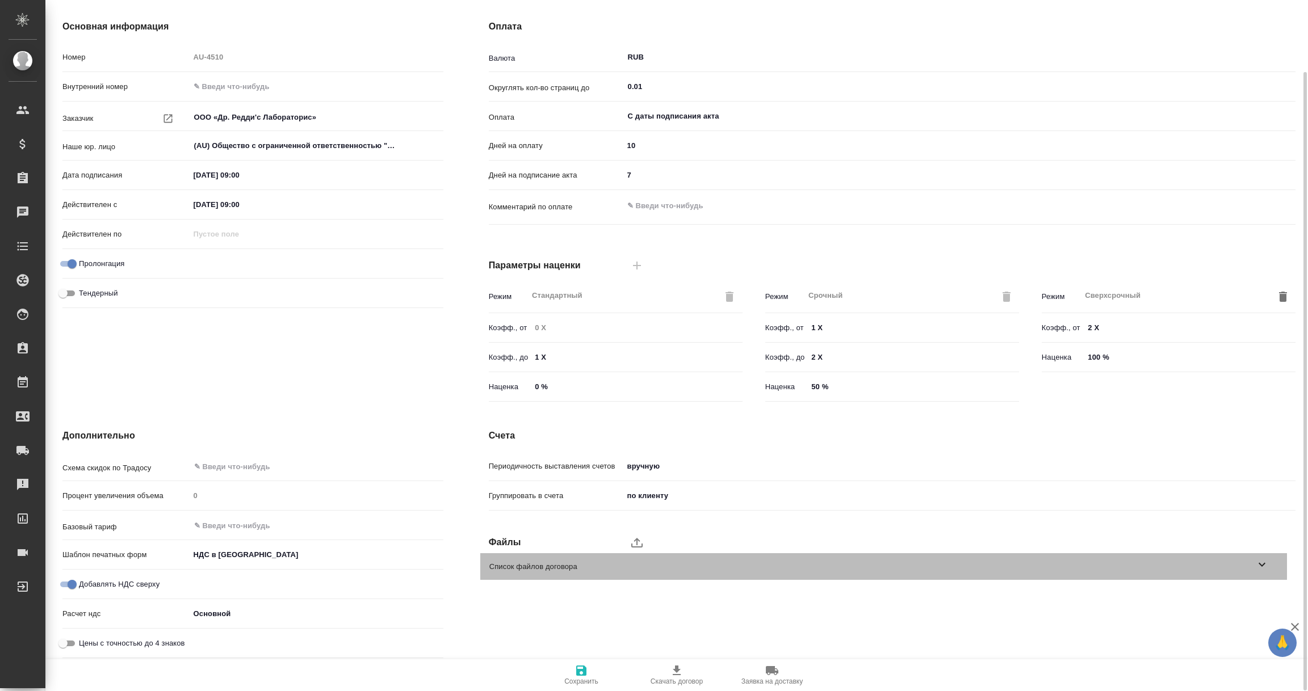
click at [1262, 560] on icon at bounding box center [1262, 565] width 14 height 14
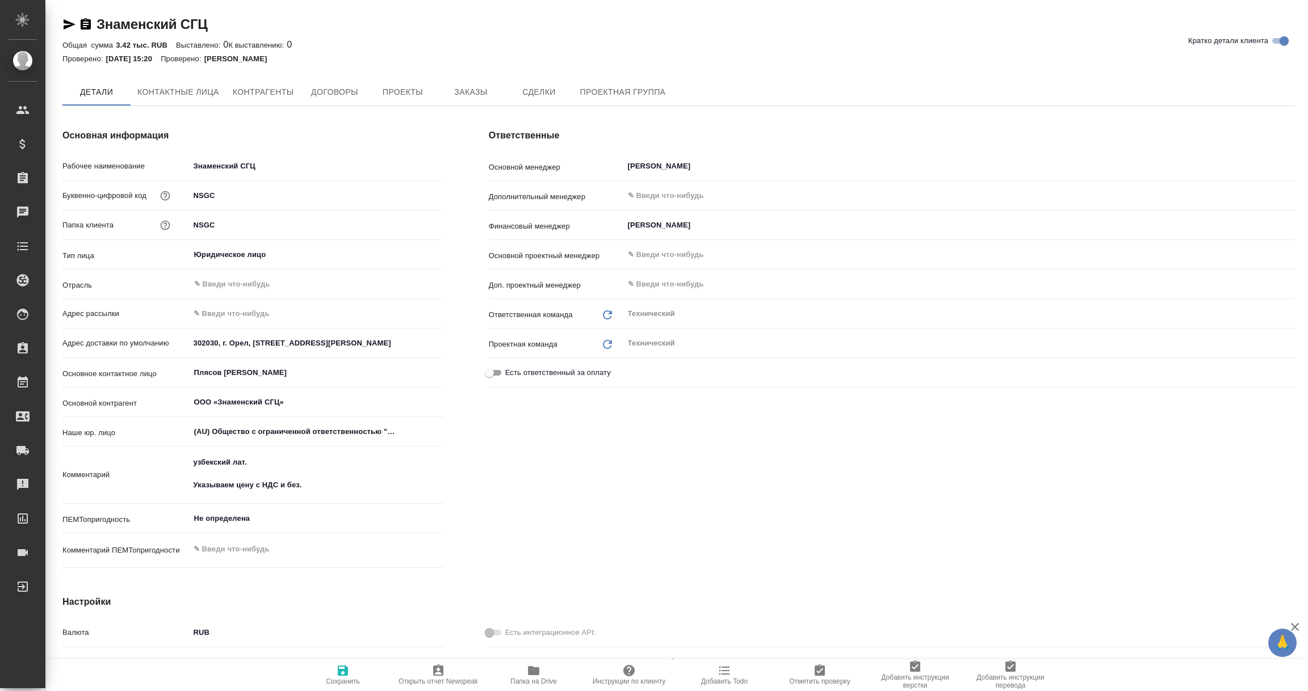
type textarea "x"
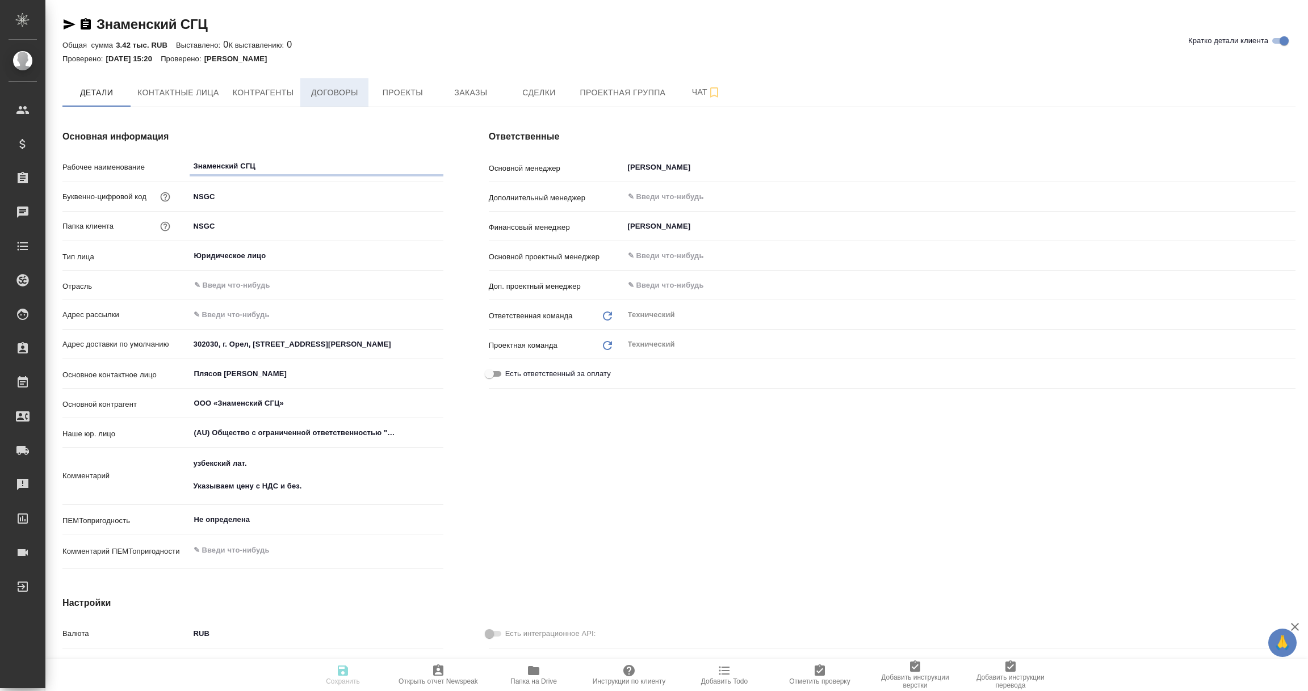
type textarea "x"
click at [331, 90] on span "Договоры" at bounding box center [334, 93] width 54 height 14
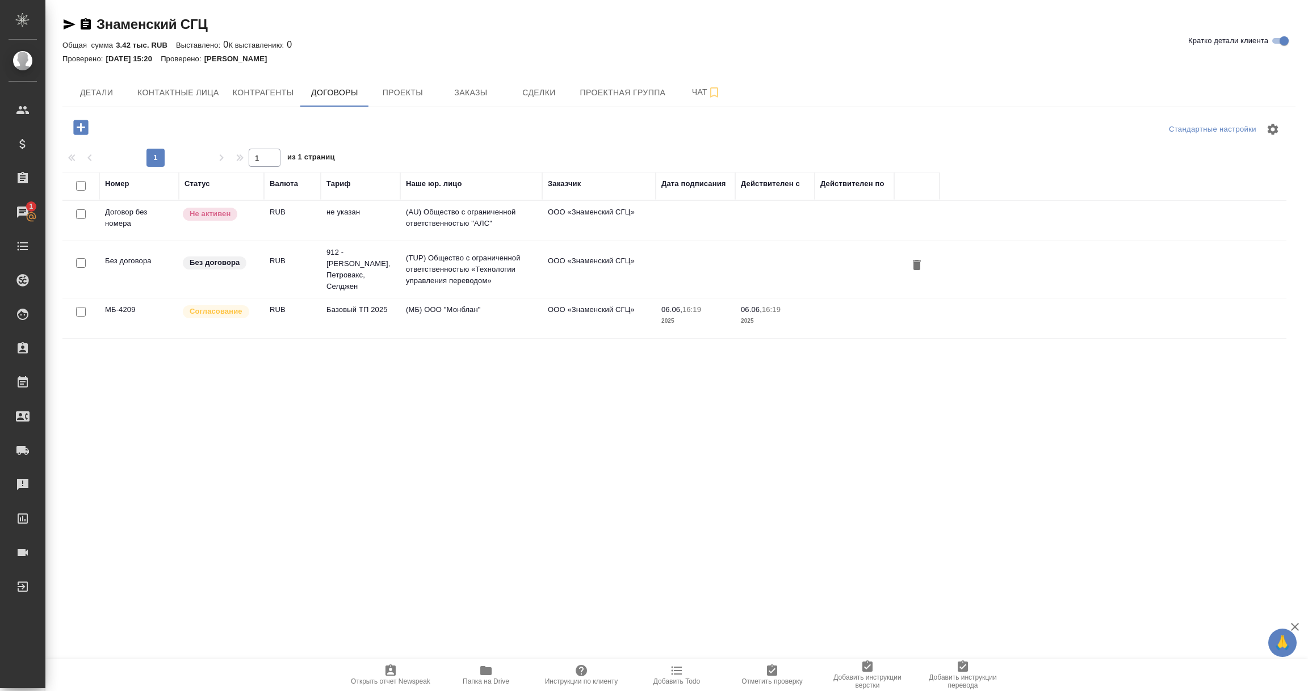
click at [381, 267] on td "912 - Аллерган, Петровакс, Селджен" at bounding box center [360, 269] width 79 height 57
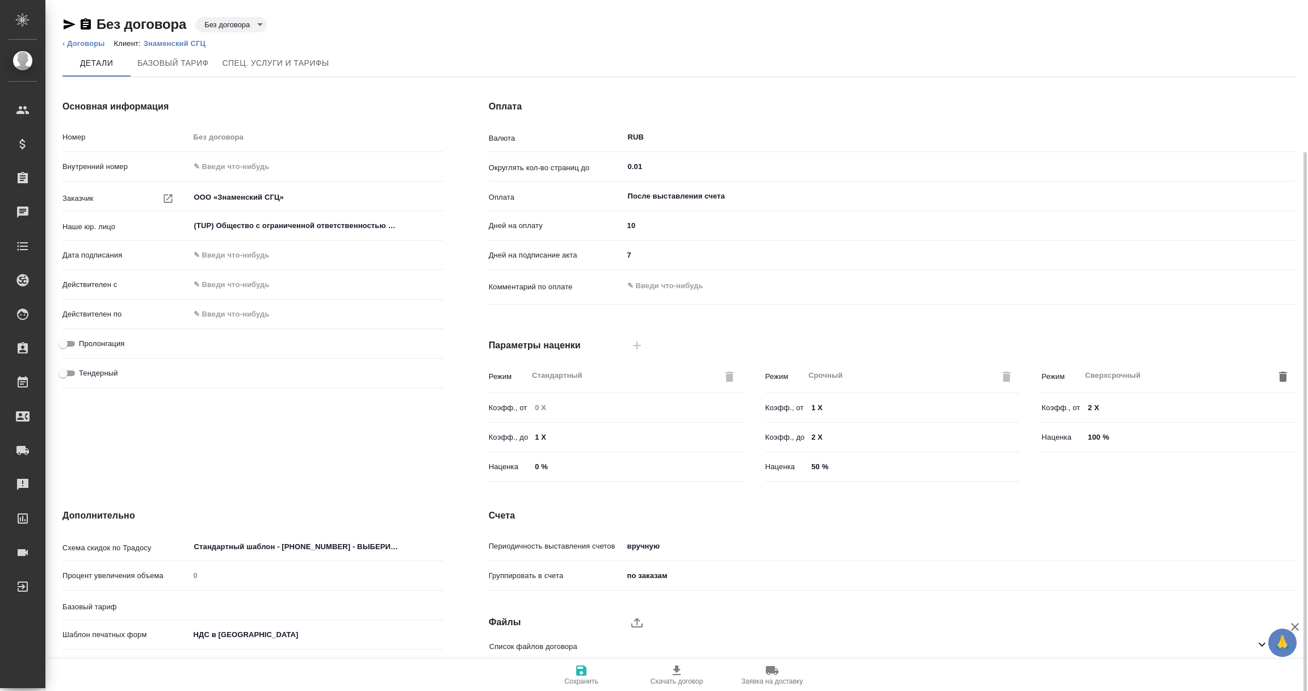
scroll to position [80, 0]
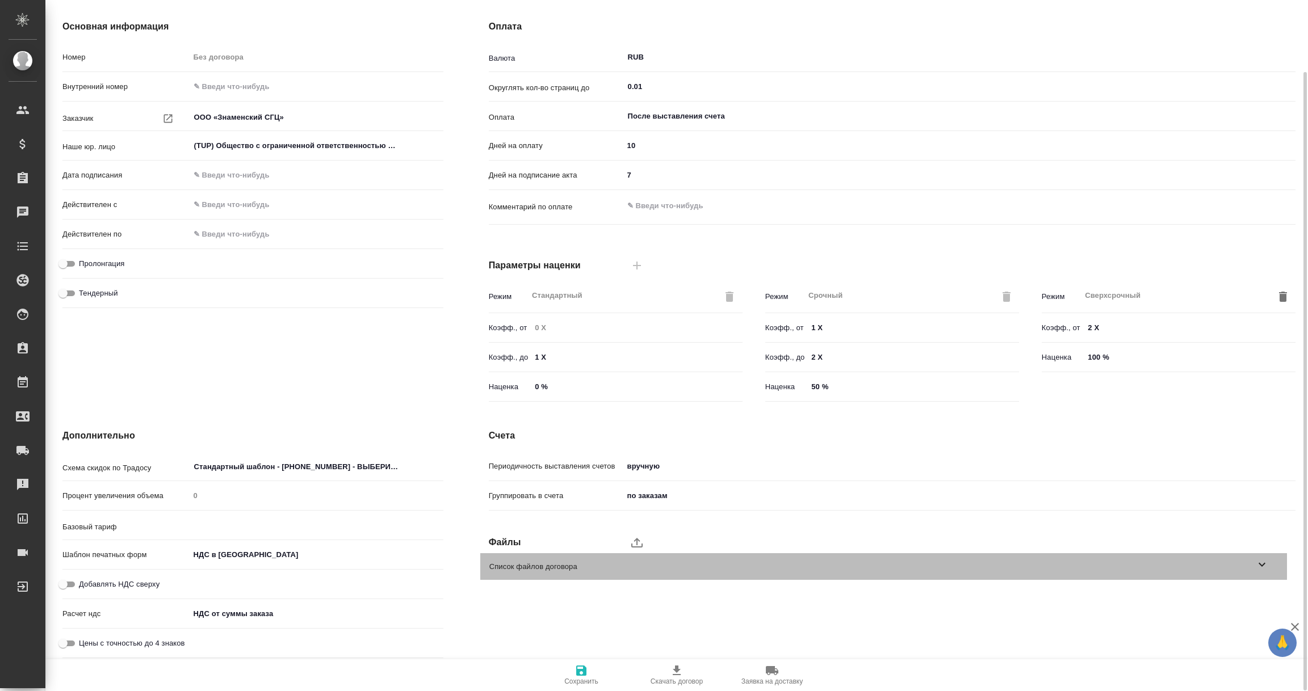
click at [1262, 564] on icon at bounding box center [1262, 565] width 14 height 14
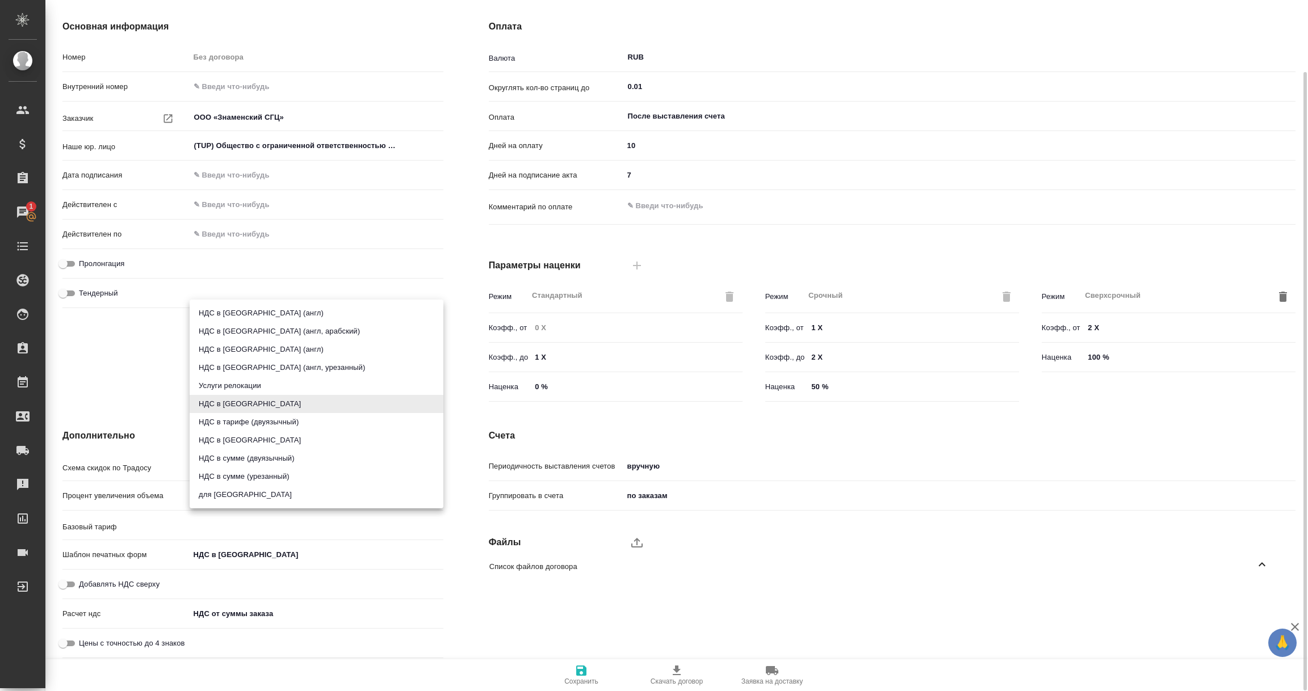
click at [219, 552] on body "🙏 .cls-1 fill:#fff; AWATERA Vorobyova Ekaterina Клиенты Спецификации Заказы 1 Ч…" at bounding box center [654, 345] width 1308 height 691
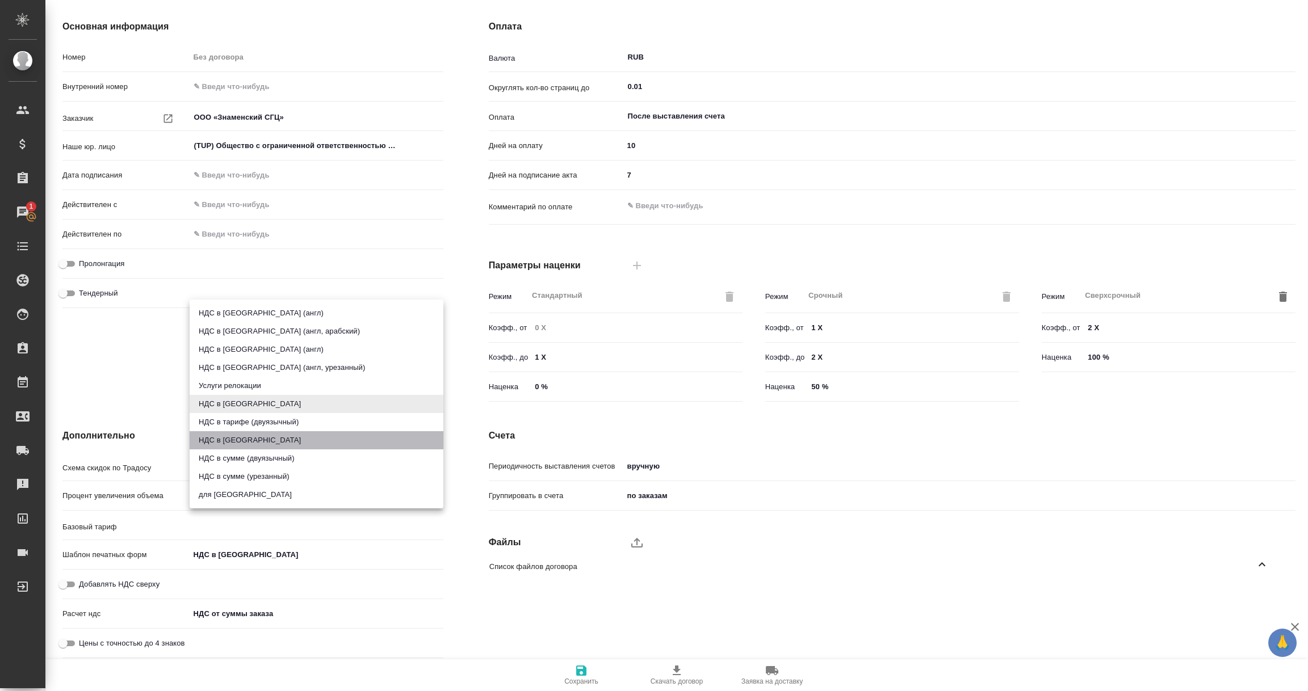
click at [222, 440] on li "НДС в [GEOGRAPHIC_DATA]" at bounding box center [317, 440] width 254 height 18
type input "russian2"
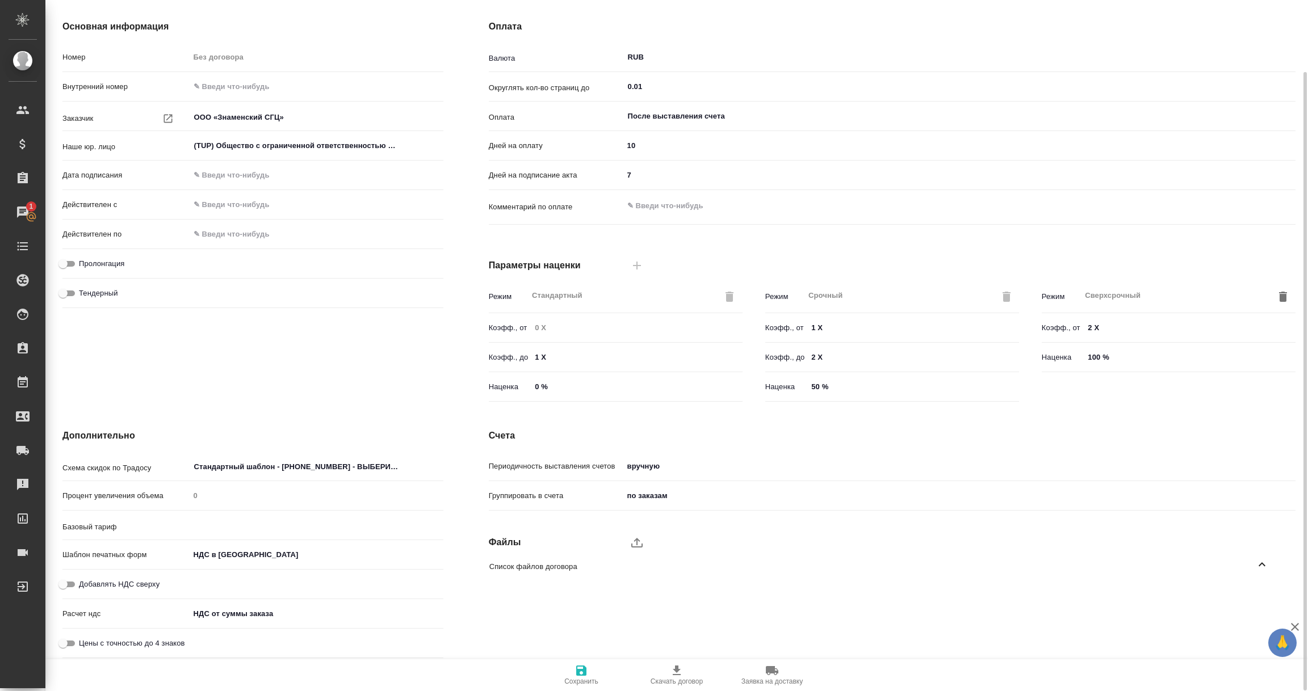
click at [63, 582] on input "Добавлять НДС сверху" at bounding box center [63, 585] width 41 height 14
checkbox input "true"
type input "912 - Аллерган, Петровакс, Селджен"
click at [577, 673] on icon "button" at bounding box center [581, 671] width 10 height 10
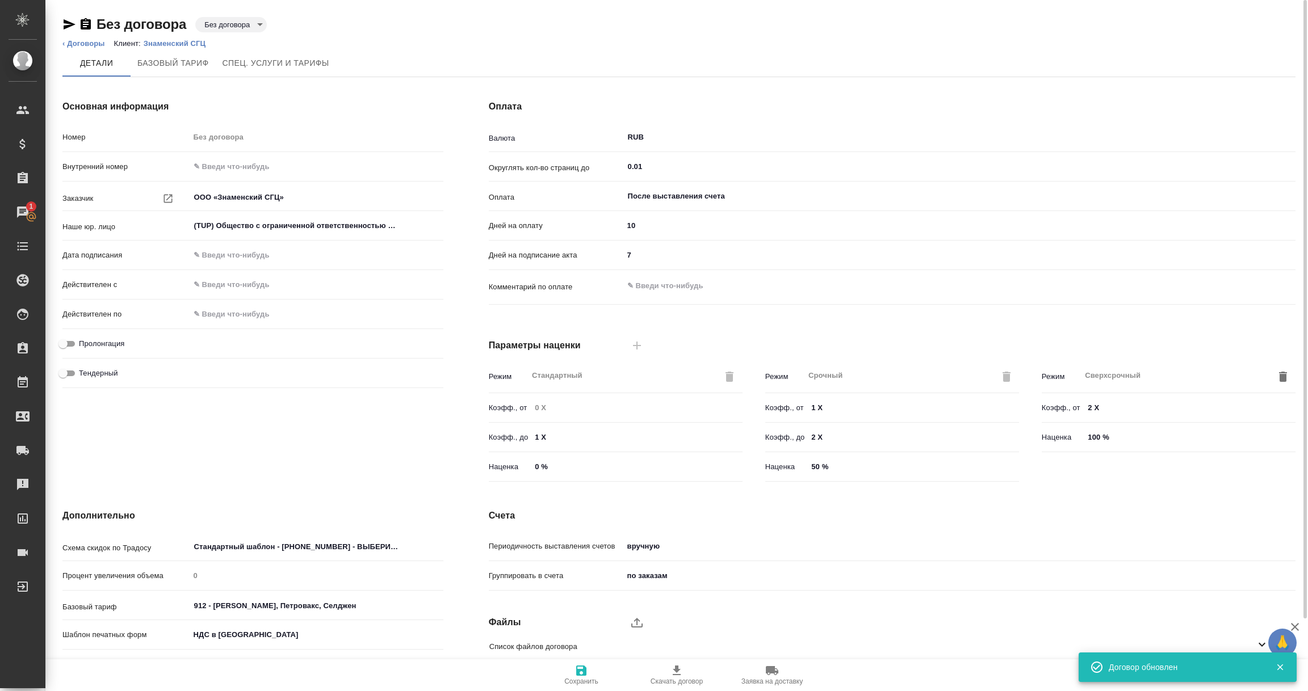
scroll to position [0, 0]
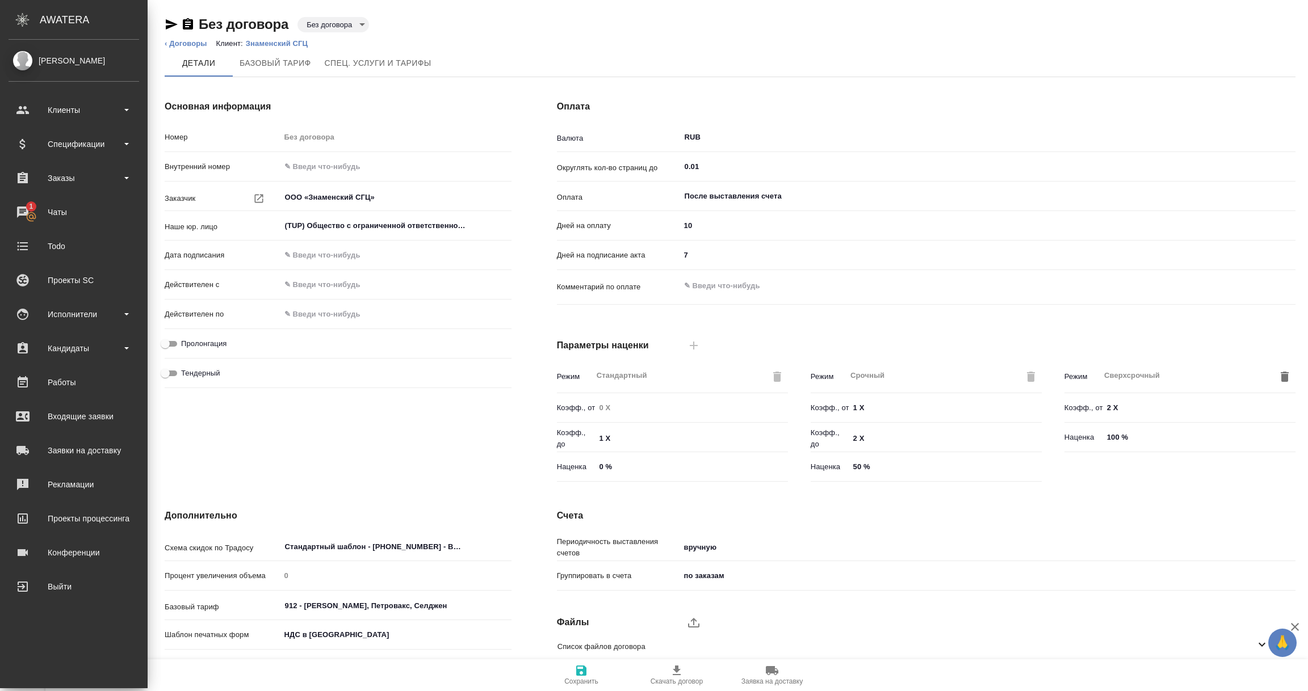
type textarea "x"
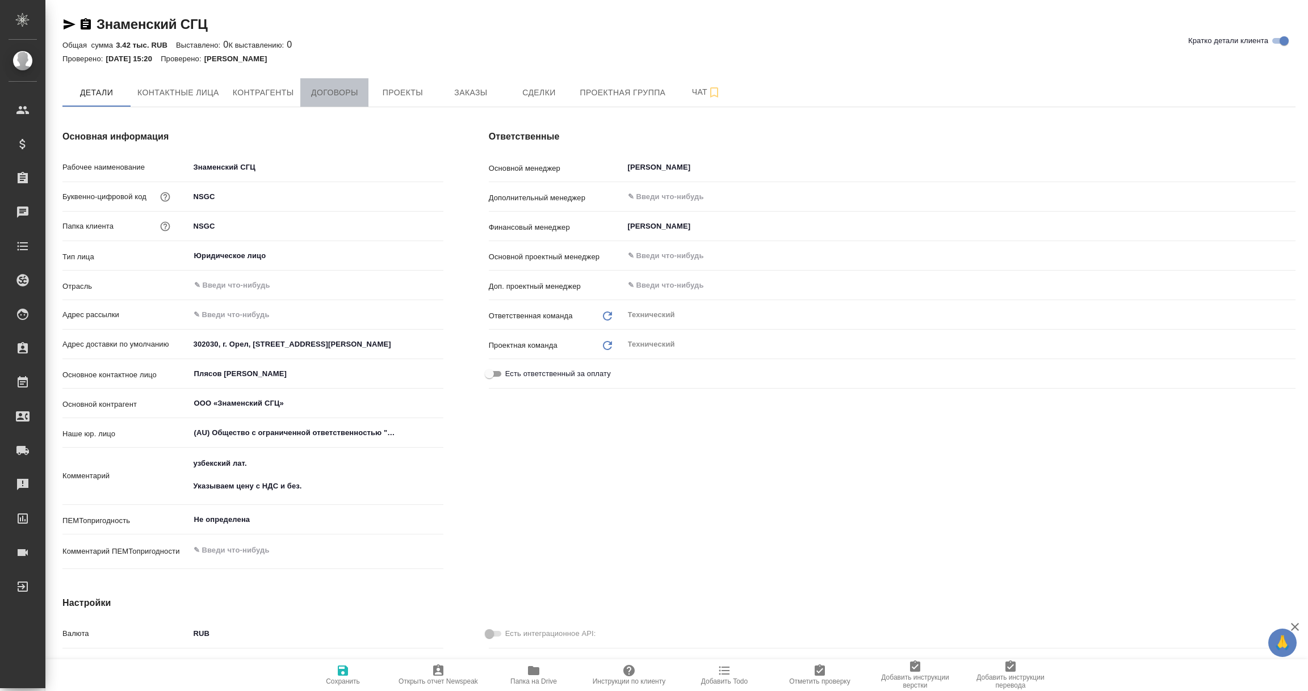
click at [343, 94] on span "Договоры" at bounding box center [334, 93] width 54 height 14
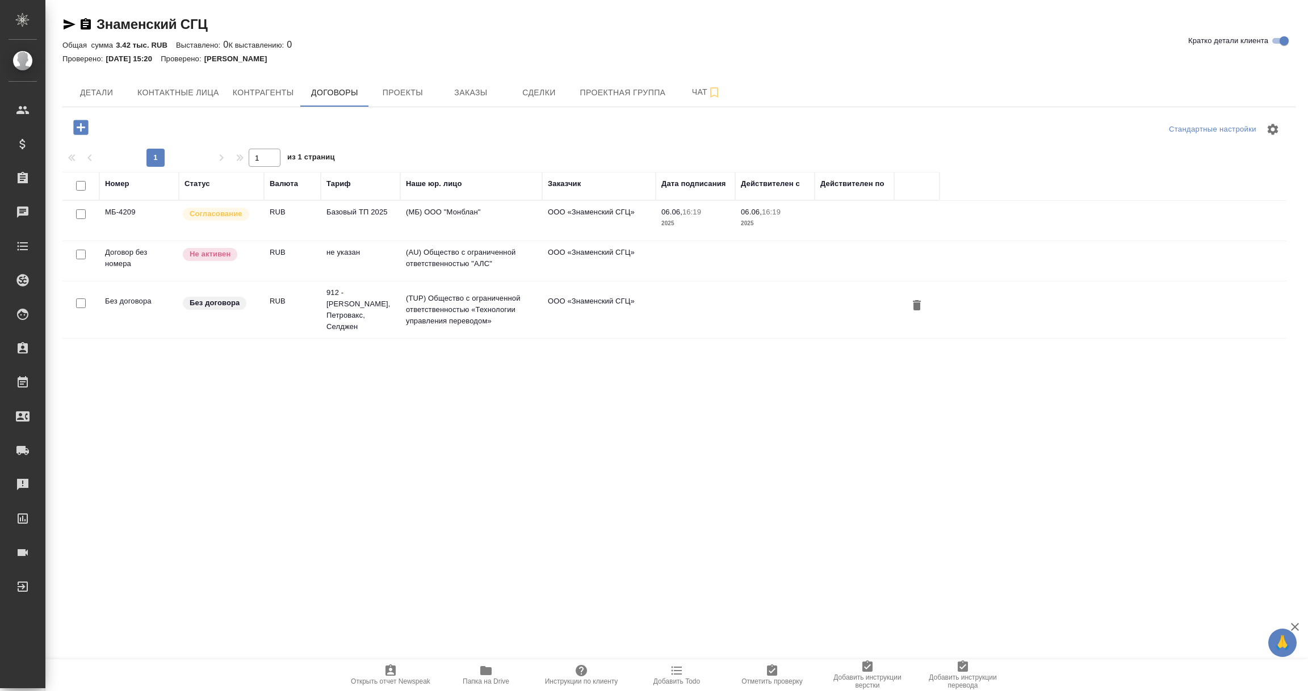
click at [222, 216] on p "Согласование" at bounding box center [216, 213] width 53 height 11
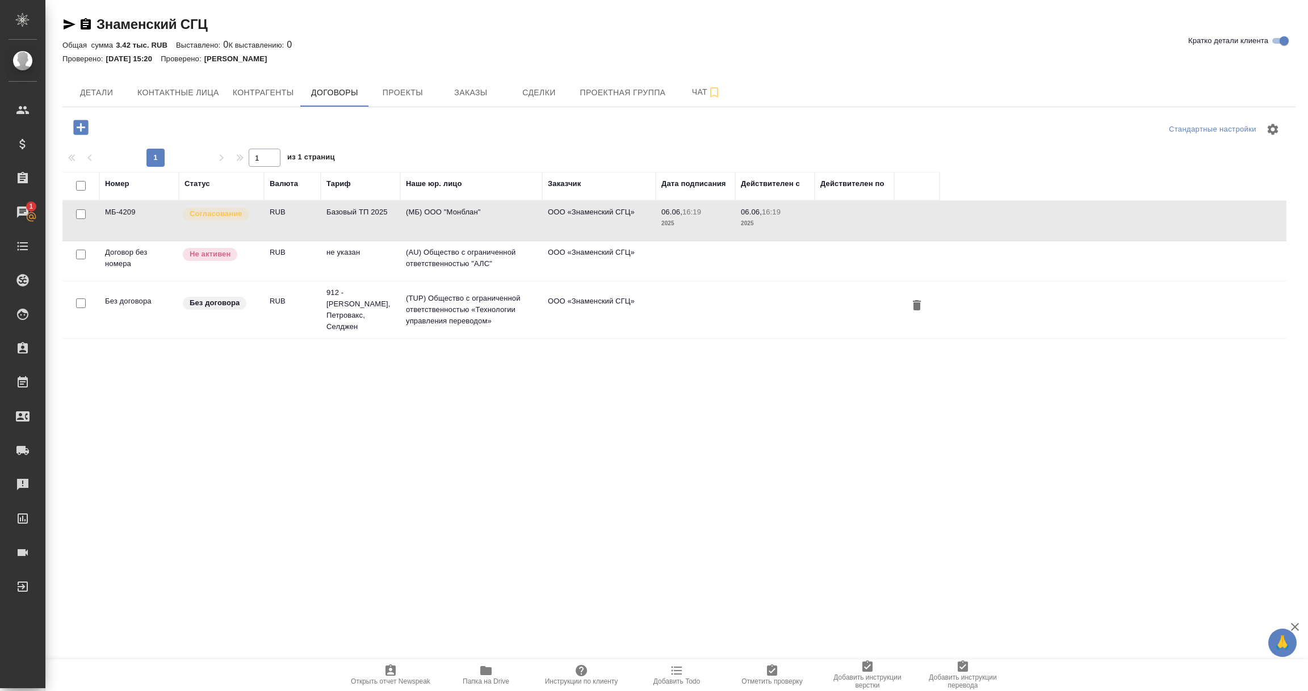
click at [222, 216] on p "Согласование" at bounding box center [216, 213] width 53 height 11
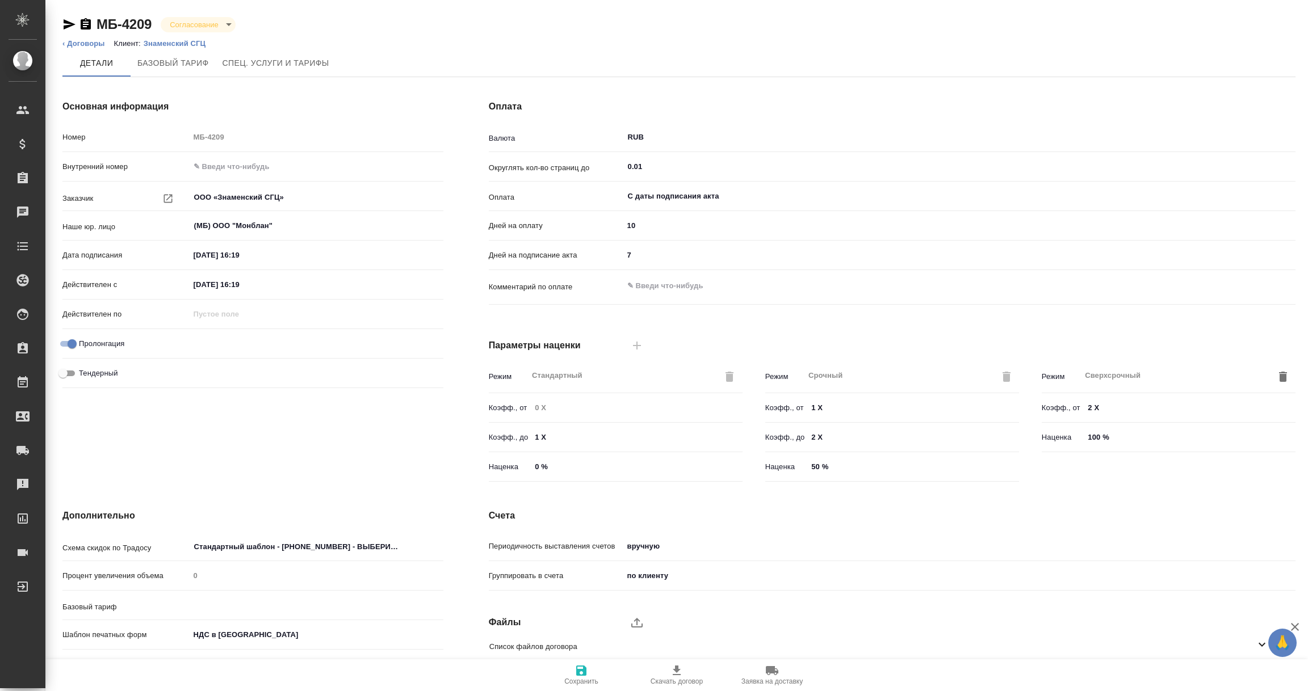
type input "Базовый ТП 2025"
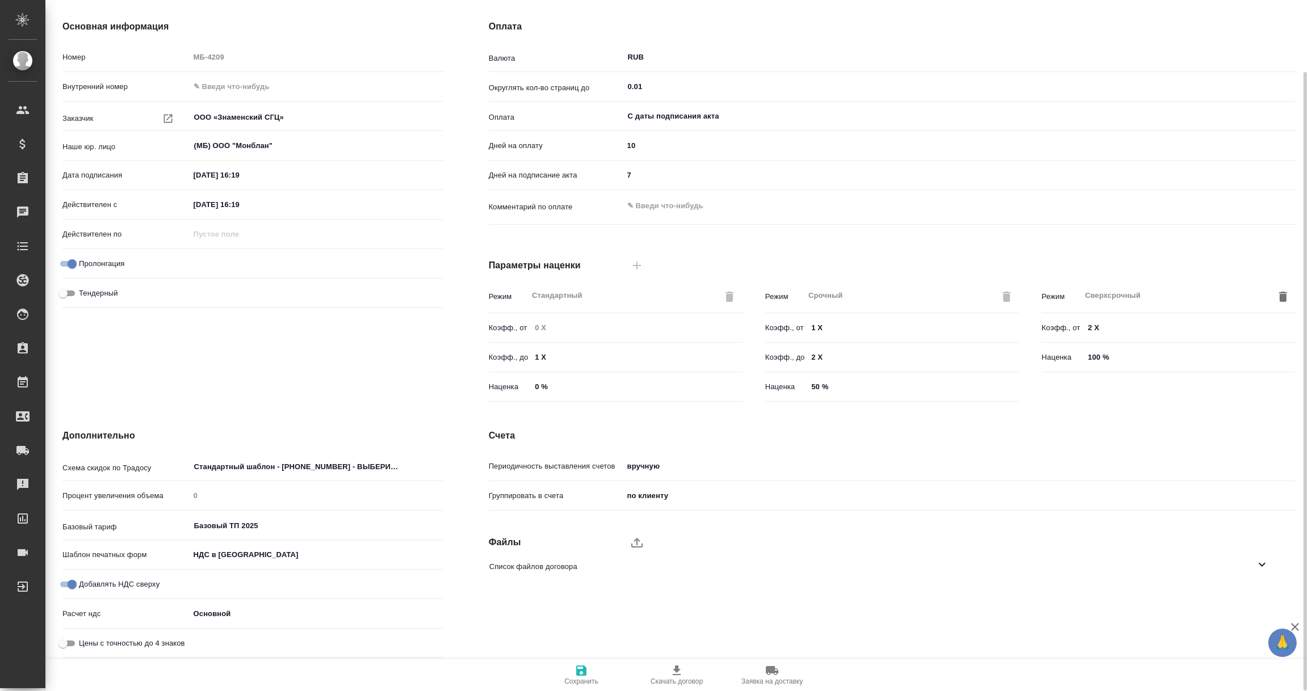
click at [1260, 562] on icon at bounding box center [1262, 565] width 14 height 14
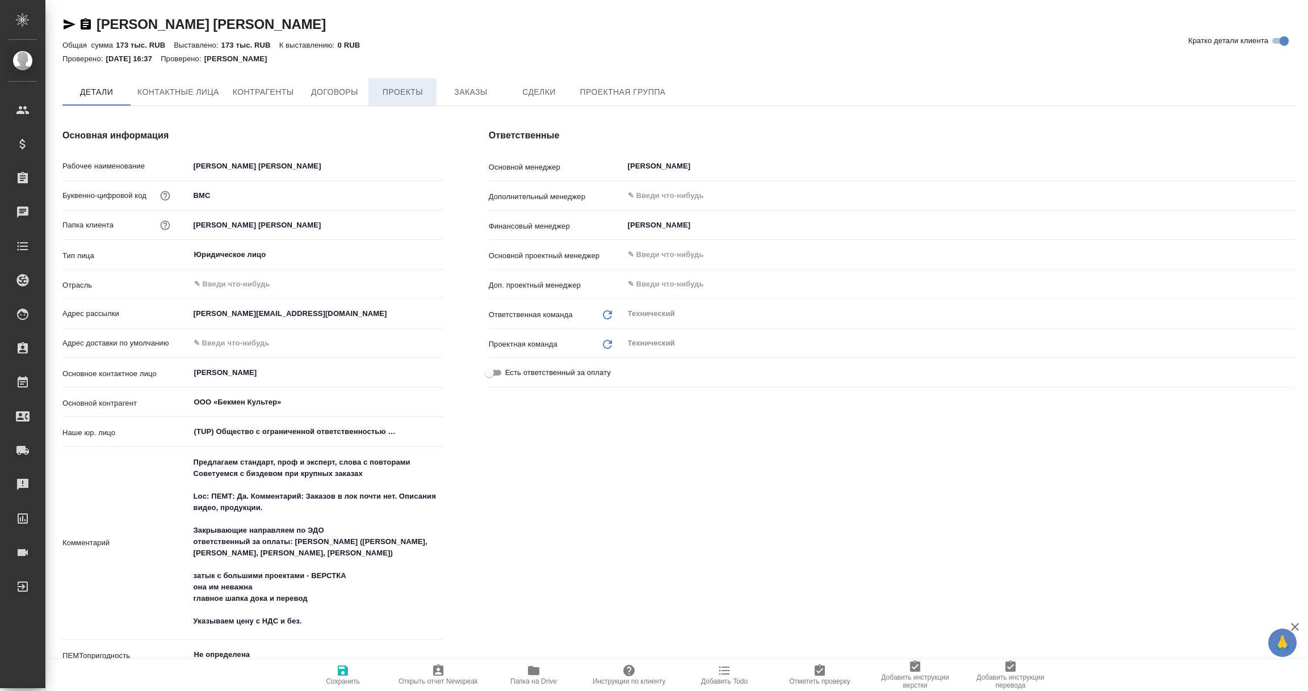
type textarea "x"
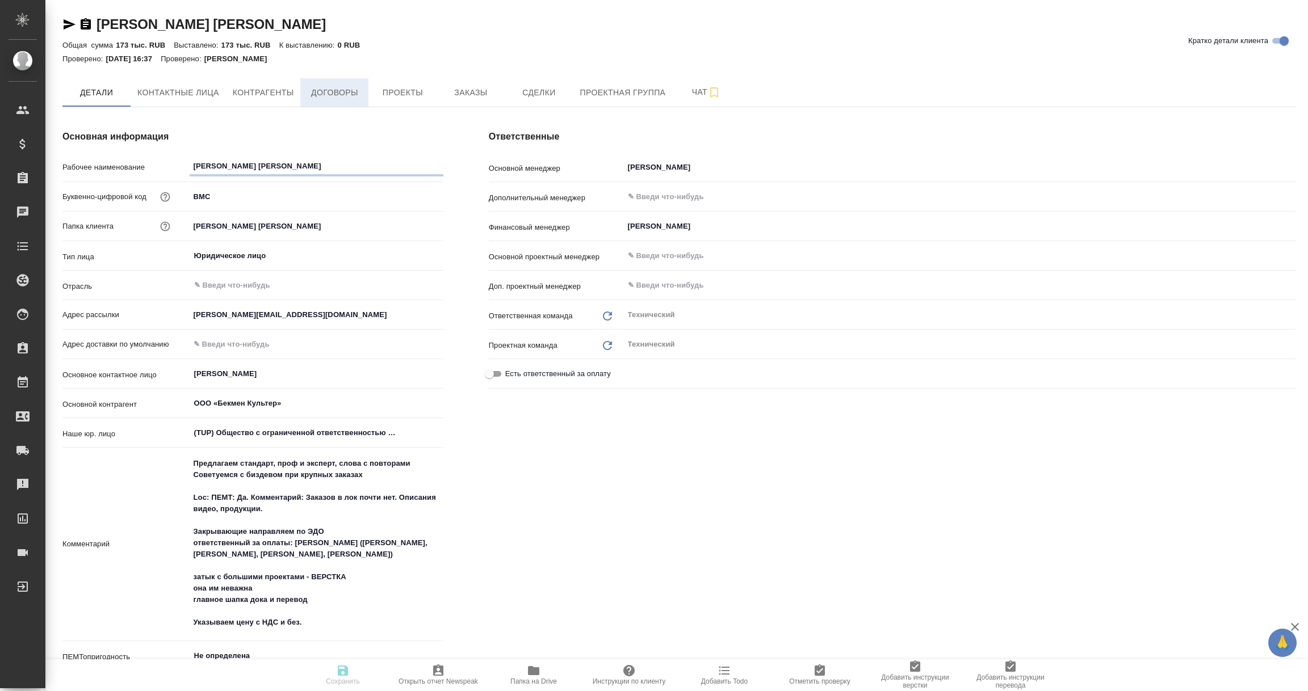
type textarea "x"
click at [345, 94] on span "Договоры" at bounding box center [334, 93] width 54 height 14
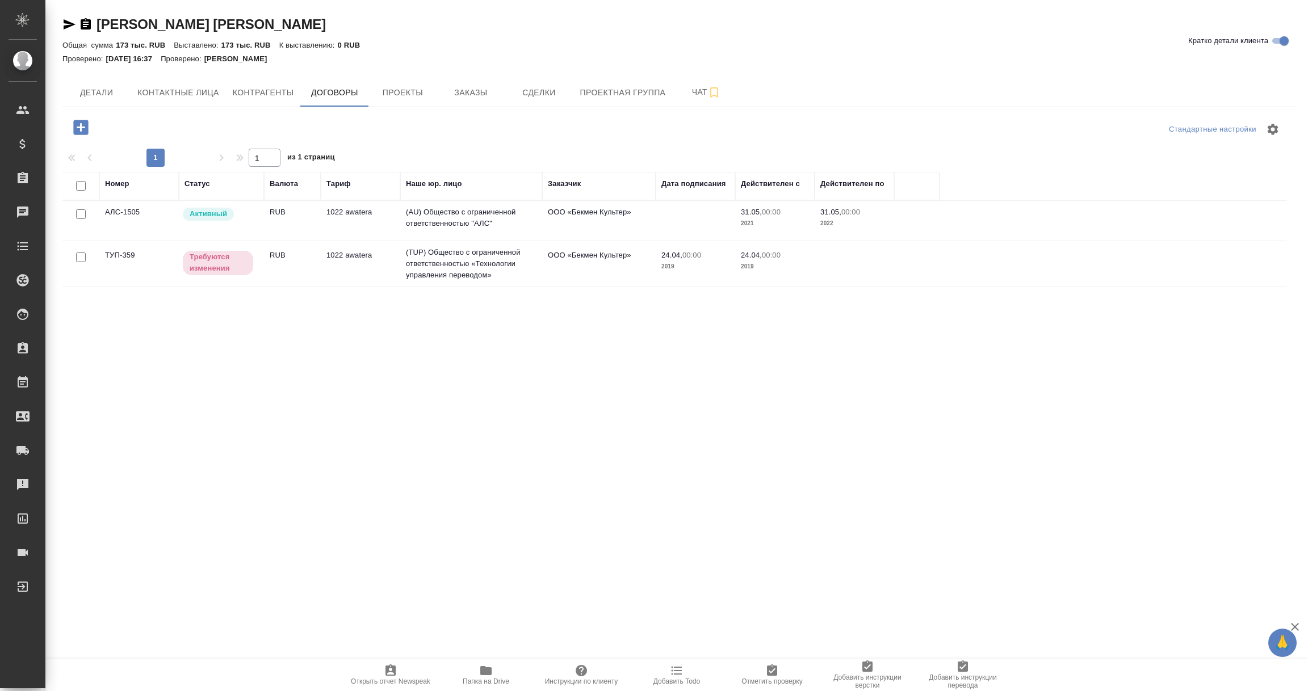
click at [478, 229] on td "(AU) Общество с ограниченной ответственностью "АЛС"" at bounding box center [471, 221] width 142 height 40
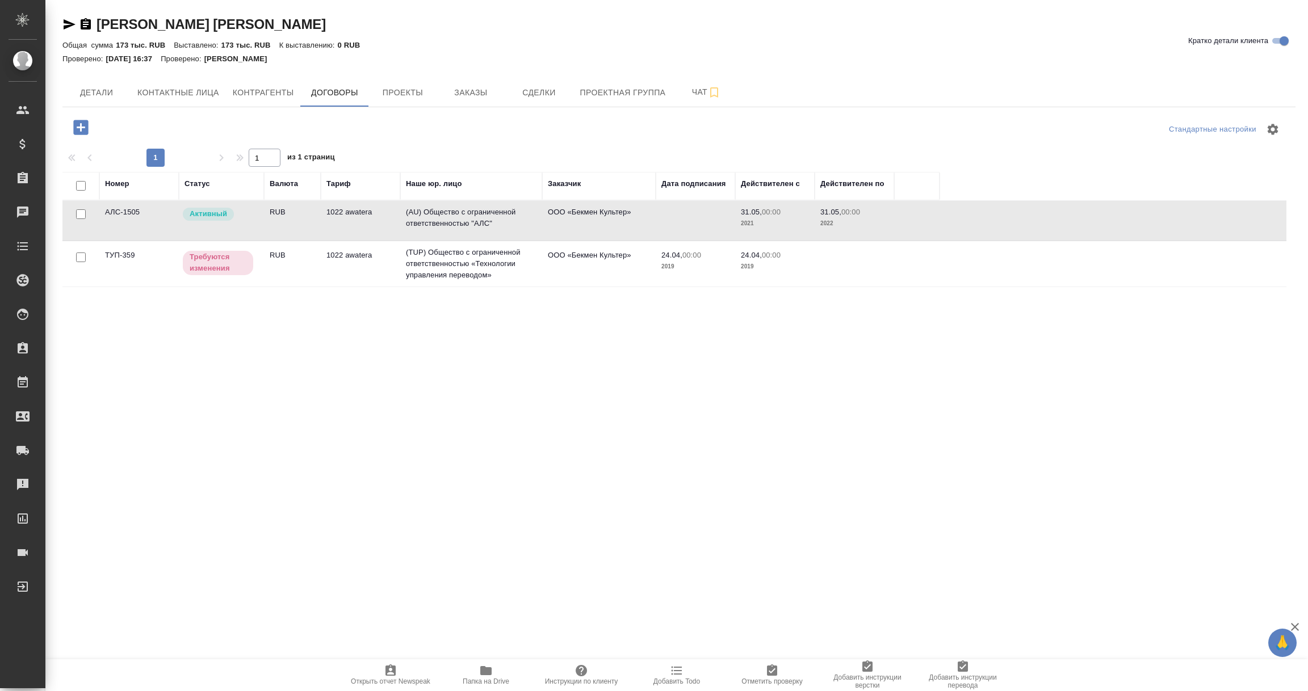
click at [478, 229] on td "(AU) Общество с ограниченной ответственностью "АЛС"" at bounding box center [471, 221] width 142 height 40
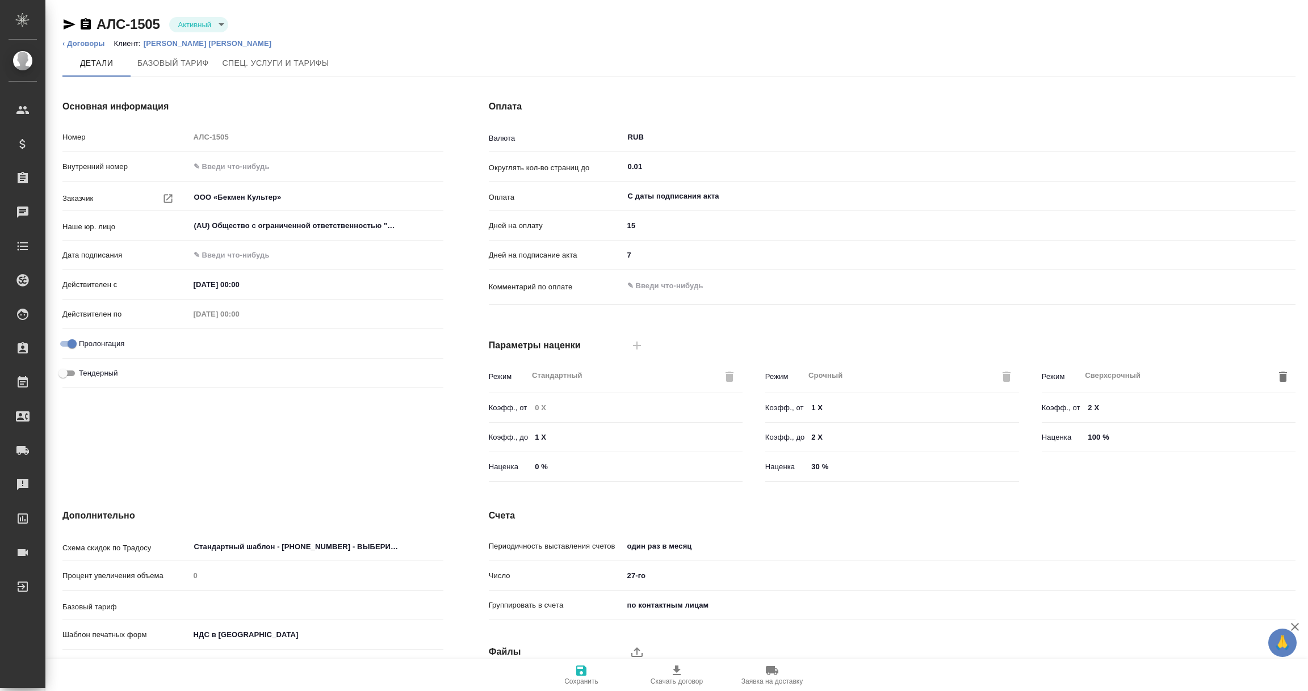
type input "1022 awatera"
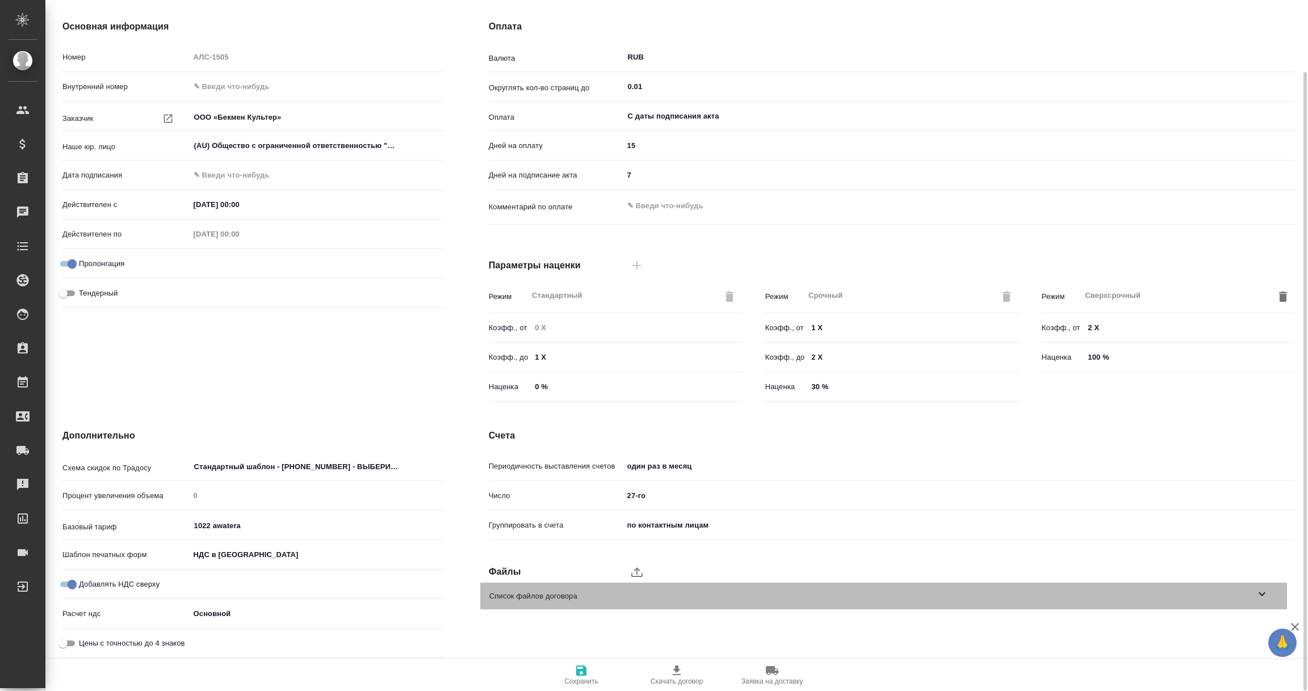
click at [1264, 596] on icon at bounding box center [1262, 594] width 14 height 14
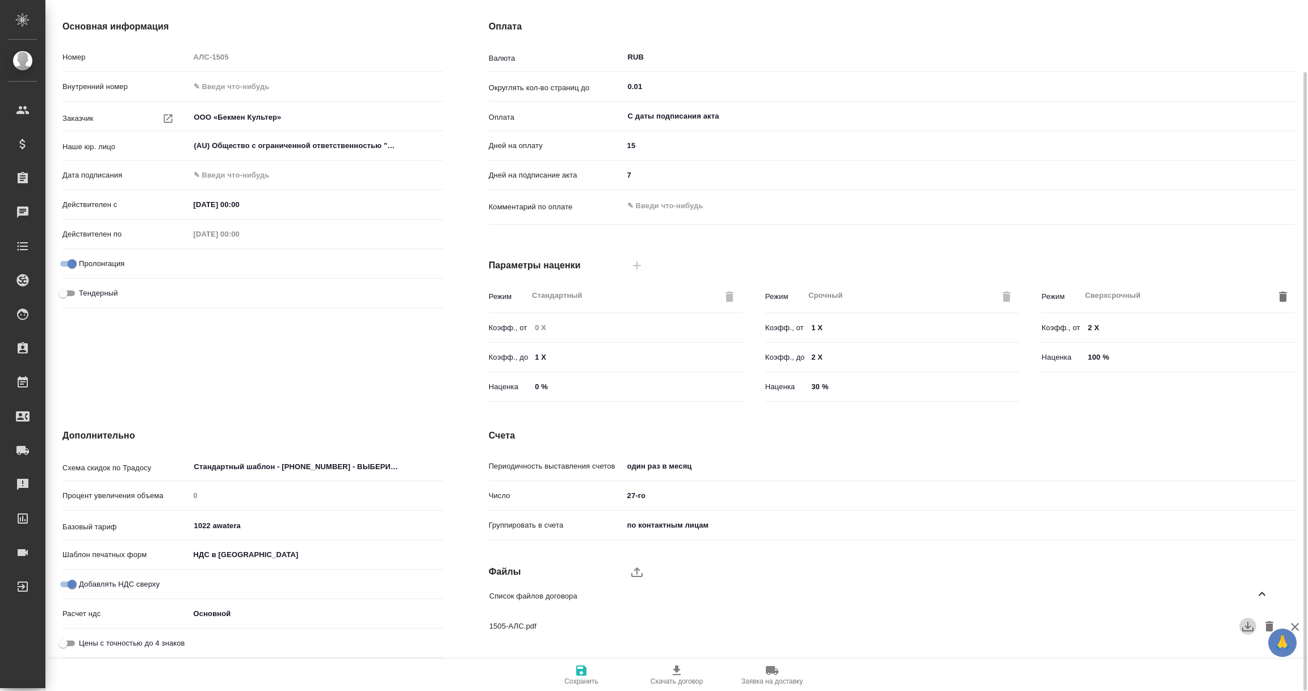
click at [1243, 624] on icon "button" at bounding box center [1248, 627] width 14 height 14
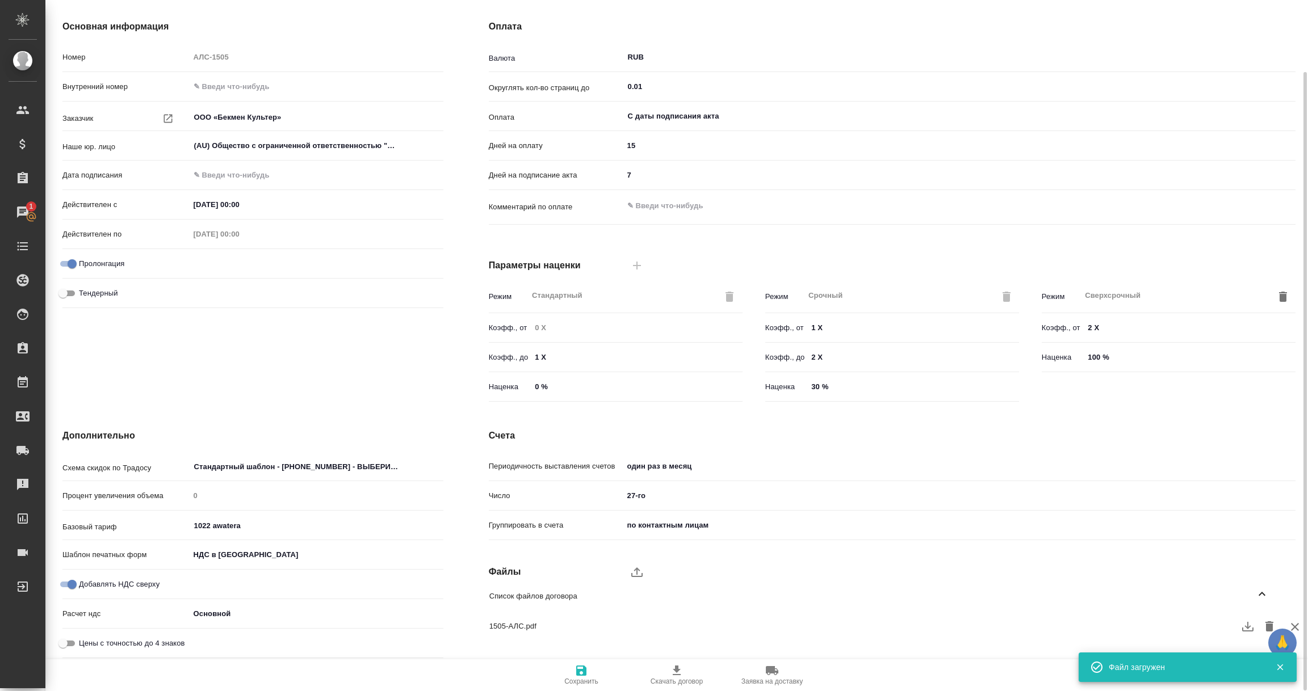
scroll to position [0, 0]
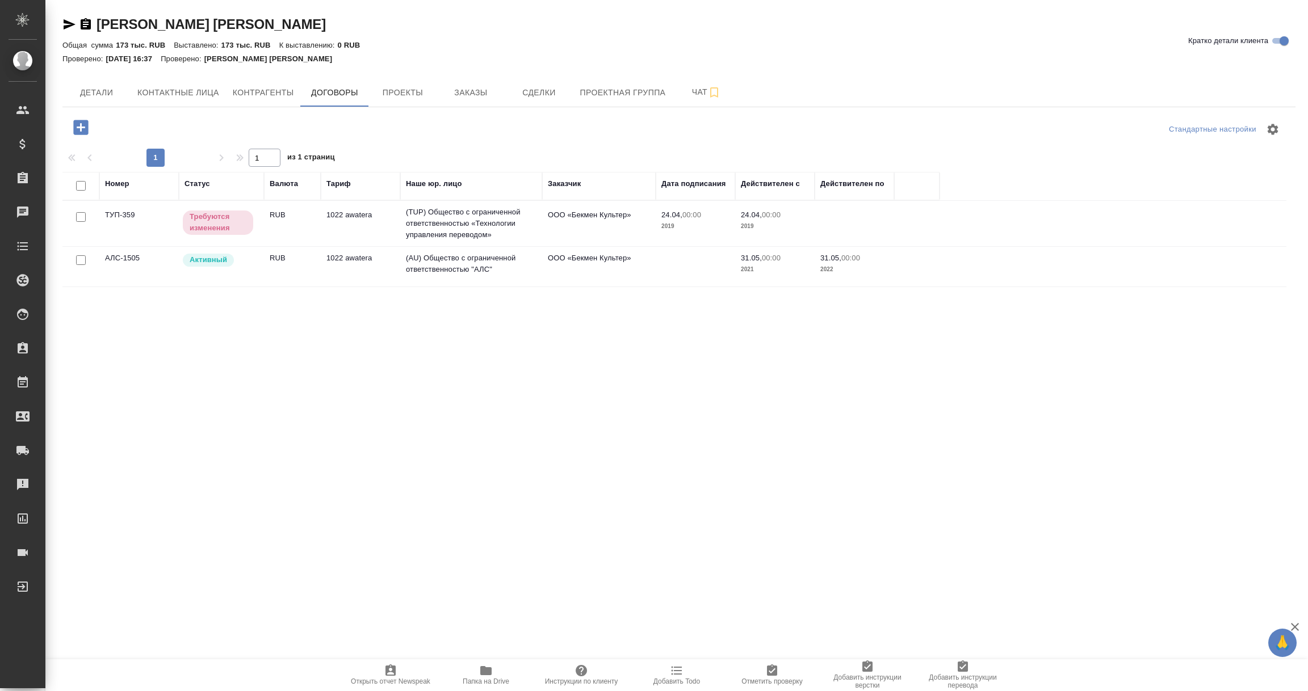
click at [142, 222] on td "ТУП-359" at bounding box center [138, 224] width 79 height 40
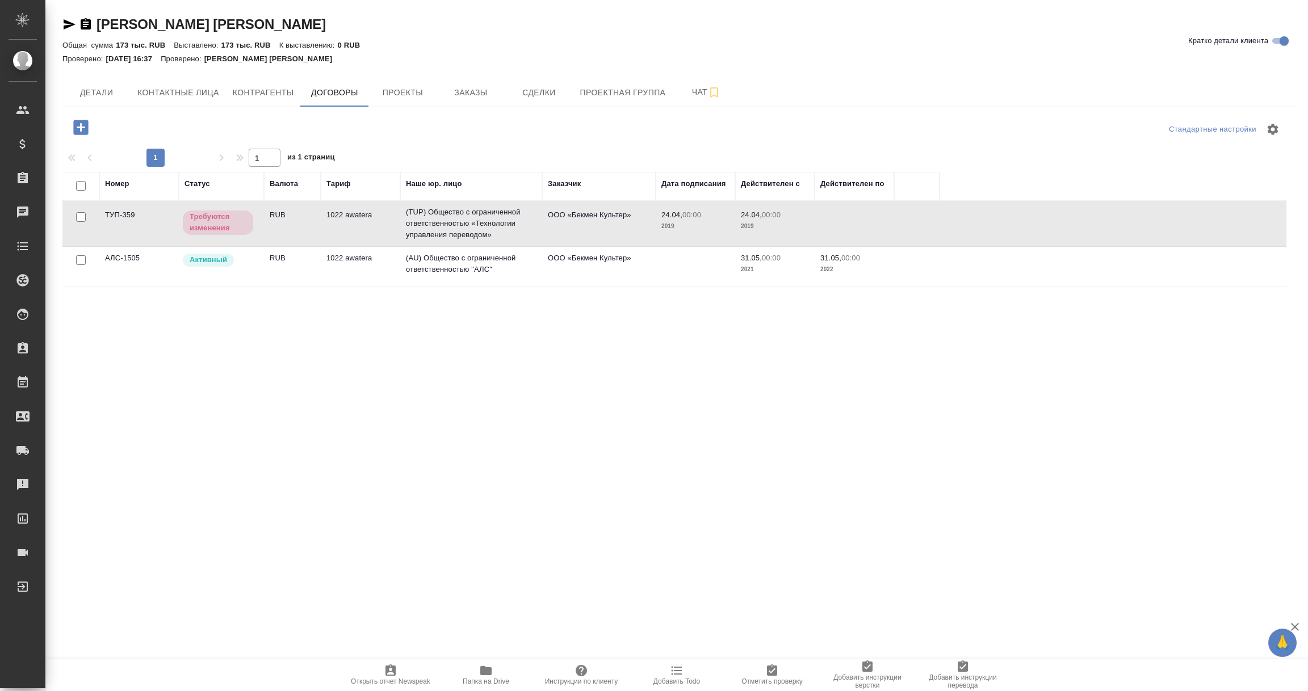
click at [142, 222] on td "ТУП-359" at bounding box center [138, 224] width 79 height 40
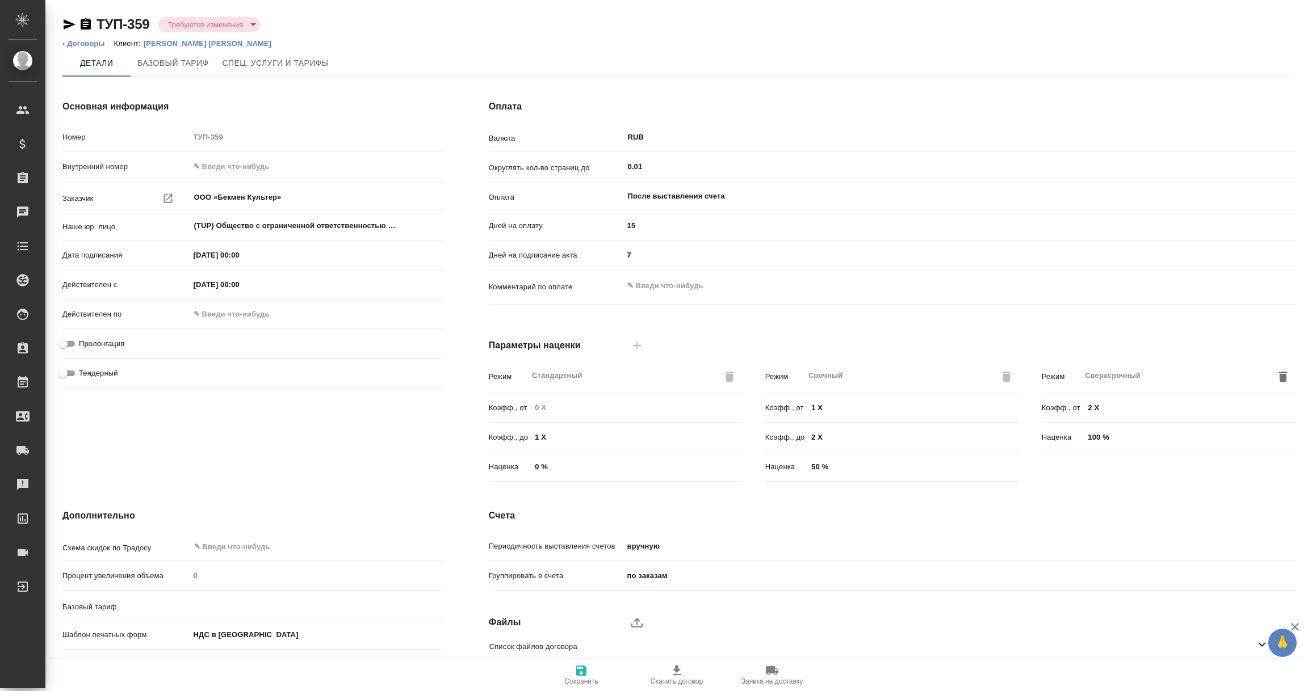
scroll to position [80, 0]
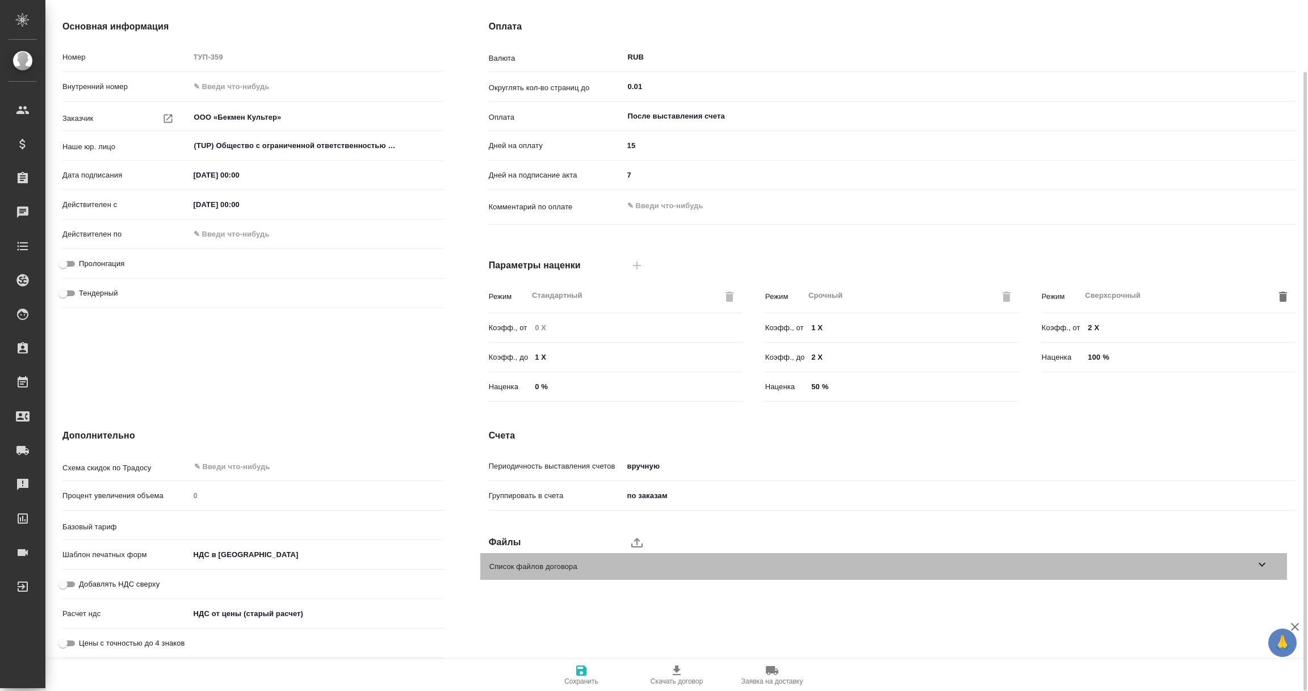
click at [1259, 564] on icon at bounding box center [1261, 565] width 7 height 4
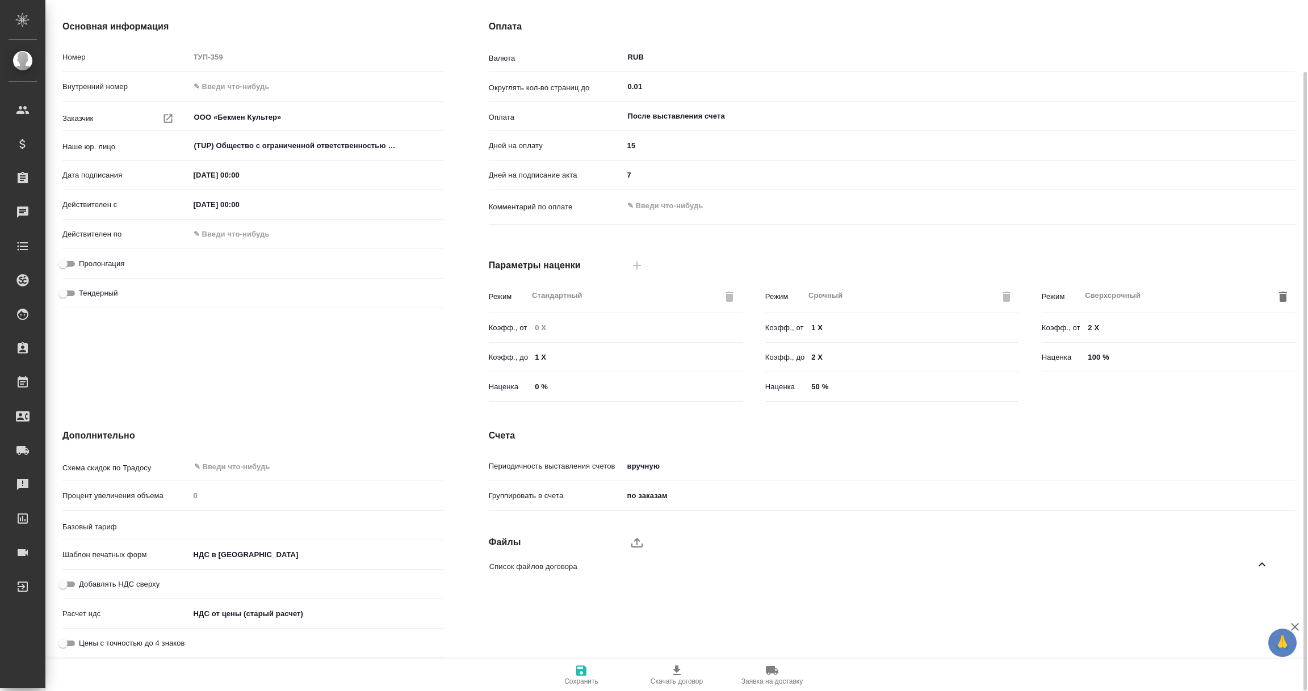
click at [1259, 564] on icon at bounding box center [1261, 564] width 7 height 4
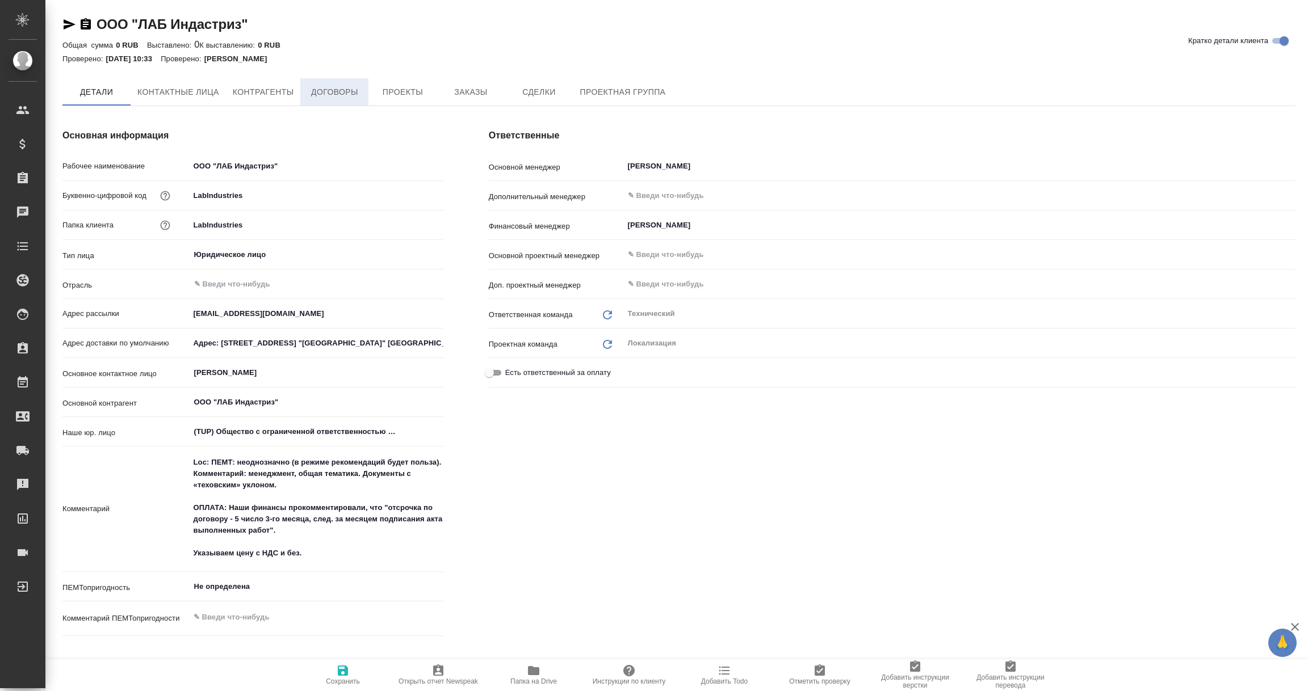
type textarea "x"
click at [339, 94] on span "Договоры" at bounding box center [334, 93] width 54 height 14
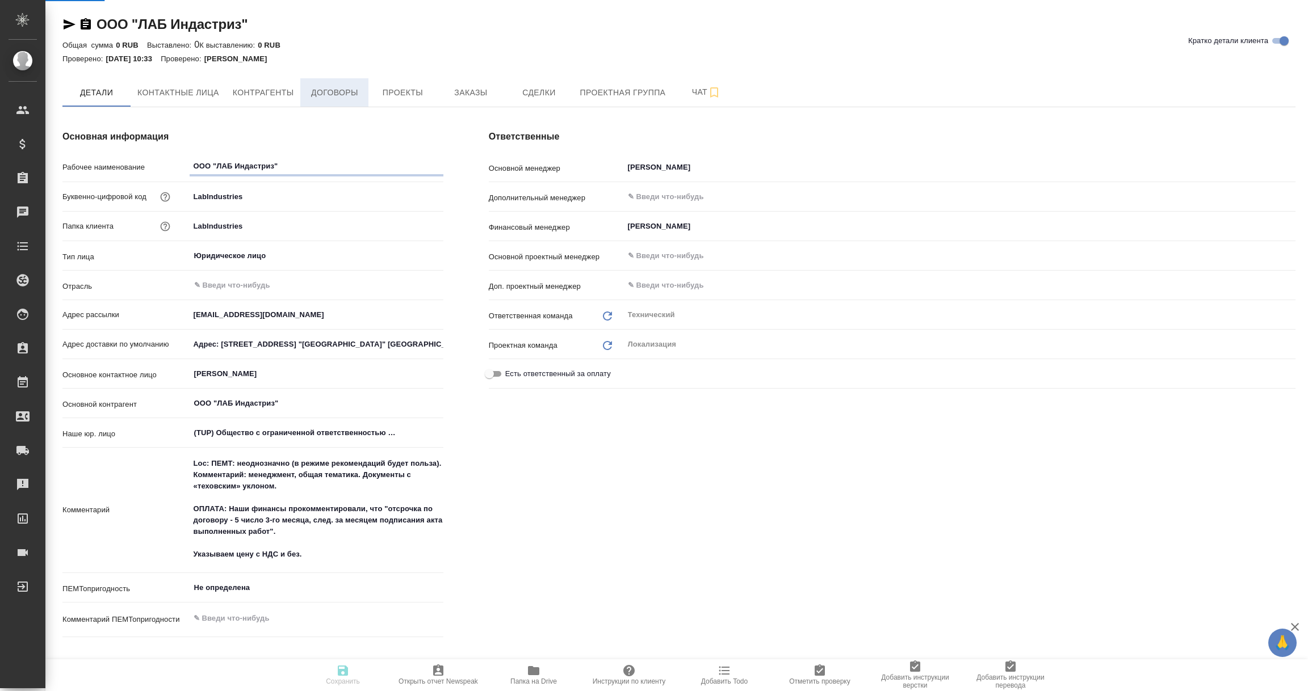
type textarea "x"
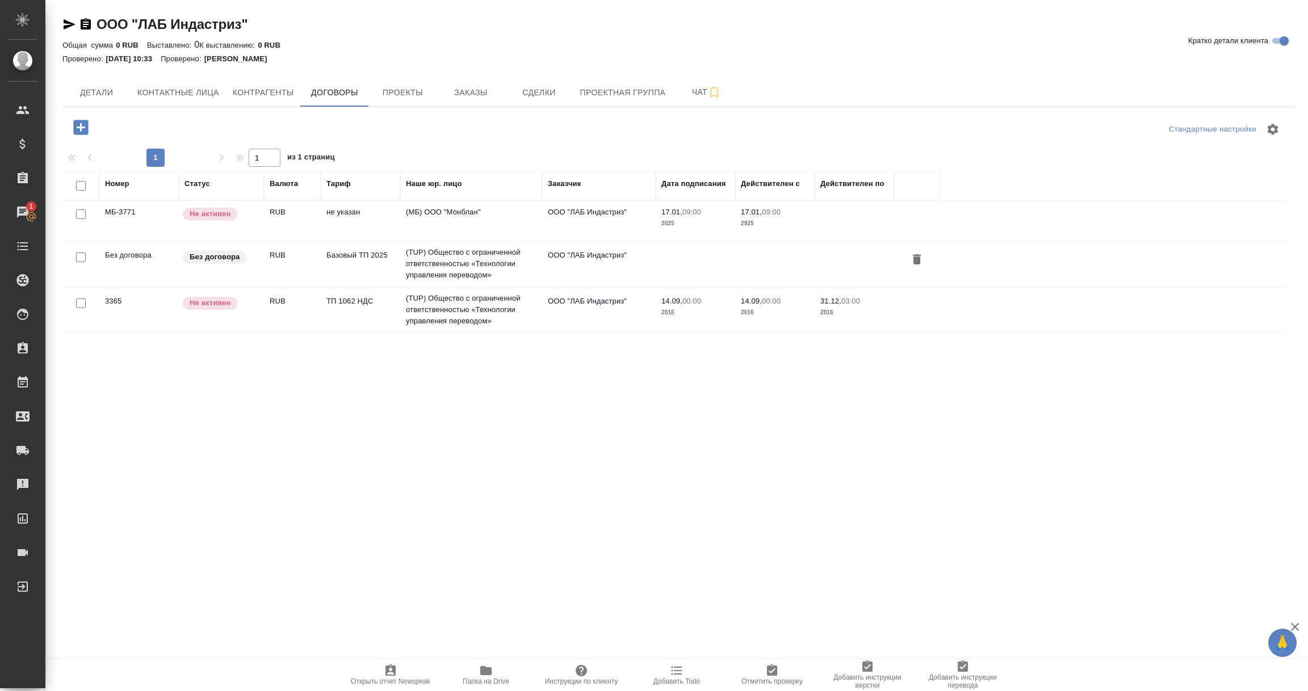
click at [421, 258] on td "(TUP) Общество с ограниченной ответственностью «Технологии управления переводом»" at bounding box center [471, 263] width 142 height 45
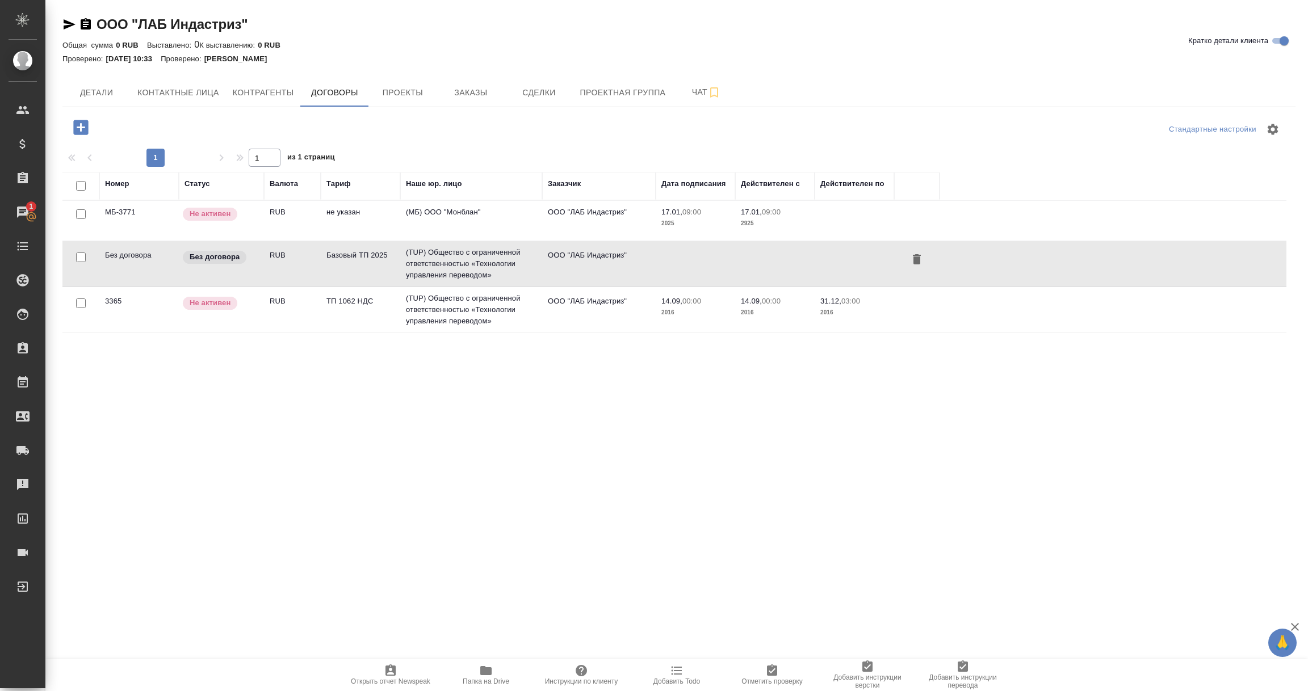
click at [421, 258] on td "(TUP) Общество с ограниченной ответственностью «Технологии управления переводом»" at bounding box center [471, 263] width 142 height 45
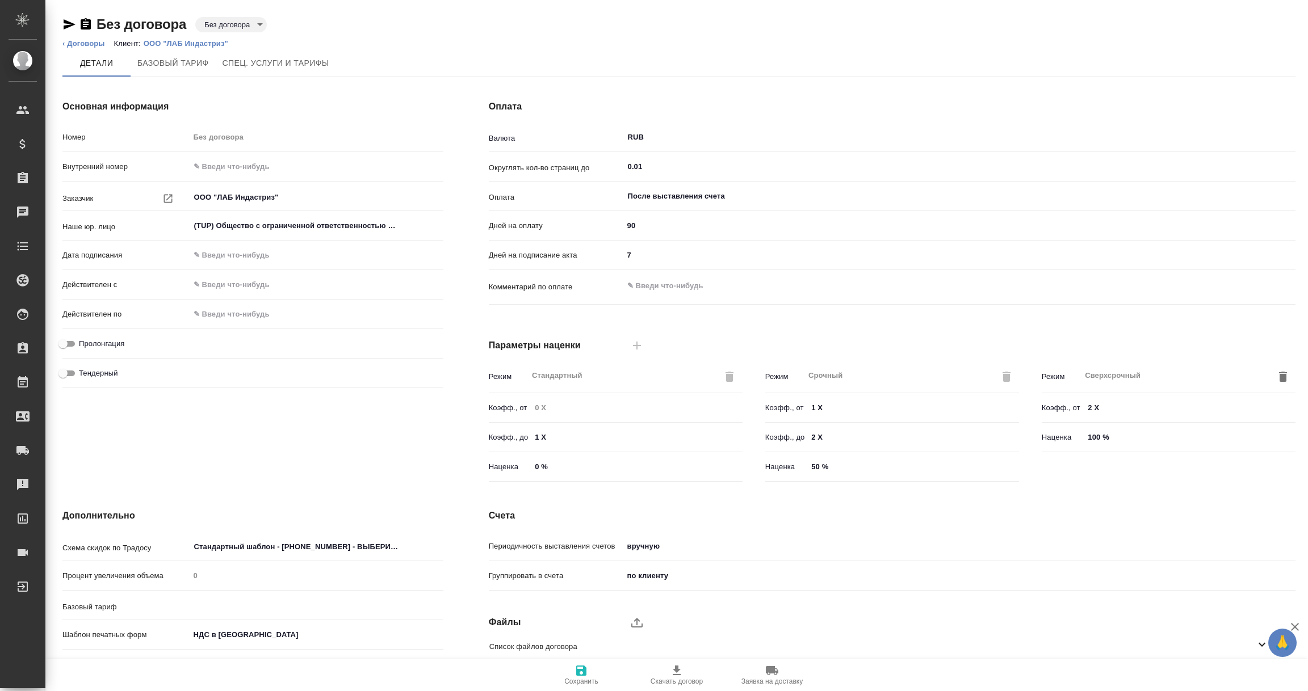
type input "Базовый ТП 2025"
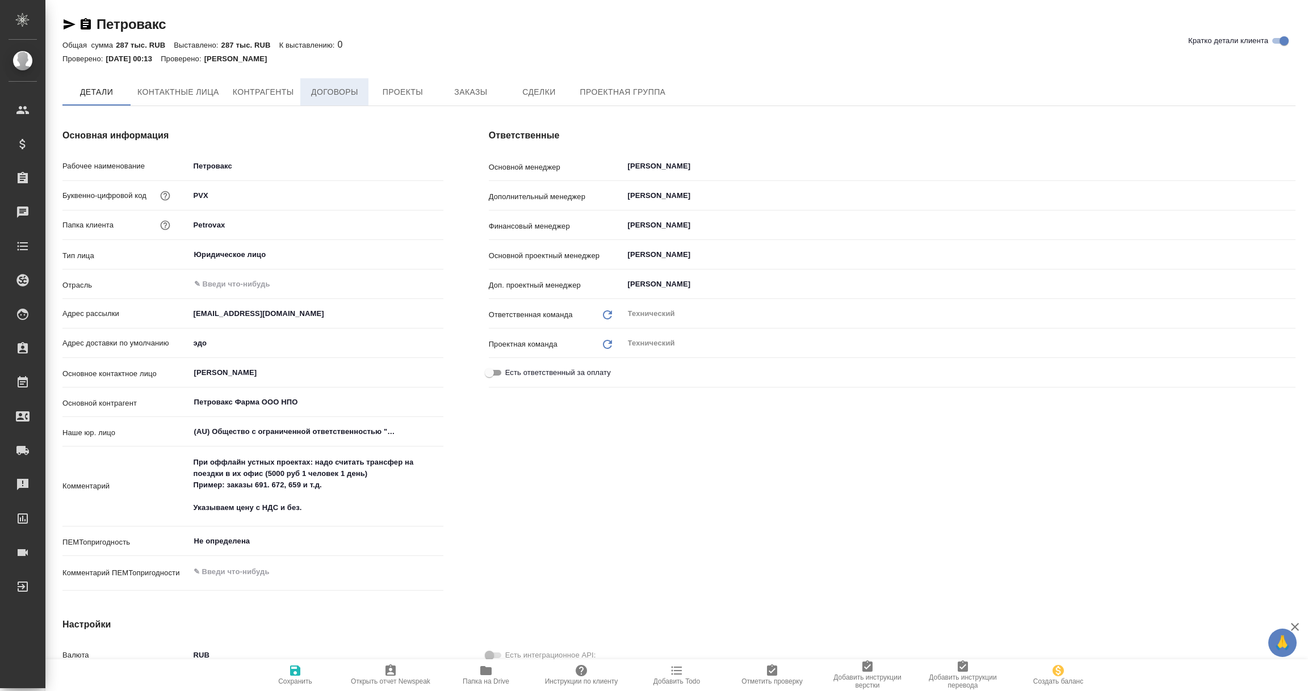
type textarea "x"
click at [348, 98] on span "Договоры" at bounding box center [334, 92] width 54 height 14
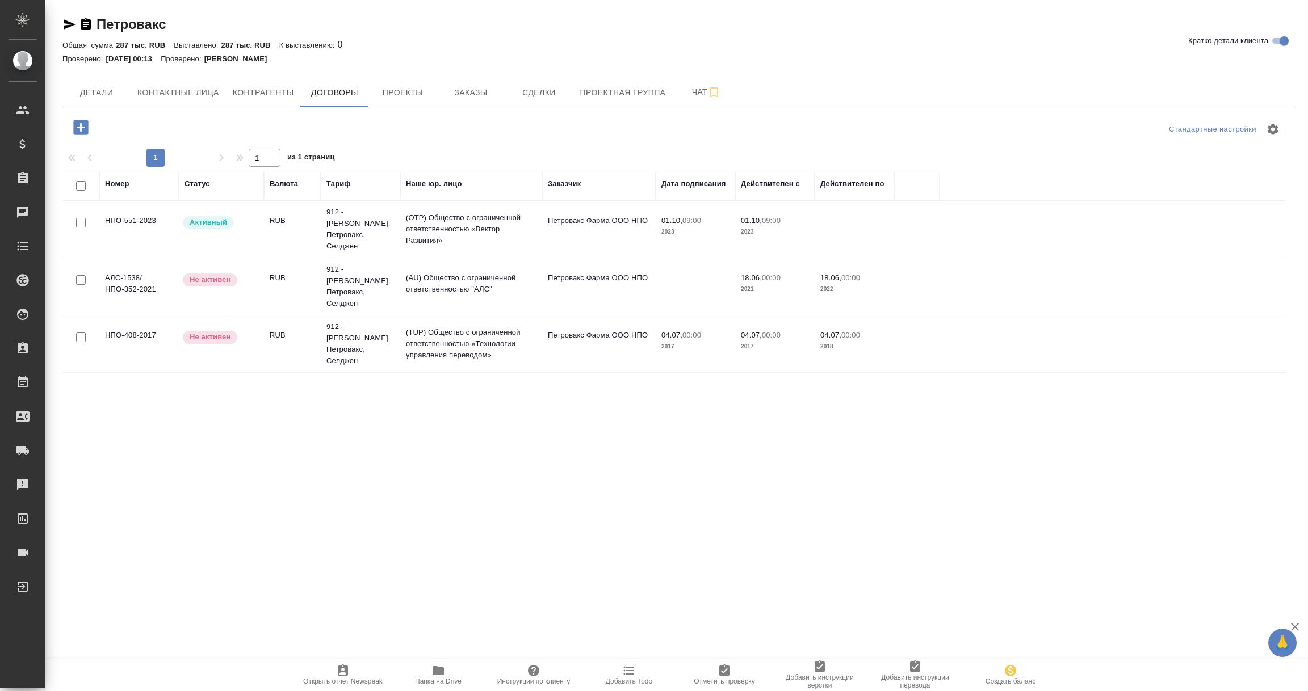
click at [466, 217] on td "(OTP) Общество с ограниченной ответственностью «Вектор Развития»" at bounding box center [471, 229] width 142 height 45
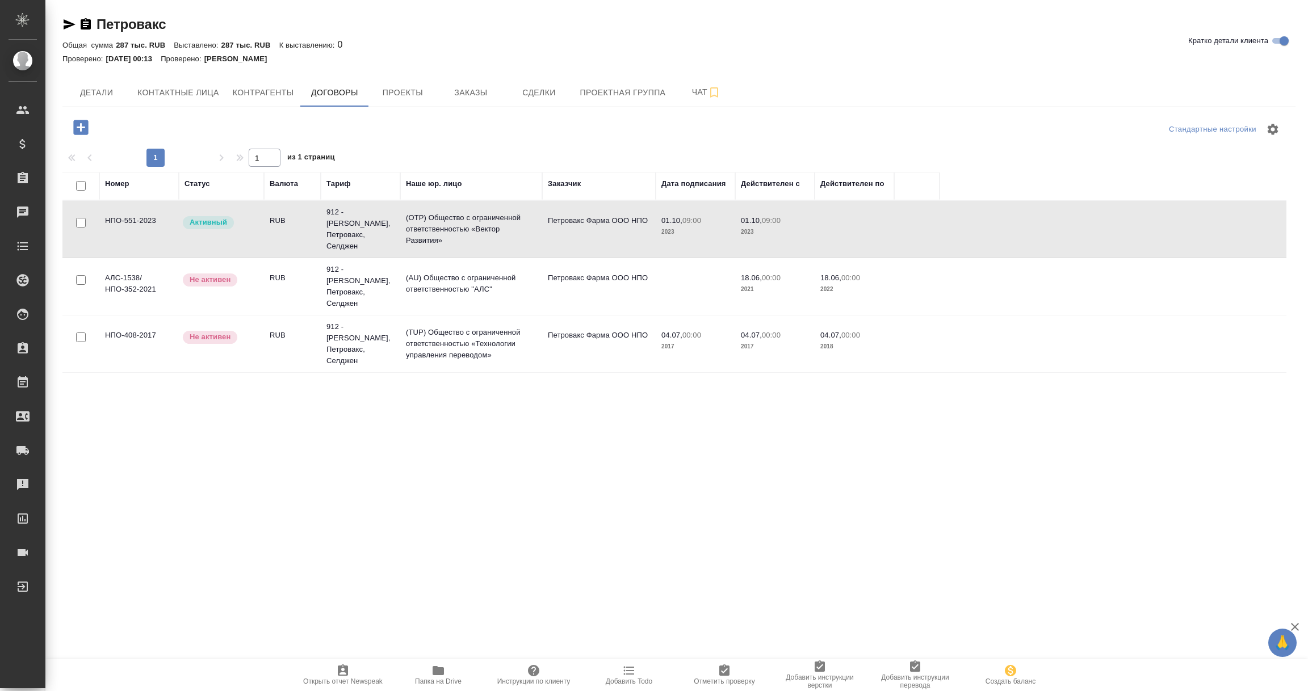
click at [466, 217] on td "(OTP) Общество с ограниченной ответственностью «Вектор Развития»" at bounding box center [471, 229] width 142 height 45
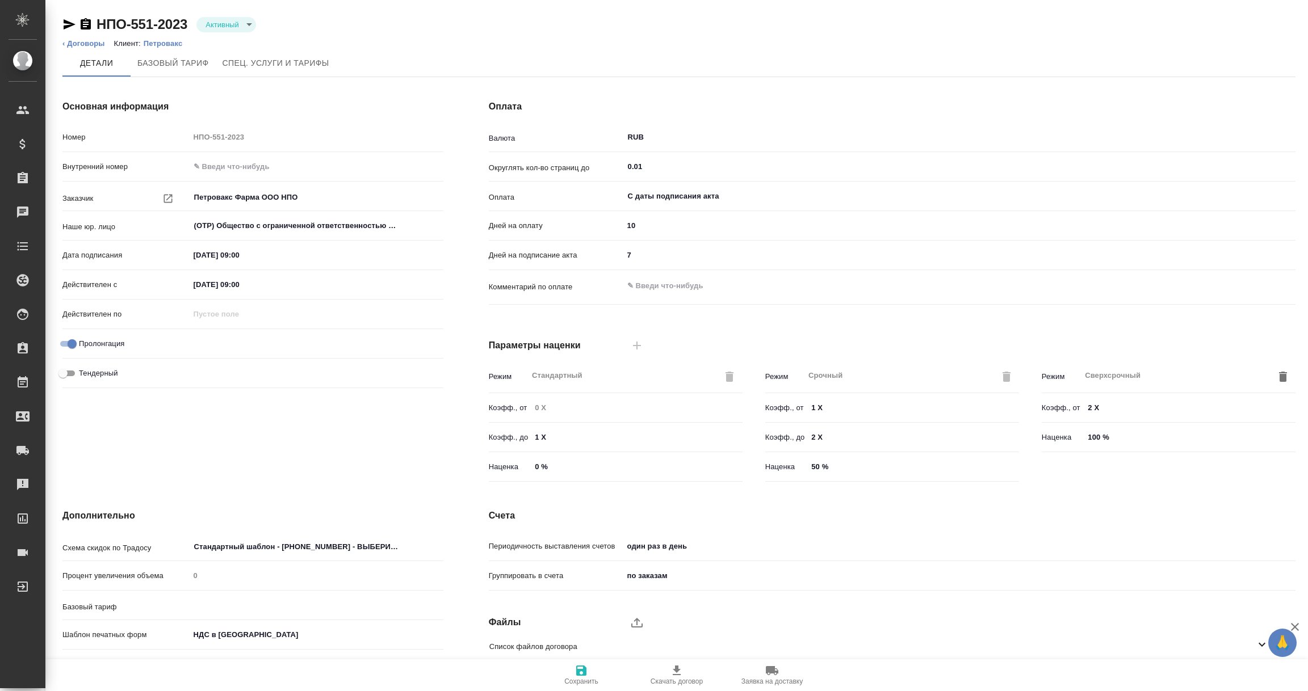
type input "912 - [PERSON_NAME], Петровакс, Селджен"
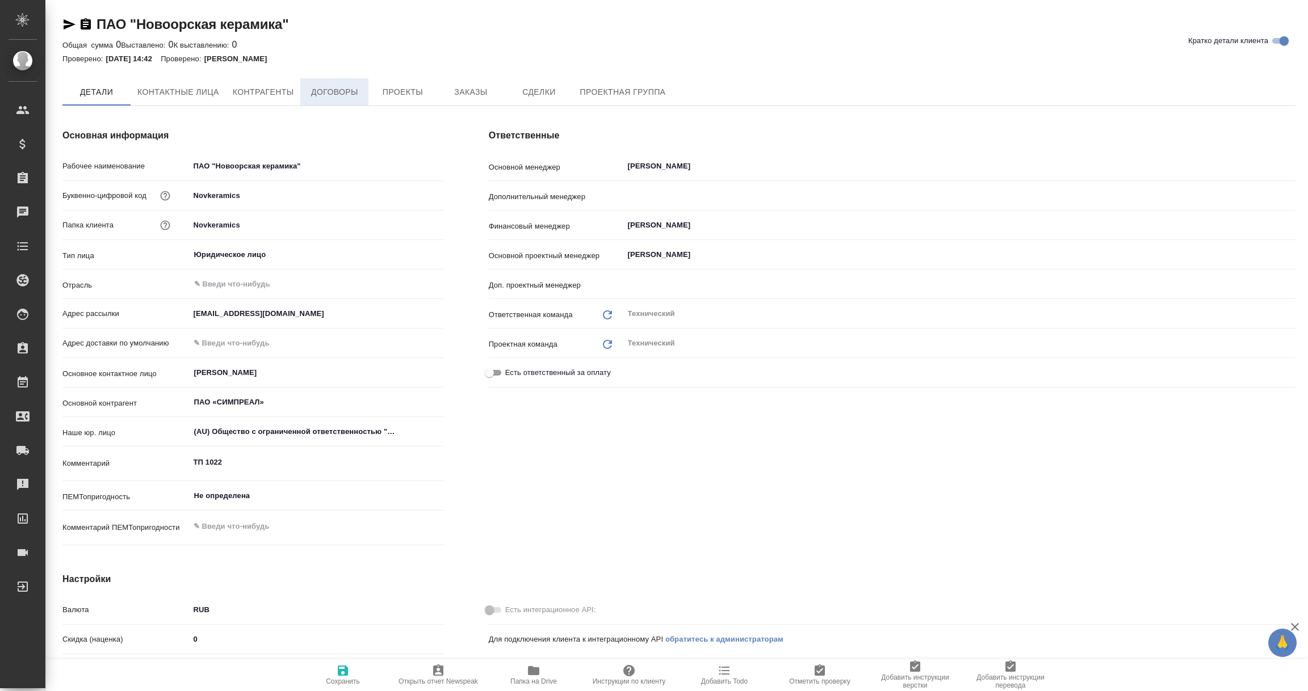
click at [343, 96] on span "Договоры" at bounding box center [334, 92] width 54 height 14
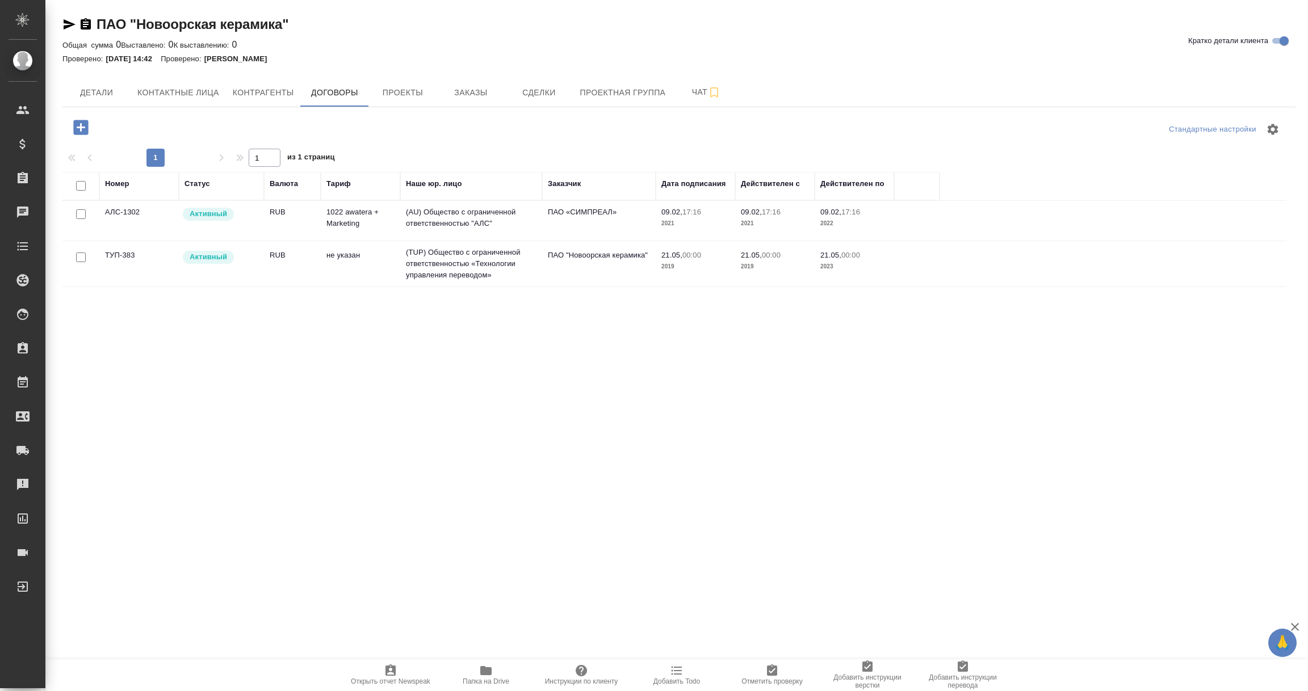
click at [455, 224] on td "(AU) Общество с ограниченной ответственностью "АЛС"" at bounding box center [471, 221] width 142 height 40
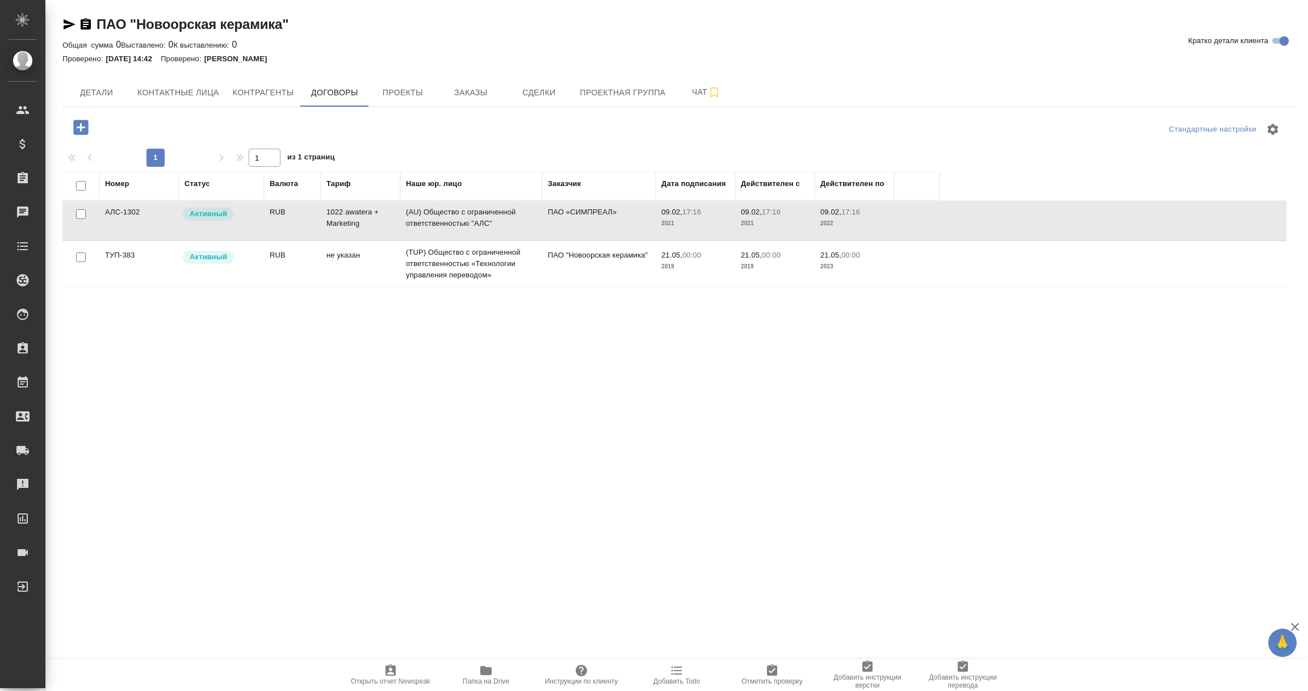
click at [455, 224] on td "(AU) Общество с ограниченной ответственностью "АЛС"" at bounding box center [471, 221] width 142 height 40
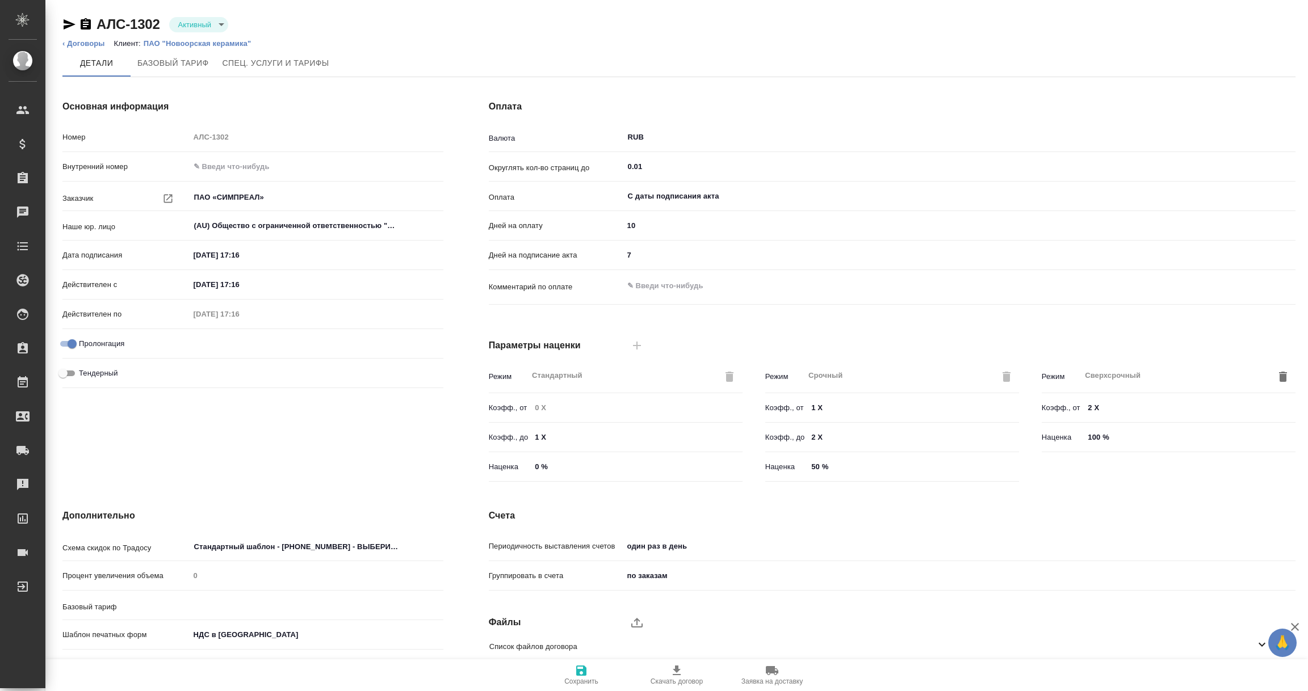
type input "1022 awatera + Marketing"
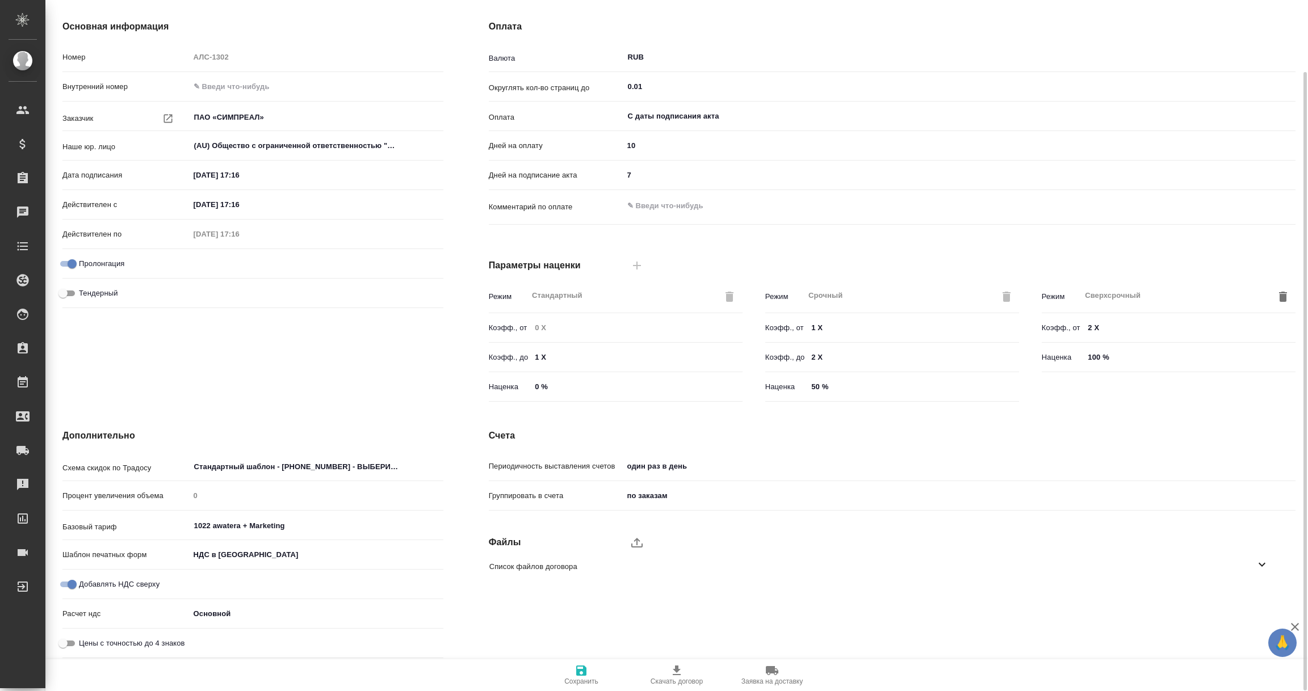
click at [1259, 564] on icon at bounding box center [1261, 565] width 7 height 4
click at [1245, 594] on icon "button" at bounding box center [1248, 597] width 14 height 14
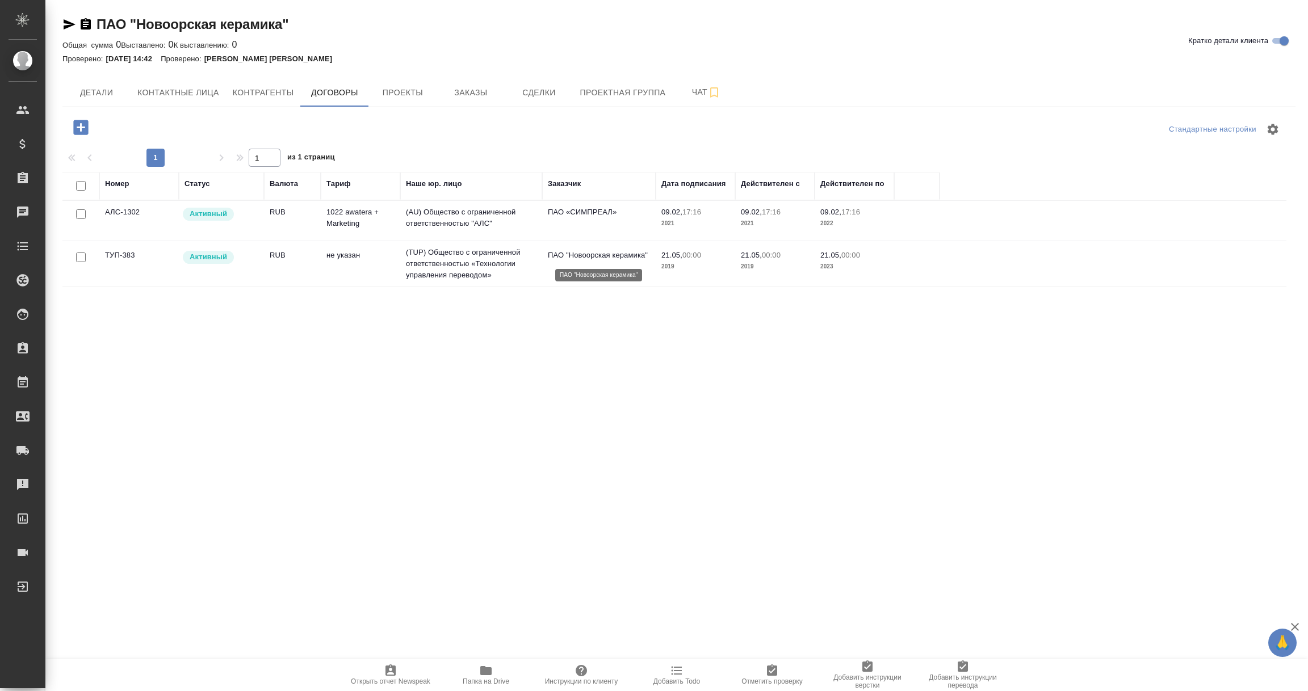
click at [560, 258] on p "ПАО "Новоорская керамика"" at bounding box center [599, 255] width 102 height 11
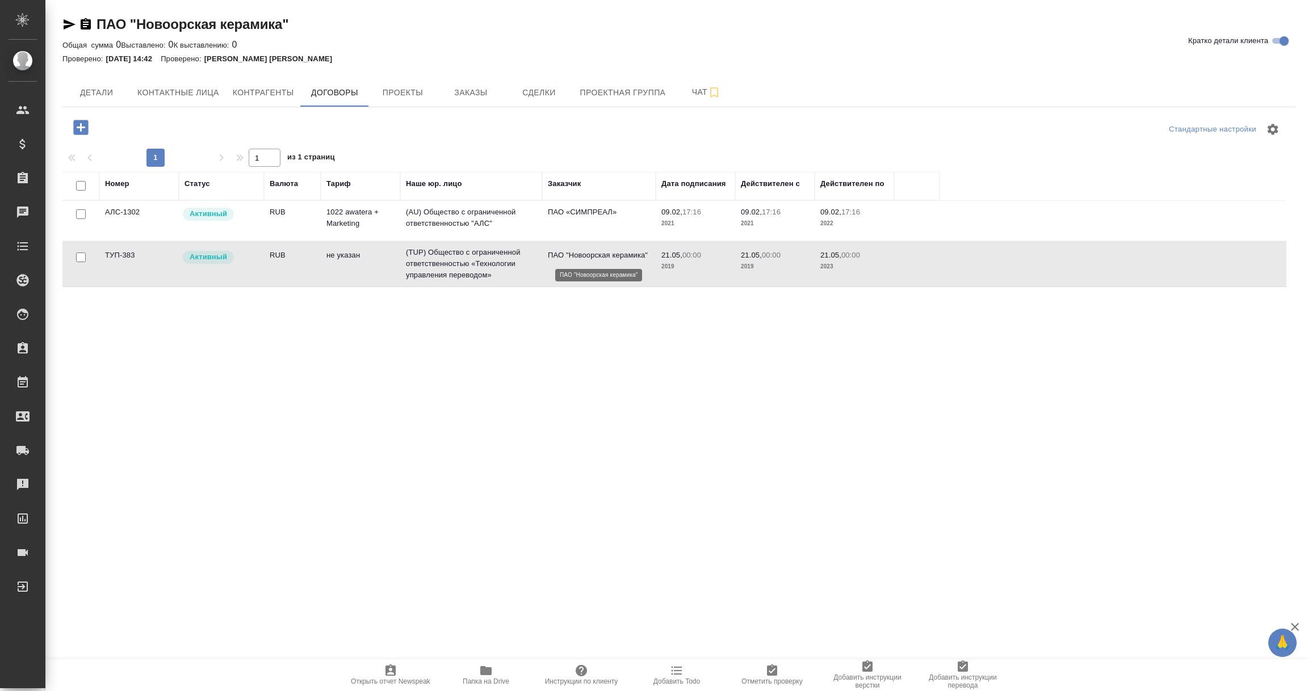
click at [560, 258] on p "ПАО "Новоорская керамика"" at bounding box center [599, 255] width 102 height 11
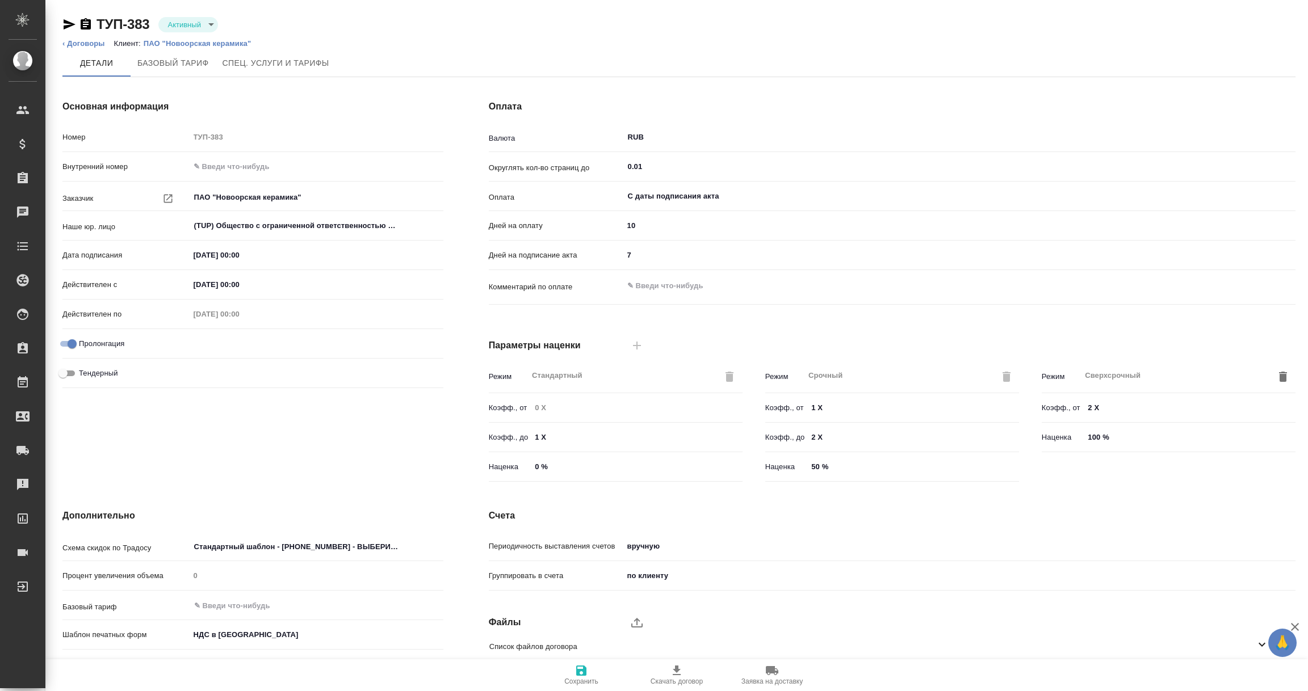
scroll to position [80, 0]
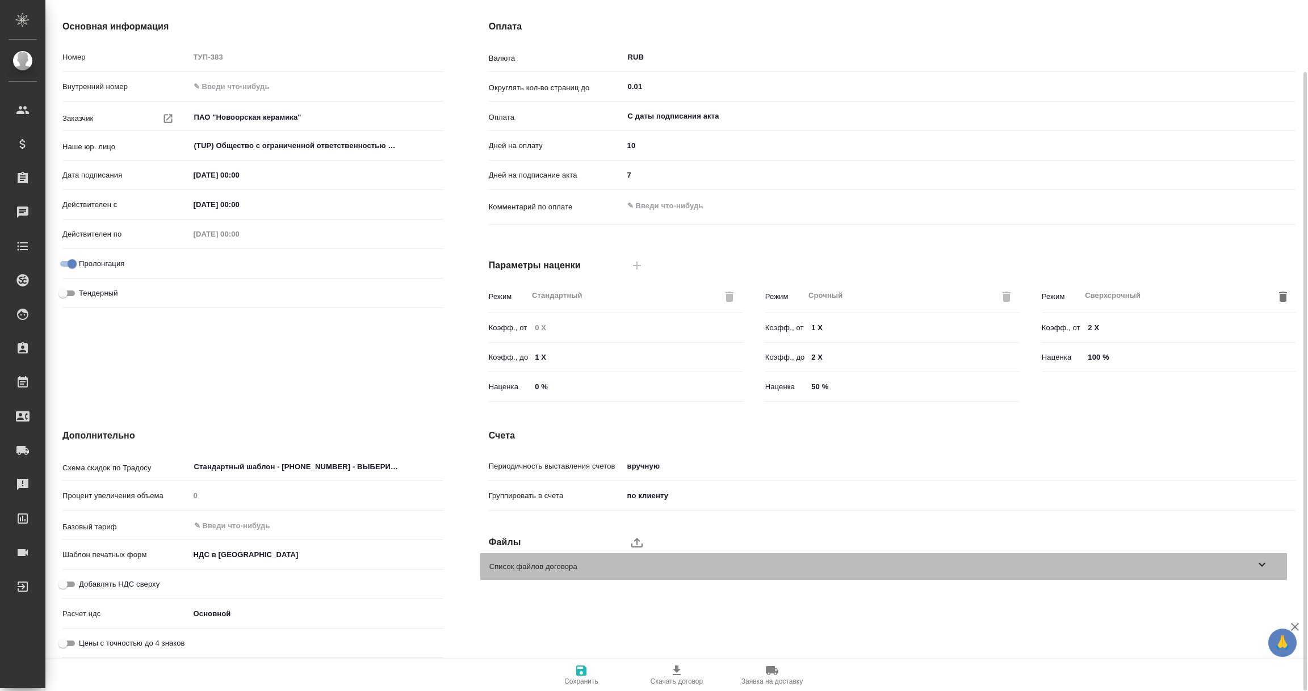
click at [1256, 566] on icon at bounding box center [1262, 565] width 14 height 14
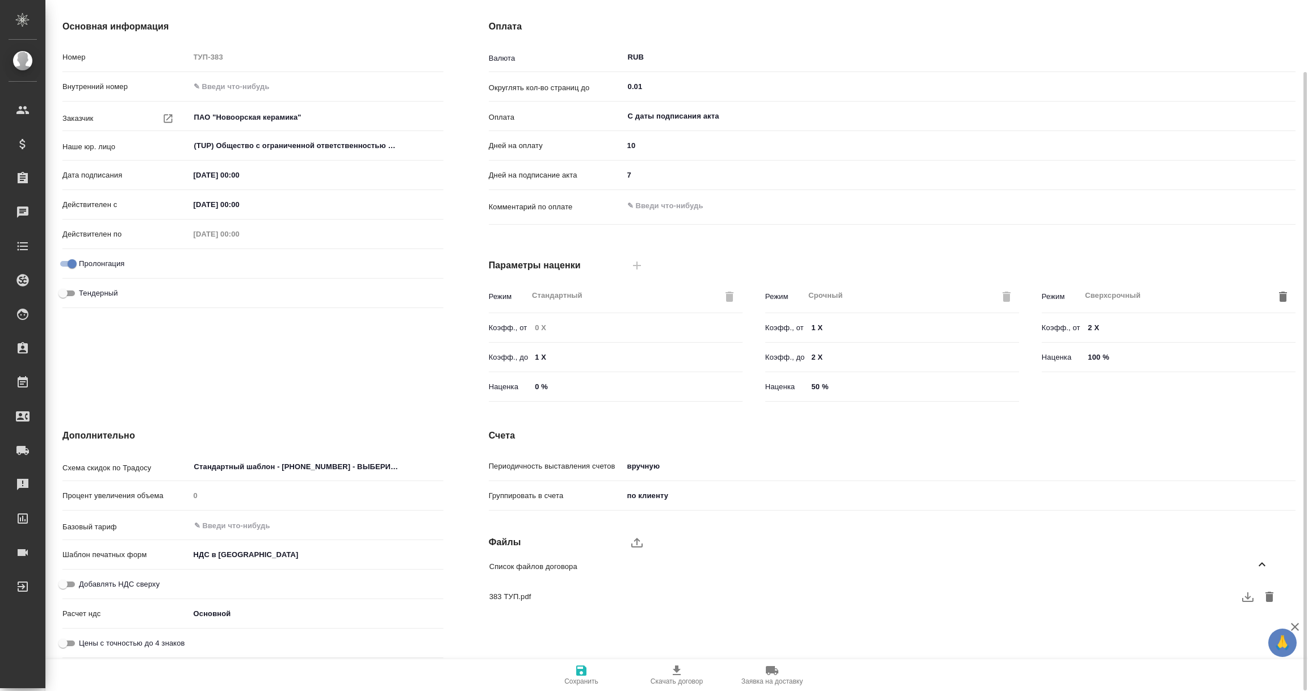
click at [1243, 596] on icon "button" at bounding box center [1248, 597] width 14 height 14
click at [69, 583] on input "Добавлять НДС сверху" at bounding box center [63, 585] width 41 height 14
checkbox input "true"
click at [578, 666] on icon "button" at bounding box center [581, 671] width 10 height 10
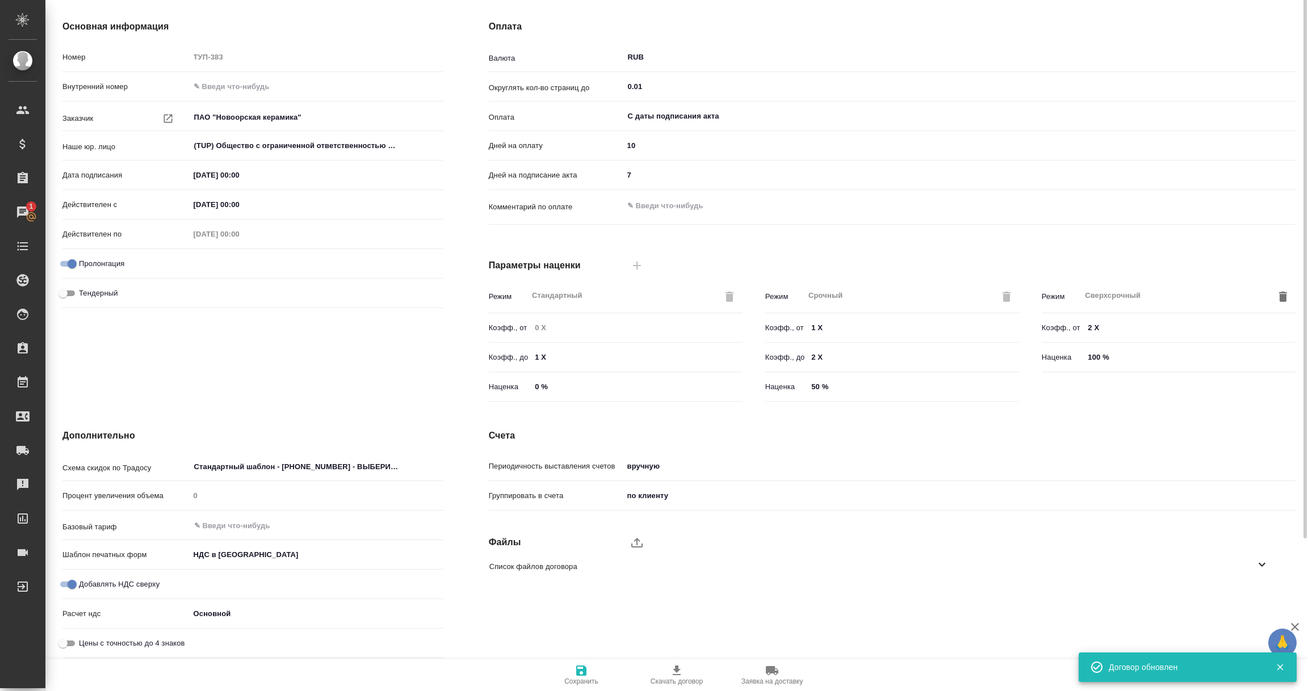
scroll to position [0, 0]
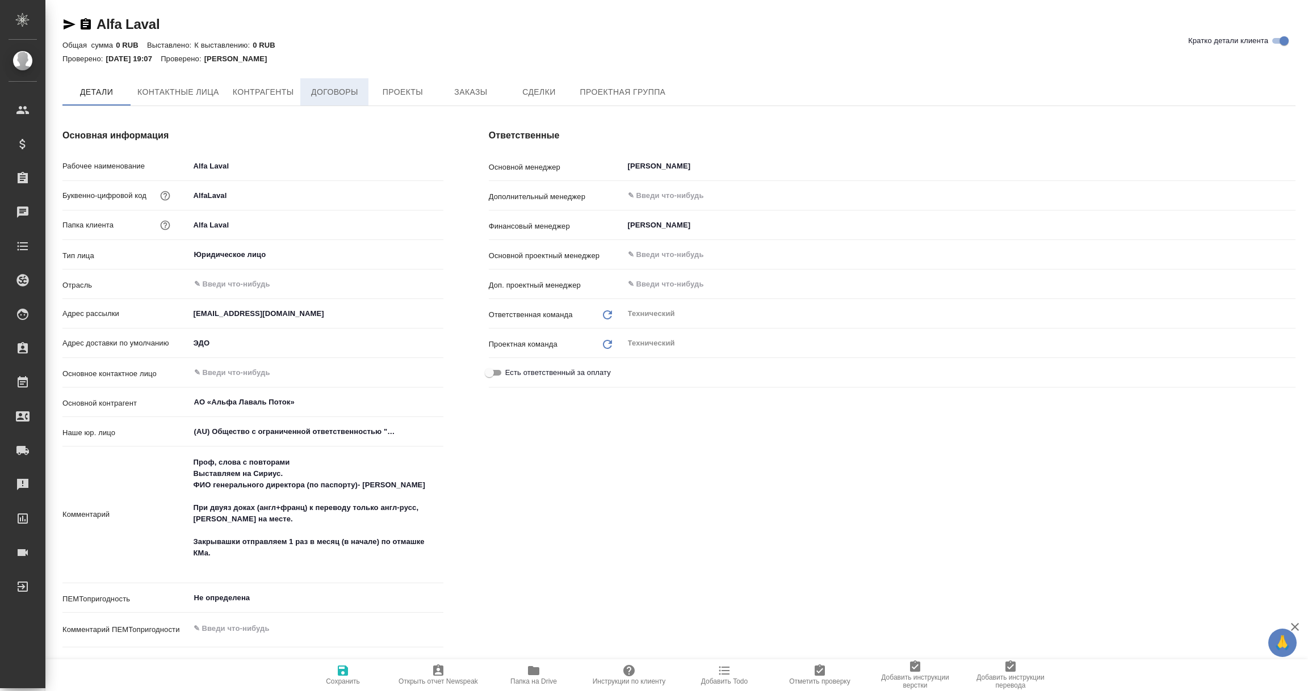
click at [340, 90] on span "Договоры" at bounding box center [334, 92] width 54 height 14
type textarea "x"
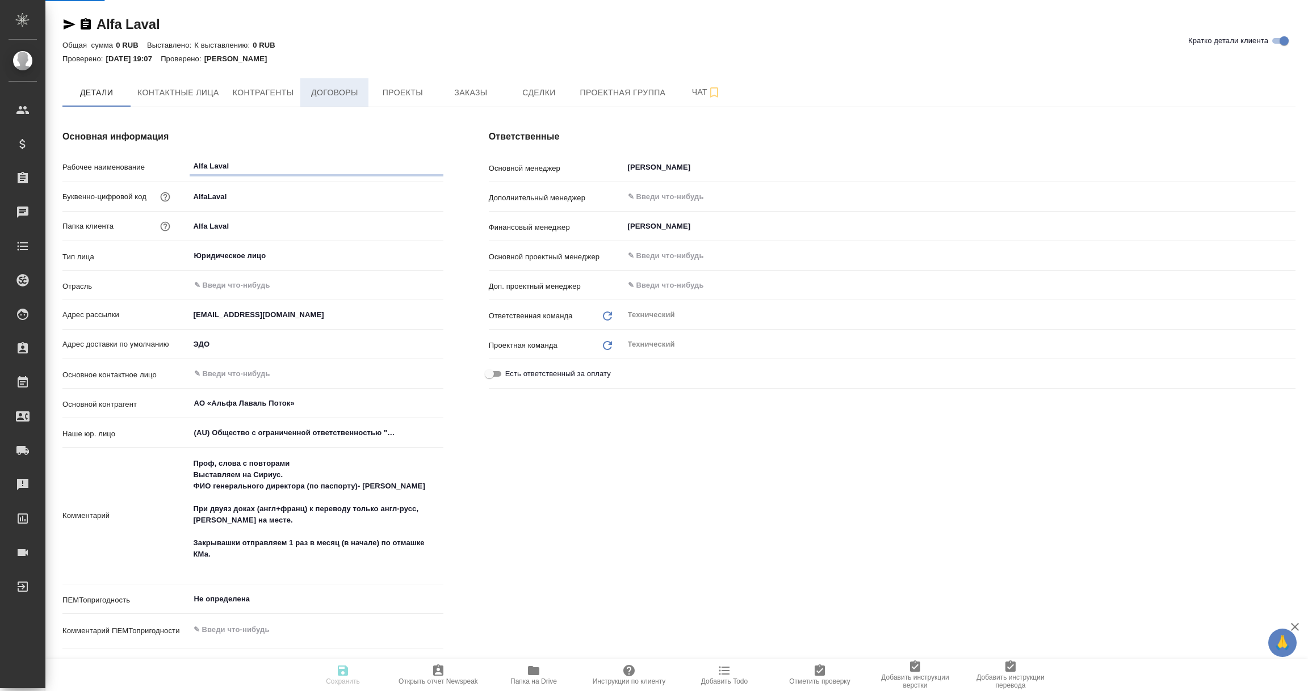
type textarea "x"
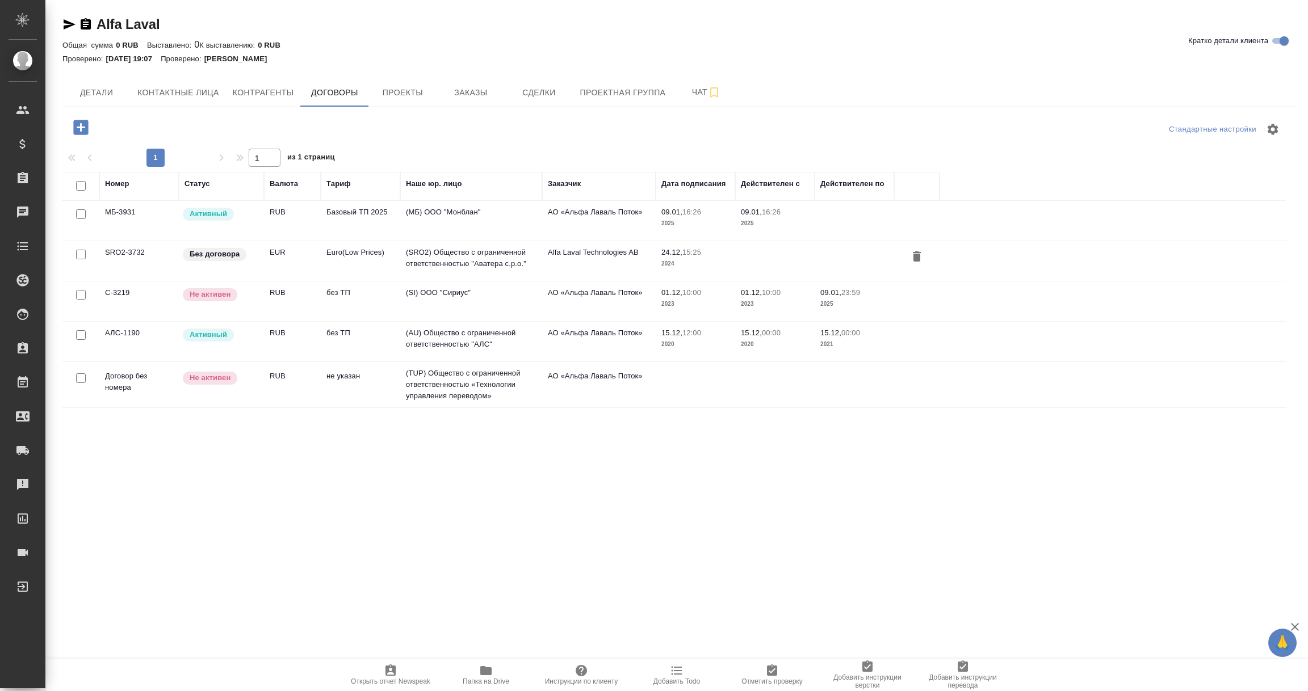
click at [482, 224] on td "(МБ) ООО "Монблан"" at bounding box center [471, 221] width 142 height 40
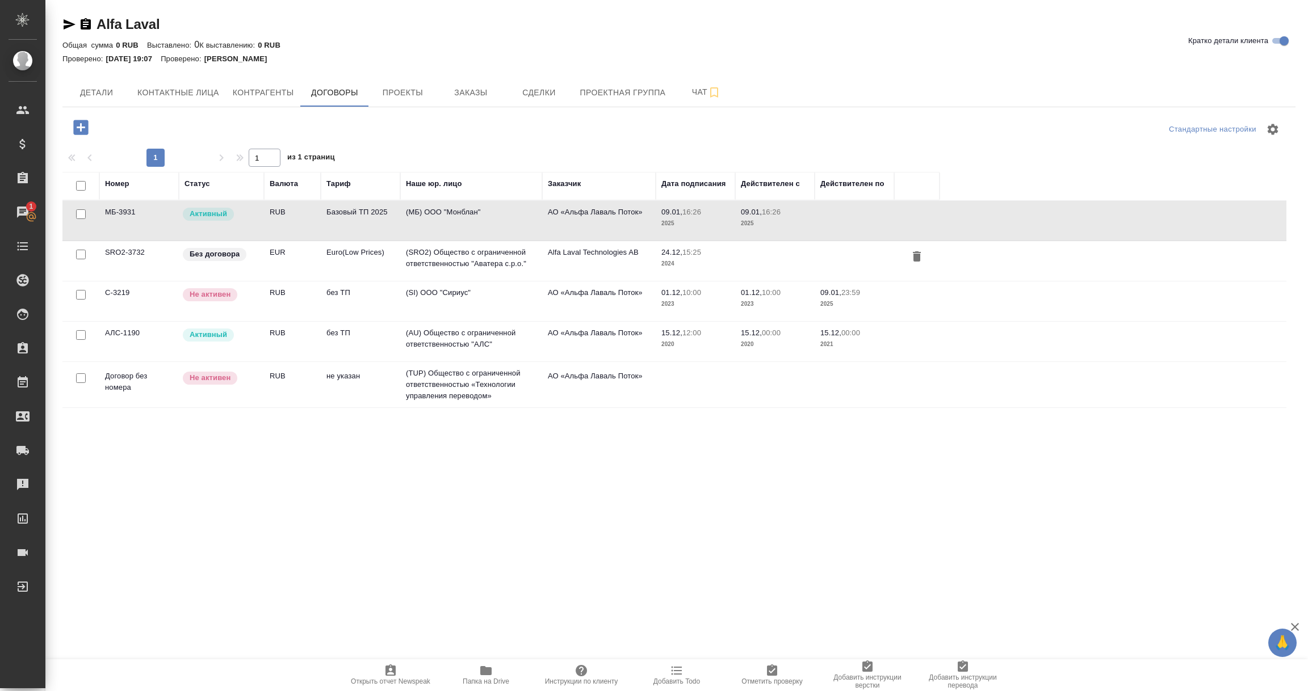
click at [482, 224] on td "(МБ) ООО "Монблан"" at bounding box center [471, 221] width 142 height 40
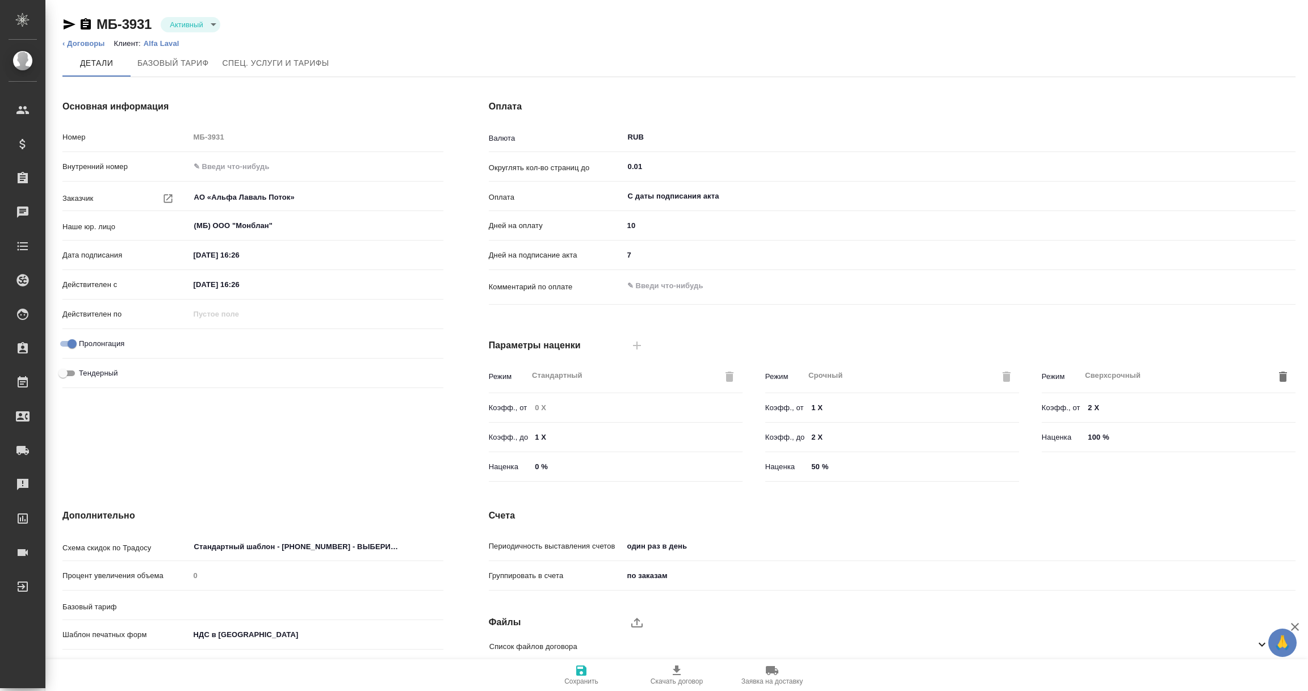
type input "Базовый ТП 2025"
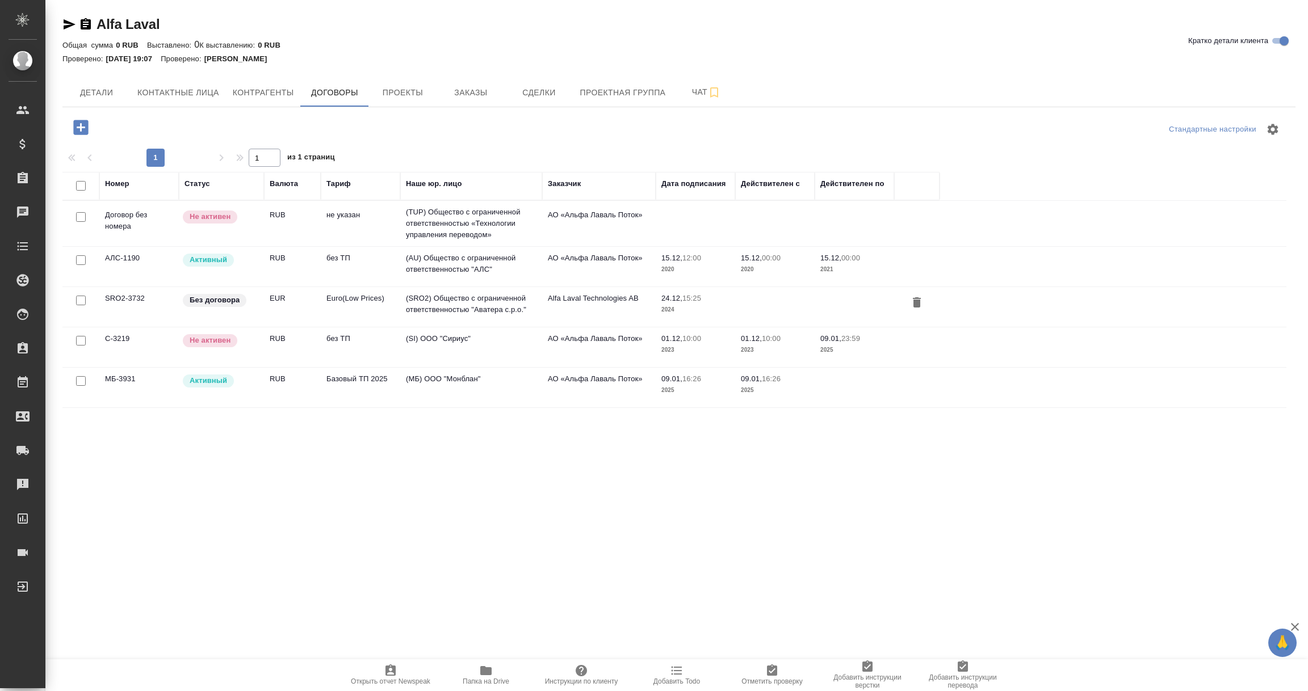
click at [478, 266] on td "(AU) Общество с ограниченной ответственностью "АЛС"" at bounding box center [471, 267] width 142 height 40
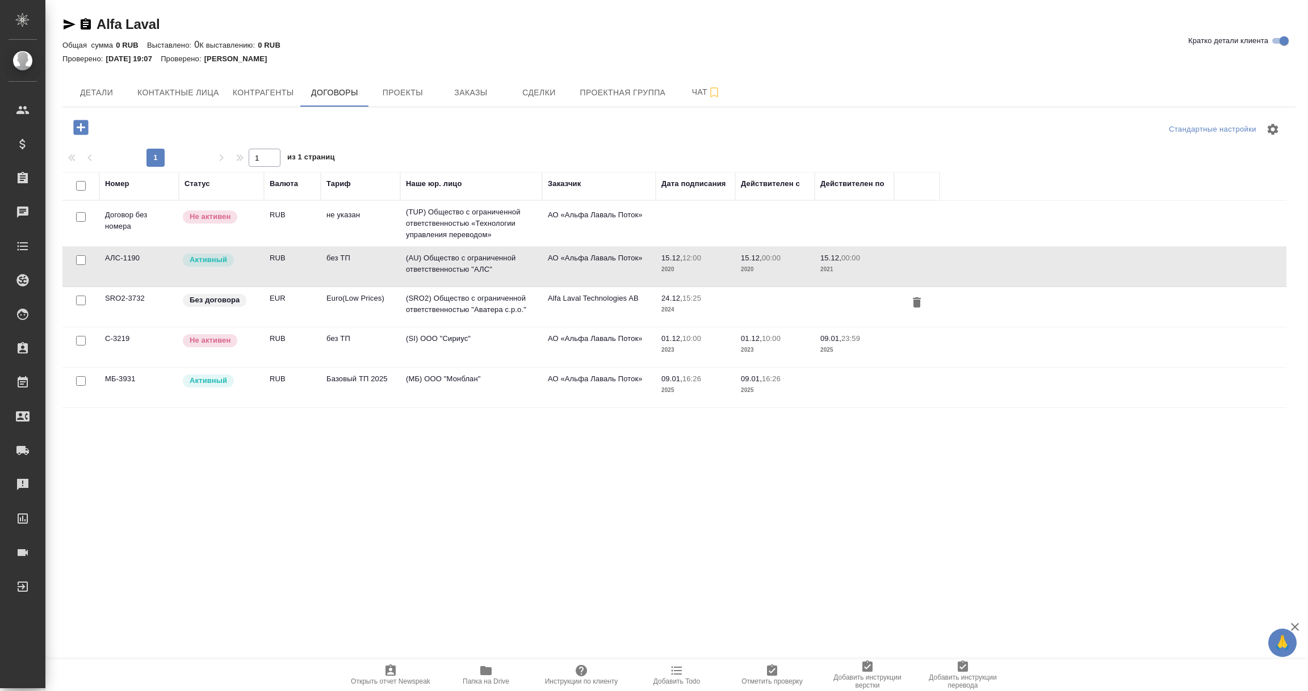
click at [478, 266] on td "(AU) Общество с ограниченной ответственностью "АЛС"" at bounding box center [471, 267] width 142 height 40
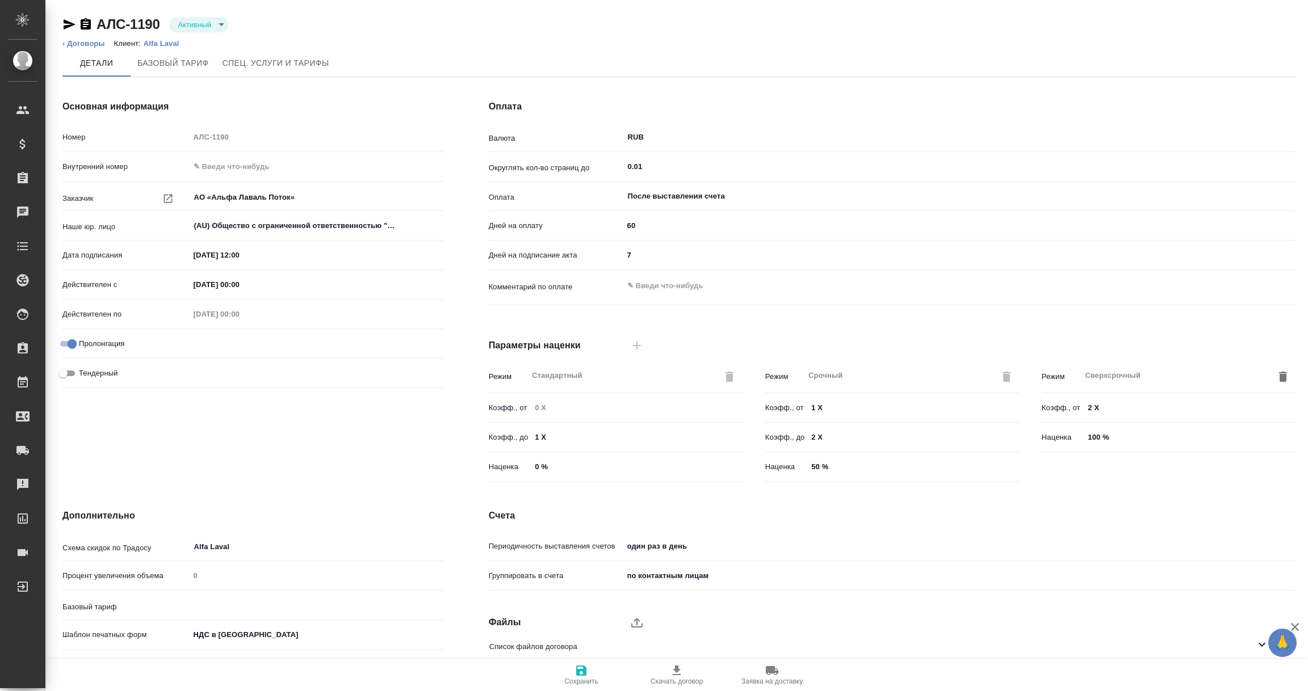
type input "без ТП"
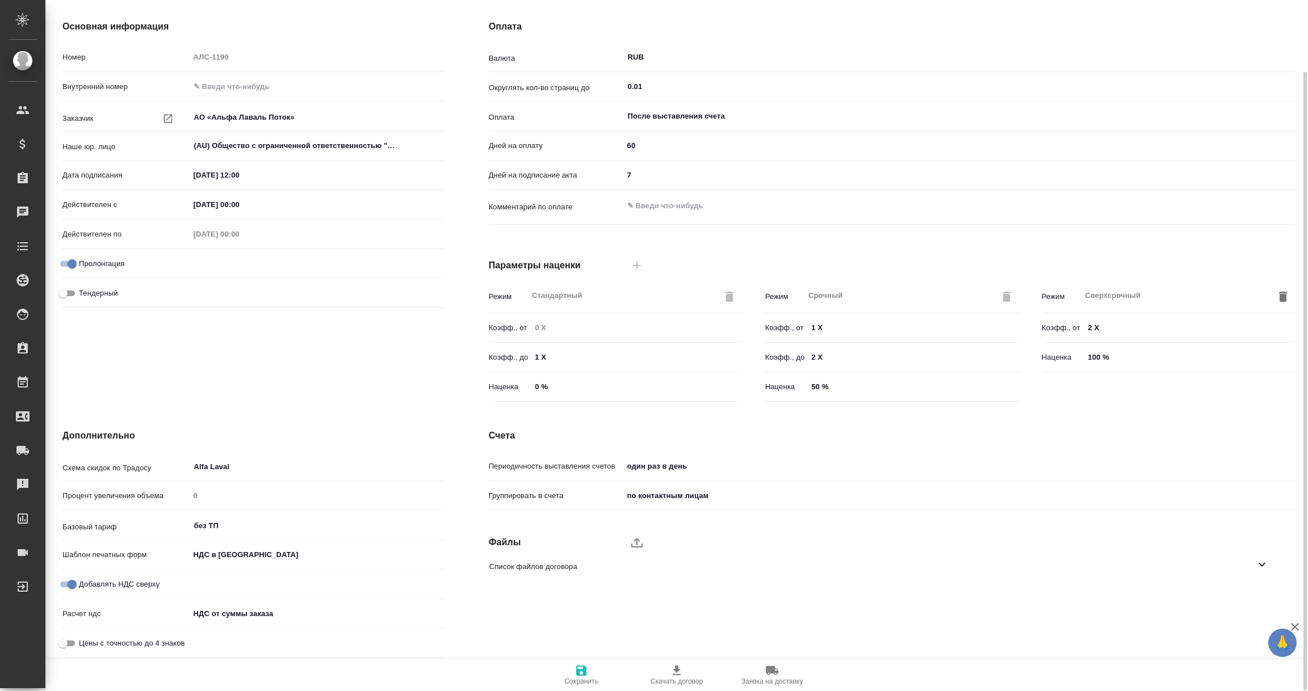
click at [1262, 565] on icon at bounding box center [1261, 565] width 7 height 4
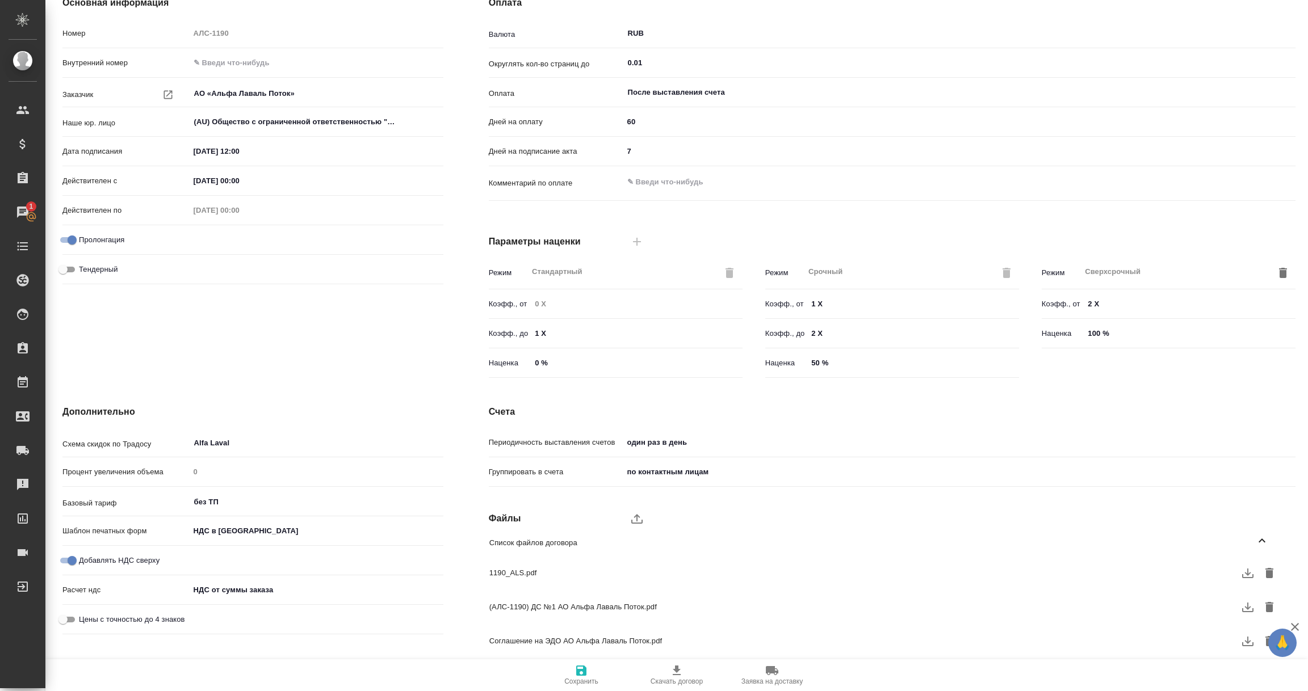
click at [1249, 610] on icon "button" at bounding box center [1248, 607] width 14 height 14
click at [1244, 608] on icon "button" at bounding box center [1248, 607] width 14 height 14
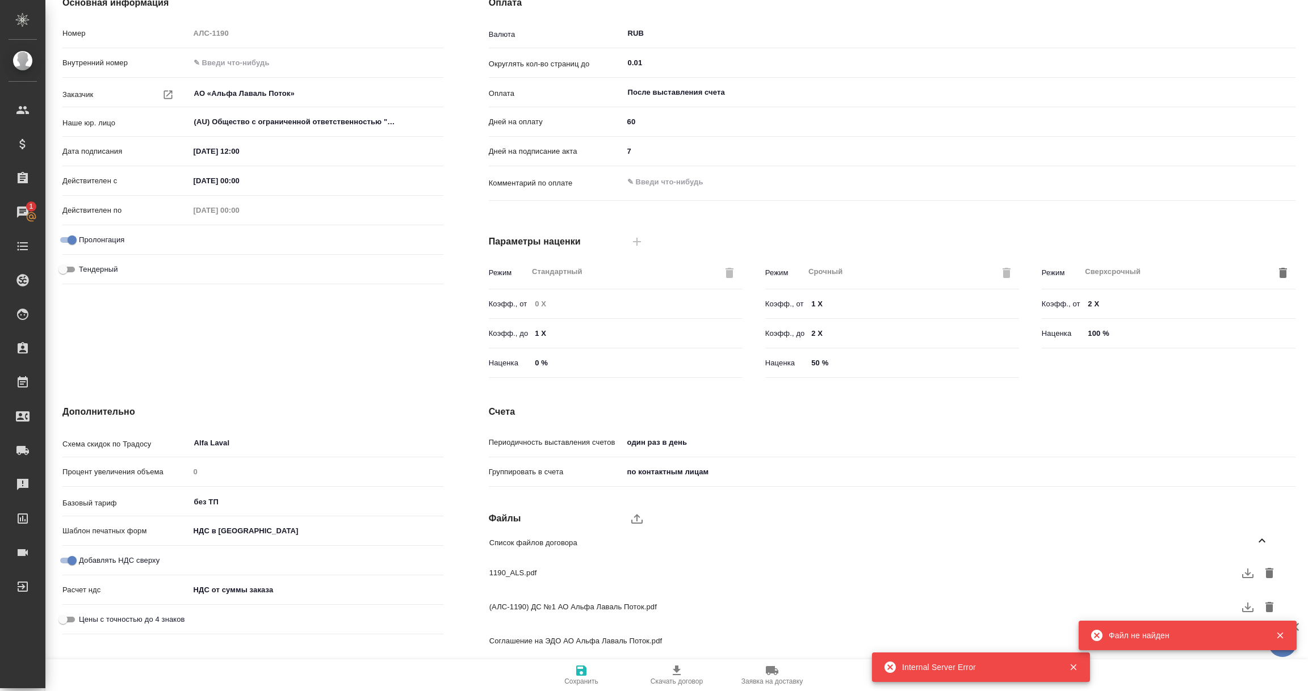
click at [1245, 573] on icon "button" at bounding box center [1247, 574] width 11 height 10
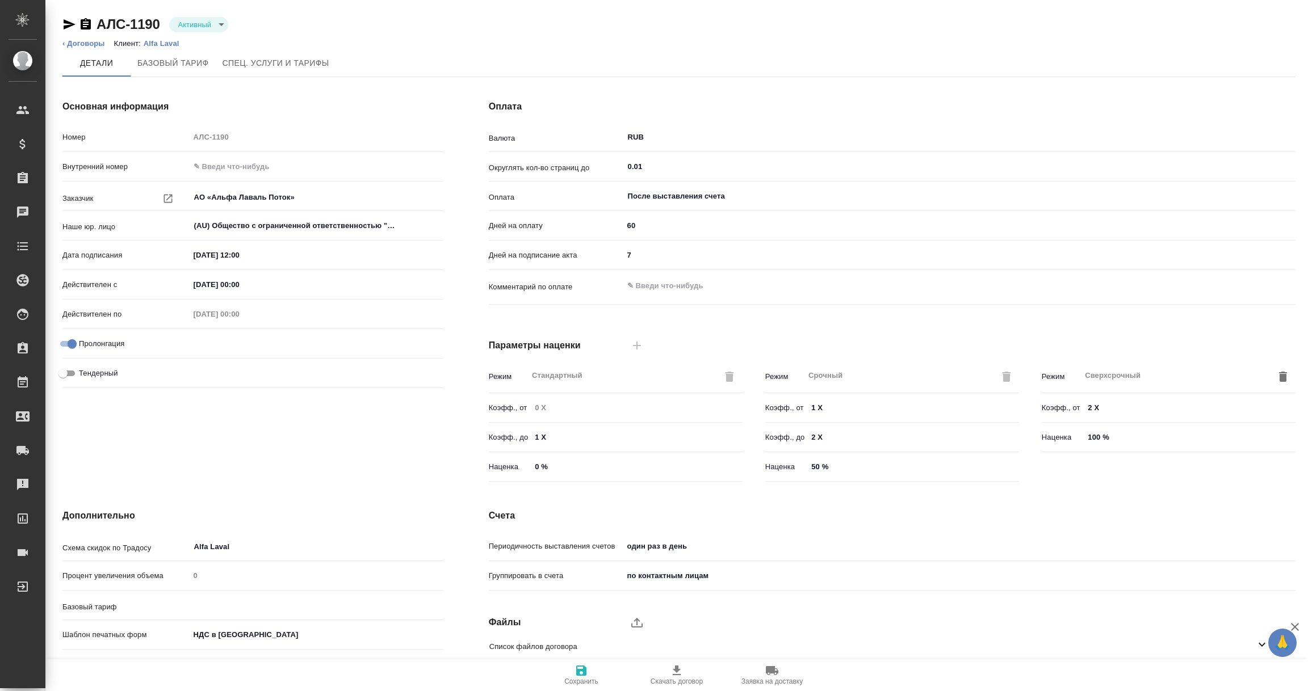
type input "без ТП"
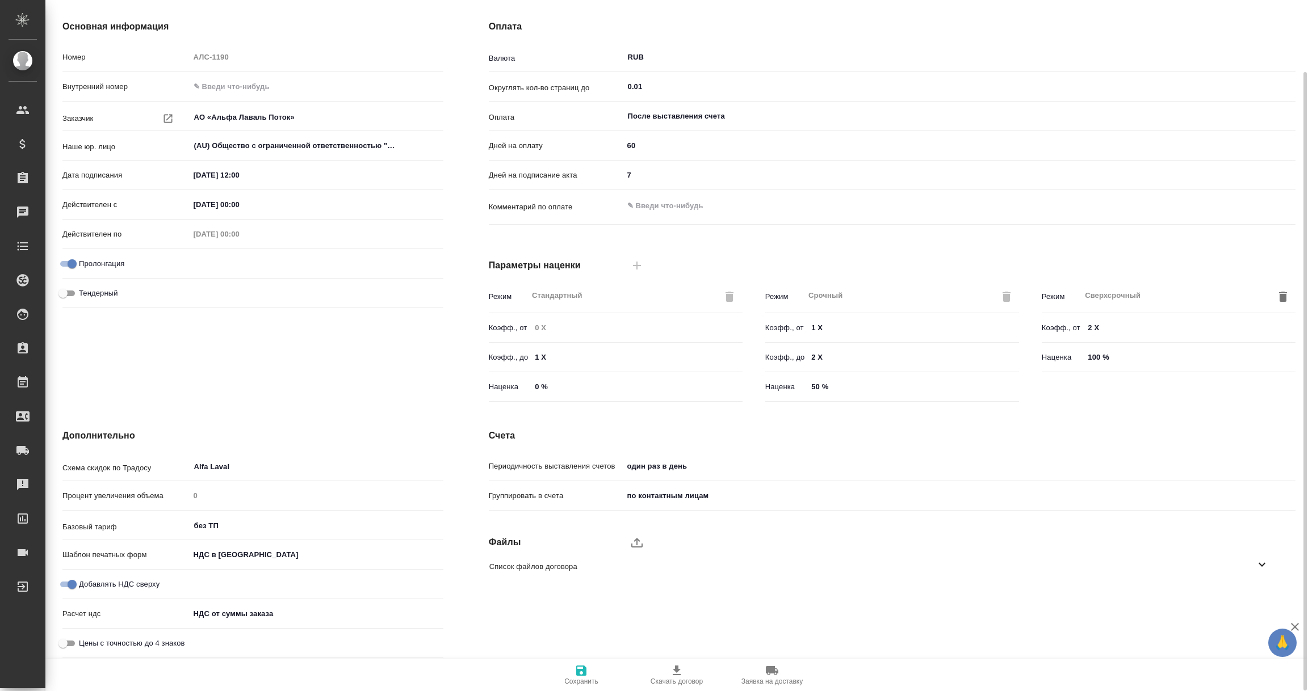
click at [1267, 559] on icon at bounding box center [1262, 565] width 14 height 14
click at [1259, 563] on icon at bounding box center [1262, 565] width 14 height 14
click at [1259, 563] on icon at bounding box center [1261, 565] width 7 height 4
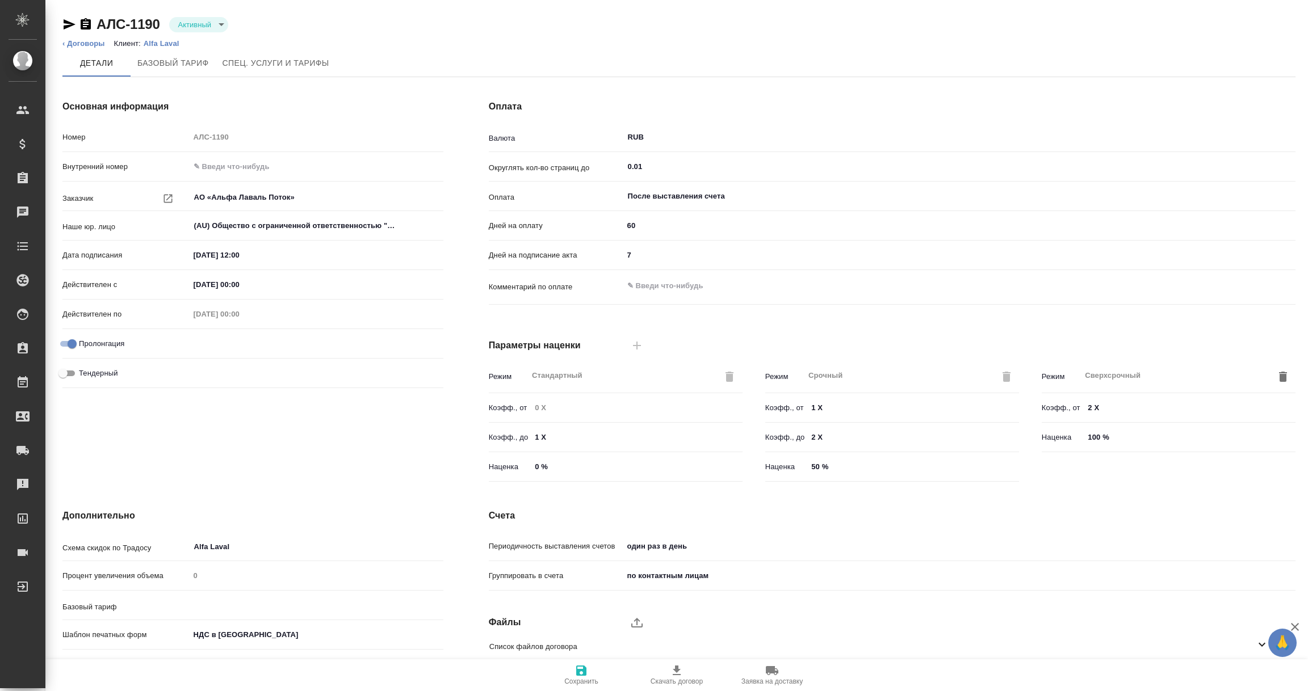
type input "без ТП"
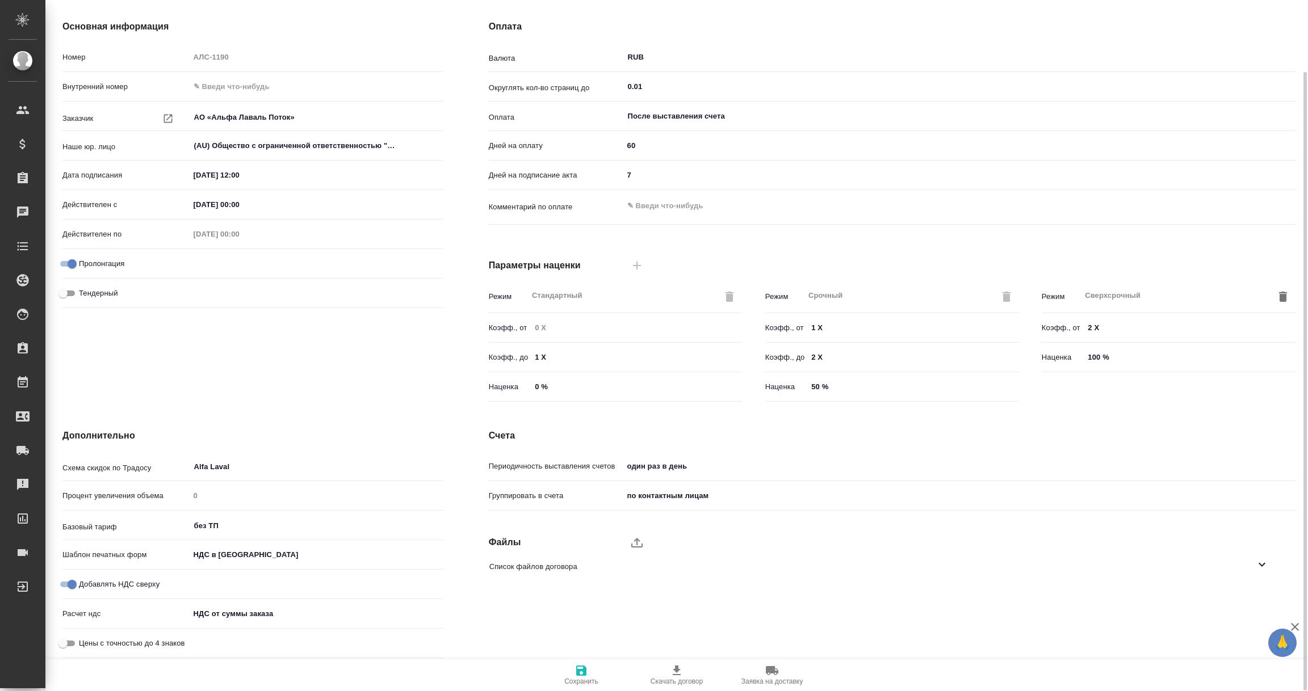
click at [1255, 567] on icon at bounding box center [1262, 565] width 14 height 14
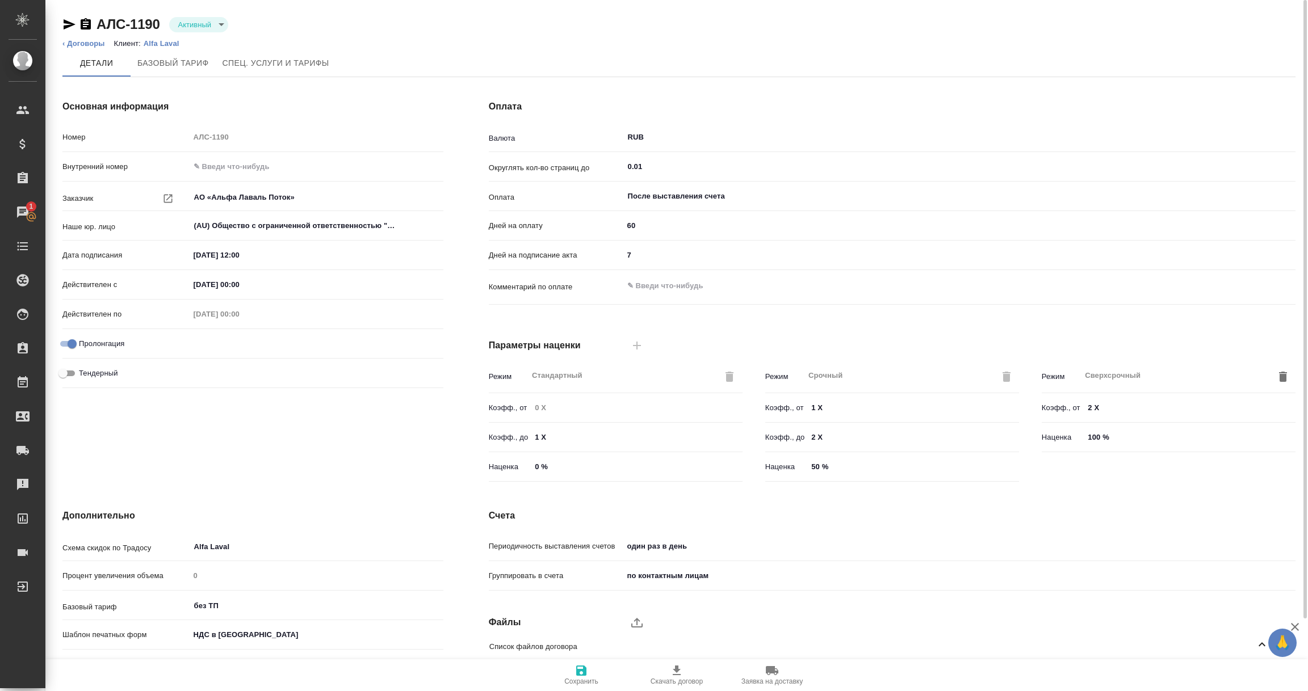
click at [156, 42] on p "Alfa Laval" at bounding box center [166, 43] width 44 height 9
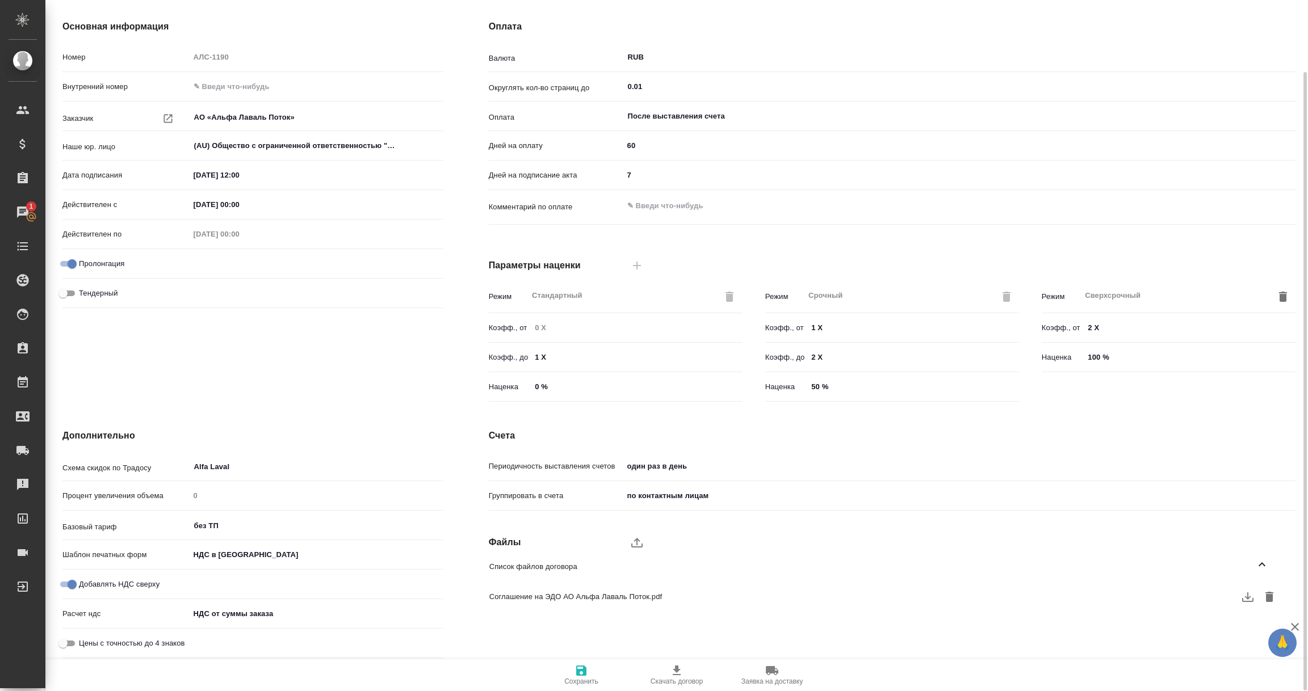
click at [216, 556] on body "🙏 .cls-1 fill:#fff; AWATERA [PERSON_NAME] Спецификации Заказы 1 Чаты Todo Проек…" at bounding box center [654, 345] width 1308 height 691
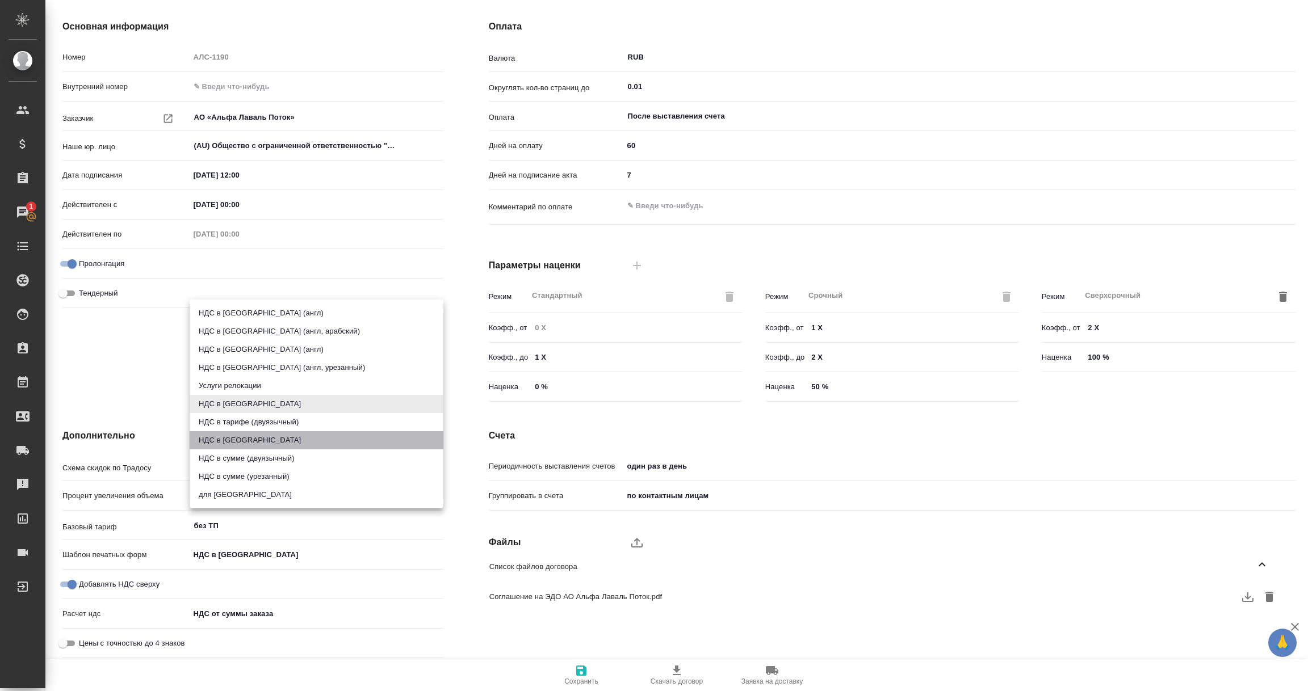
click at [233, 437] on li "НДС в [GEOGRAPHIC_DATA]" at bounding box center [317, 440] width 254 height 18
type input "russian2"
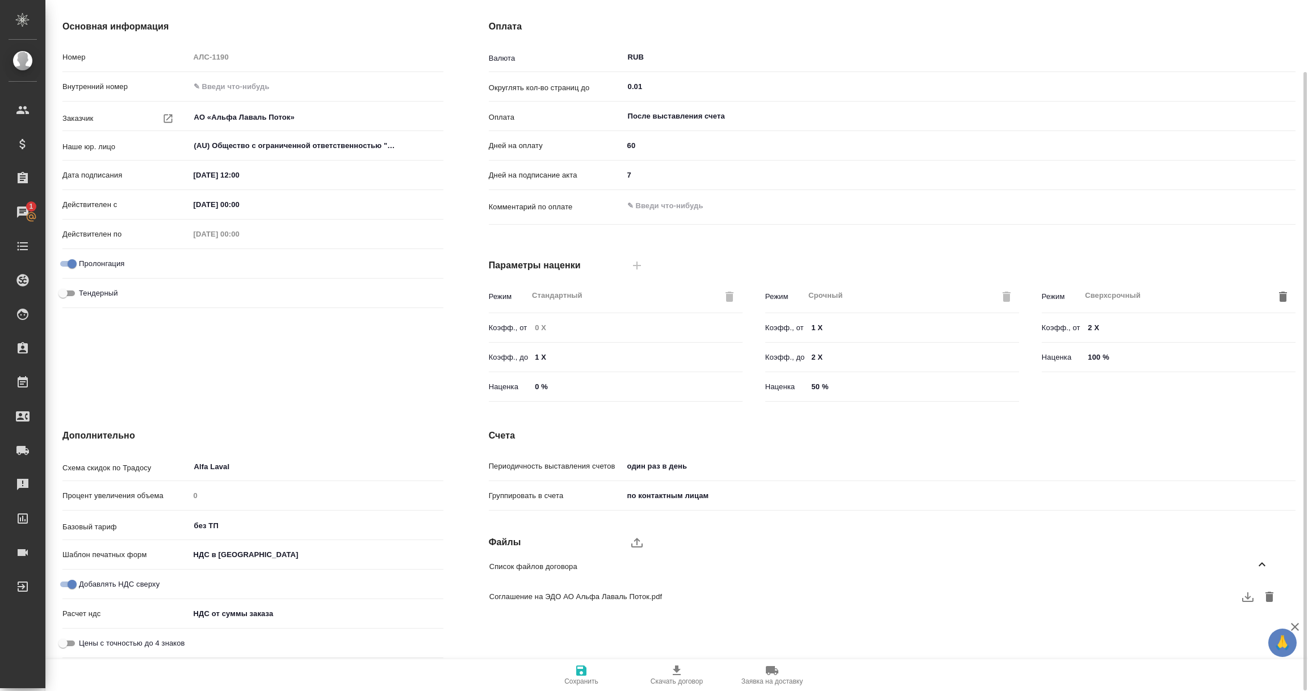
click at [576, 668] on icon "button" at bounding box center [581, 671] width 10 height 10
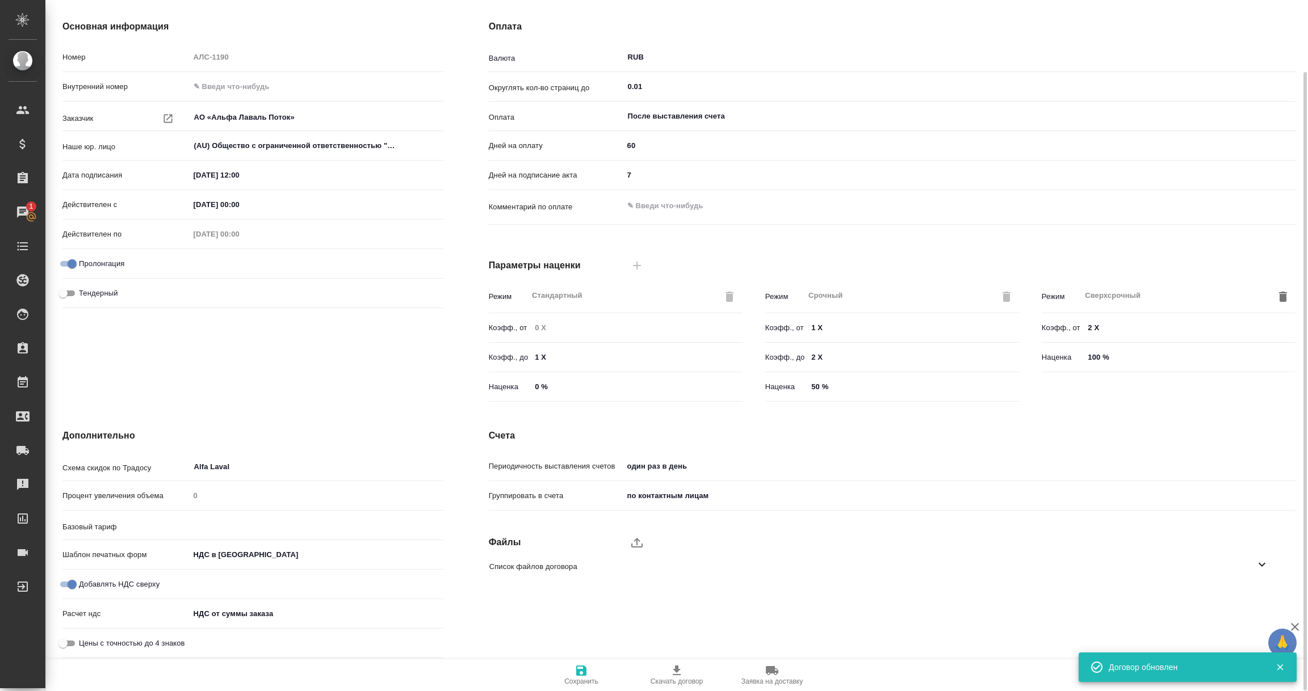
type input "без ТП"
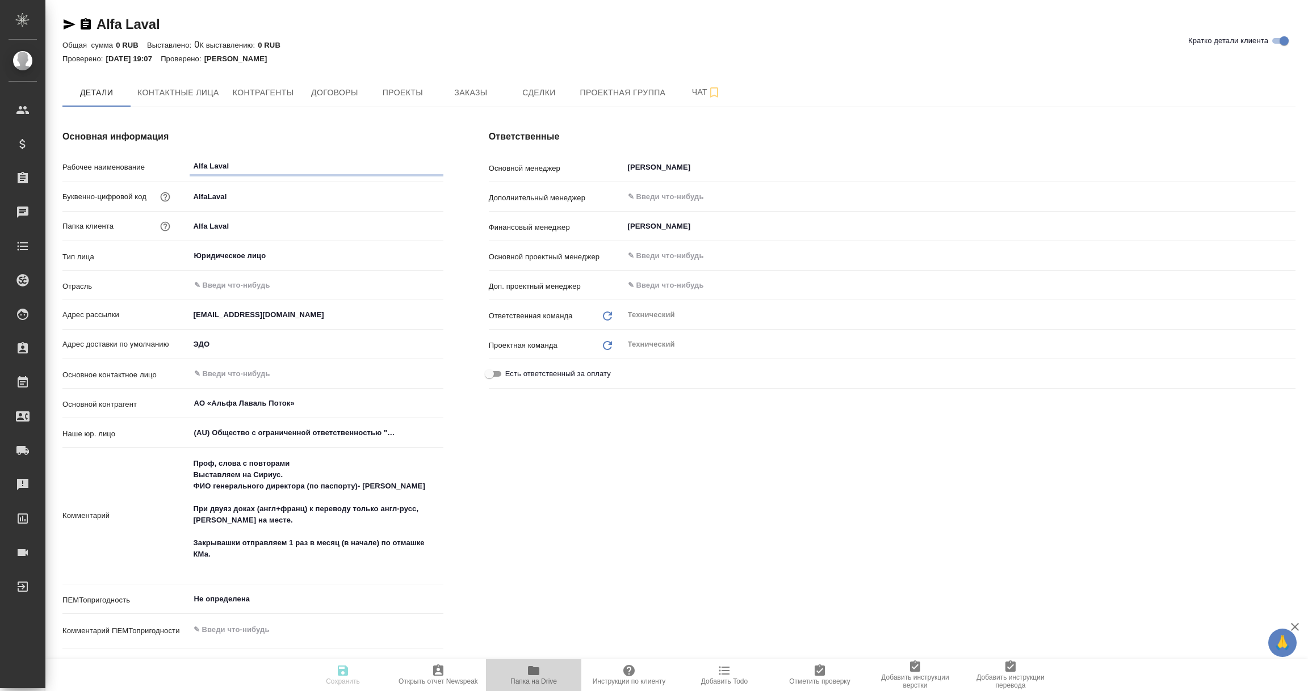
click at [530, 669] on icon "button" at bounding box center [533, 670] width 11 height 9
click at [335, 89] on span "Договоры" at bounding box center [334, 92] width 54 height 14
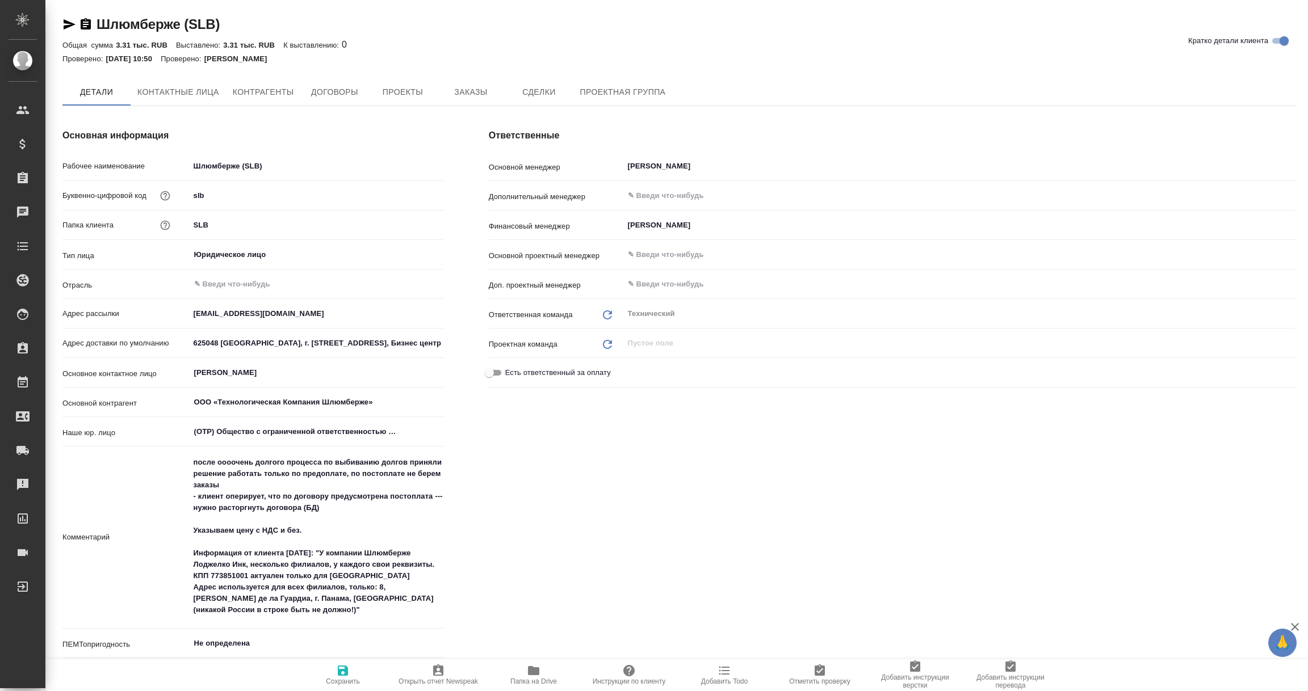
type textarea "x"
click at [342, 90] on span "Договоры" at bounding box center [334, 93] width 54 height 14
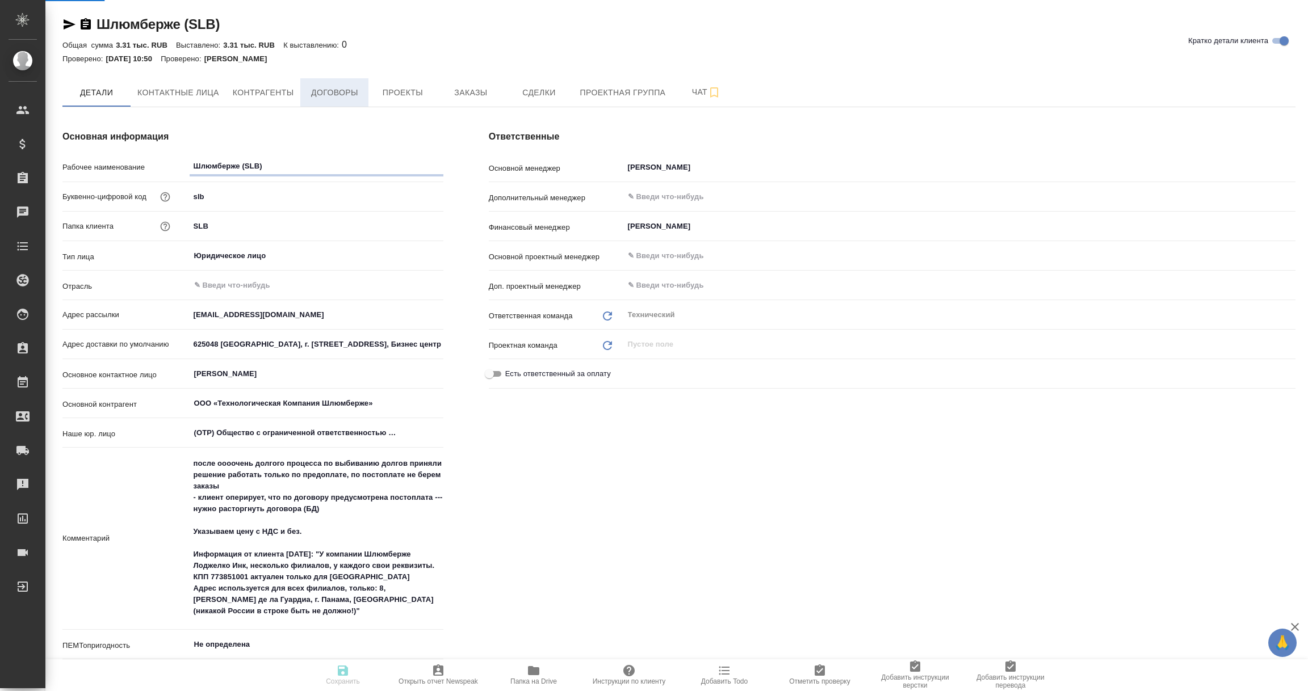
type textarea "x"
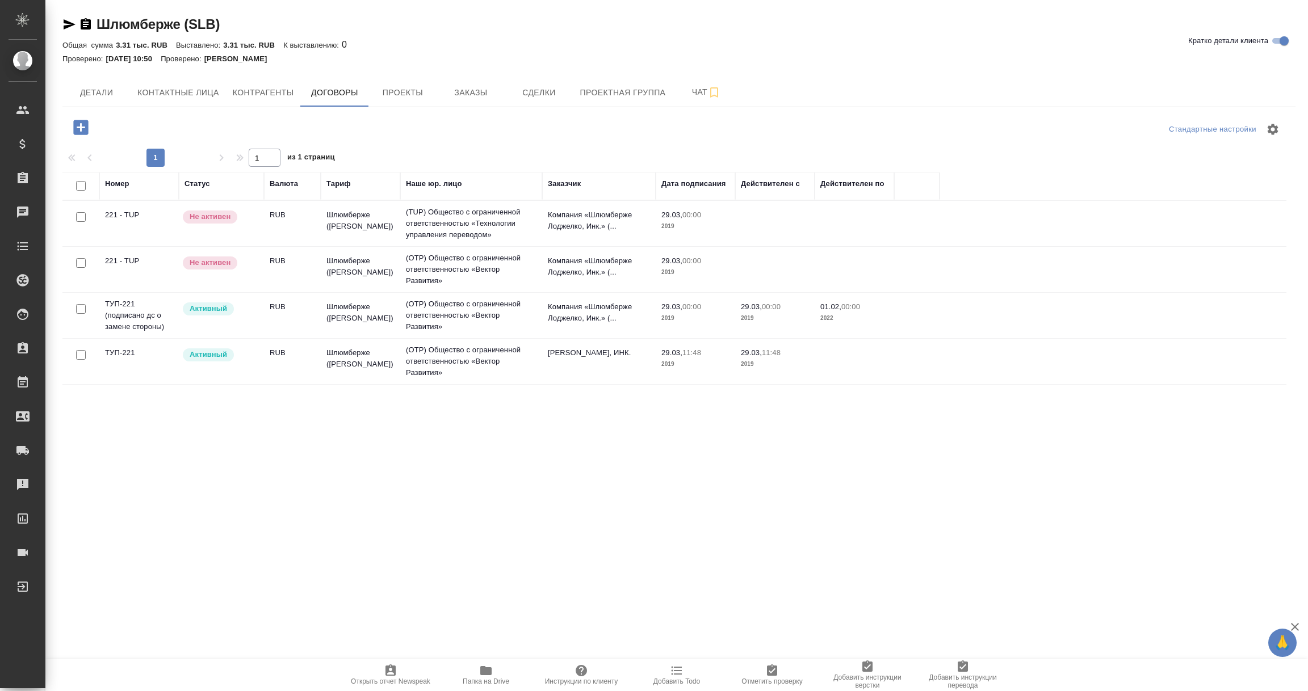
click at [477, 309] on td "(OTP) Общество с ограниченной ответственностью «Вектор Развития»" at bounding box center [471, 315] width 142 height 45
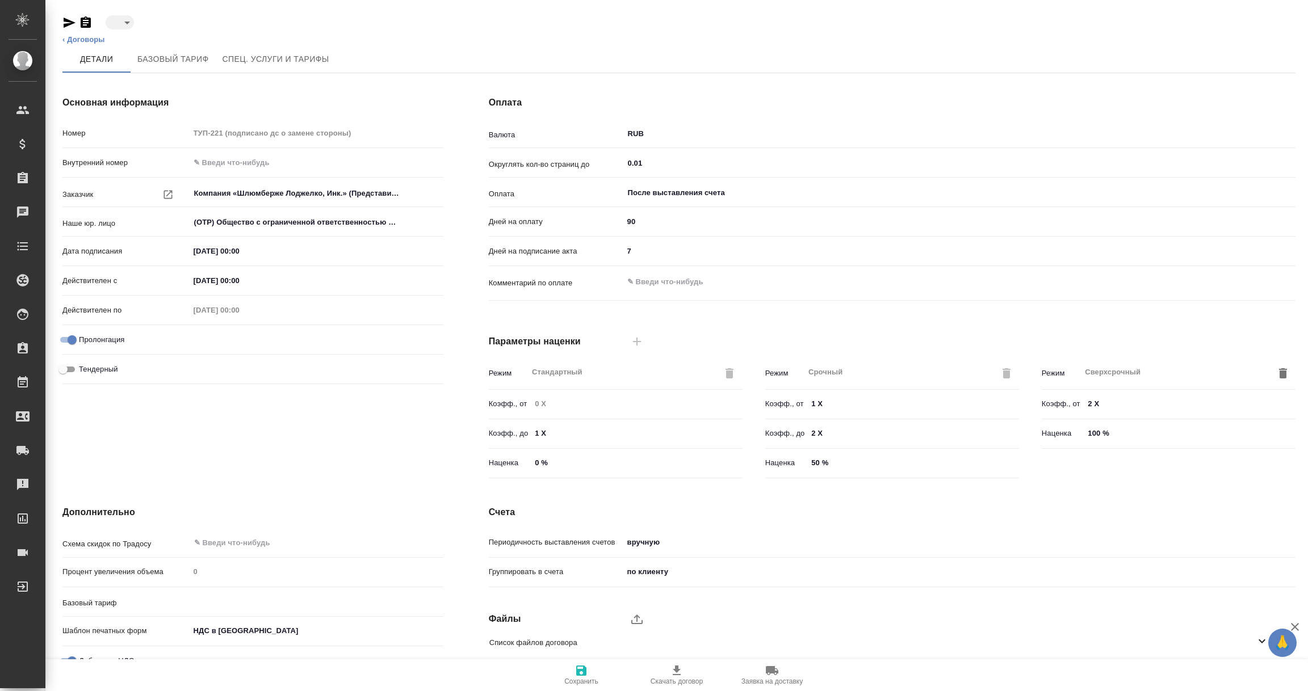
type input "Шлюмберже (Андрушенко)"
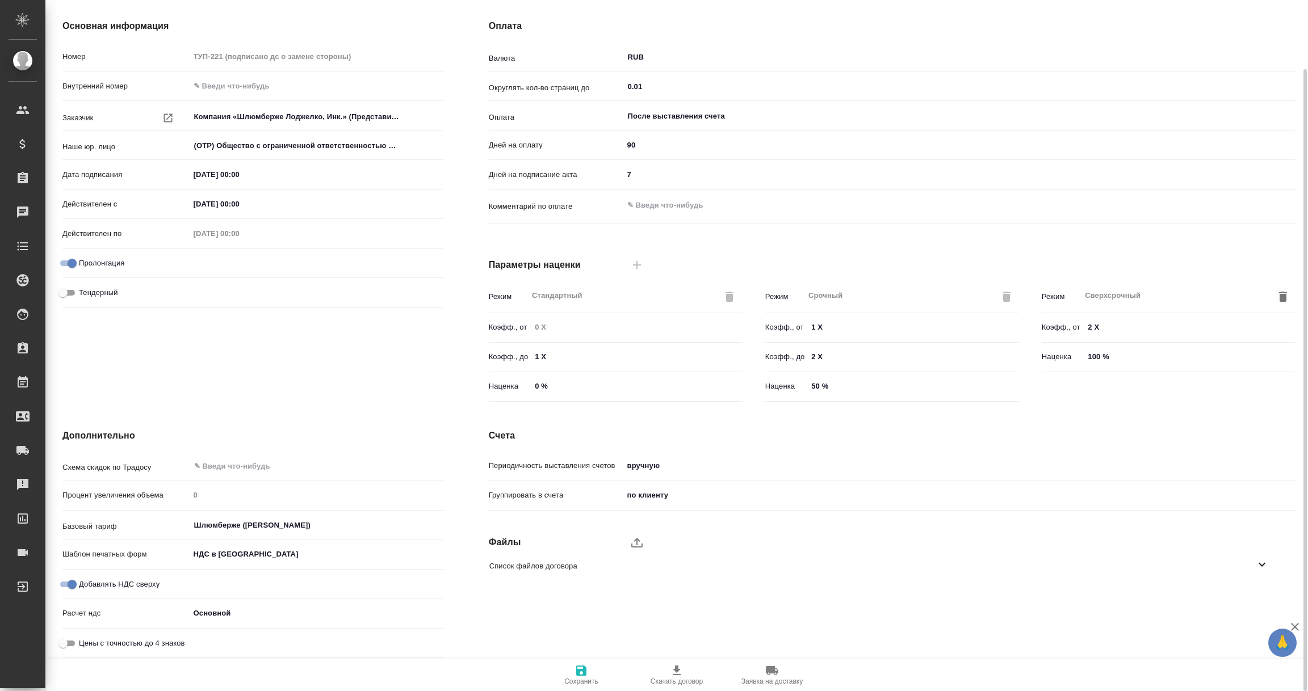
type input "active"
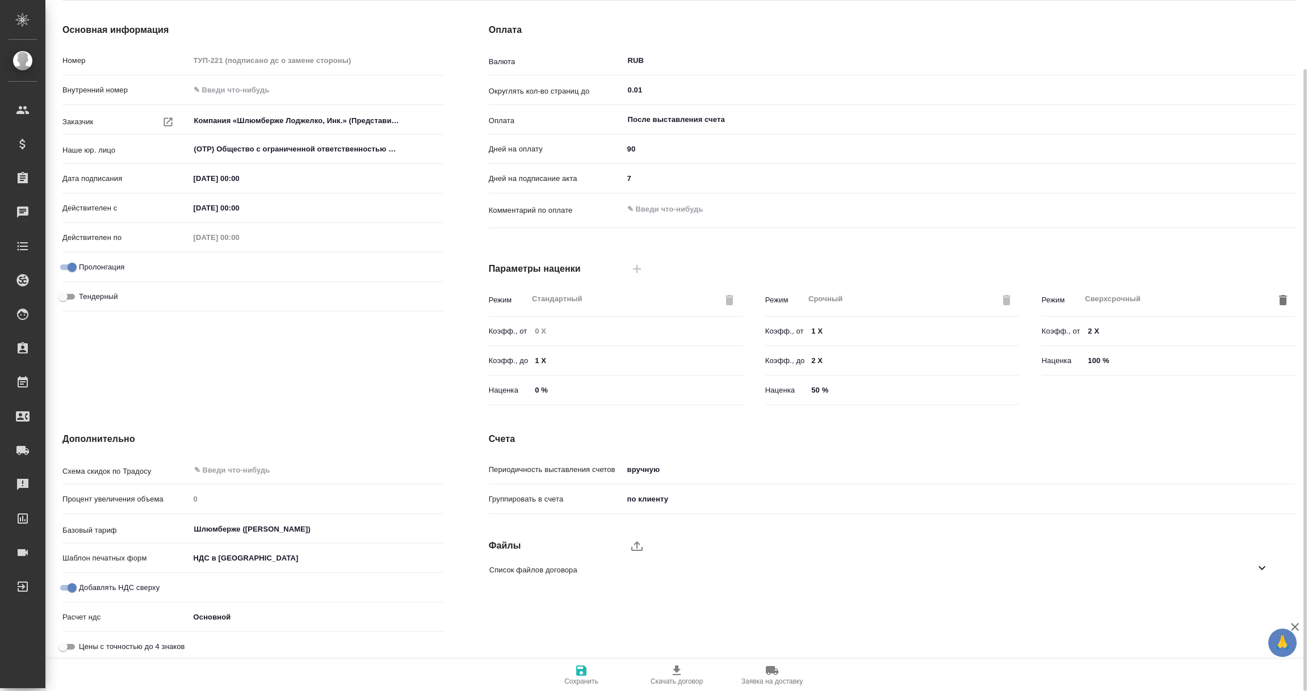
click at [1263, 566] on icon at bounding box center [1262, 568] width 14 height 14
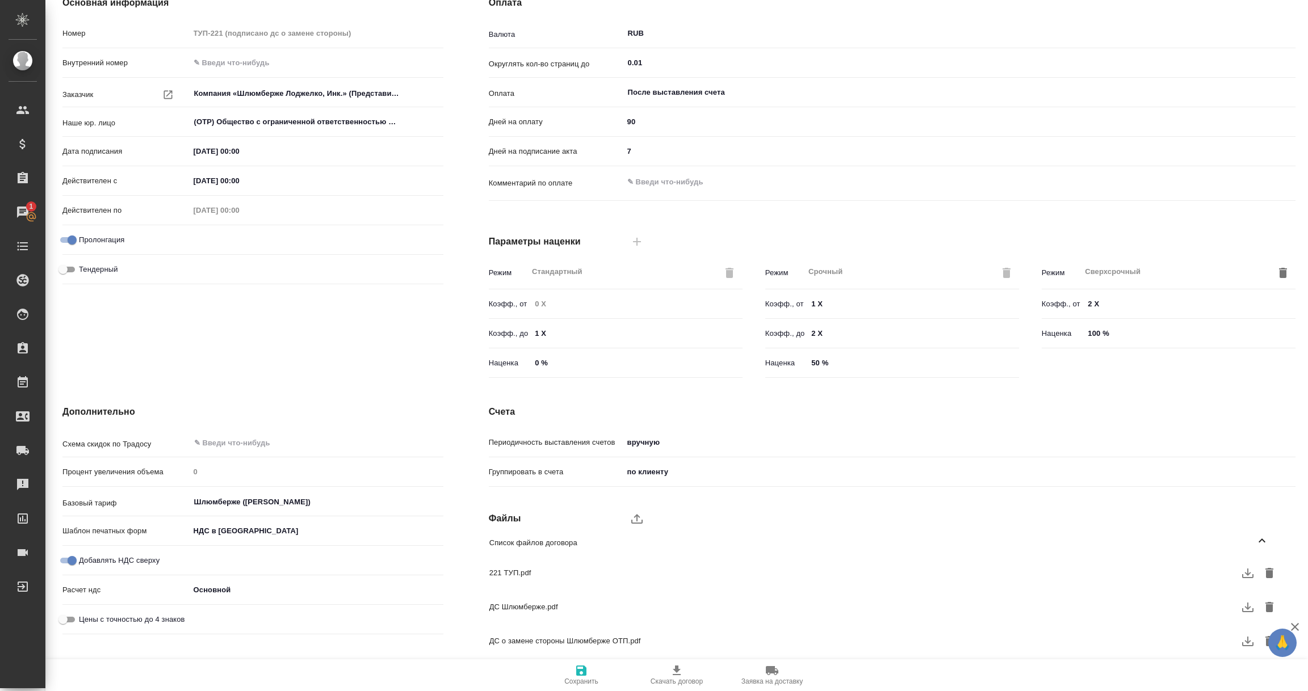
click at [1249, 607] on icon "button" at bounding box center [1247, 608] width 11 height 10
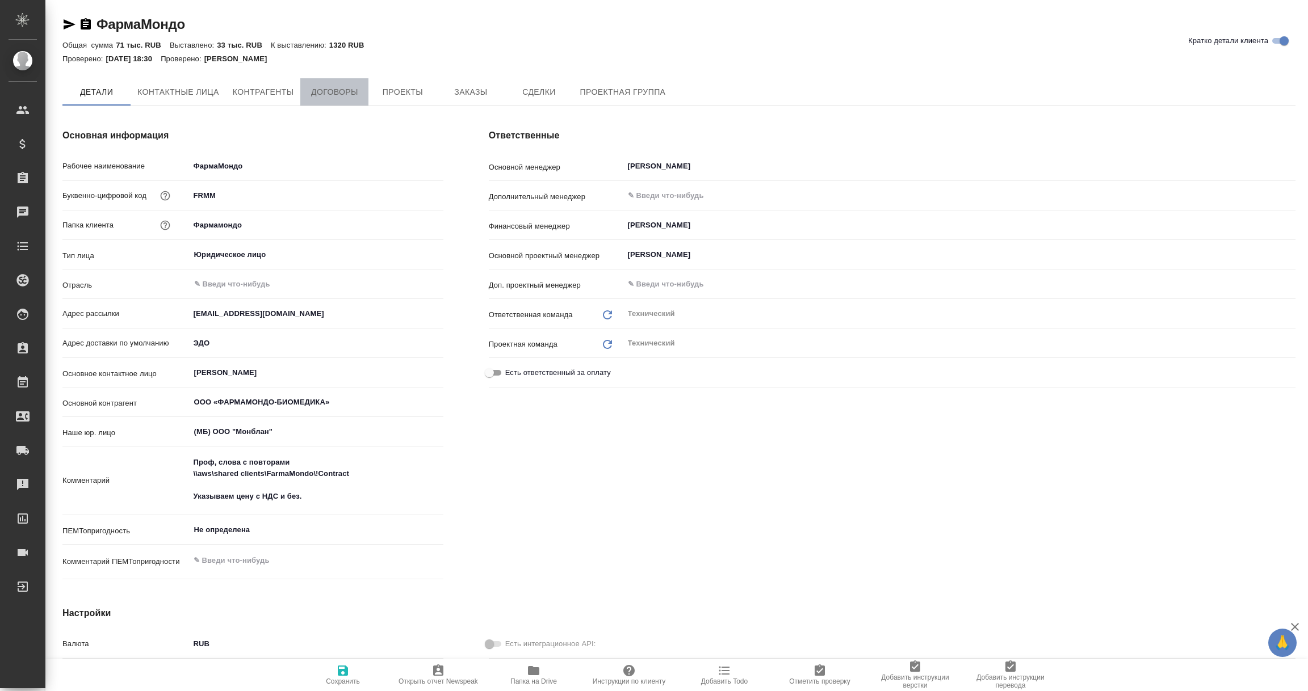
click at [337, 86] on span "Договоры" at bounding box center [334, 92] width 54 height 14
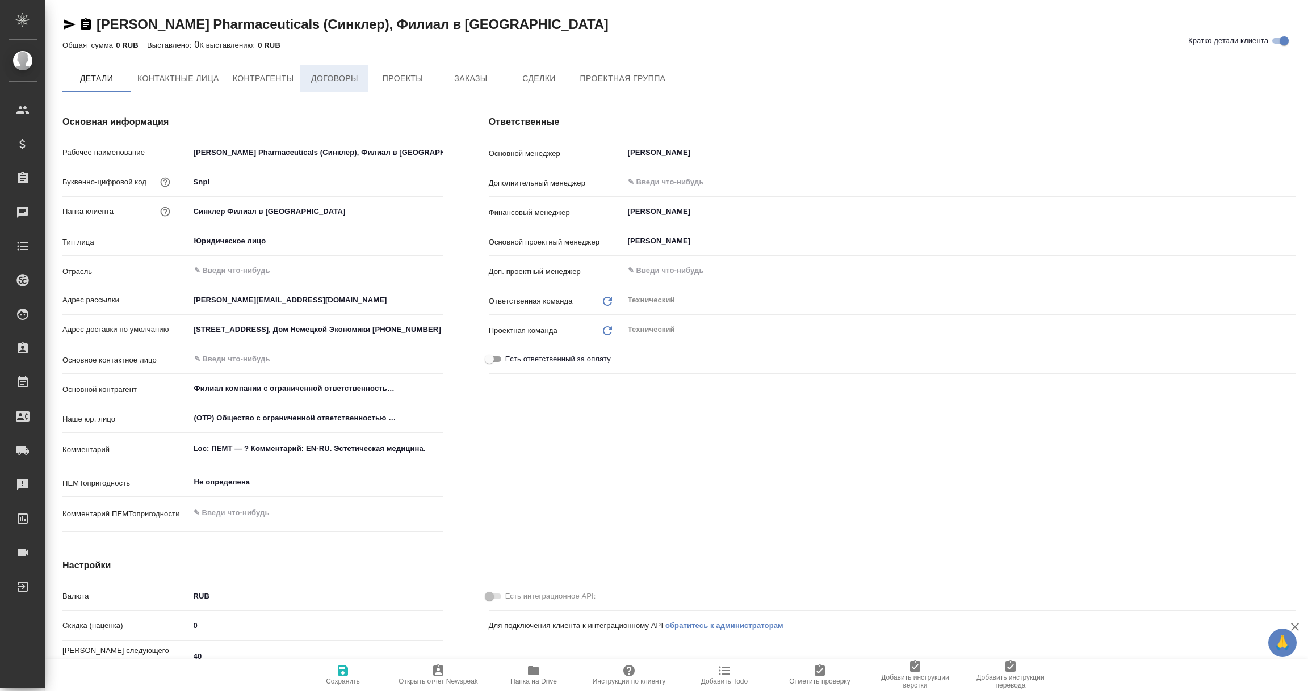
click at [341, 81] on span "Договоры" at bounding box center [334, 79] width 54 height 14
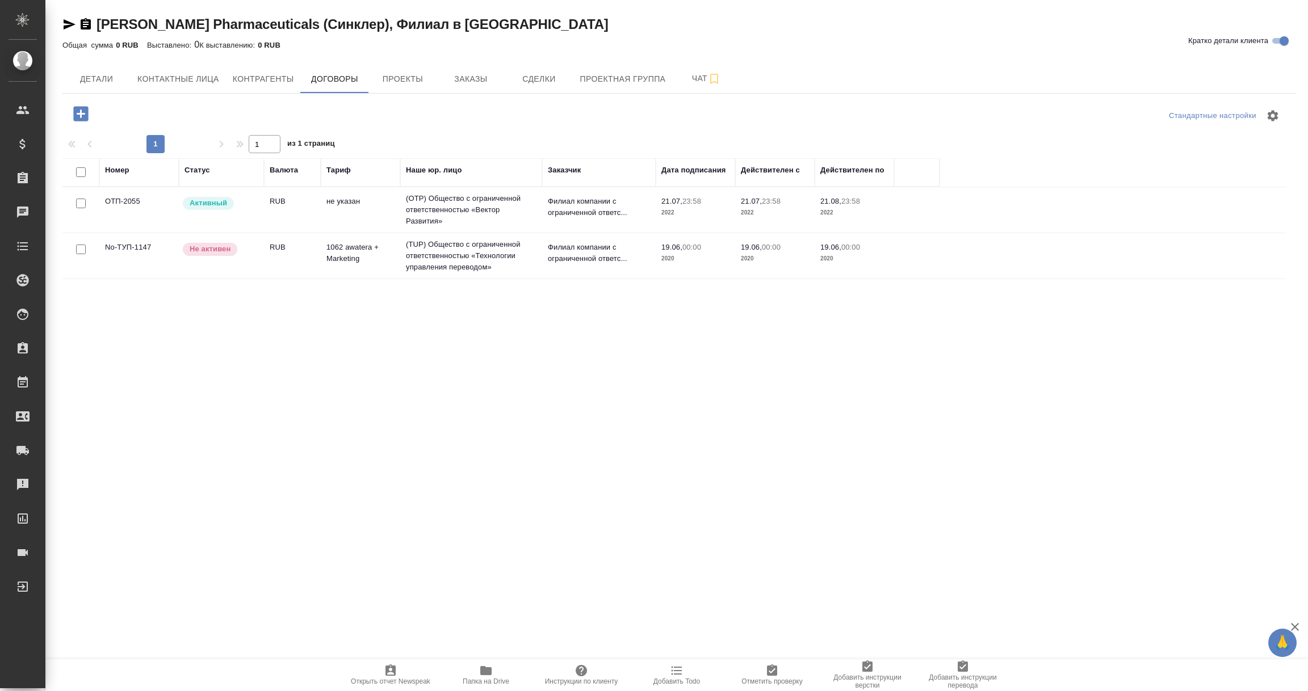
click at [206, 206] on p "Активный" at bounding box center [208, 203] width 37 height 11
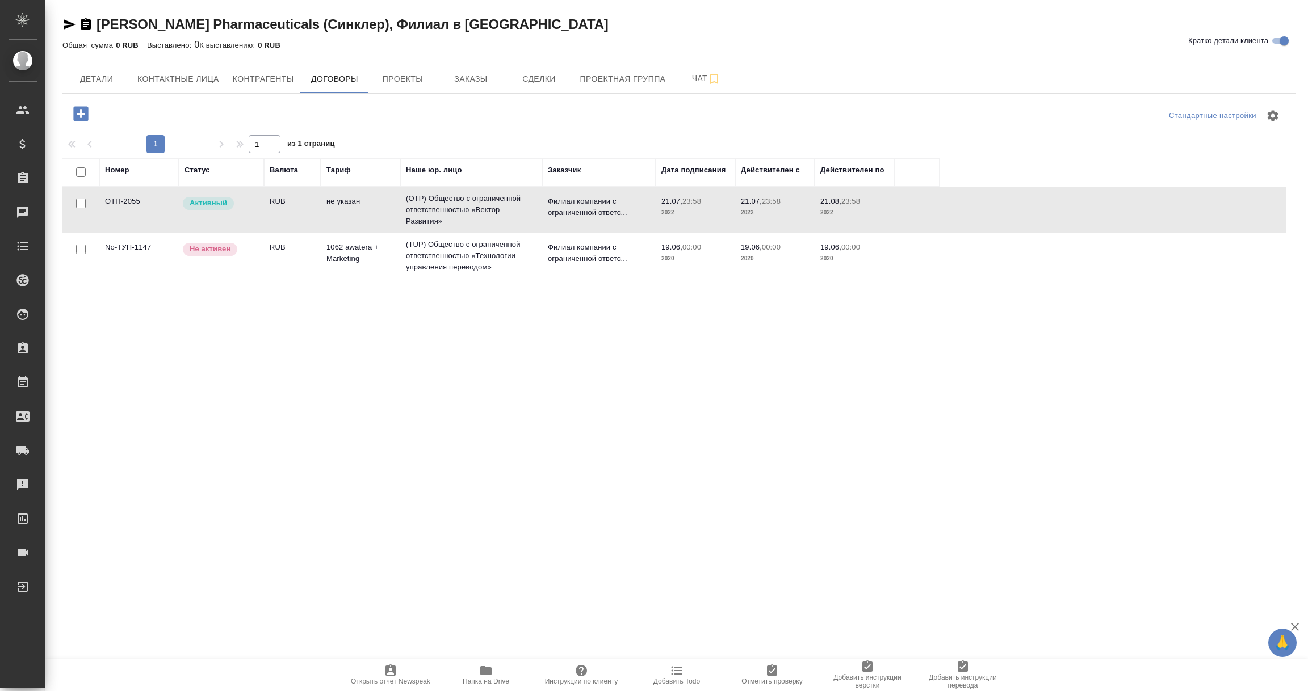
click at [206, 206] on p "Активный" at bounding box center [208, 203] width 37 height 11
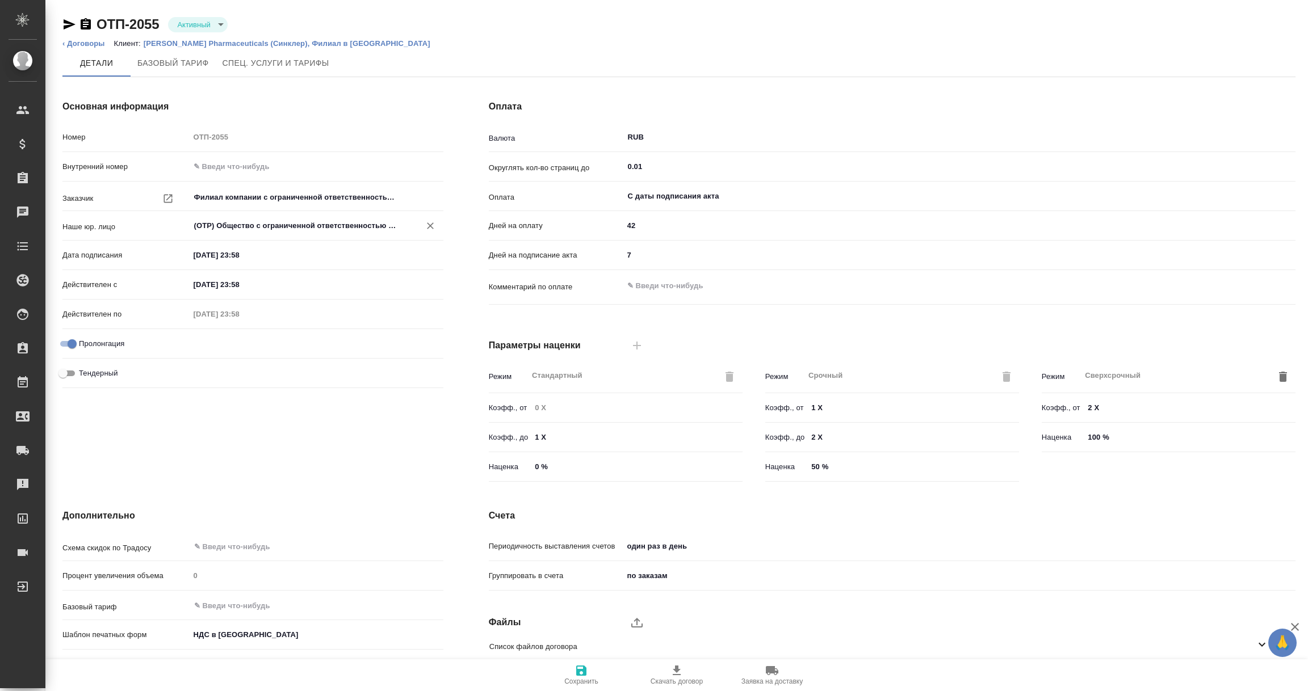
scroll to position [80, 0]
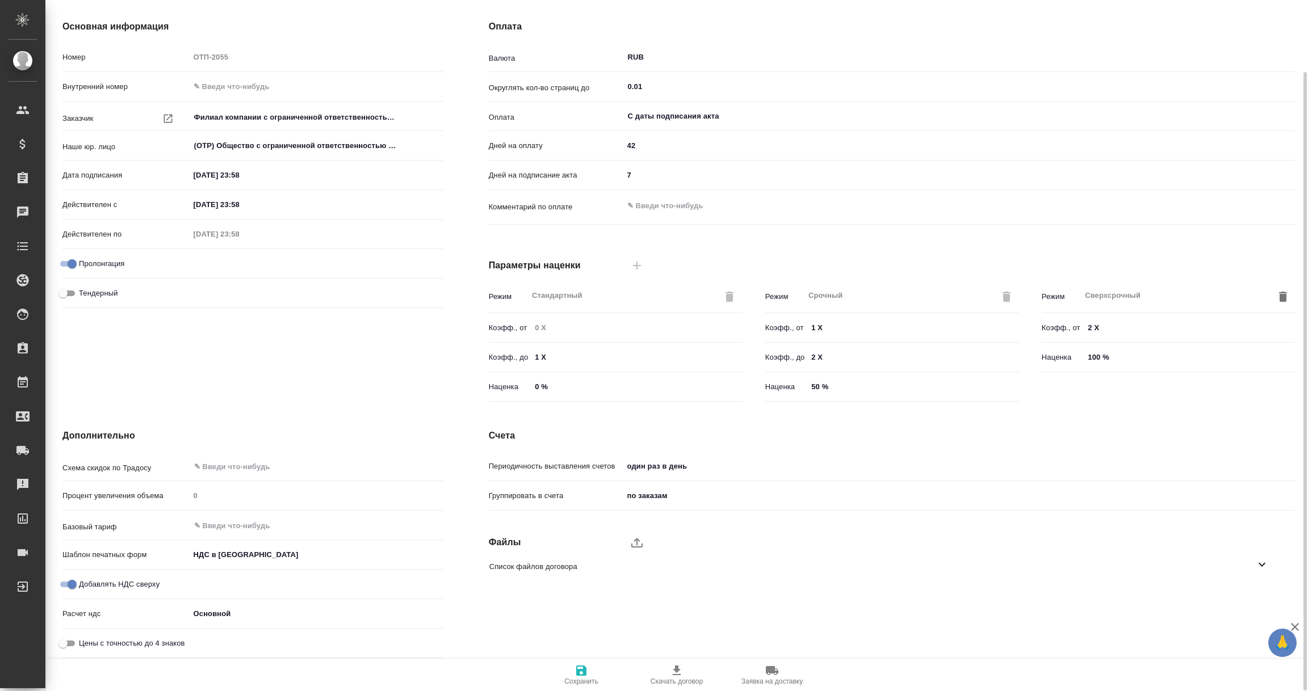
click at [1255, 563] on icon at bounding box center [1262, 565] width 14 height 14
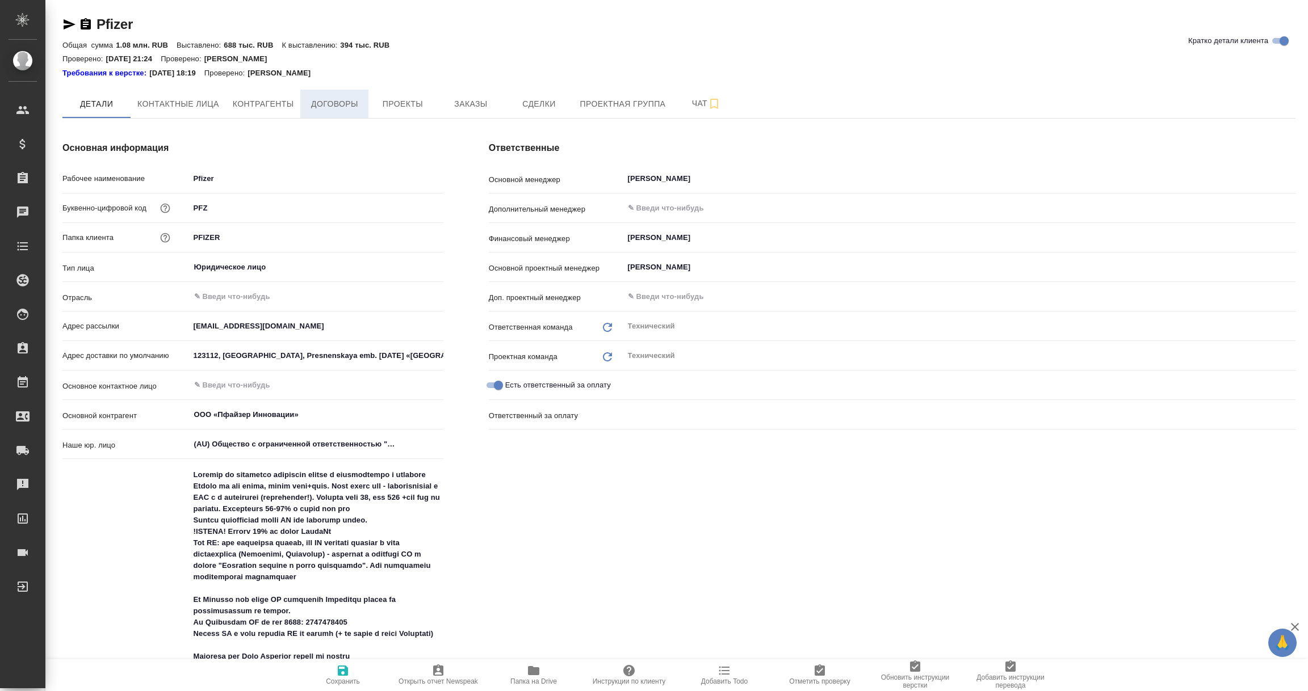
click at [341, 99] on span "Договоры" at bounding box center [334, 104] width 54 height 14
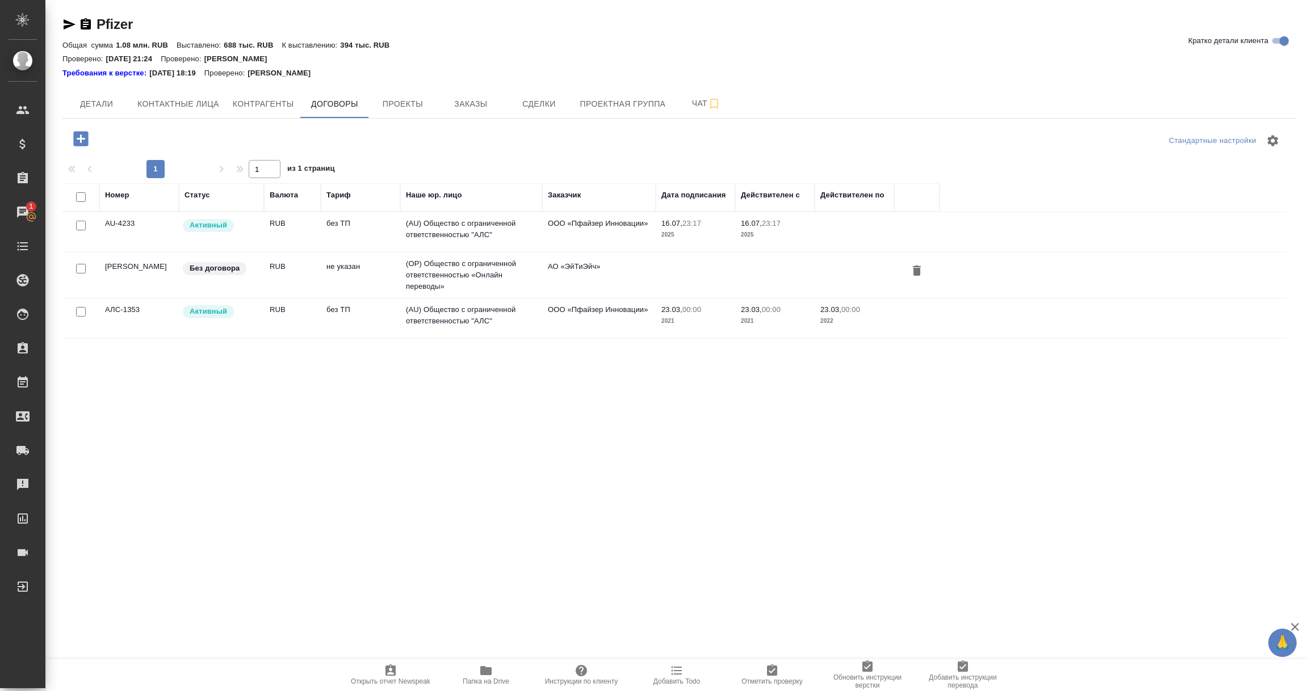
click at [432, 233] on td "(AU) Общество с ограниченной ответственностью "АЛС"" at bounding box center [471, 232] width 142 height 40
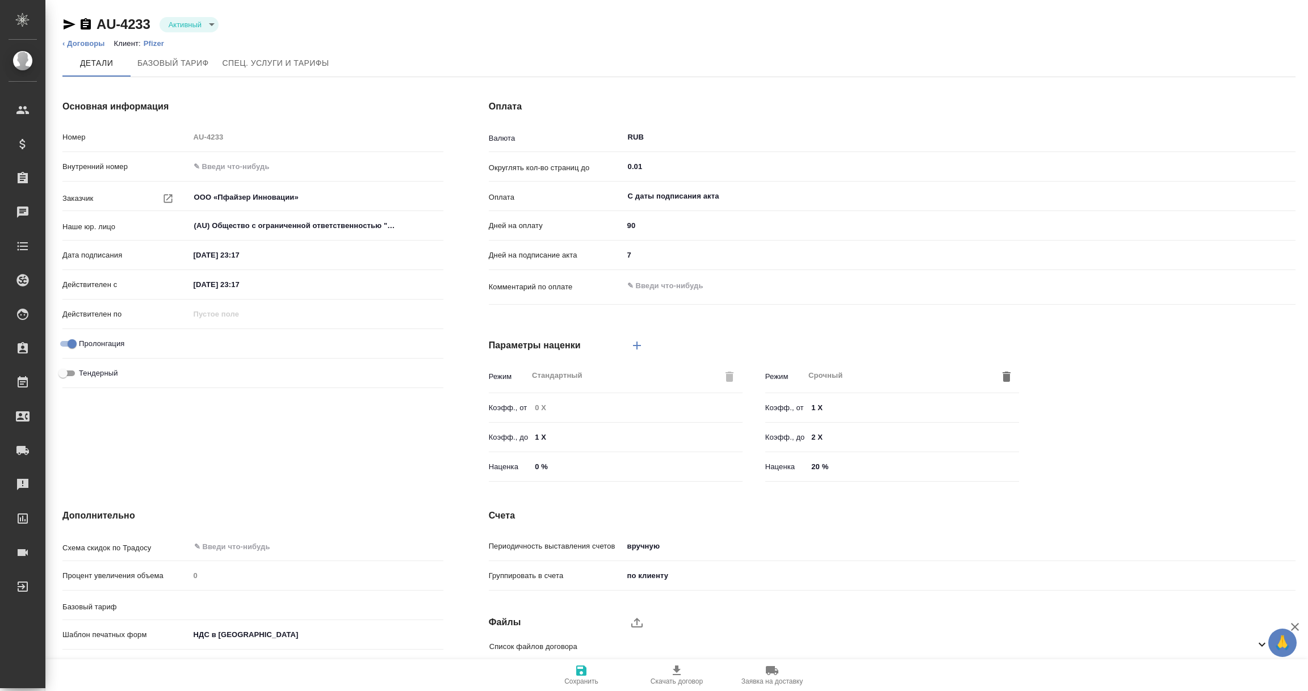
type input "без ТП"
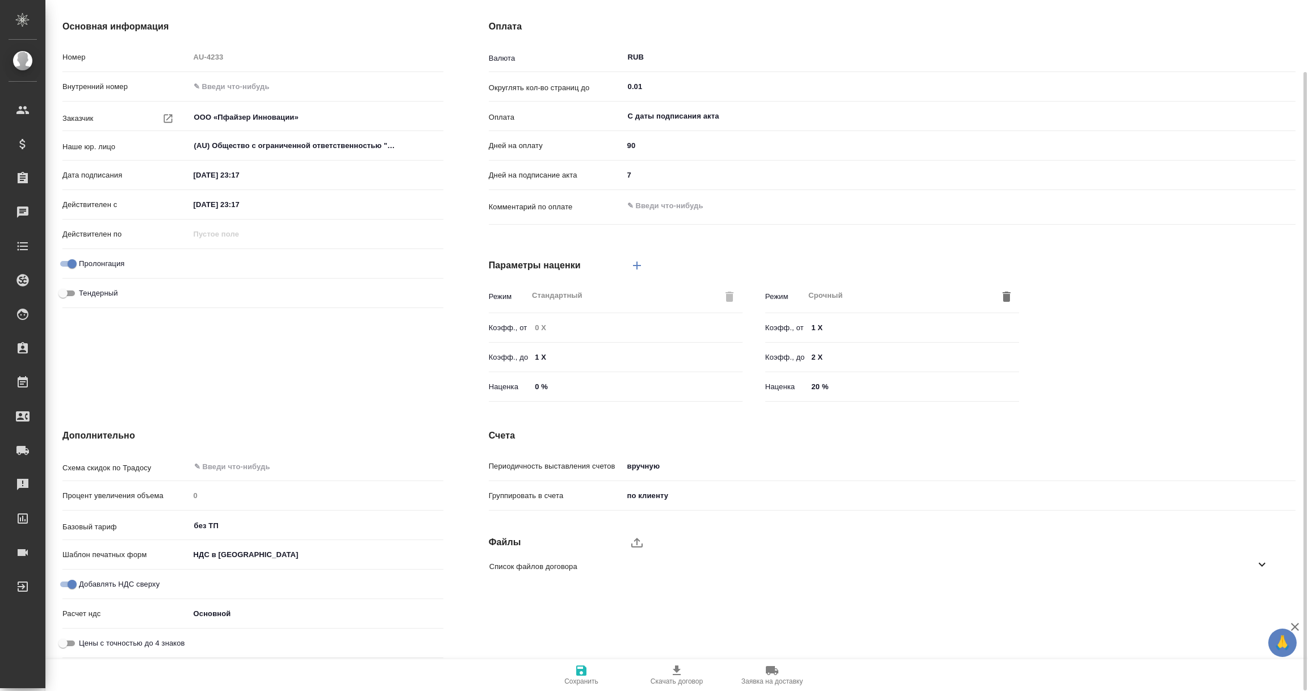
click at [1263, 564] on icon at bounding box center [1261, 565] width 7 height 4
click at [1249, 598] on icon "button" at bounding box center [1248, 597] width 14 height 14
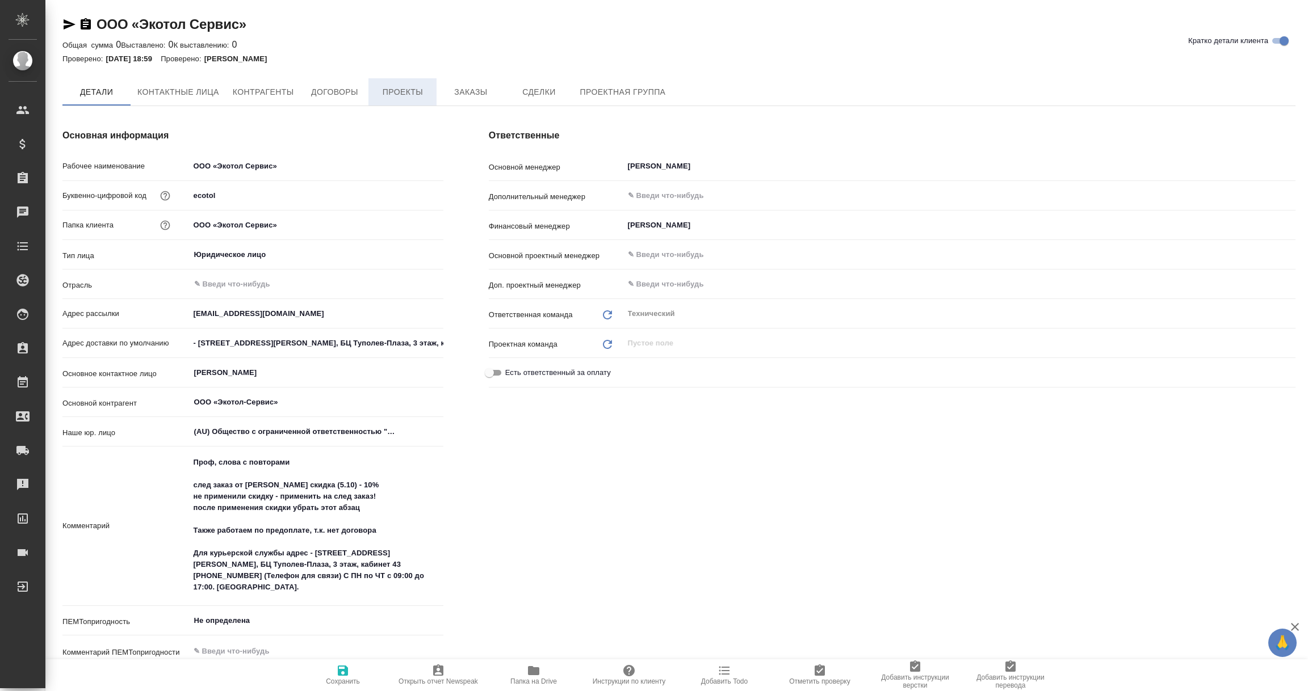
type textarea "x"
click at [341, 93] on span "Договоры" at bounding box center [334, 93] width 54 height 14
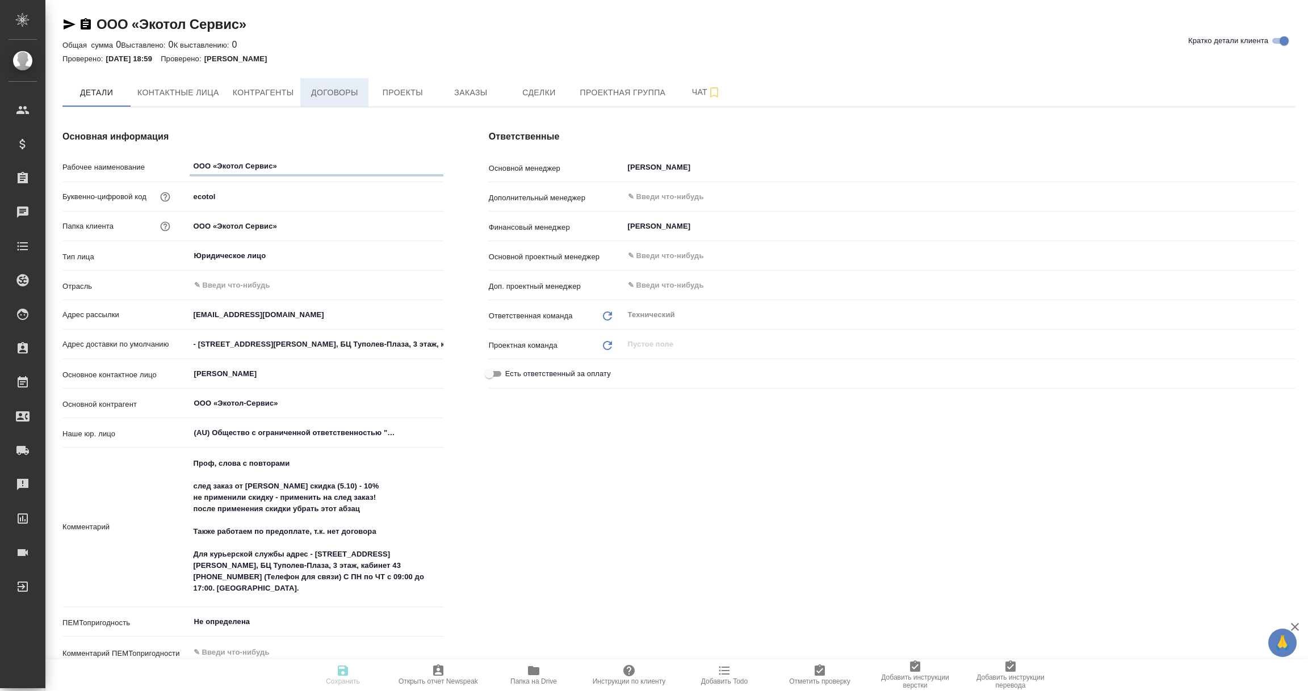
type textarea "x"
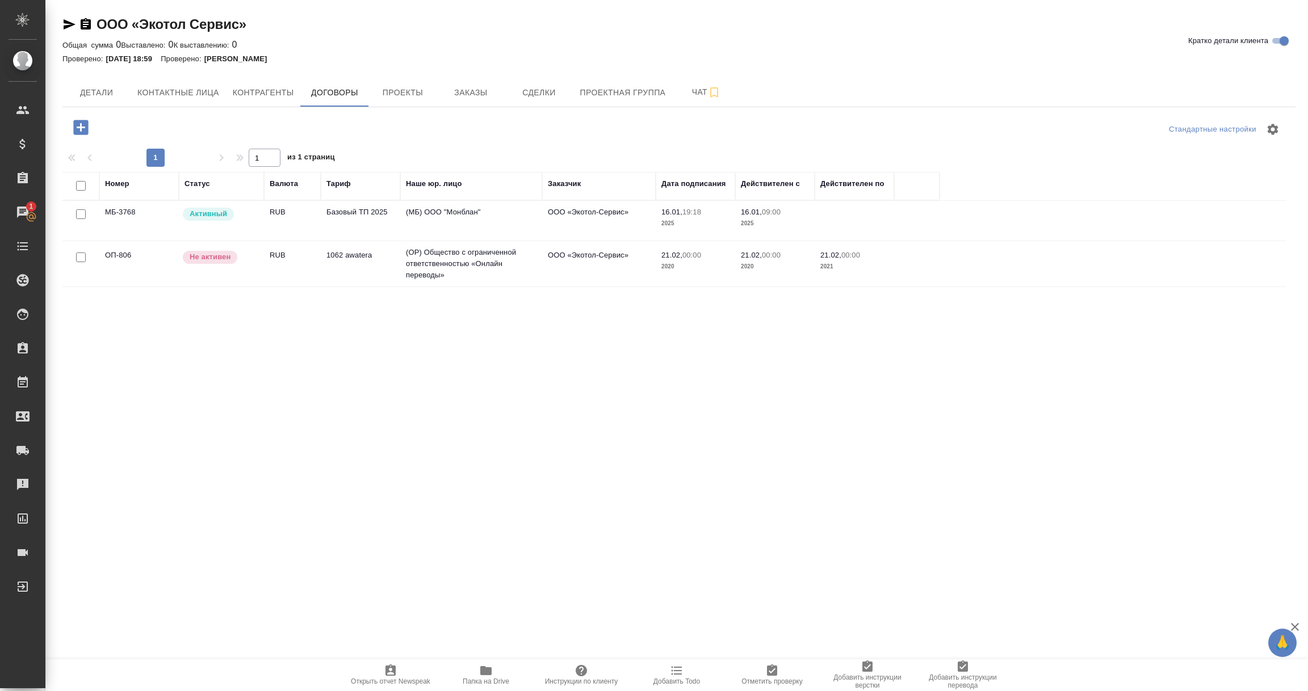
click at [436, 214] on td "(МБ) ООО "Монблан"" at bounding box center [471, 221] width 142 height 40
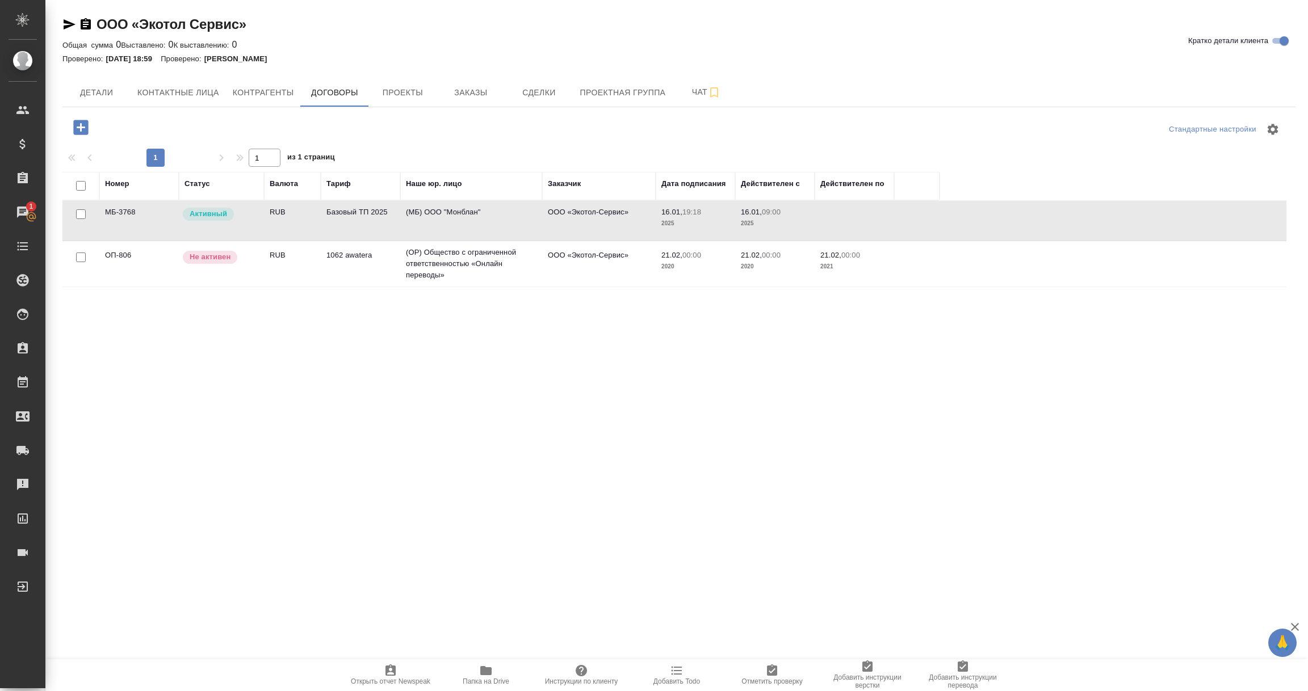
click at [436, 214] on td "(МБ) ООО "Монблан"" at bounding box center [471, 221] width 142 height 40
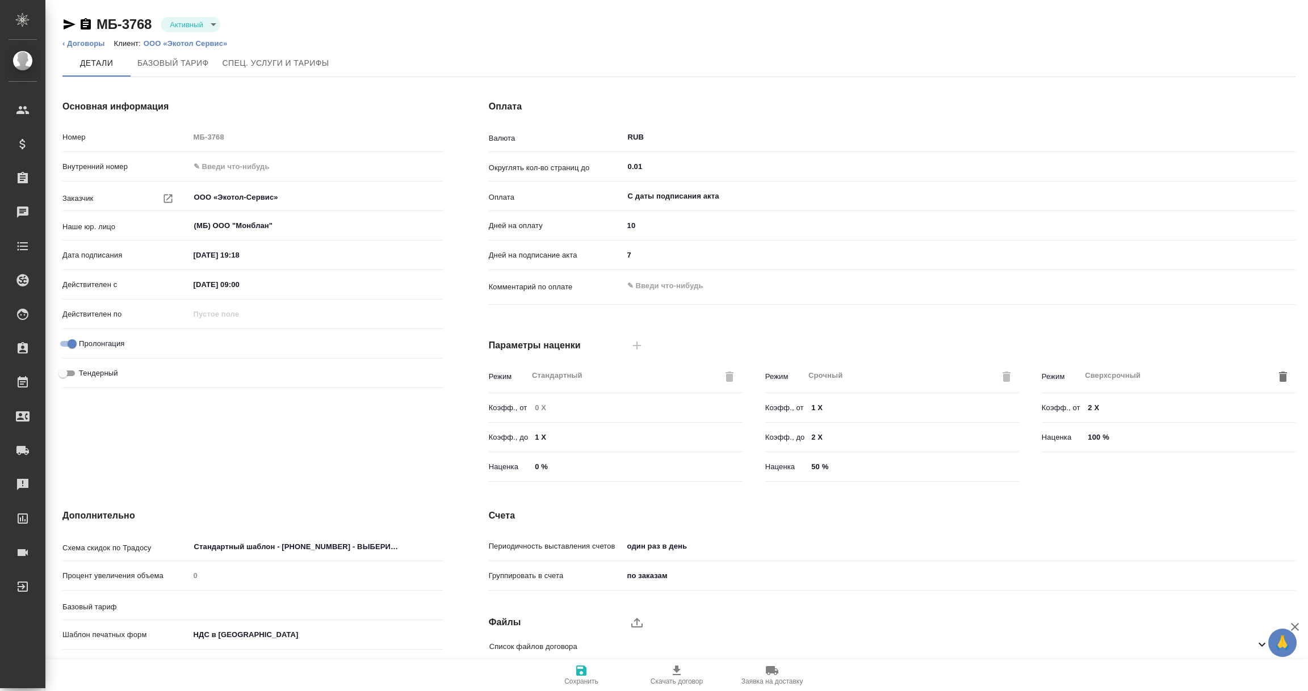
type input "Базовый ТП 2025"
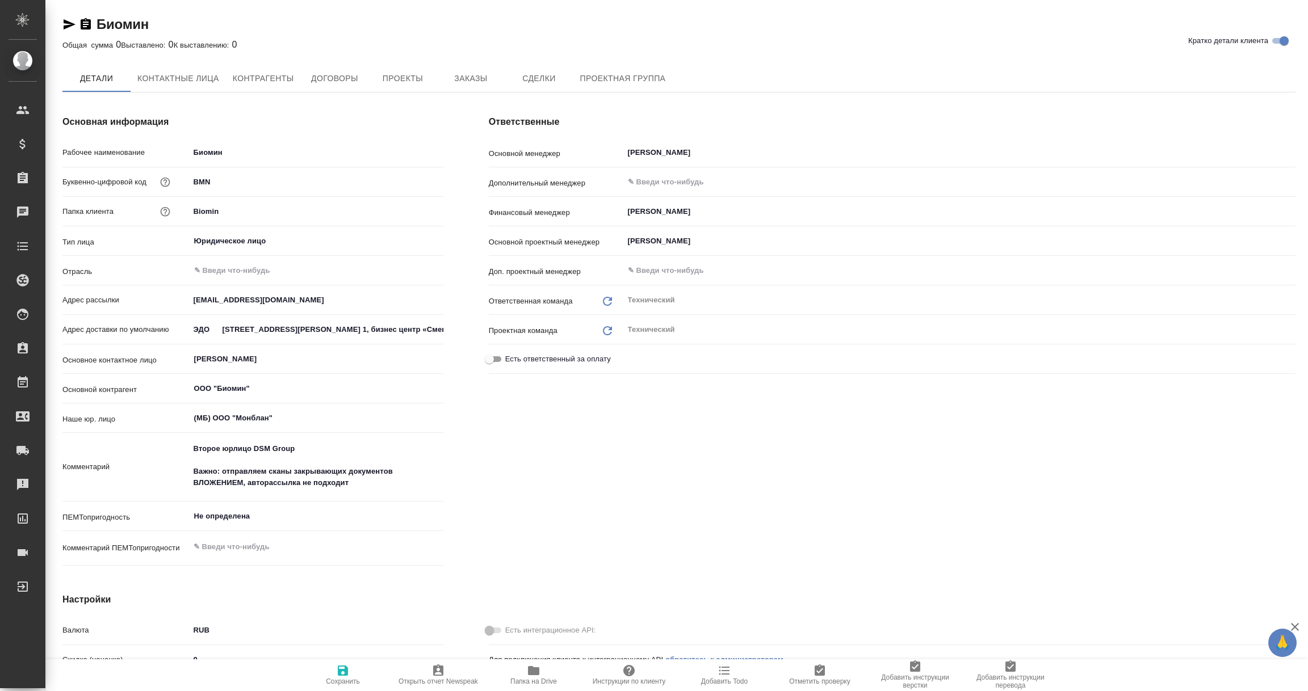
type textarea "x"
click at [338, 79] on span "Договоры" at bounding box center [334, 79] width 54 height 14
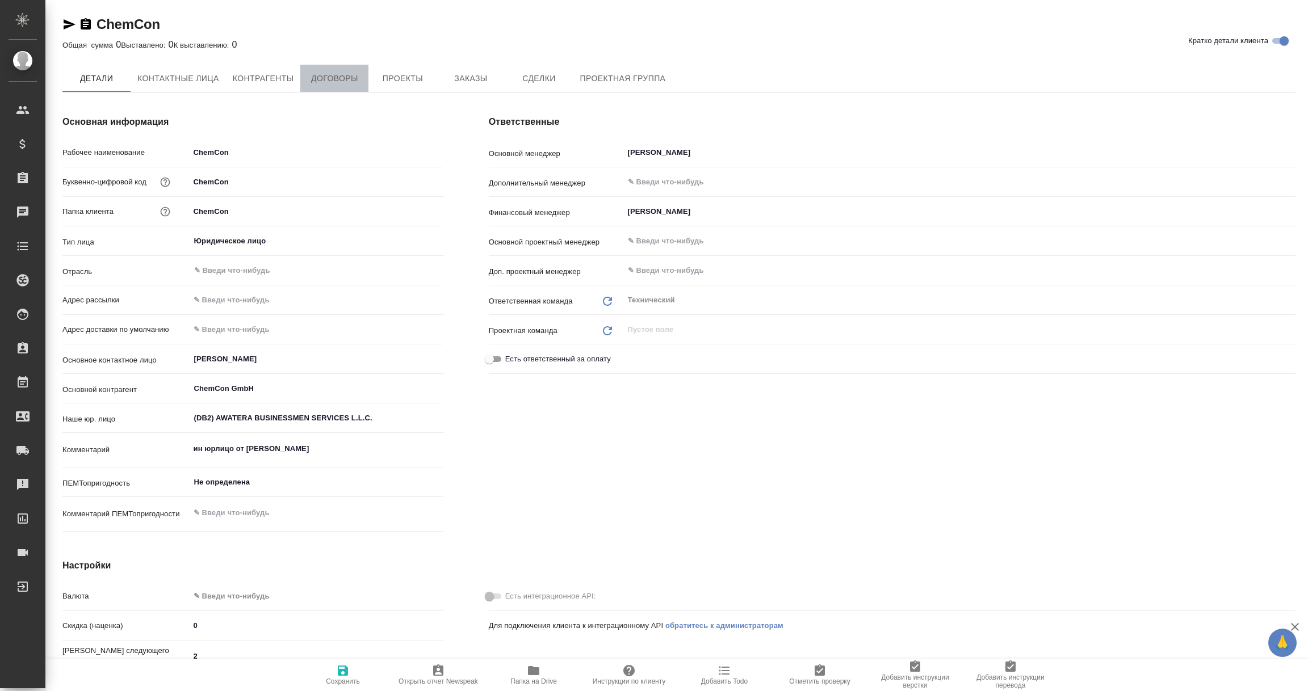
click at [339, 77] on span "Договоры" at bounding box center [334, 79] width 54 height 14
type textarea "x"
